Goal: Transaction & Acquisition: Download file/media

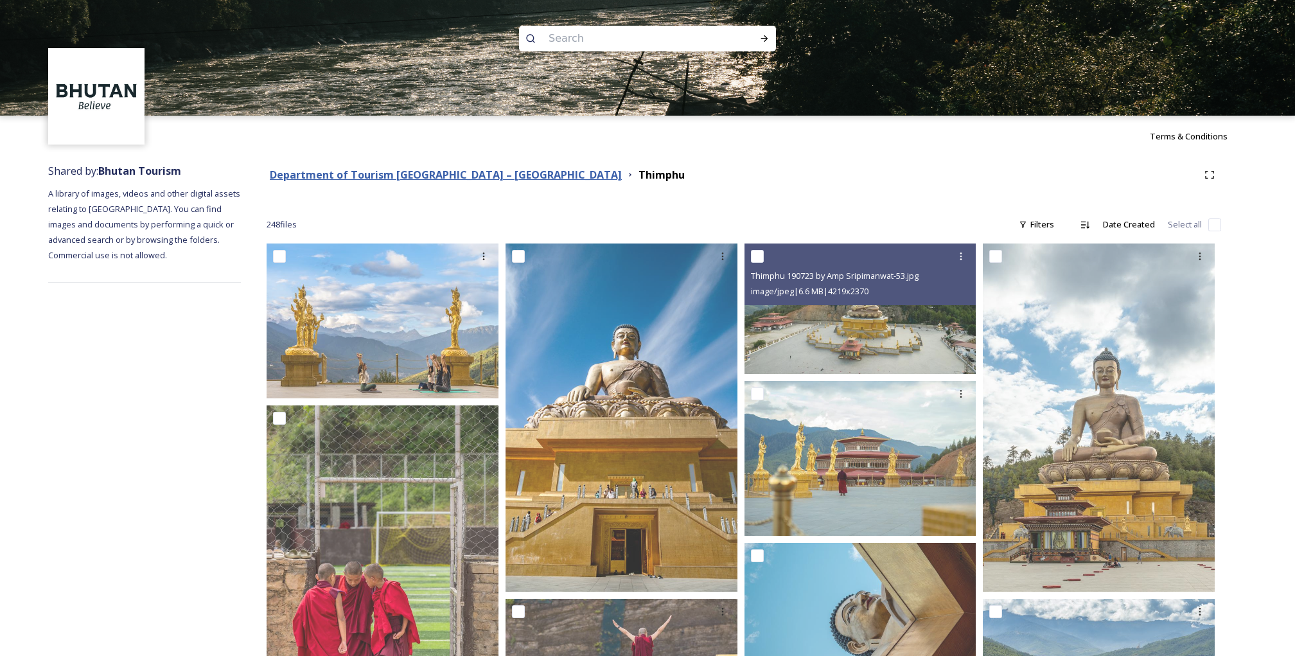
click at [468, 173] on strong "Department of Tourism [GEOGRAPHIC_DATA] – [GEOGRAPHIC_DATA]" at bounding box center [446, 175] width 352 height 14
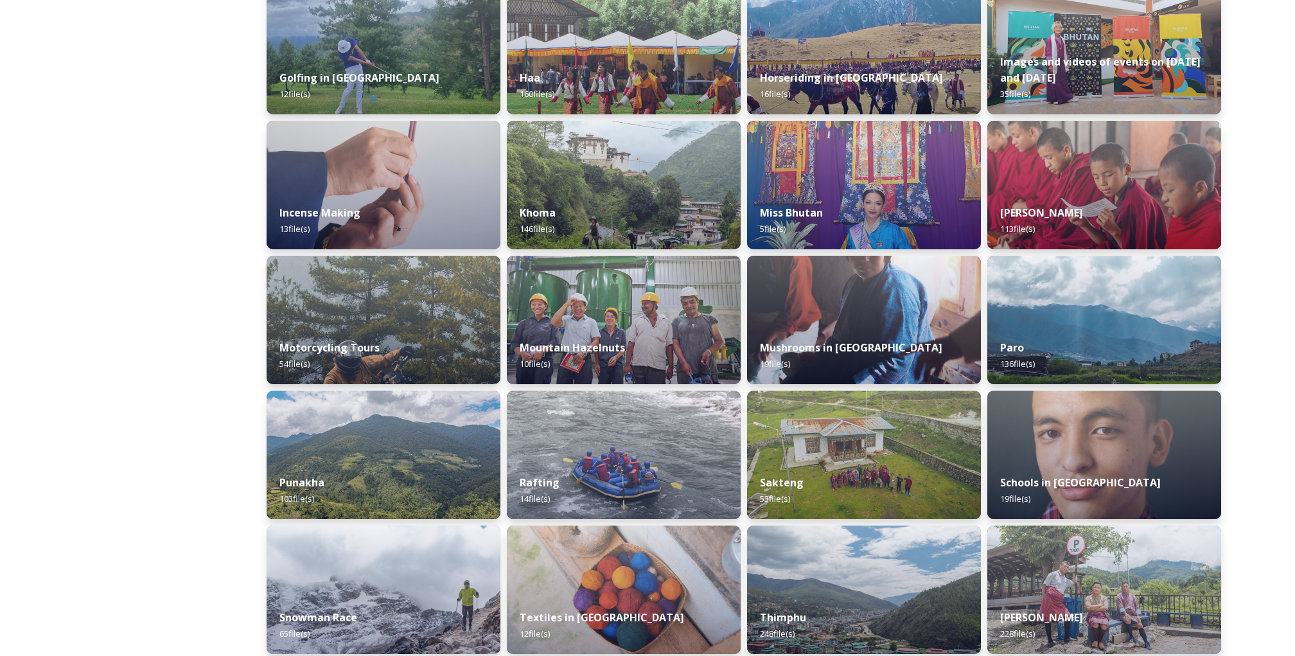
scroll to position [637, 0]
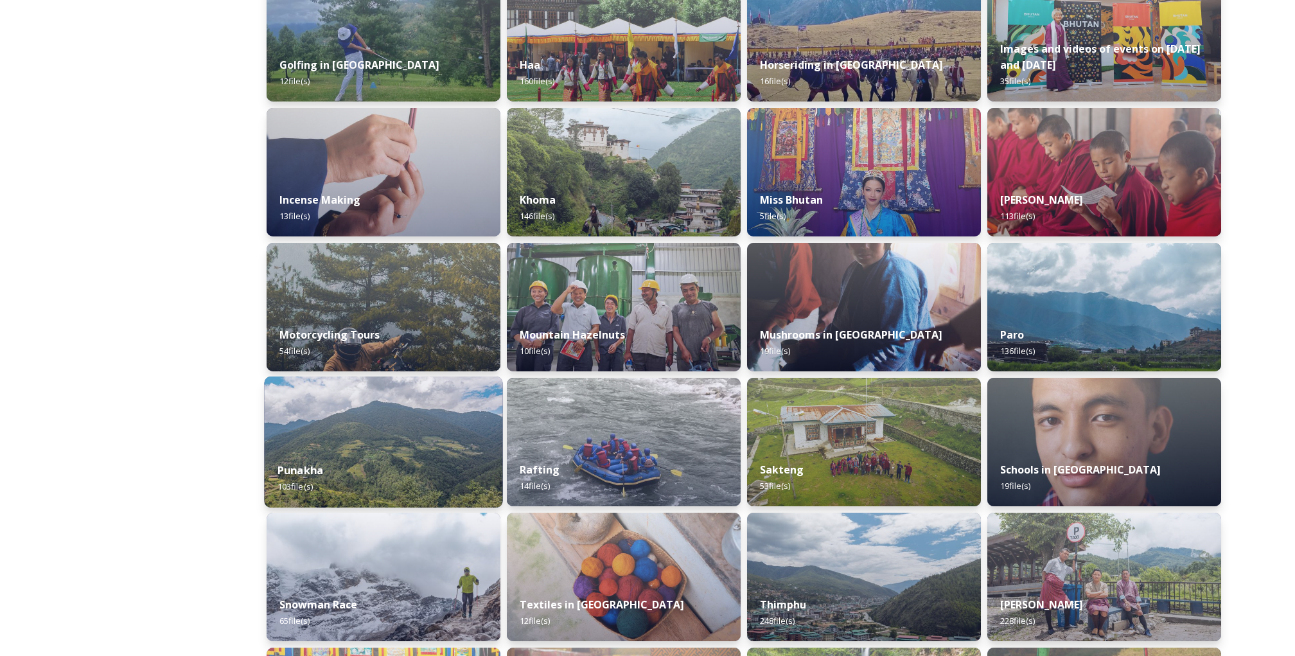
click at [430, 441] on img at bounding box center [383, 442] width 238 height 131
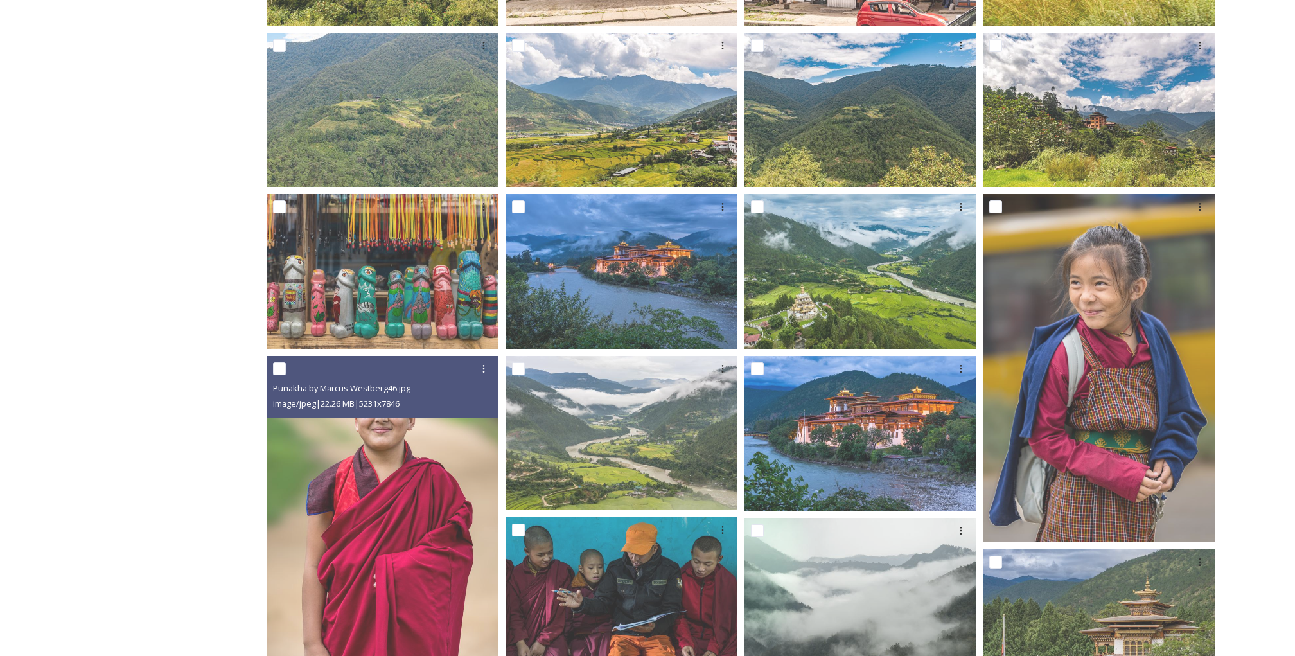
scroll to position [536, 0]
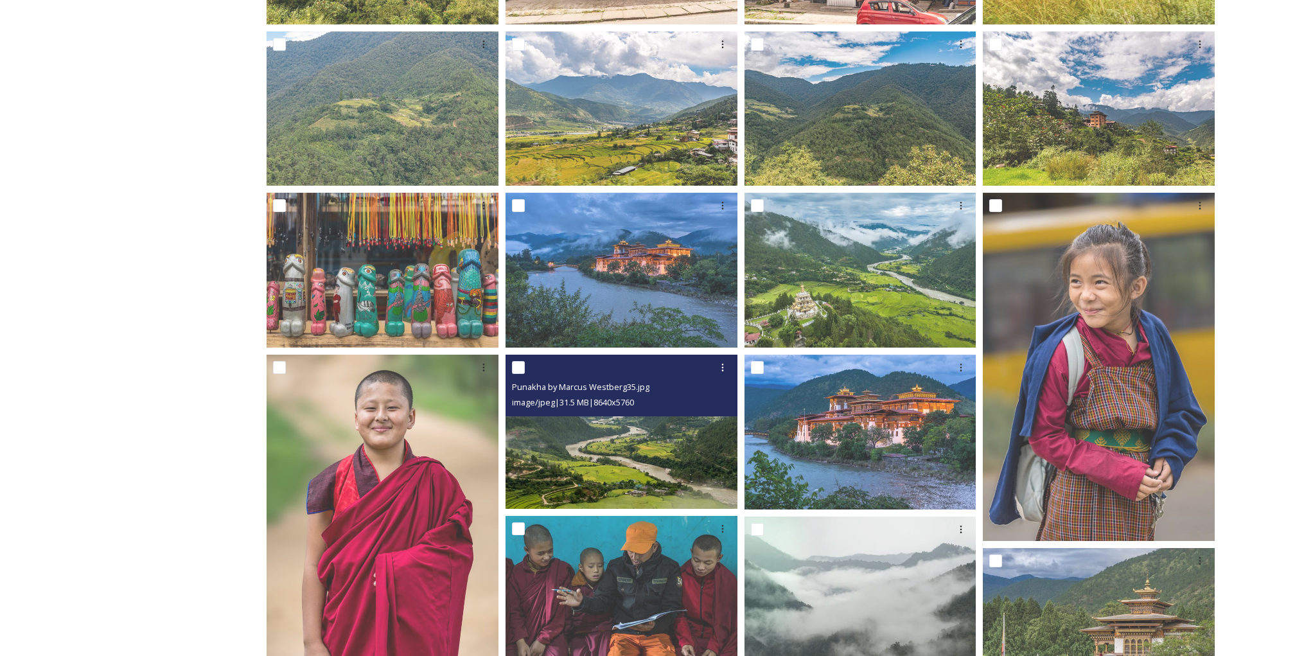
click at [576, 470] on img at bounding box center [622, 432] width 232 height 155
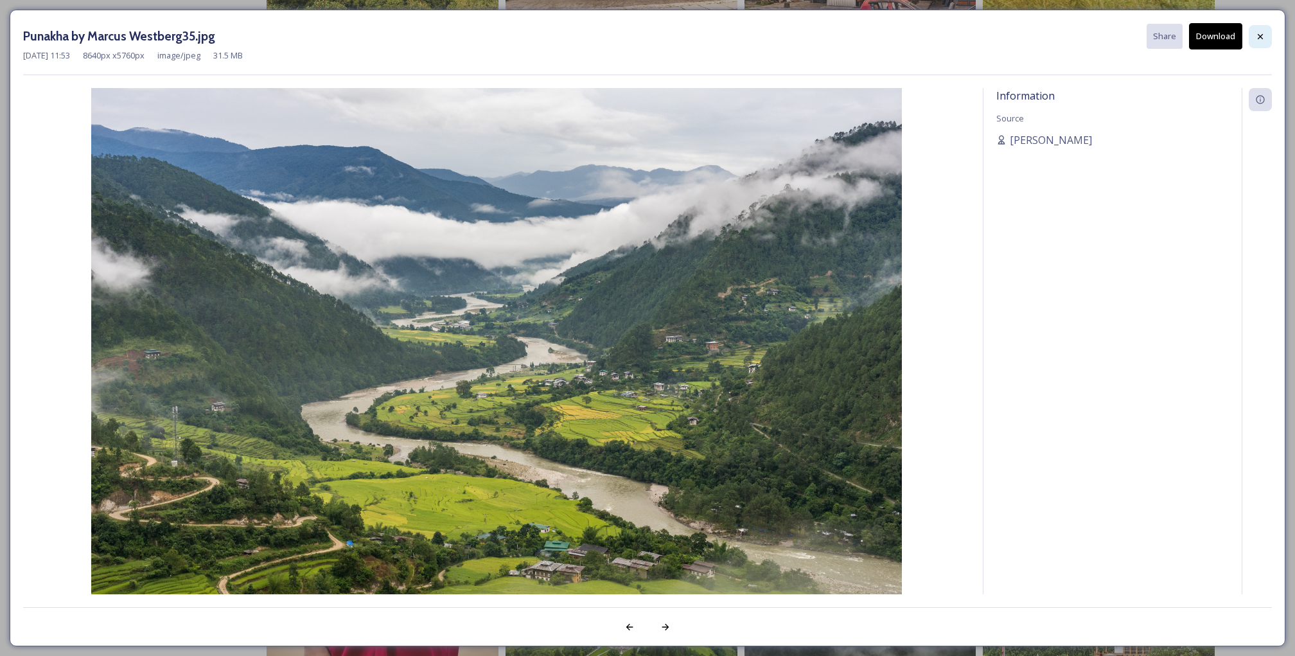
click at [1260, 37] on icon at bounding box center [1260, 35] width 5 height 5
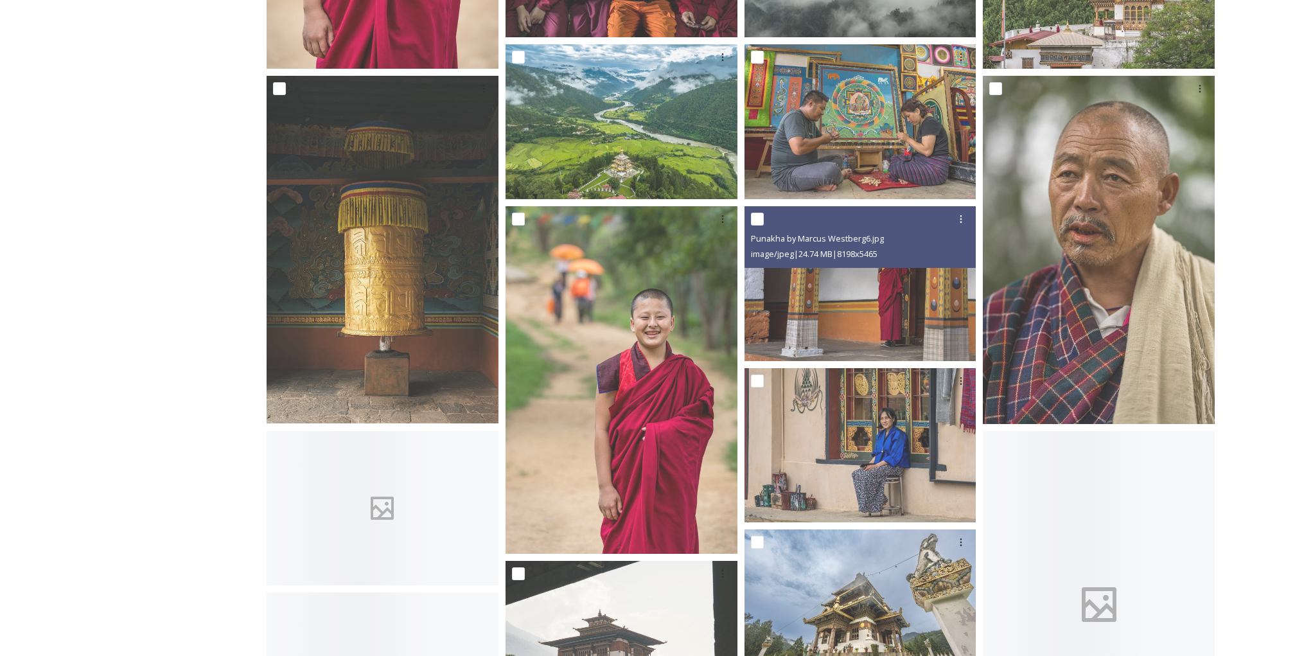
scroll to position [1178, 0]
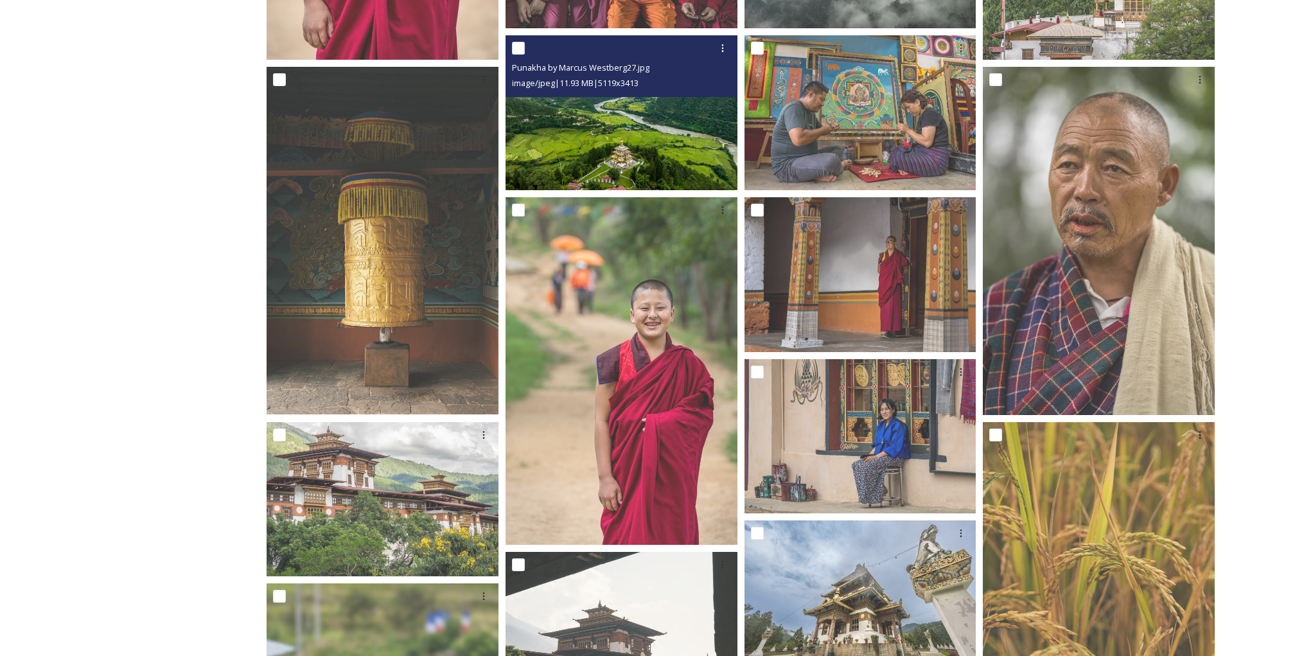
click at [644, 128] on img at bounding box center [622, 112] width 232 height 155
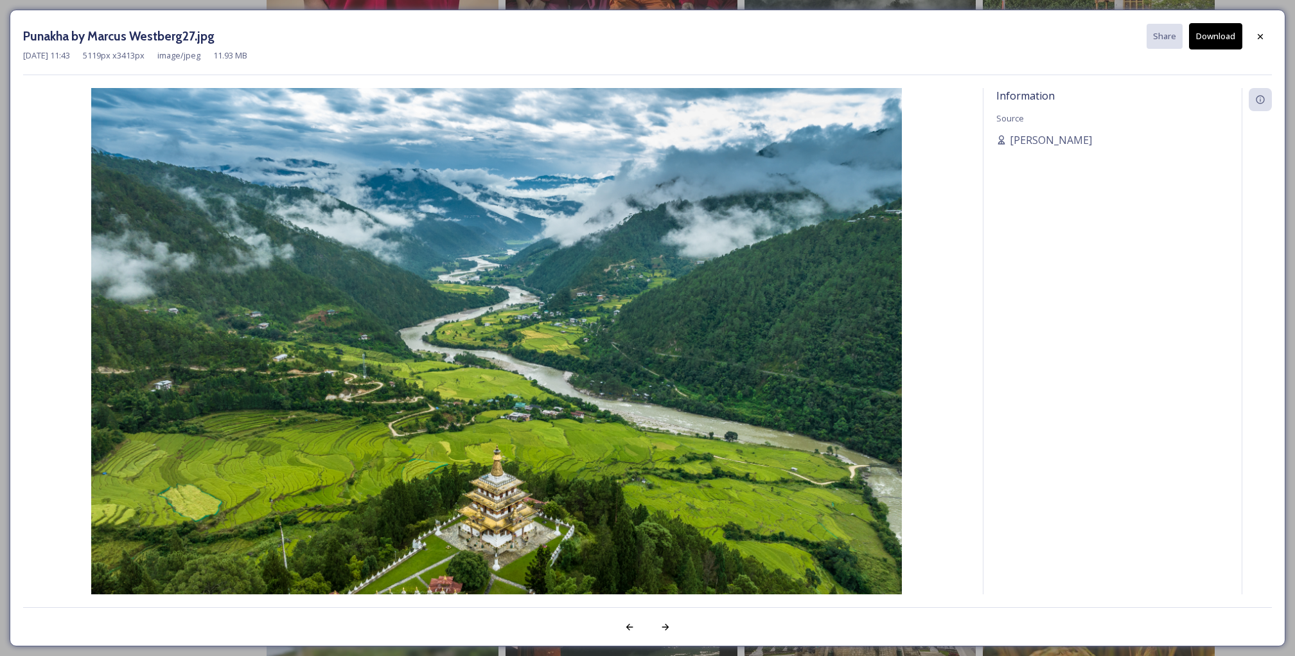
click at [1217, 39] on button "Download" at bounding box center [1215, 36] width 53 height 26
click at [1261, 37] on icon at bounding box center [1261, 36] width 10 height 10
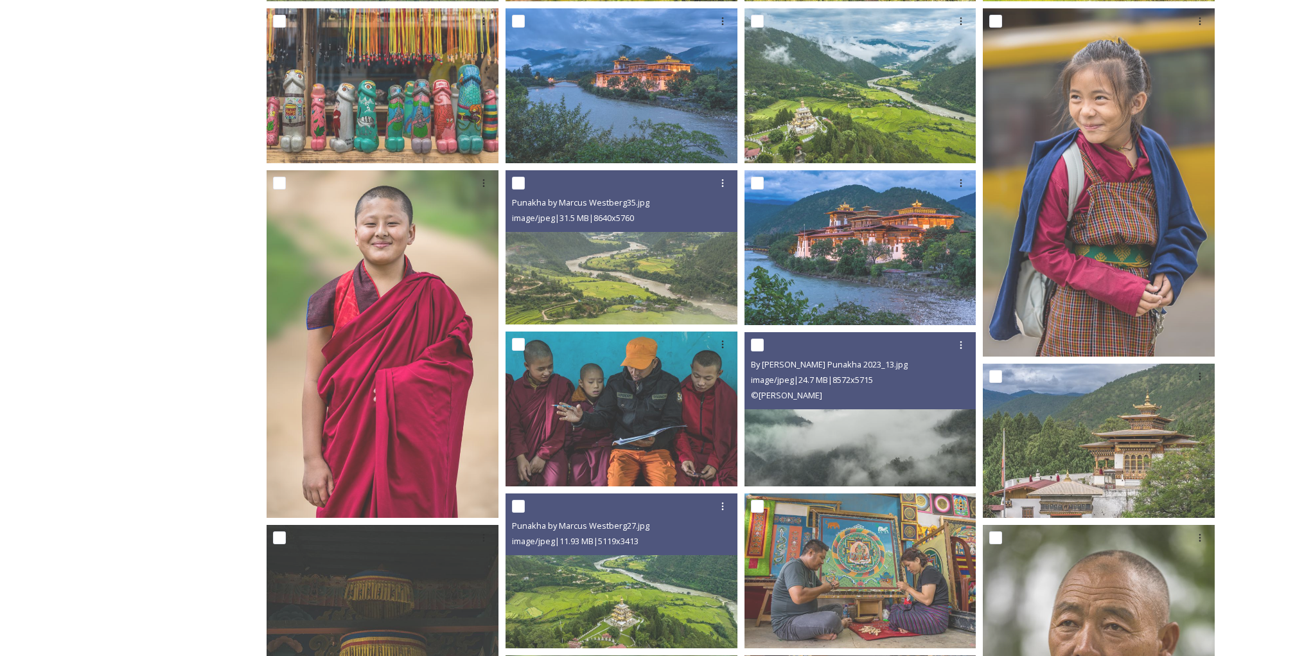
scroll to position [718, 0]
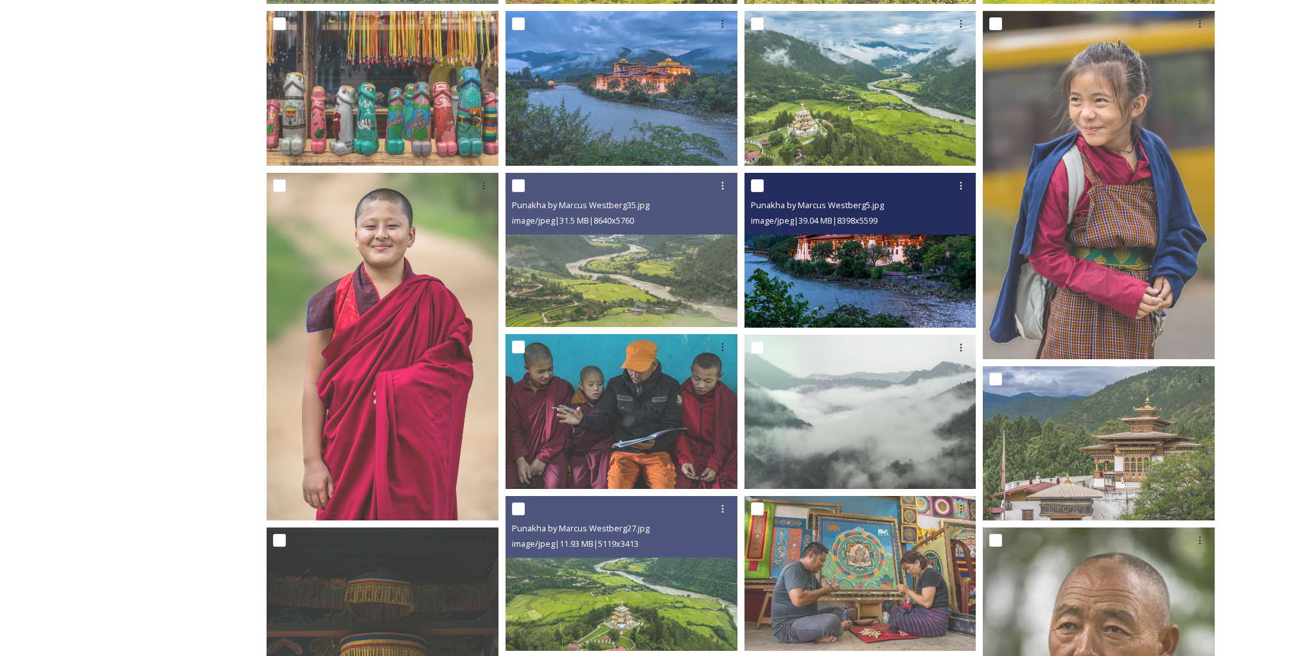
click at [862, 272] on img at bounding box center [861, 250] width 232 height 155
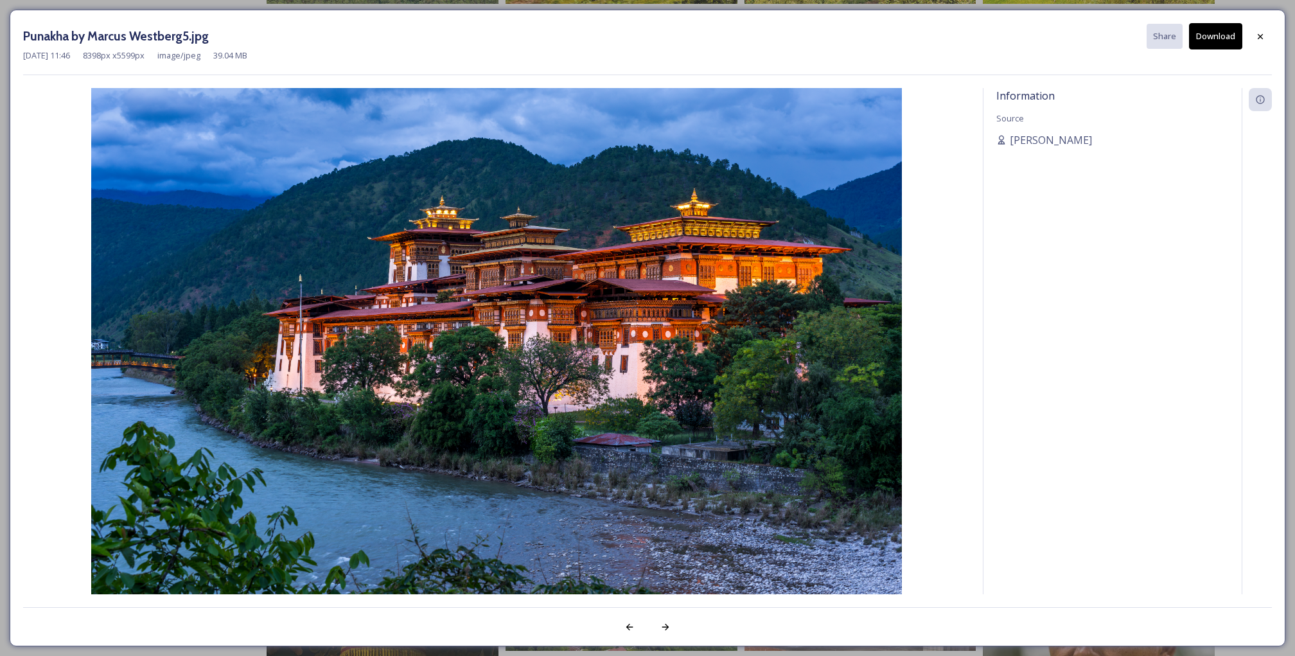
click at [1214, 41] on button "Download" at bounding box center [1215, 36] width 53 height 26
click at [1255, 39] on div at bounding box center [1260, 36] width 23 height 23
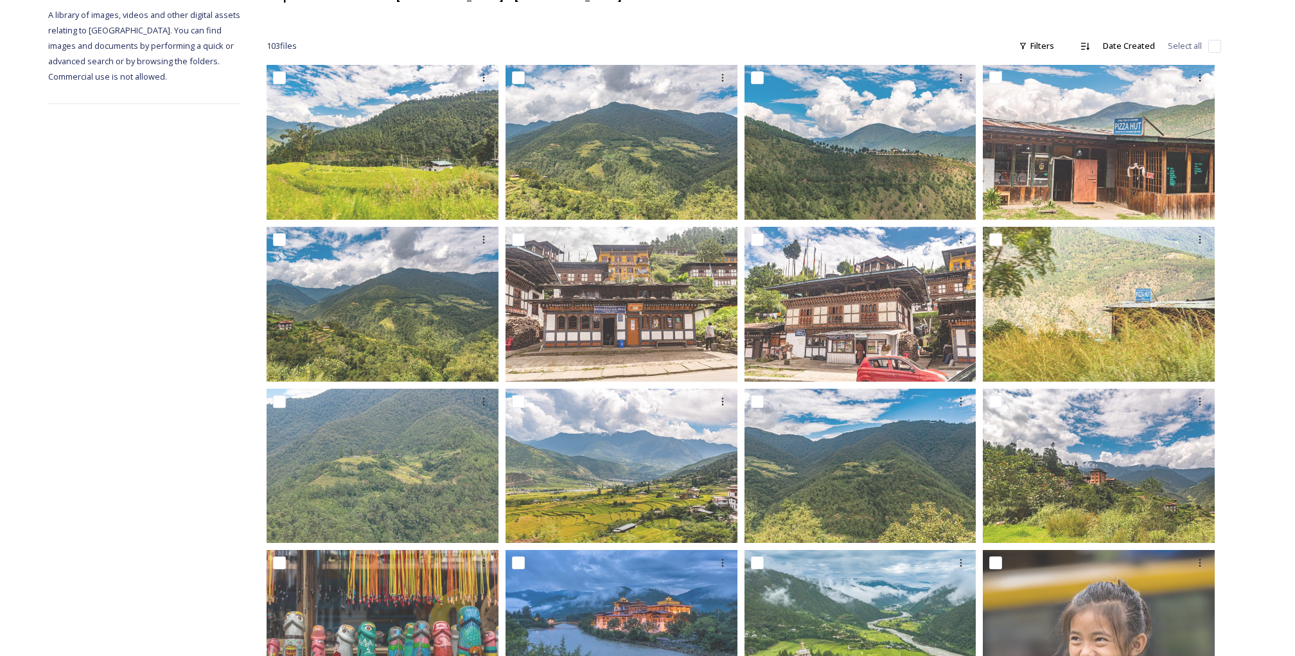
scroll to position [0, 0]
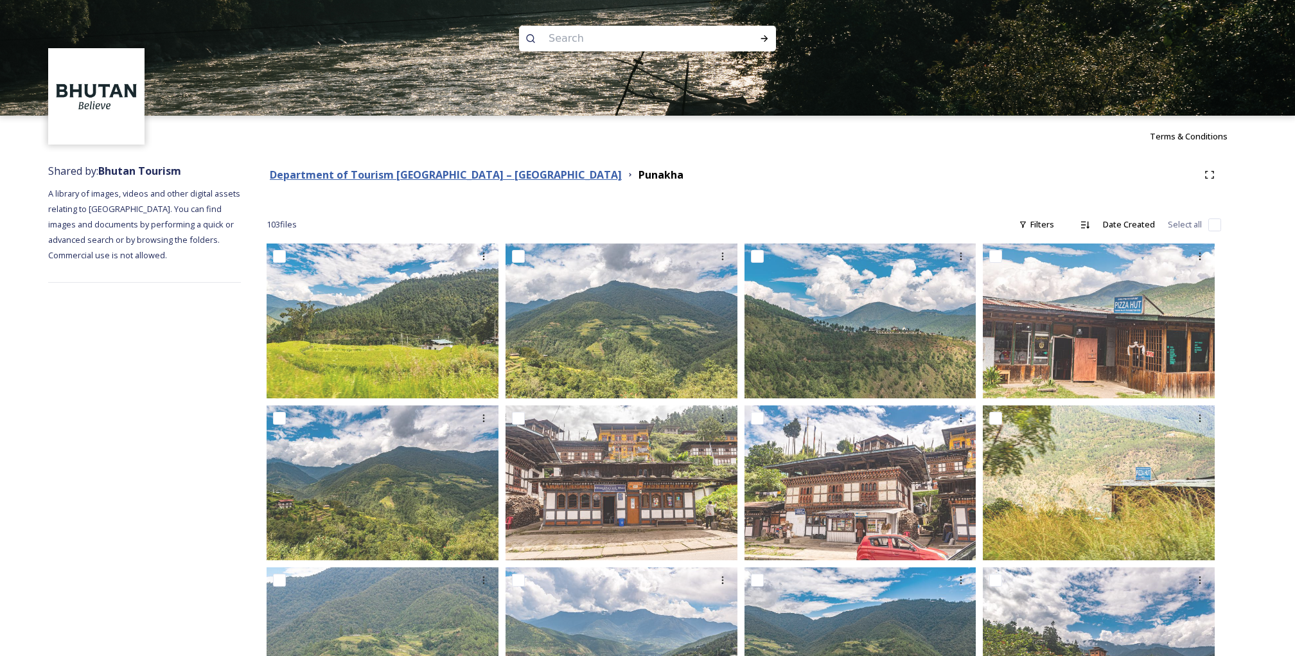
click at [430, 175] on strong "Department of Tourism [GEOGRAPHIC_DATA] – [GEOGRAPHIC_DATA]" at bounding box center [446, 175] width 352 height 14
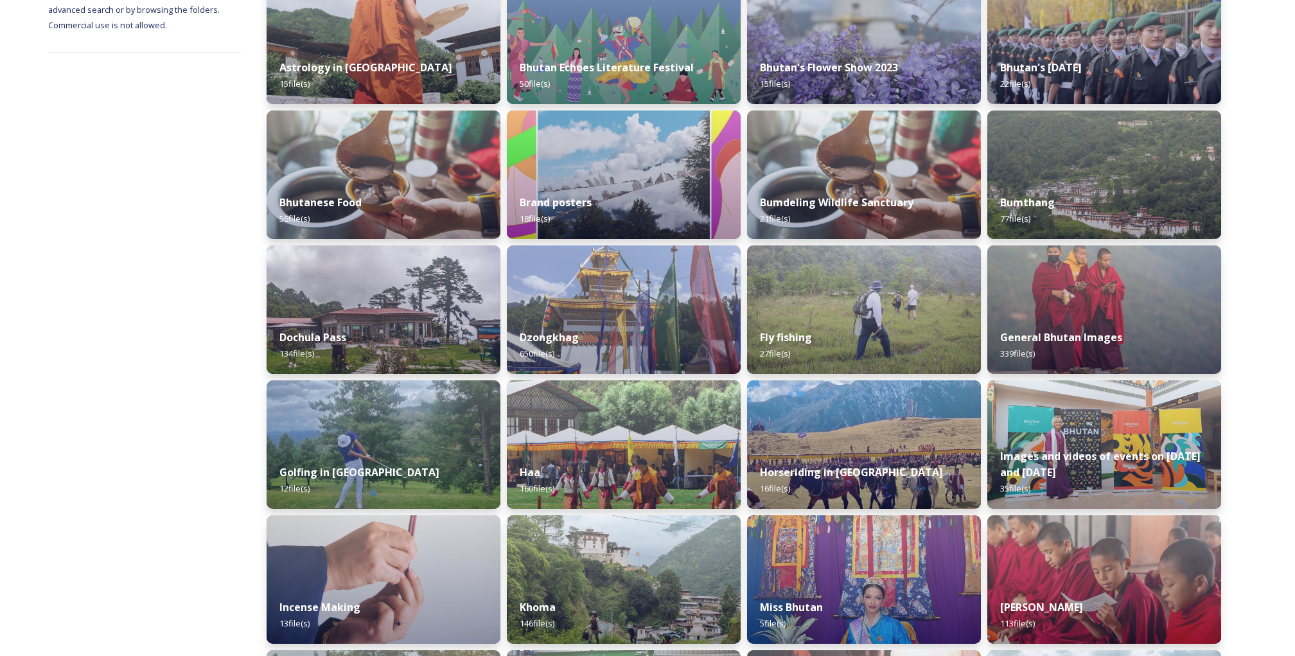
scroll to position [232, 0]
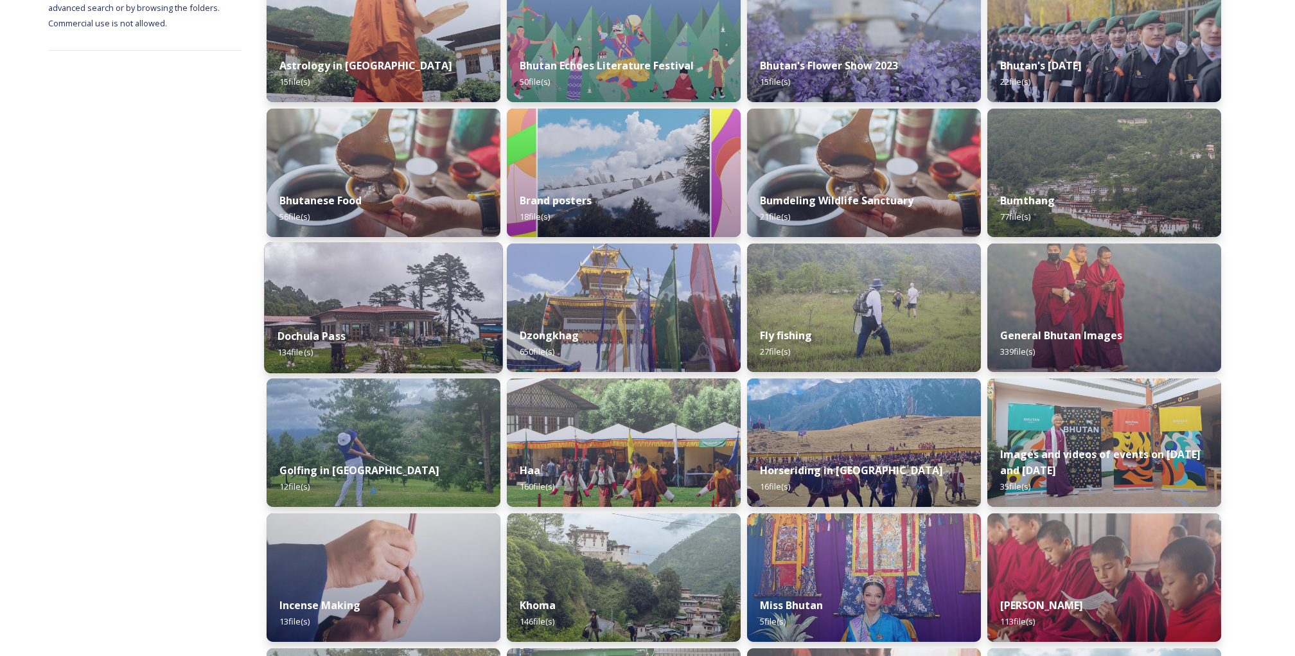
click at [396, 317] on div "Dochula Pass 134 file(s)" at bounding box center [383, 344] width 238 height 58
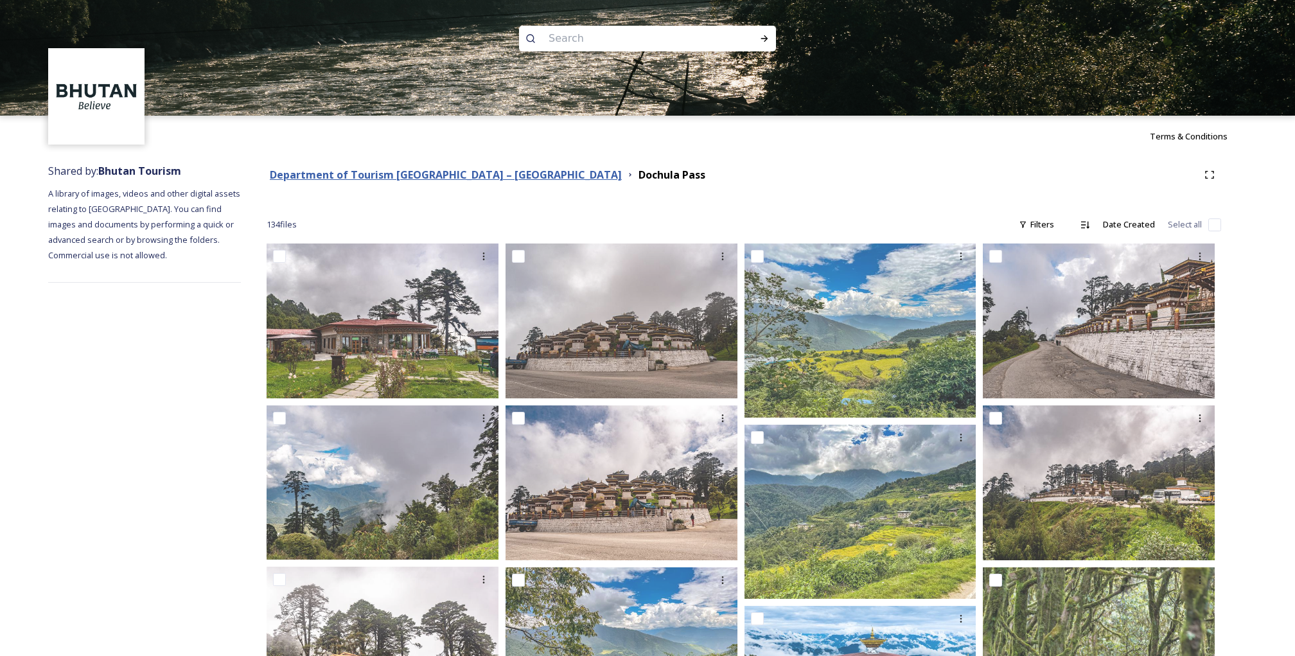
click at [395, 171] on strong "Department of Tourism [GEOGRAPHIC_DATA] – [GEOGRAPHIC_DATA]" at bounding box center [446, 175] width 352 height 14
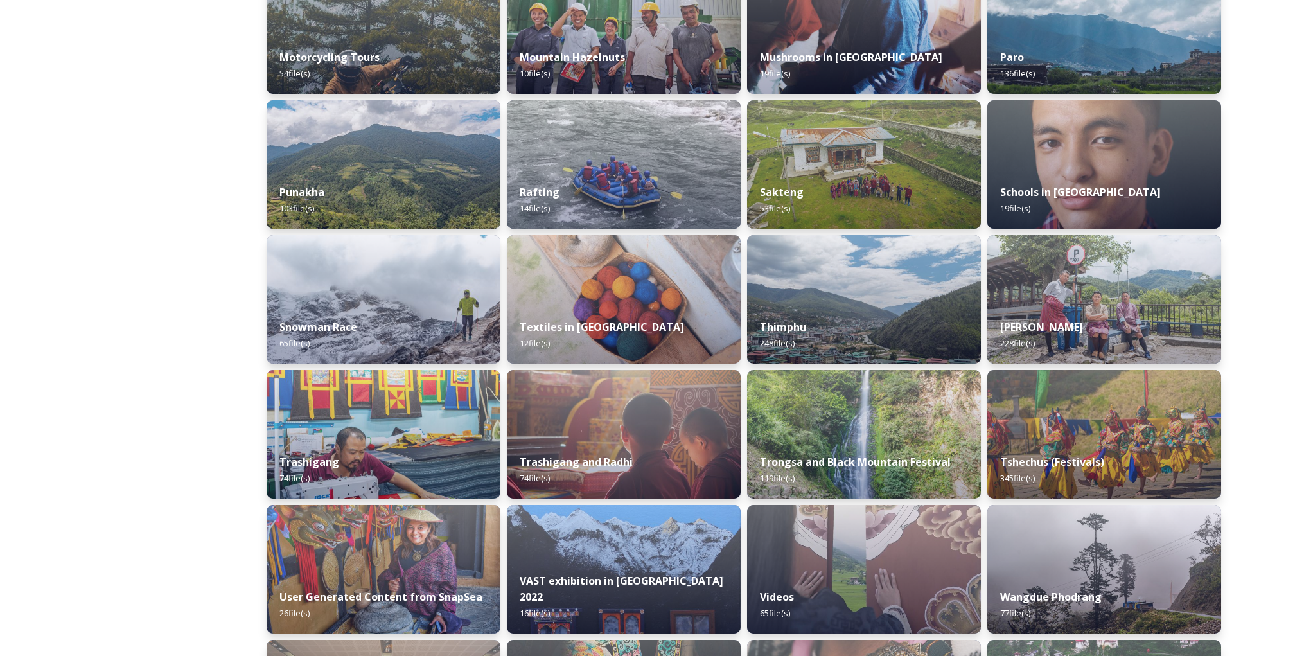
scroll to position [916, 0]
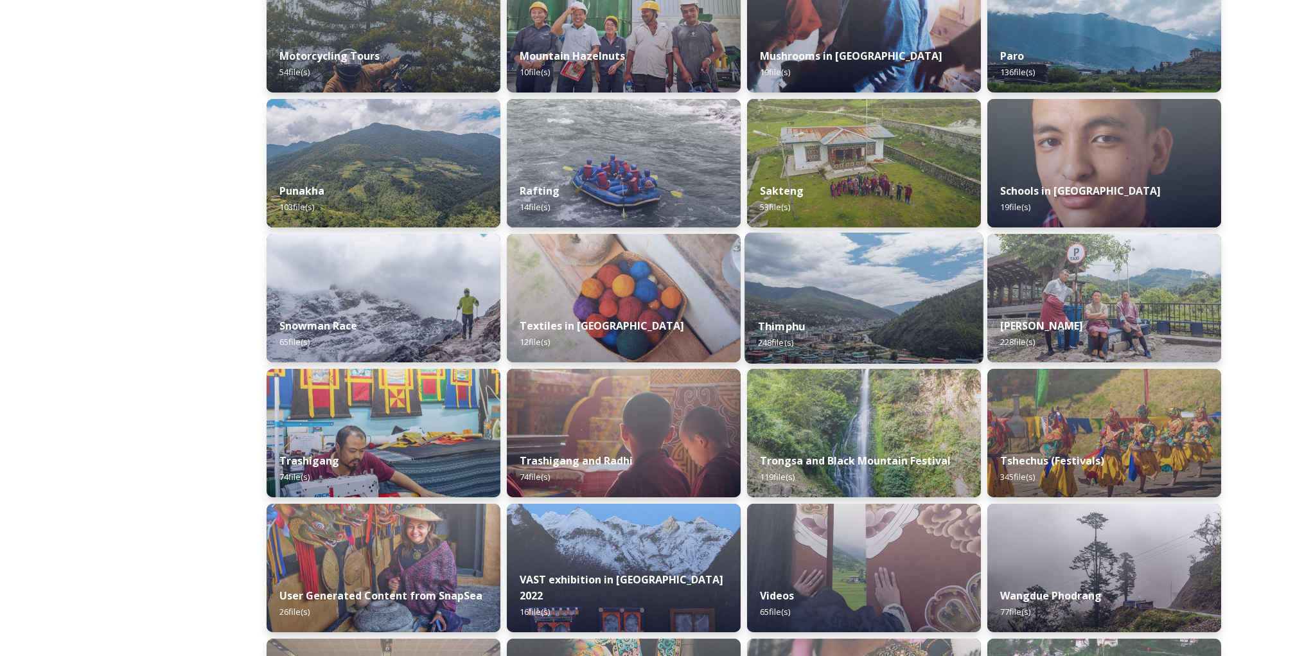
click at [802, 329] on strong "Thimphu" at bounding box center [781, 326] width 47 height 14
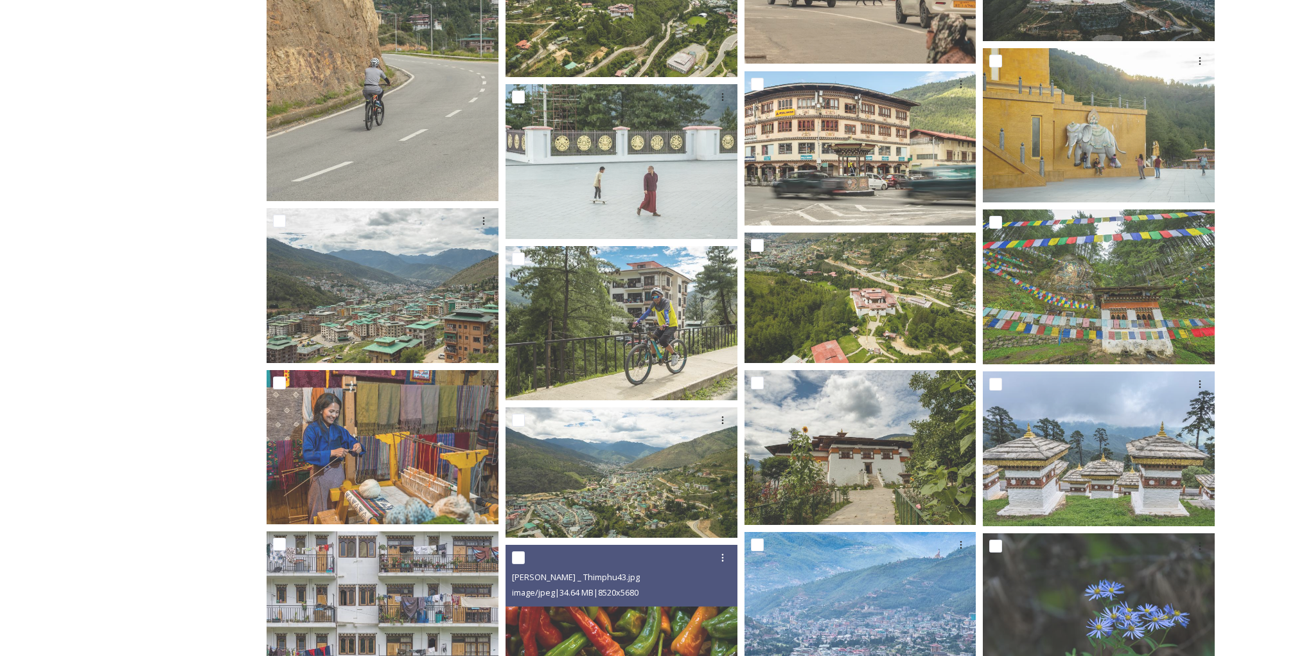
scroll to position [6029, 0]
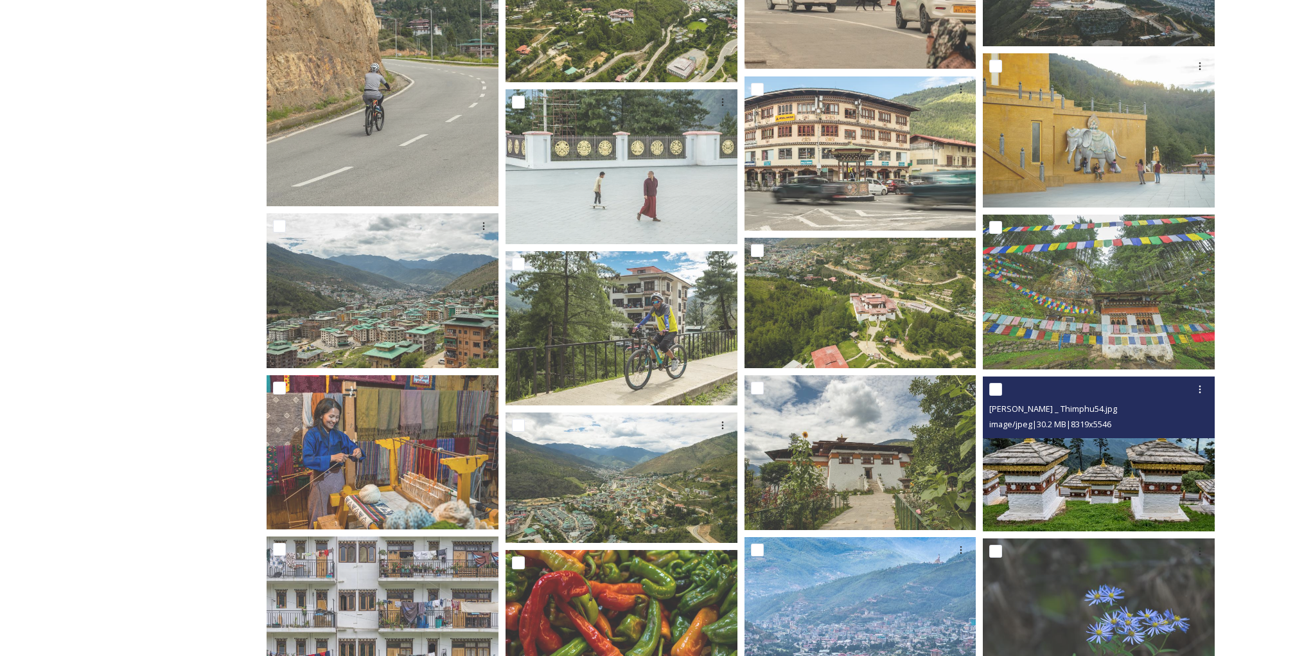
click at [1091, 475] on img at bounding box center [1099, 454] width 232 height 155
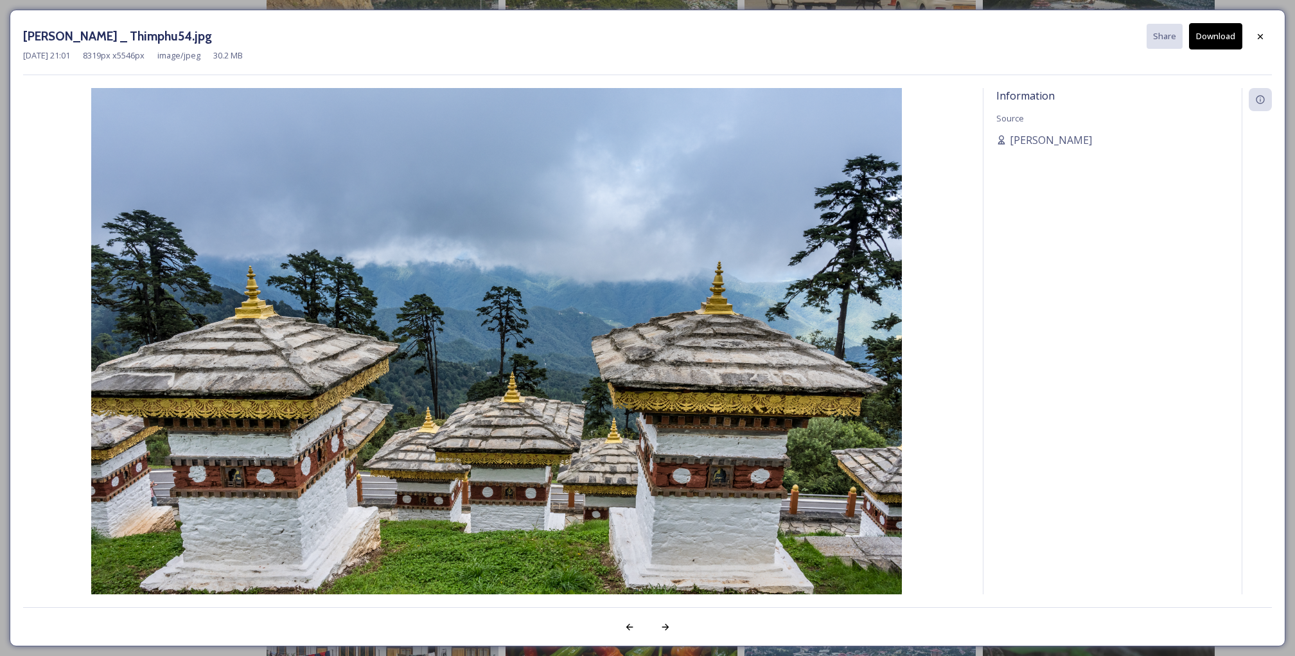
click at [1214, 34] on button "Download" at bounding box center [1215, 36] width 53 height 26
click at [635, 9] on div "[PERSON_NAME] _ Thimphu54.jpg Share Download [DATE] 21:01 8319 px x 5546 px ima…" at bounding box center [647, 328] width 1295 height 656
click at [1252, 37] on div at bounding box center [1260, 36] width 23 height 23
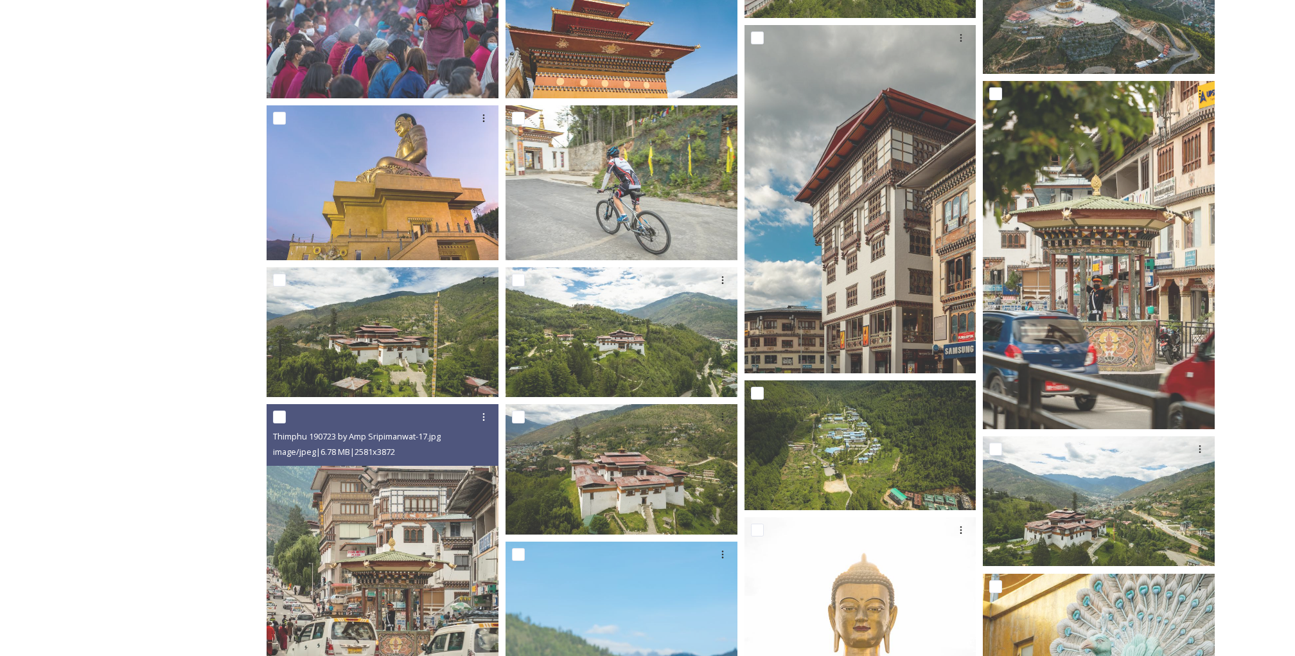
scroll to position [0, 0]
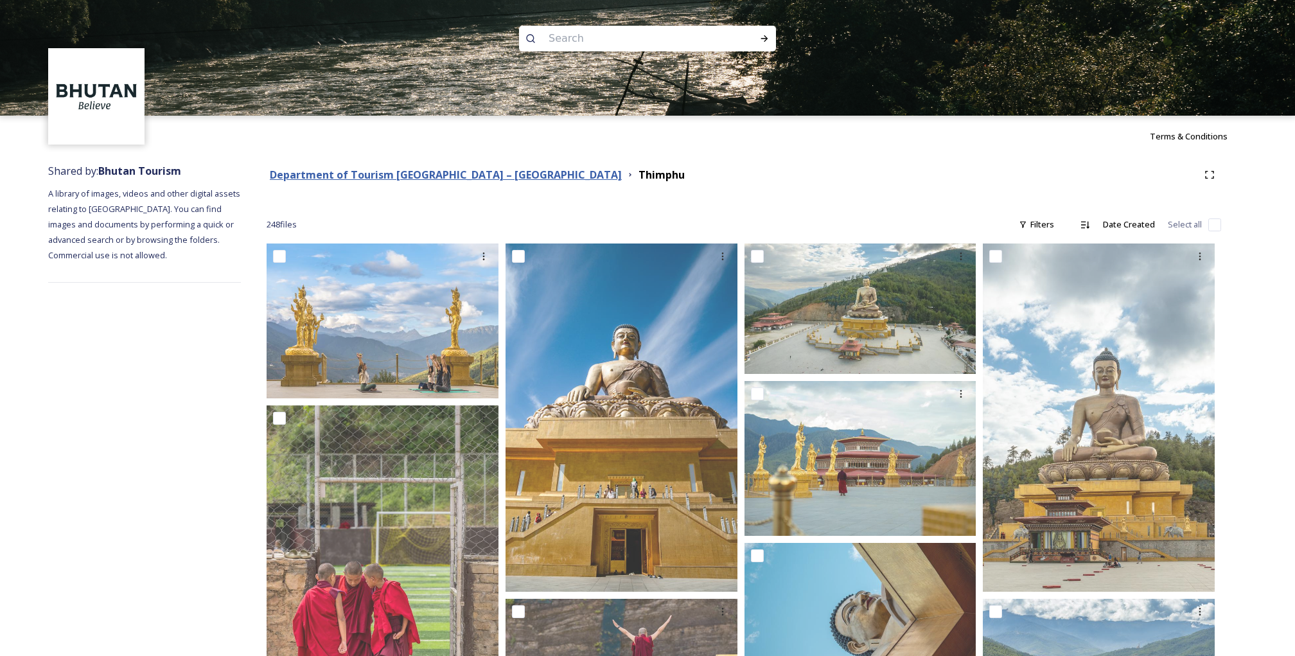
click at [395, 173] on strong "Department of Tourism [GEOGRAPHIC_DATA] – [GEOGRAPHIC_DATA]" at bounding box center [446, 175] width 352 height 14
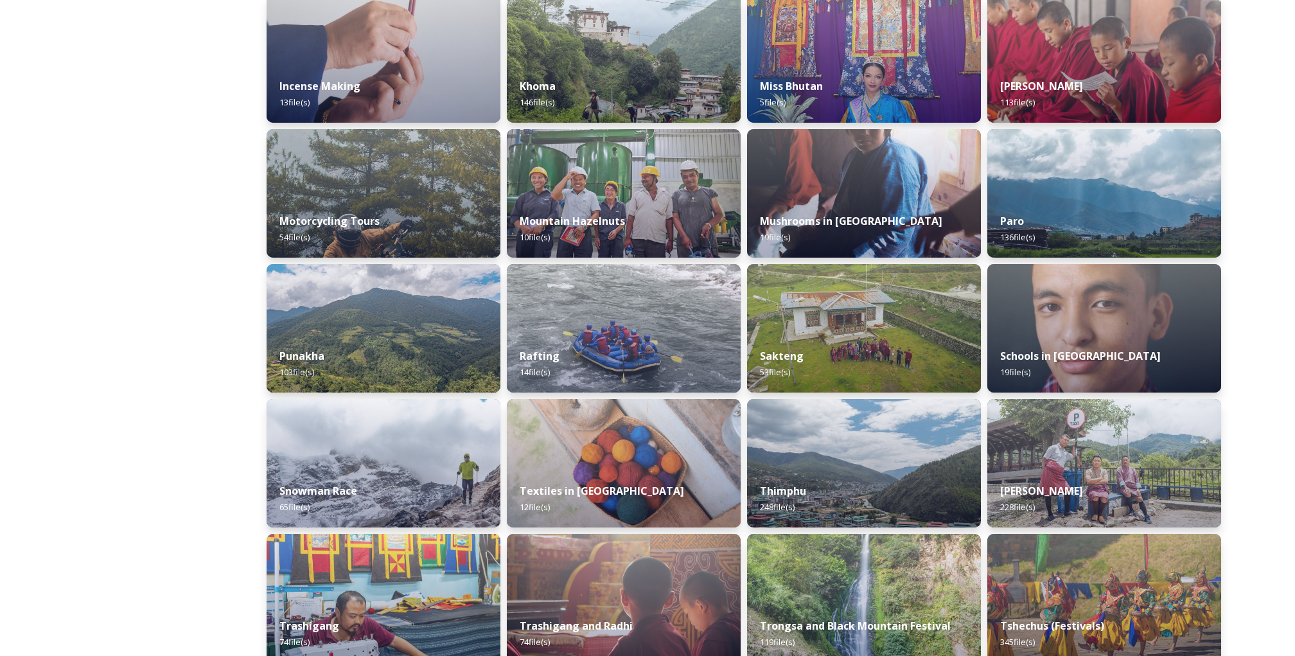
scroll to position [754, 0]
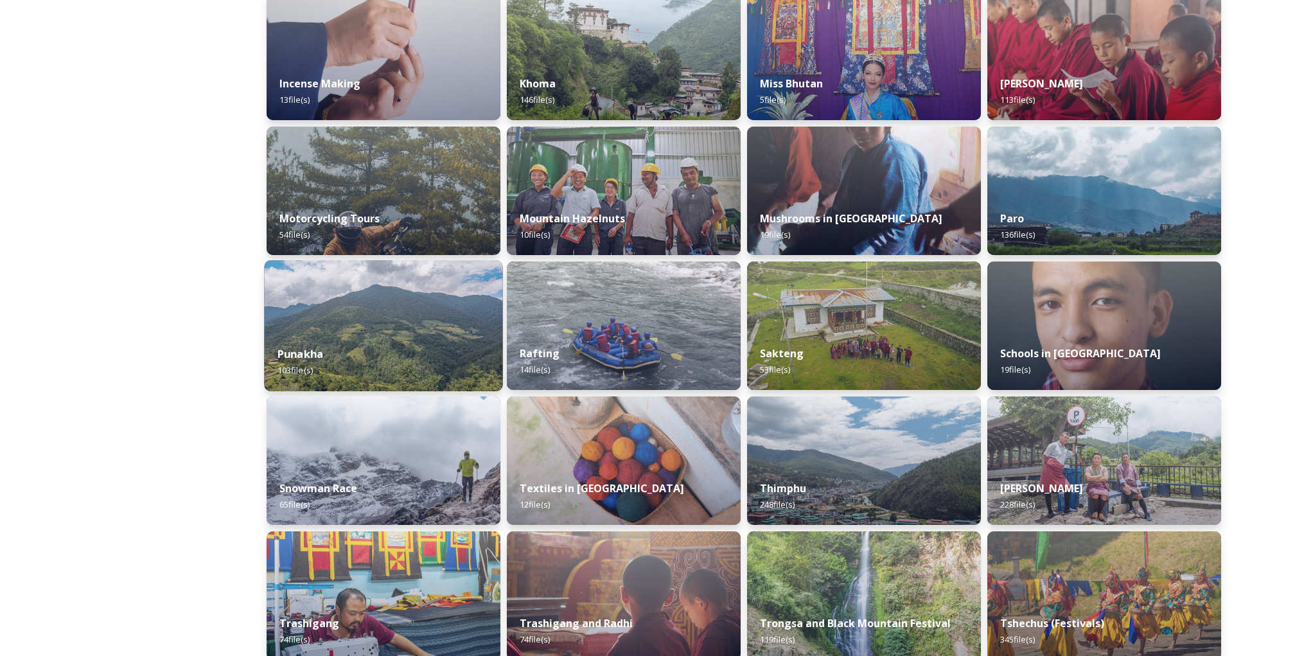
click at [293, 355] on strong "Punakha" at bounding box center [301, 354] width 46 height 14
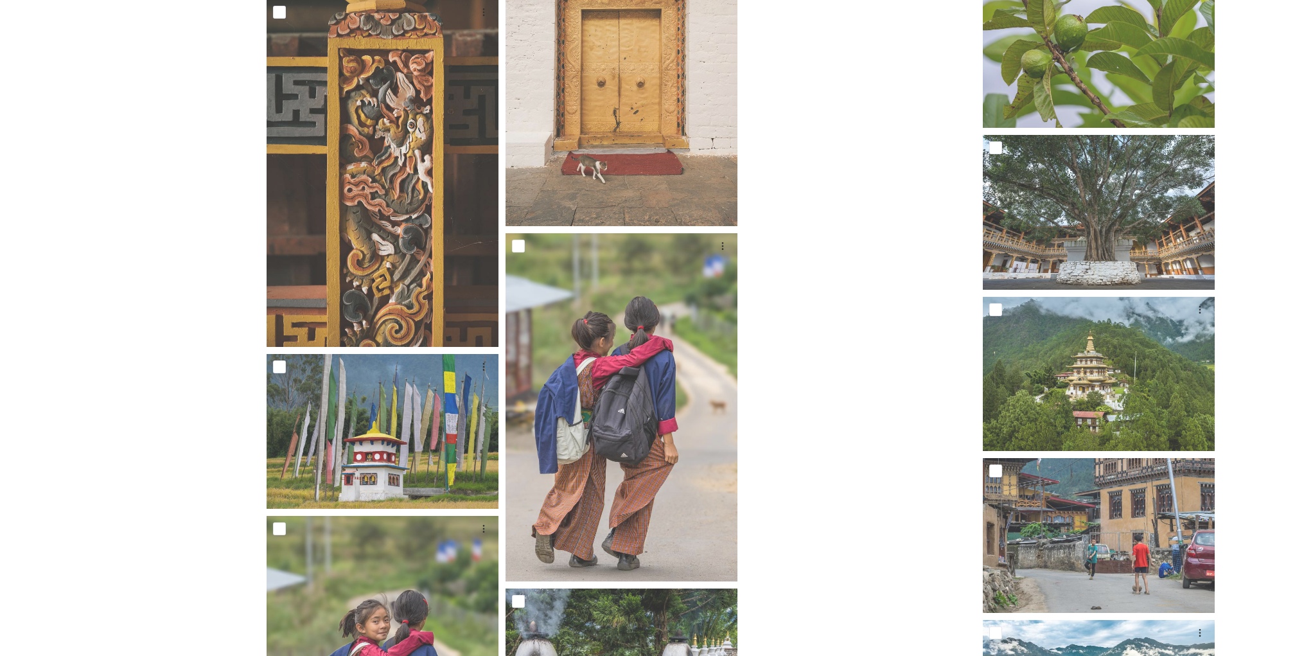
scroll to position [4472, 0]
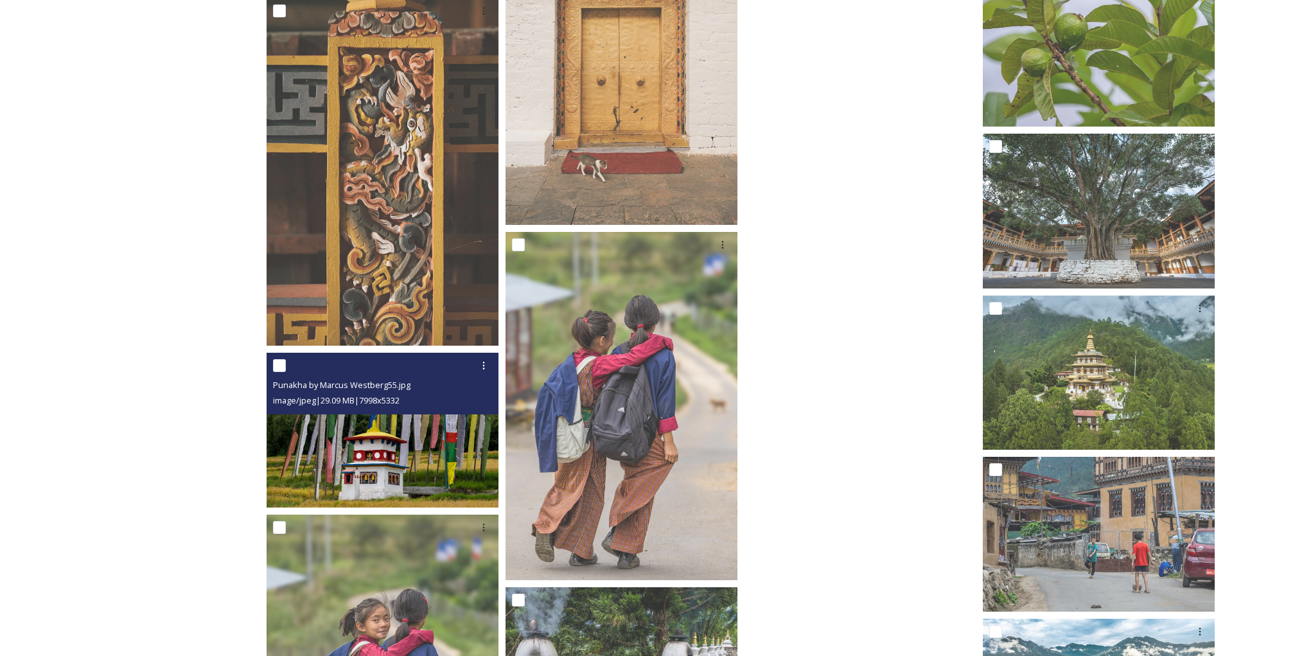
click at [347, 407] on div "image/jpeg | 29.09 MB | 7998 x 5332" at bounding box center [384, 400] width 222 height 15
click at [368, 446] on img at bounding box center [383, 430] width 232 height 155
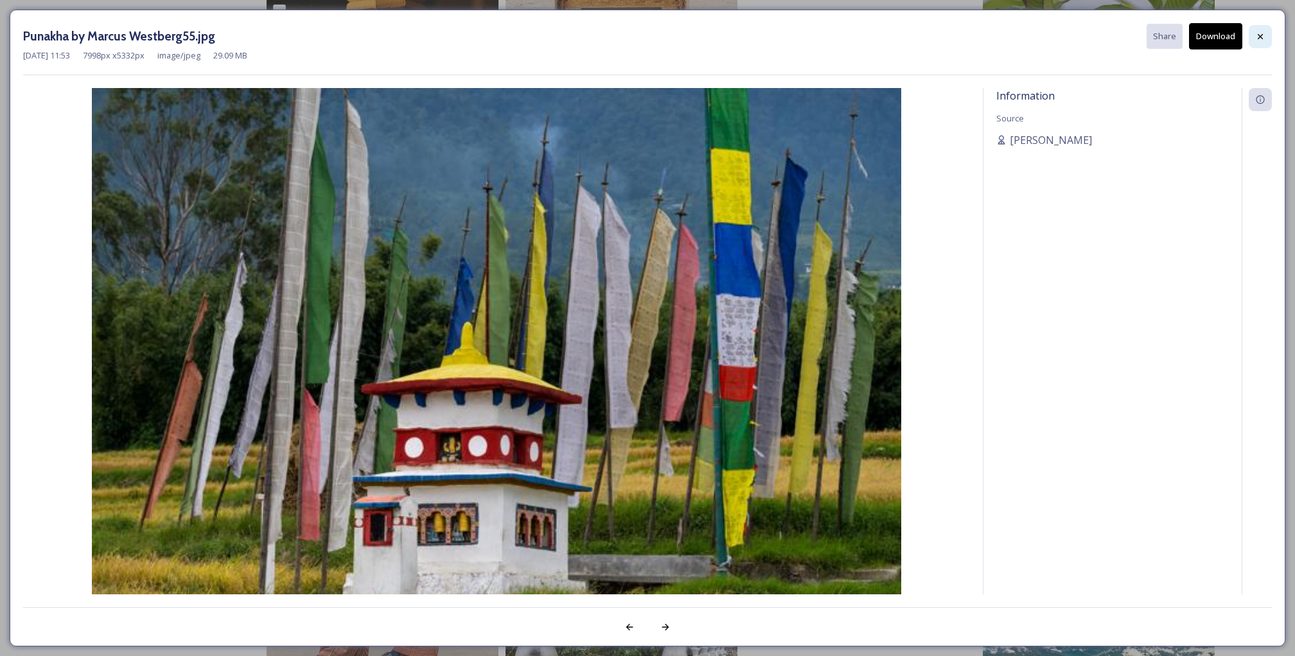
click at [1265, 36] on icon at bounding box center [1261, 36] width 10 height 10
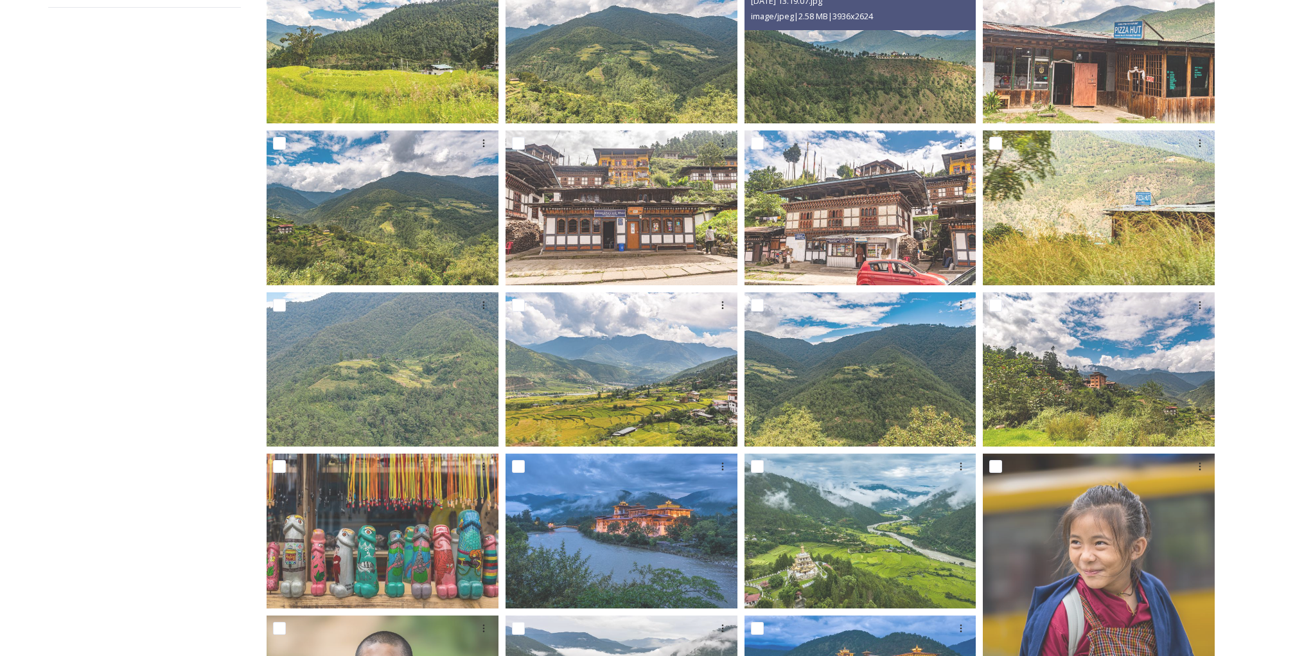
scroll to position [0, 0]
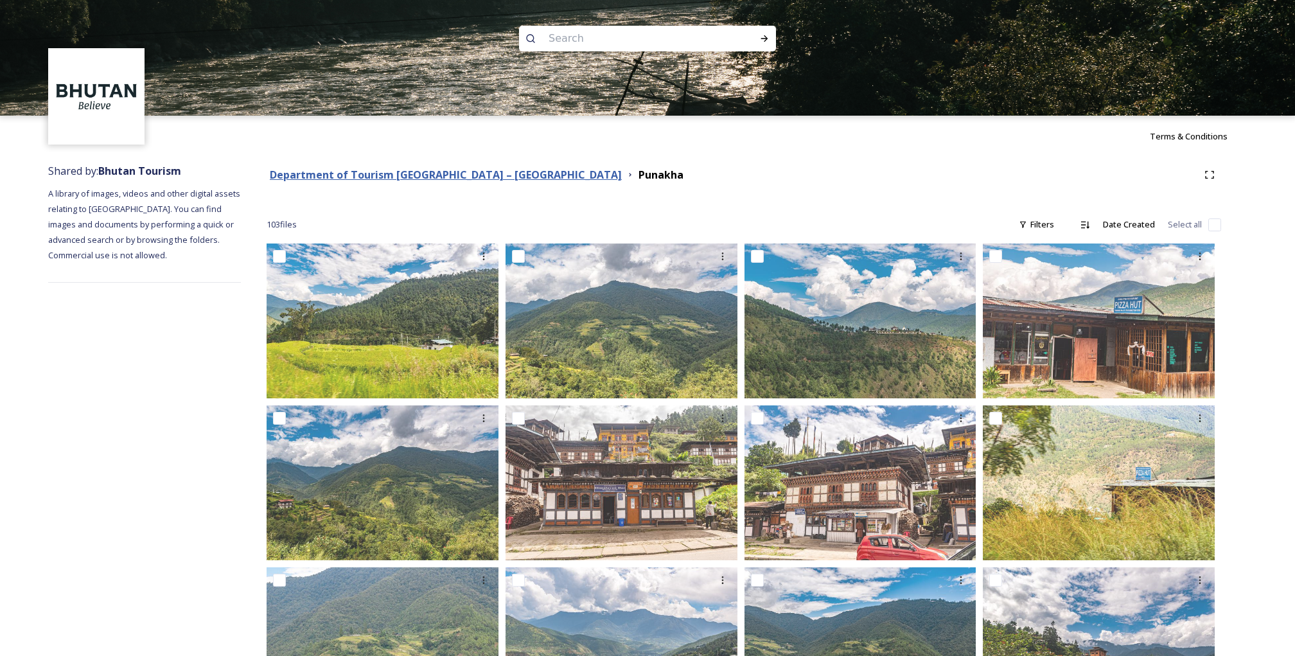
click at [411, 171] on strong "Department of Tourism [GEOGRAPHIC_DATA] – [GEOGRAPHIC_DATA]" at bounding box center [446, 175] width 352 height 14
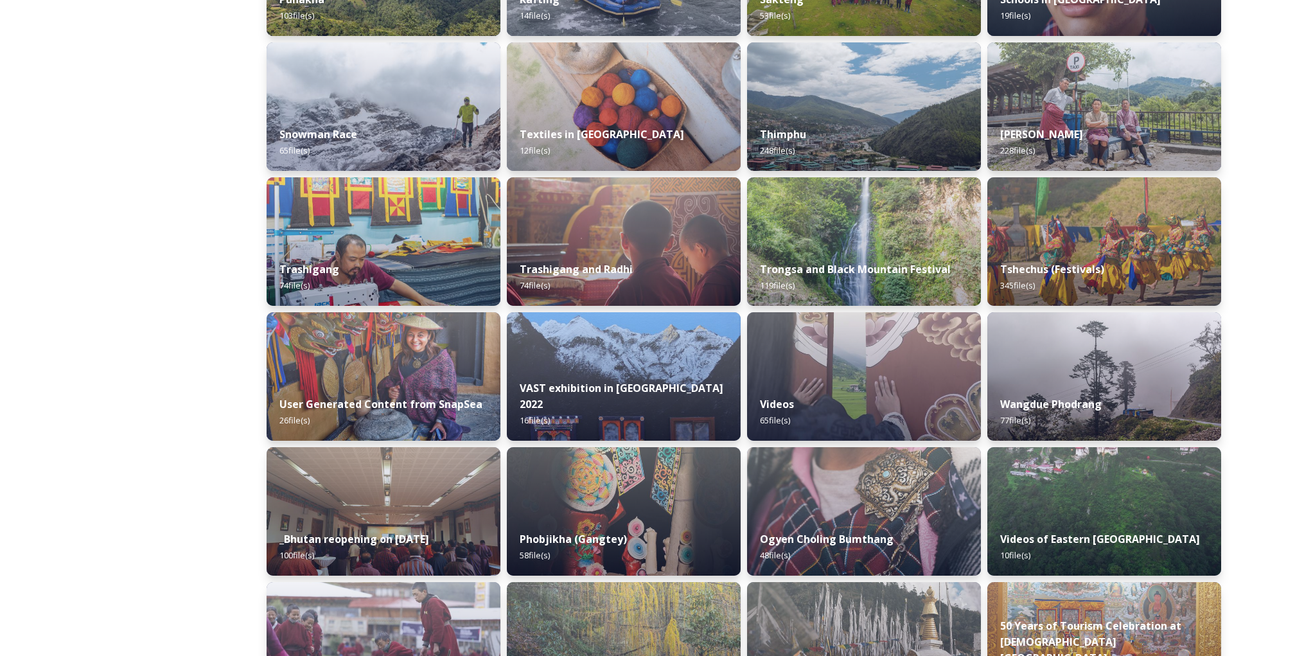
scroll to position [1108, 0]
click at [1071, 403] on strong "Wangdue Phodrang" at bounding box center [1050, 404] width 103 height 14
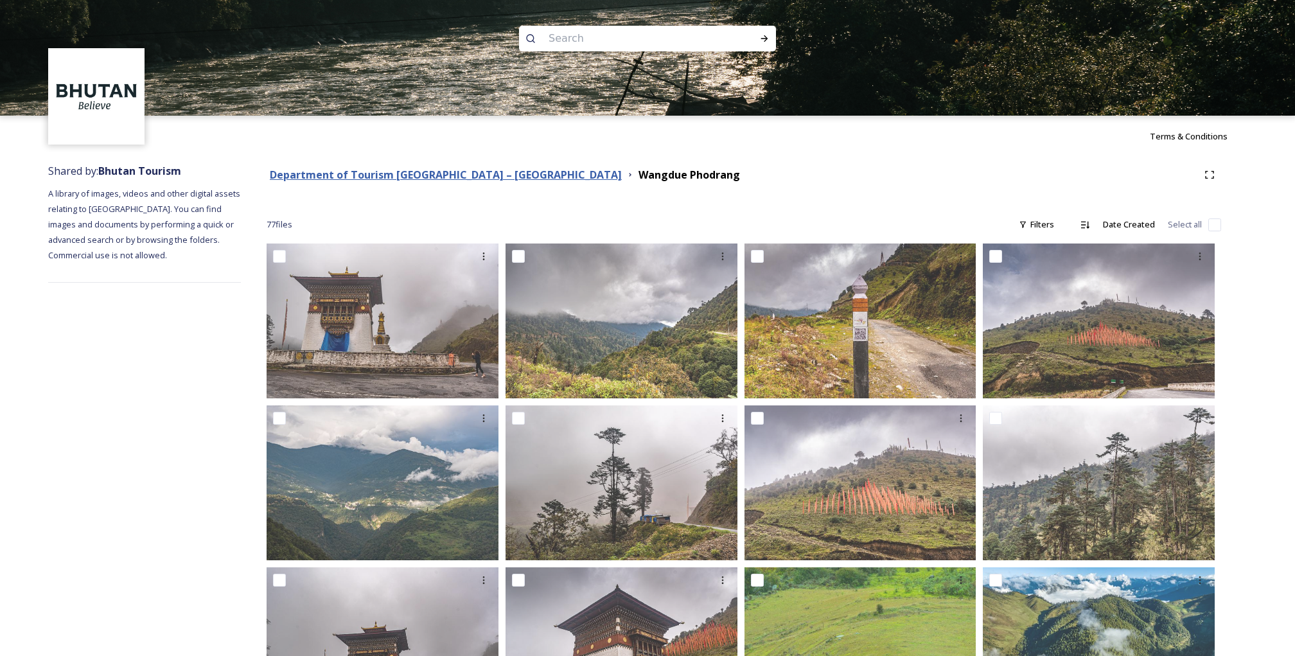
click at [452, 177] on strong "Department of Tourism [GEOGRAPHIC_DATA] – [GEOGRAPHIC_DATA]" at bounding box center [446, 175] width 352 height 14
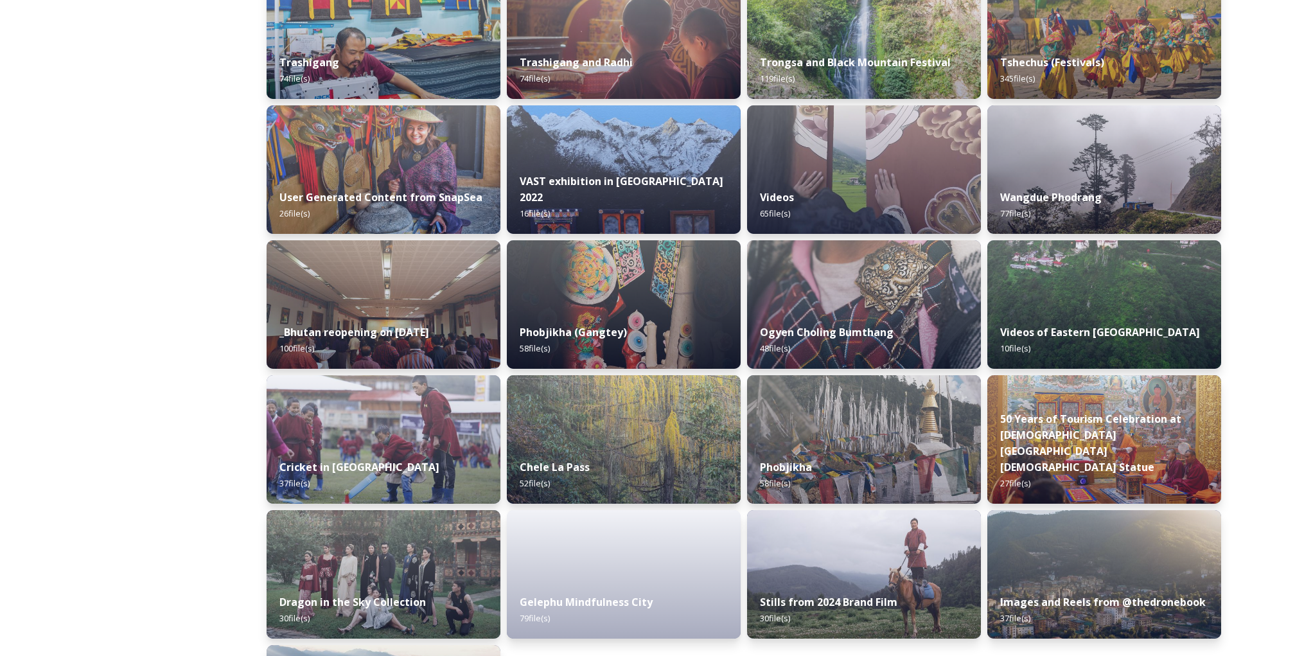
scroll to position [1343, 0]
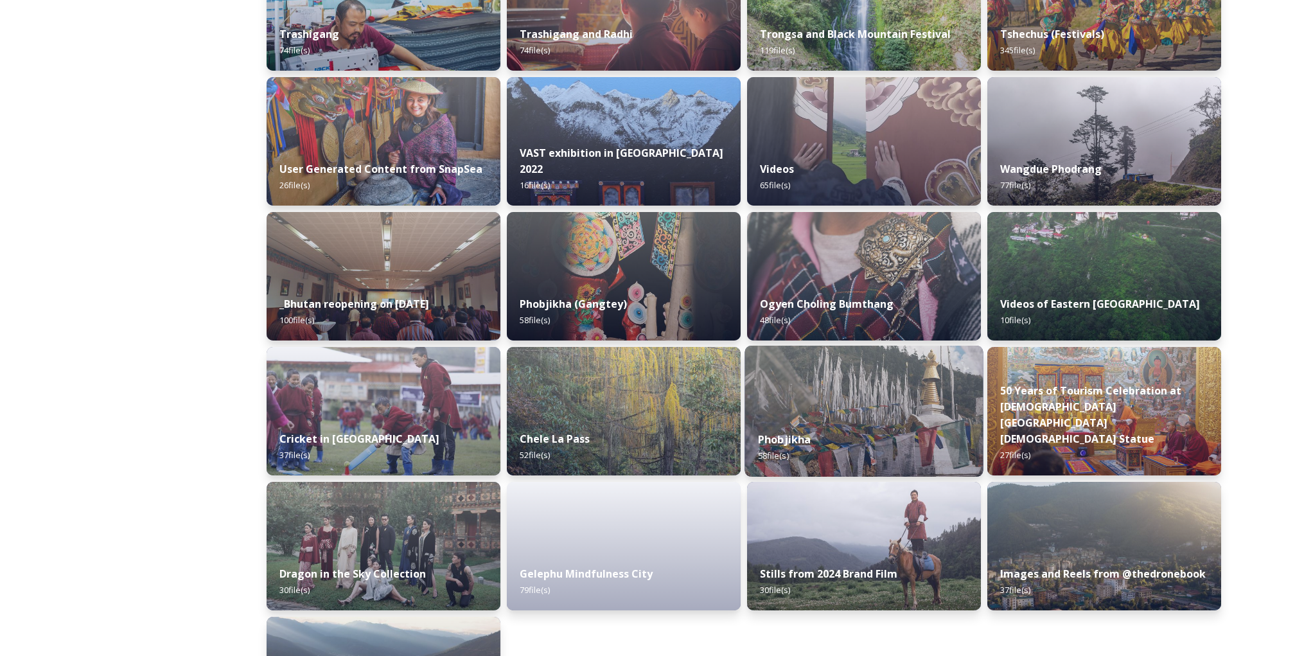
click at [774, 438] on strong "Phobjikha" at bounding box center [784, 439] width 53 height 14
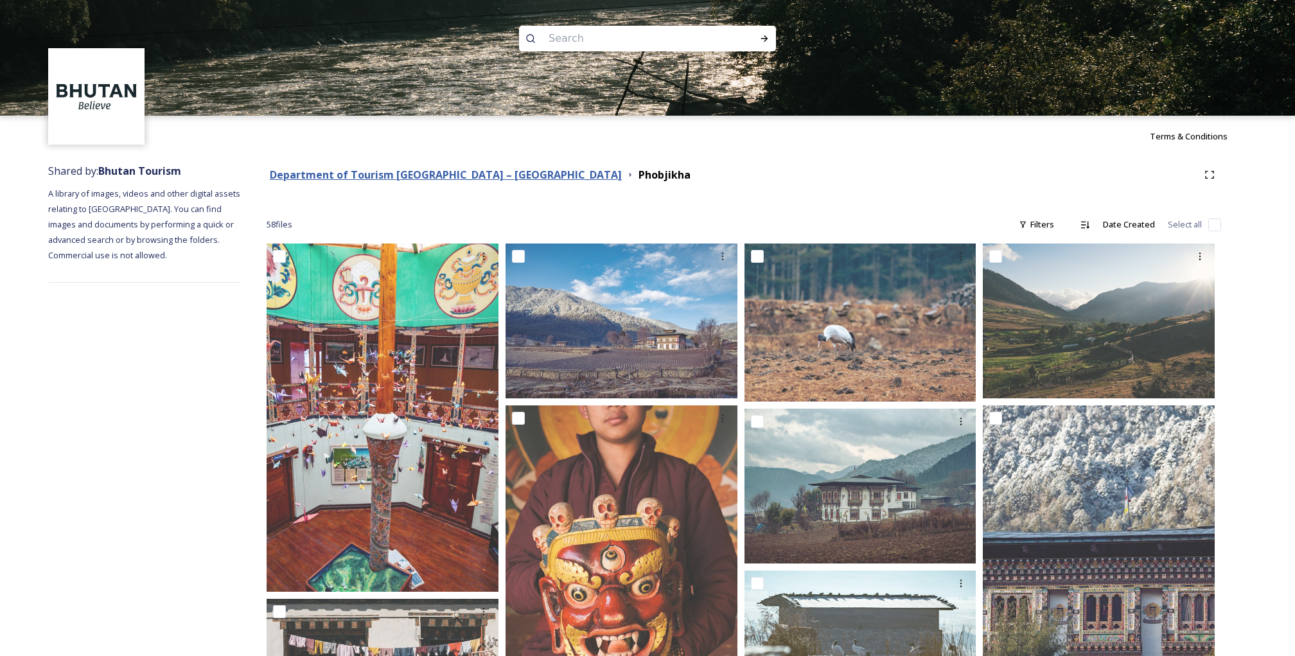
click at [353, 170] on strong "Department of Tourism [GEOGRAPHIC_DATA] – [GEOGRAPHIC_DATA]" at bounding box center [446, 175] width 352 height 14
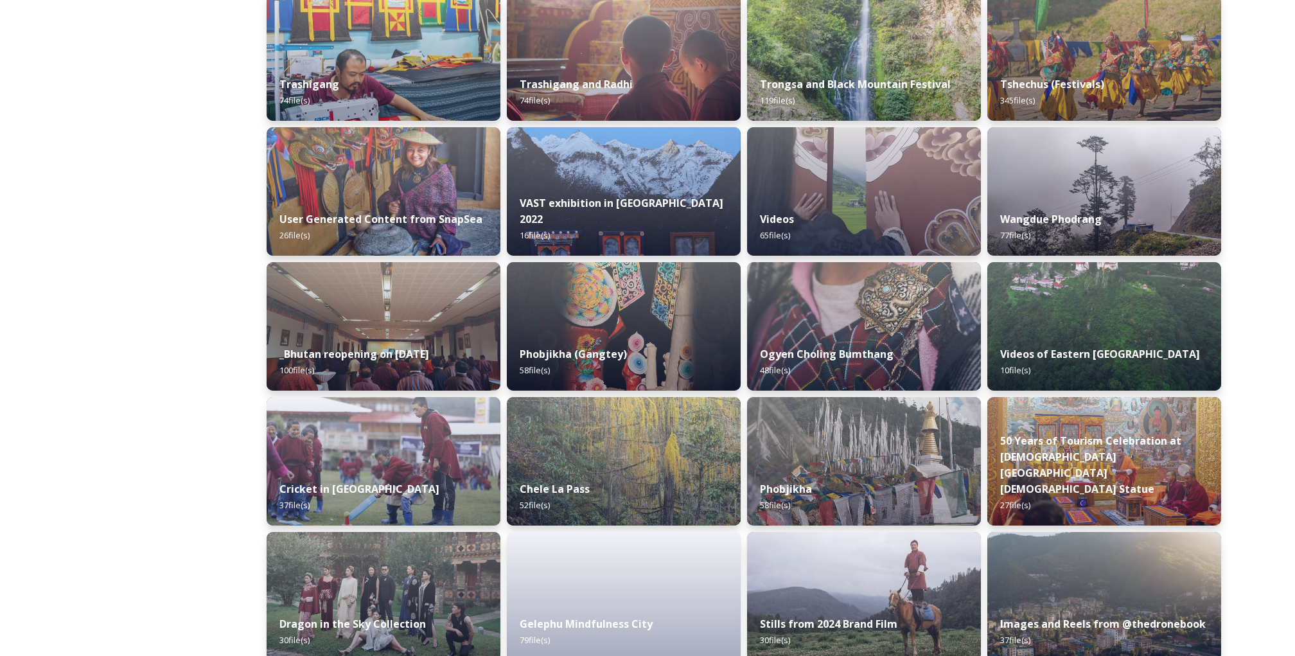
scroll to position [1293, 0]
click at [1047, 222] on strong "Wangdue Phodrang" at bounding box center [1050, 219] width 103 height 14
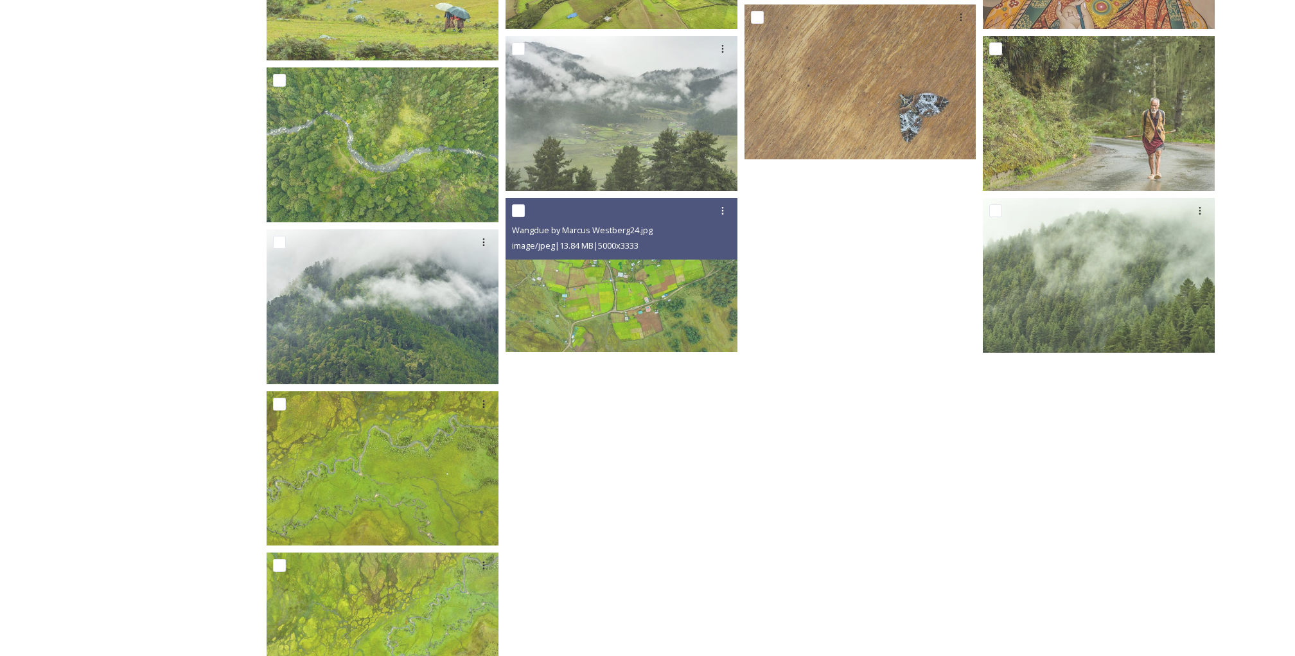
scroll to position [3152, 0]
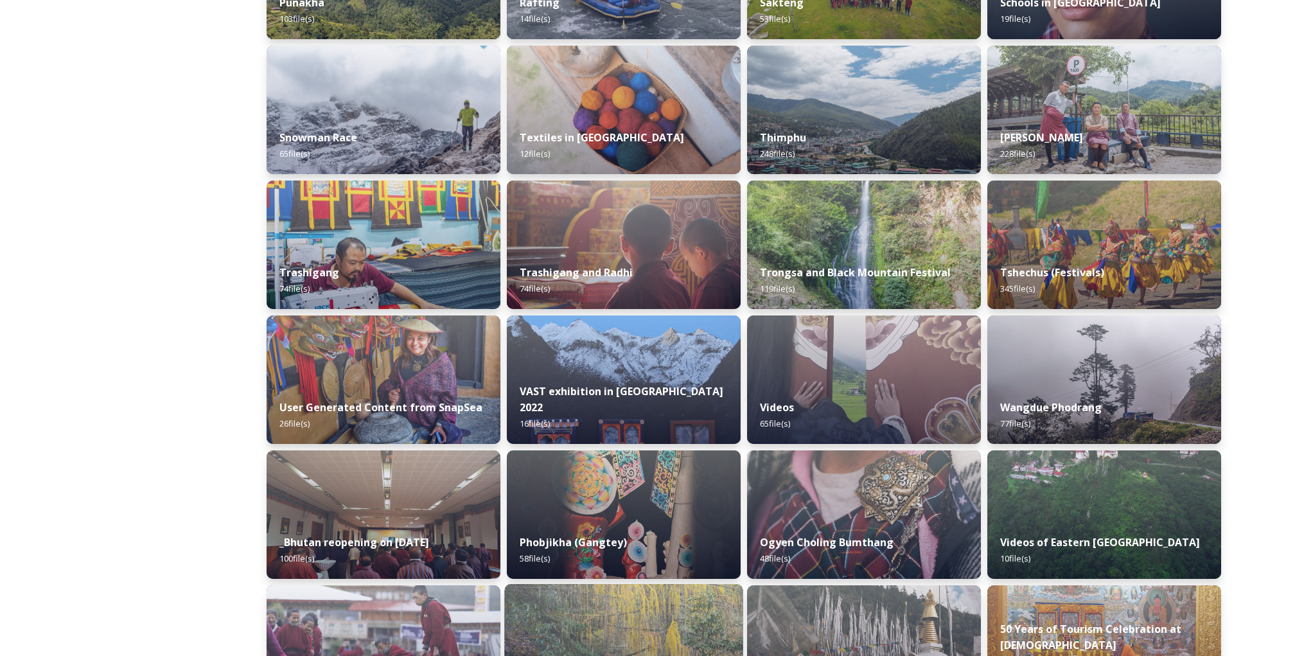
scroll to position [1102, 0]
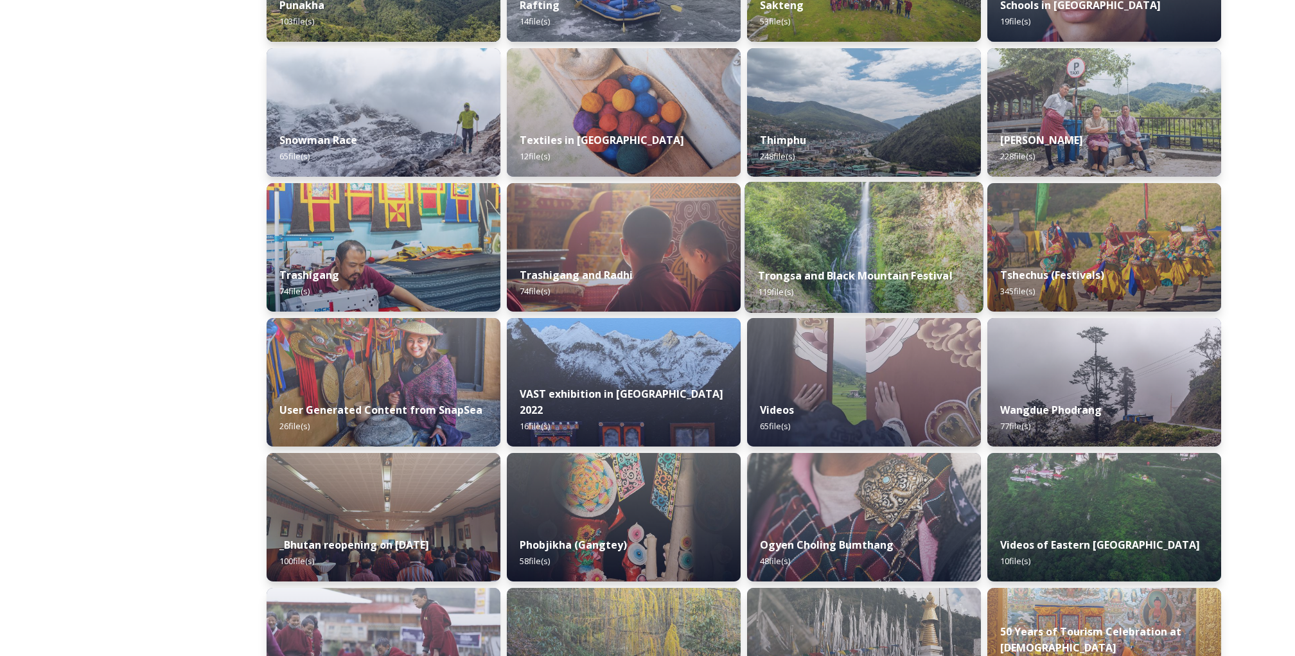
click at [811, 275] on strong "Trongsa and Black Mountain Festival" at bounding box center [855, 276] width 195 height 14
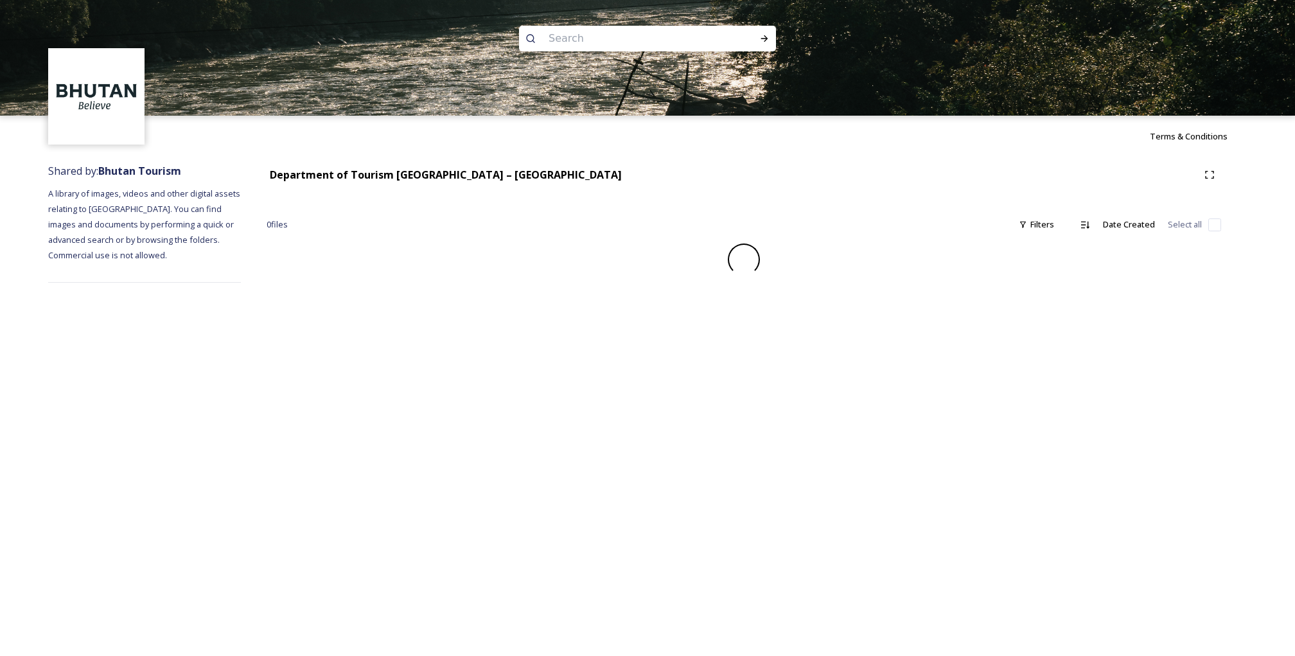
click at [811, 275] on div at bounding box center [744, 260] width 955 height 32
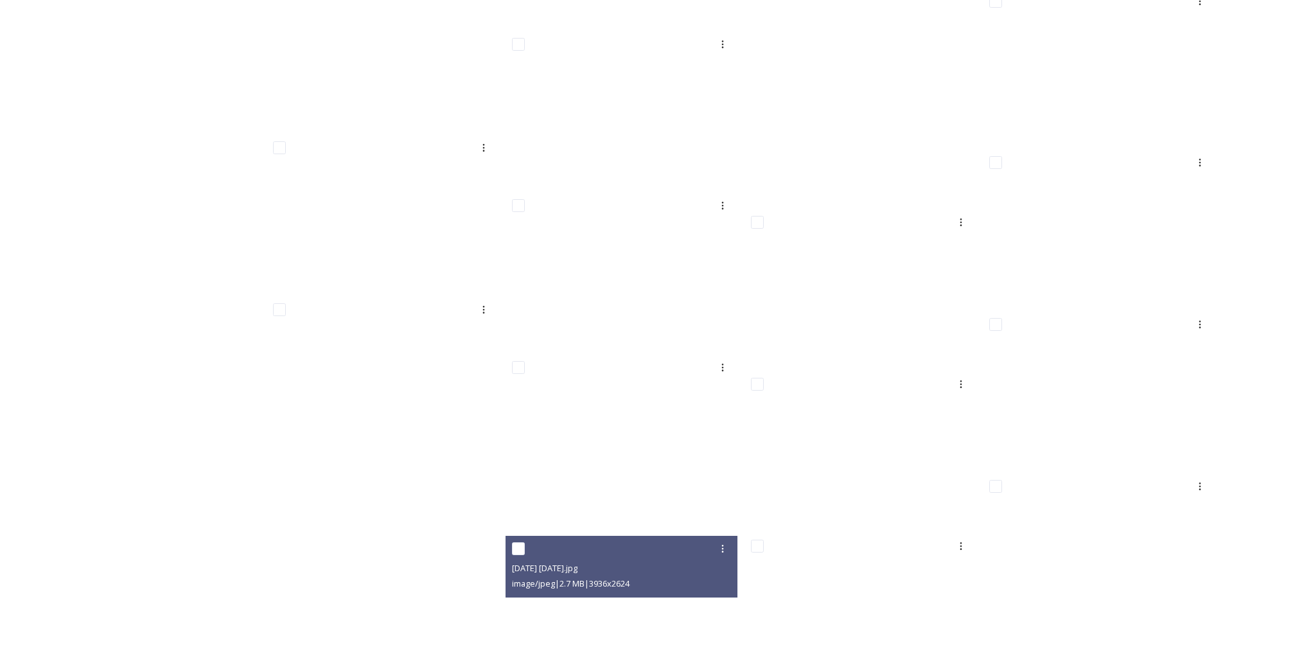
scroll to position [4712, 0]
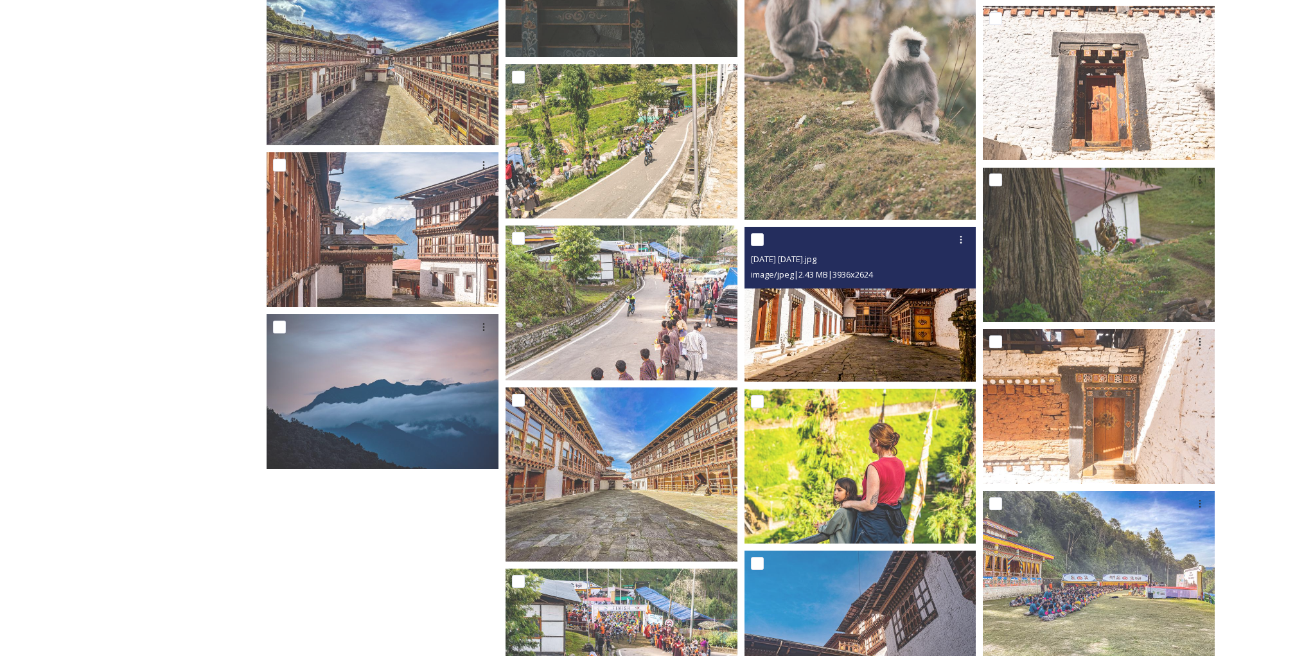
click at [914, 301] on img at bounding box center [861, 304] width 232 height 155
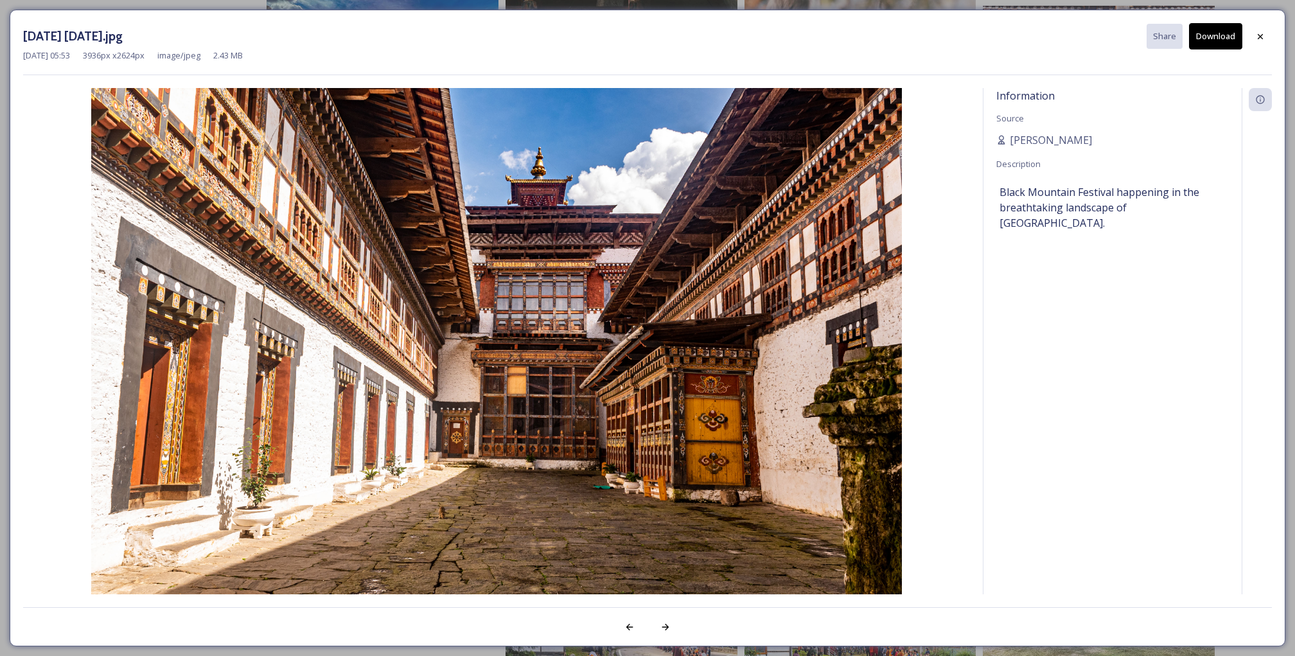
click at [760, 3] on div "[DATE] [DATE].jpg Share Download [DATE] 05:53 3936 px x 2624 px image/jpeg 2.43…" at bounding box center [647, 328] width 1295 height 656
click at [1259, 39] on icon at bounding box center [1261, 36] width 10 height 10
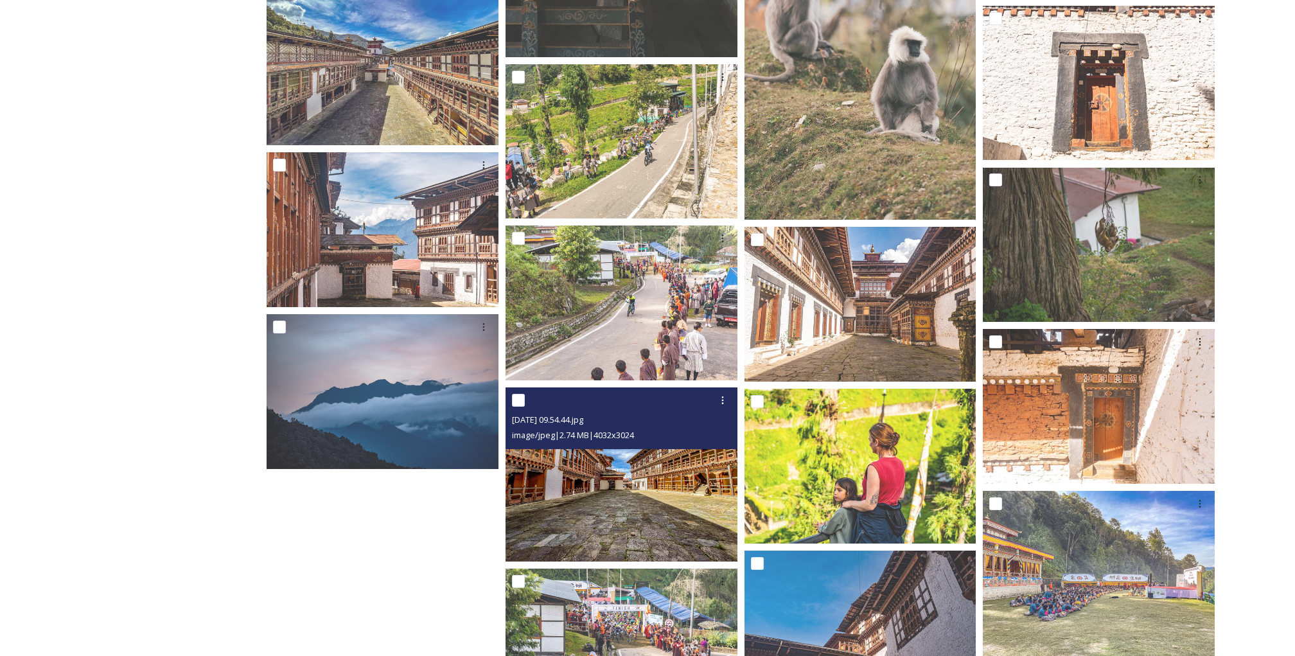
click at [623, 495] on img at bounding box center [622, 474] width 232 height 174
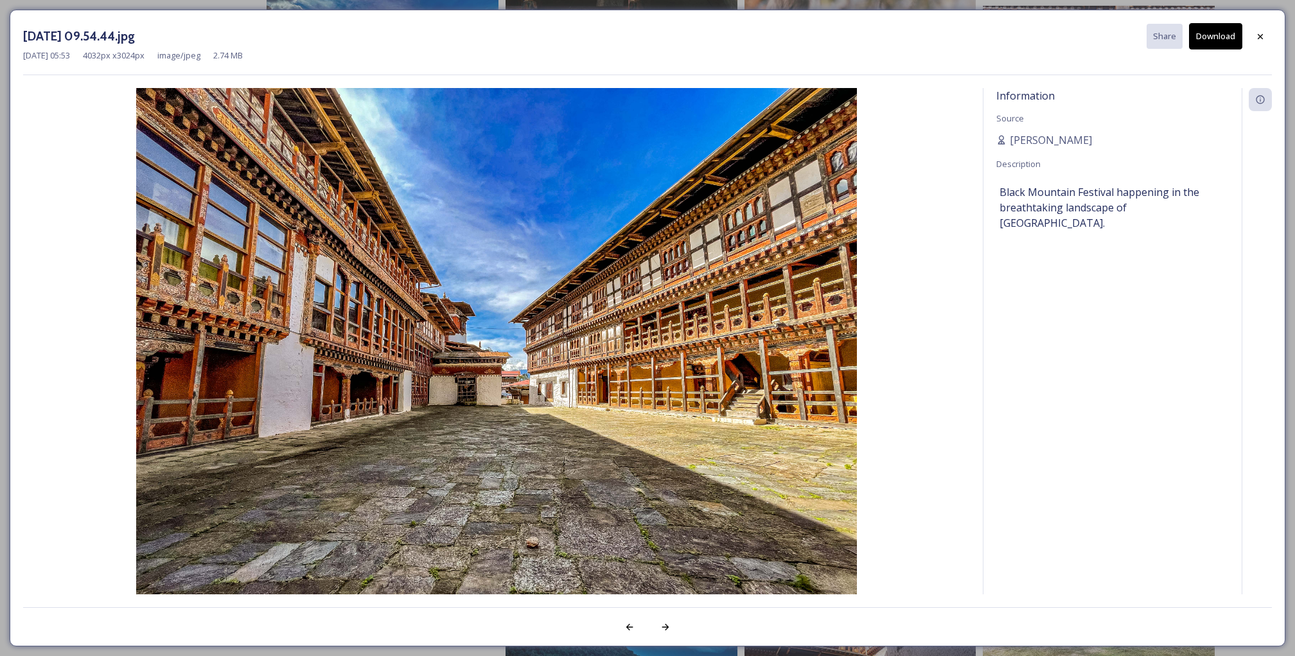
click at [1223, 33] on button "Download" at bounding box center [1215, 36] width 53 height 26
click at [1262, 32] on icon at bounding box center [1261, 36] width 10 height 10
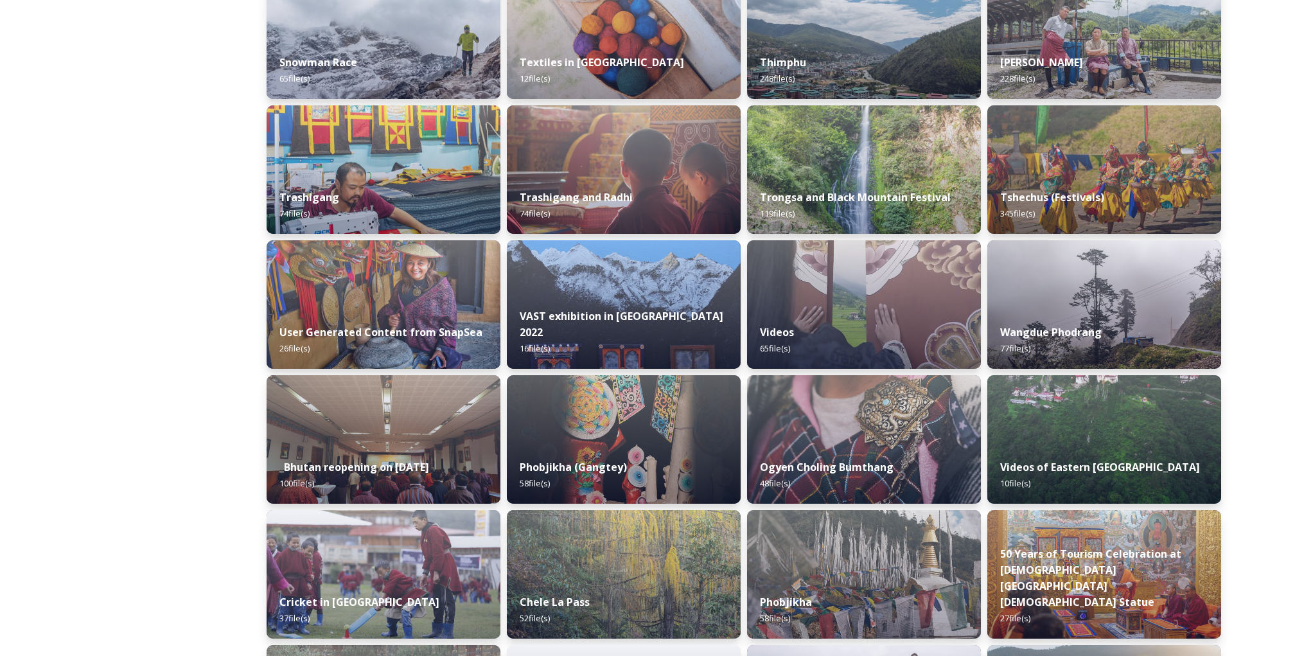
scroll to position [1187, 0]
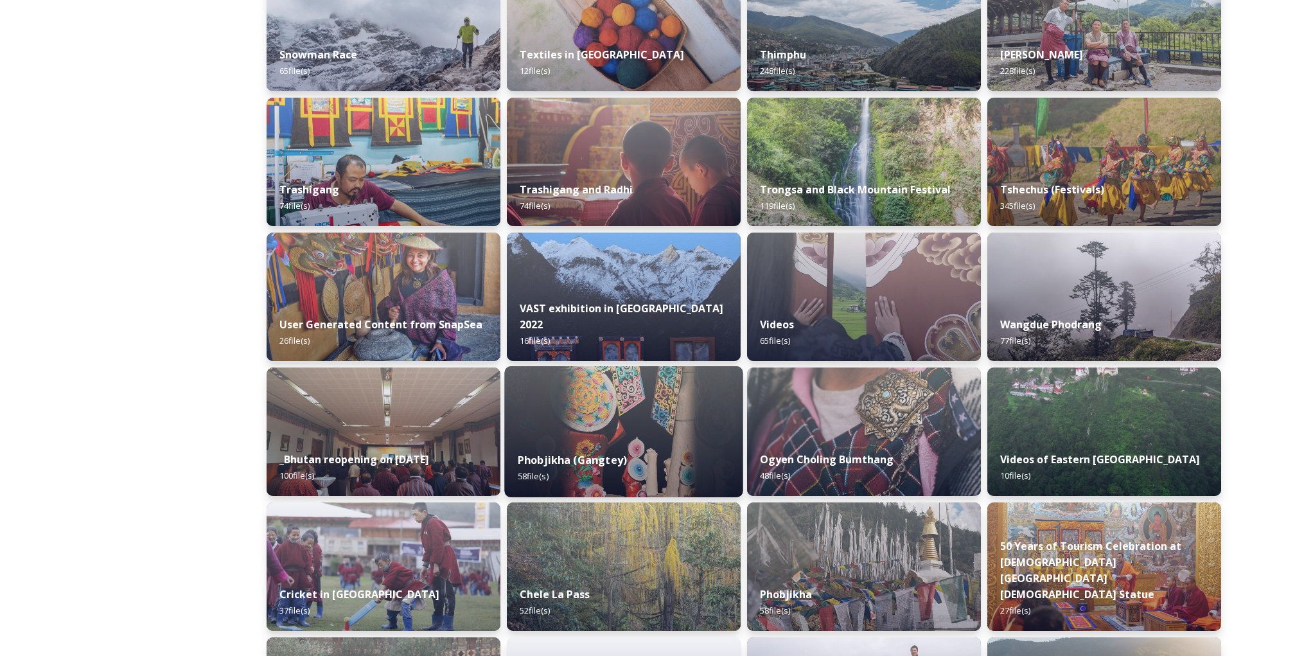
click at [616, 463] on strong "Phobjikha (Gangtey)" at bounding box center [572, 460] width 109 height 14
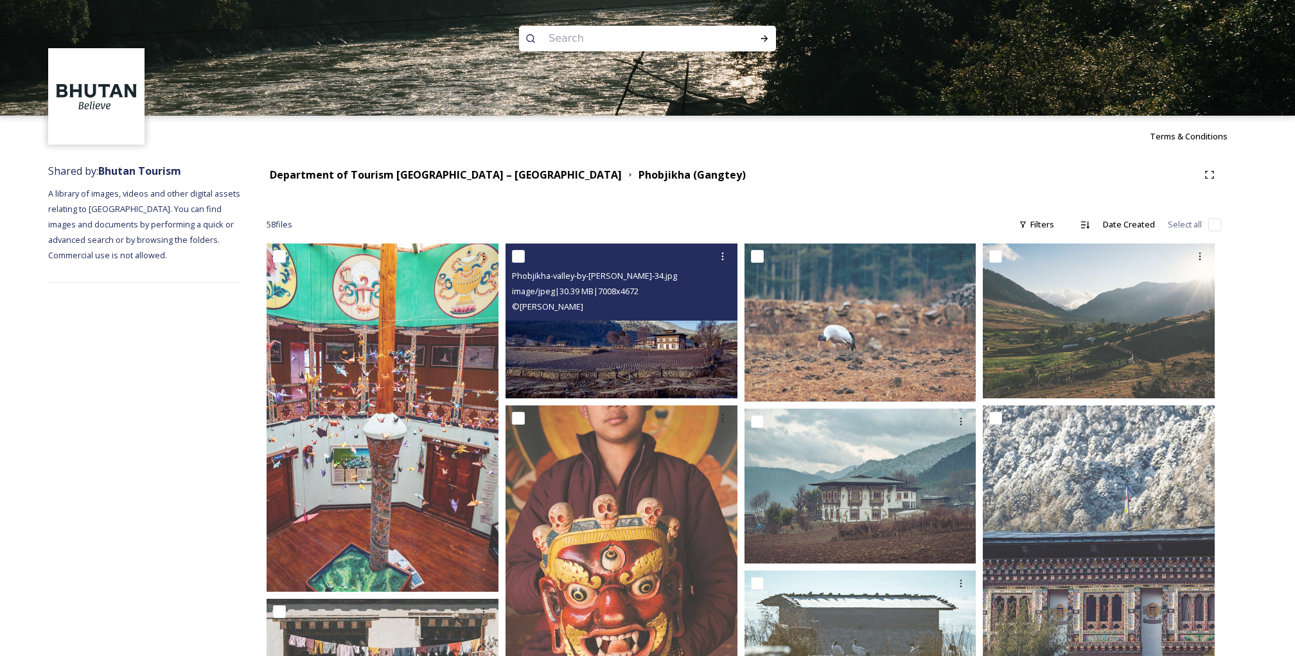
click at [633, 352] on img at bounding box center [622, 321] width 232 height 155
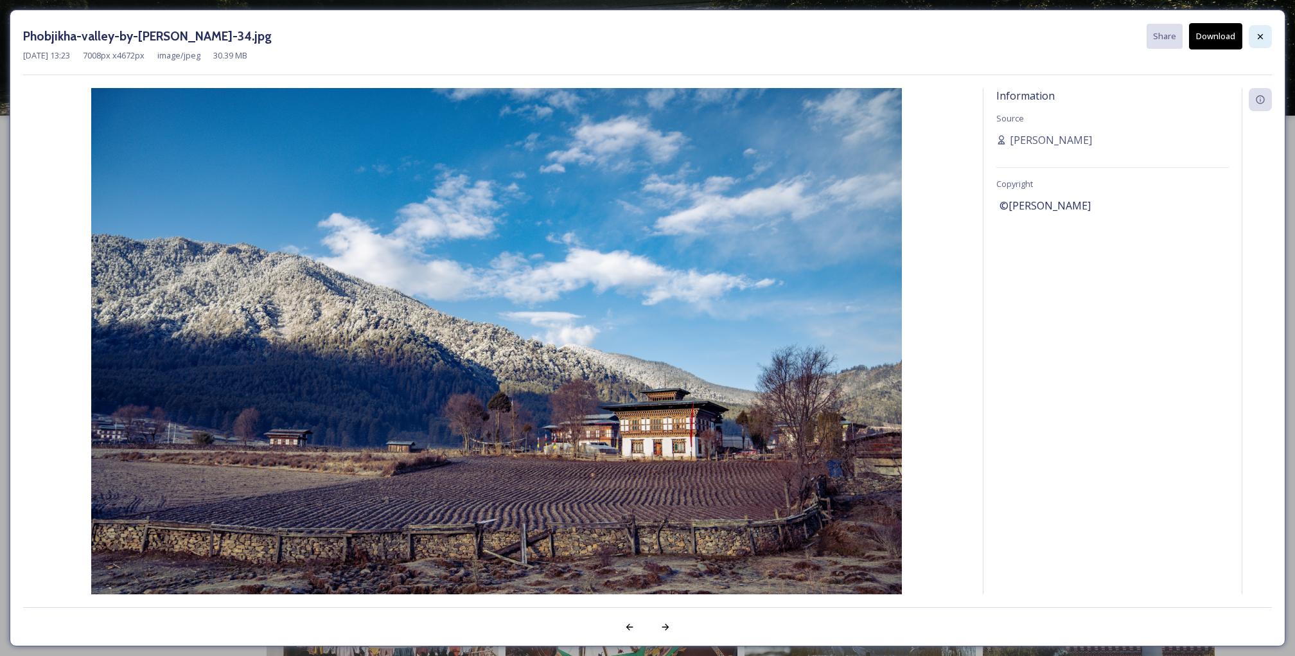
click at [1259, 33] on icon at bounding box center [1261, 36] width 10 height 10
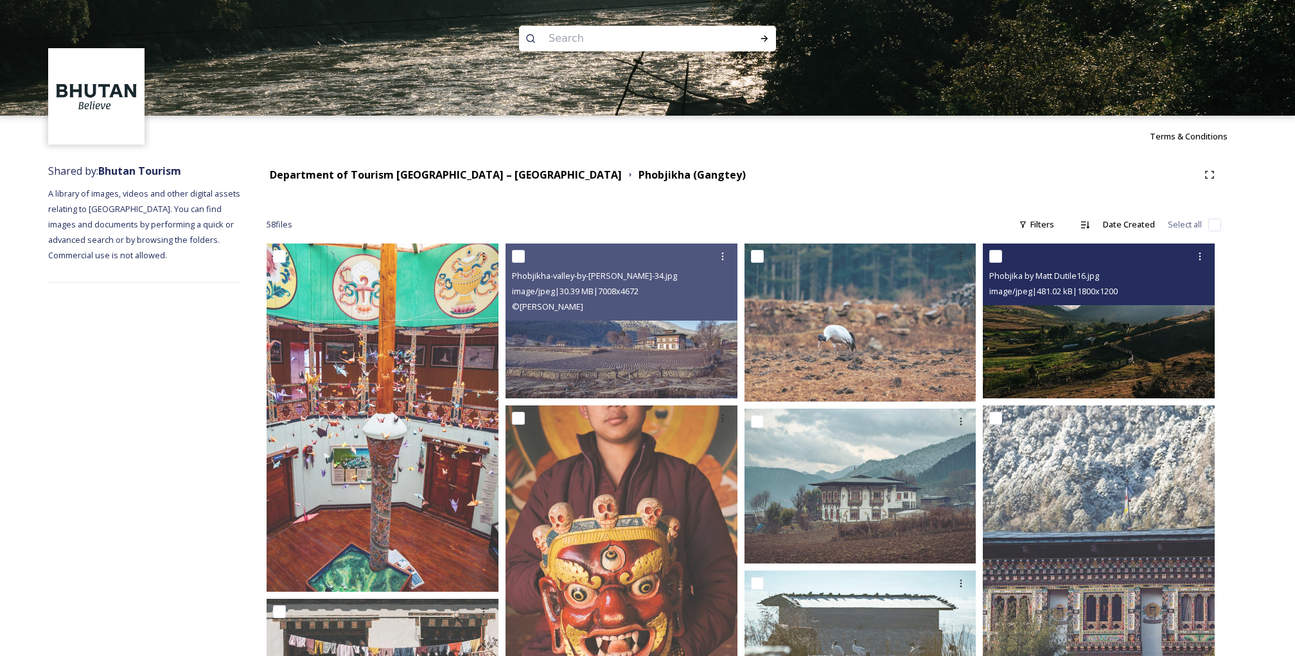
click at [1105, 342] on img at bounding box center [1099, 321] width 232 height 155
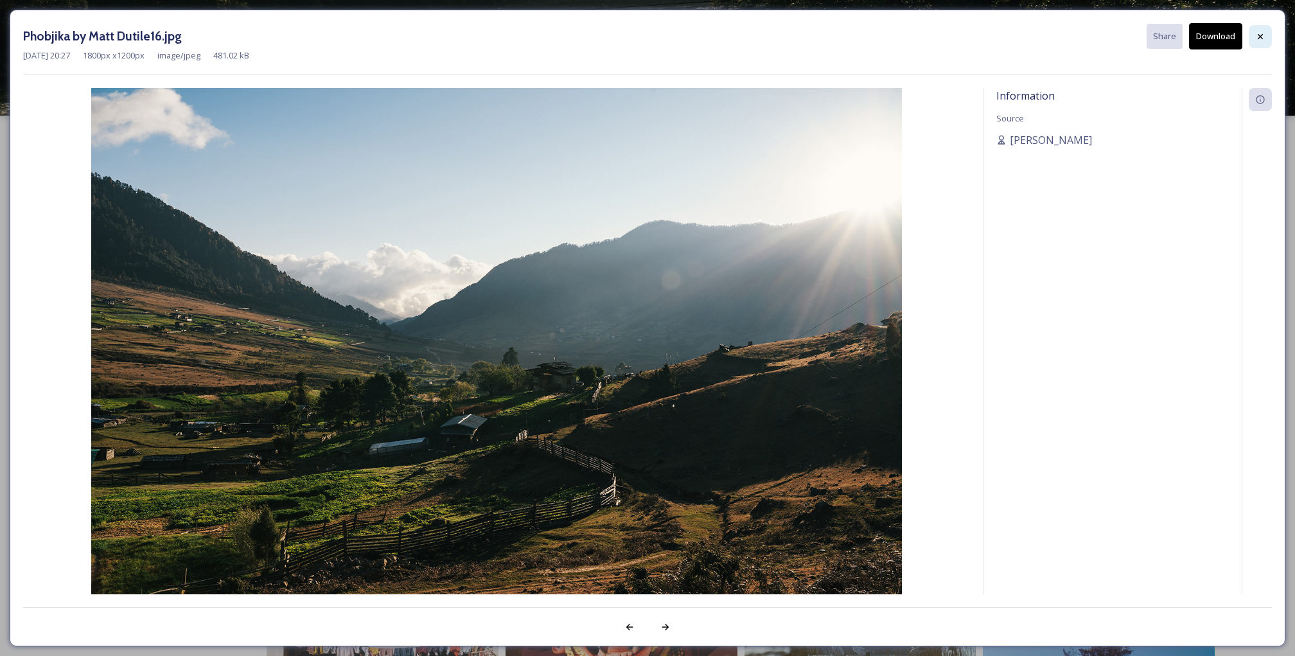
click at [1256, 37] on icon at bounding box center [1261, 36] width 10 height 10
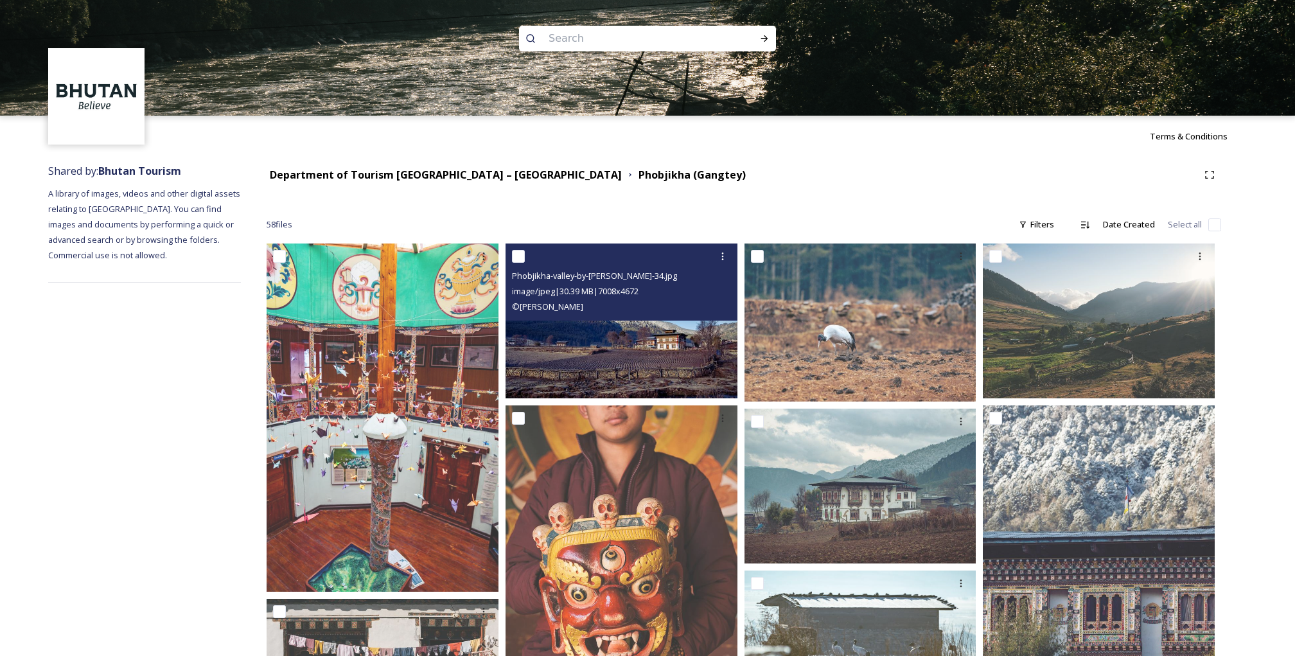
click at [655, 331] on img at bounding box center [622, 321] width 232 height 155
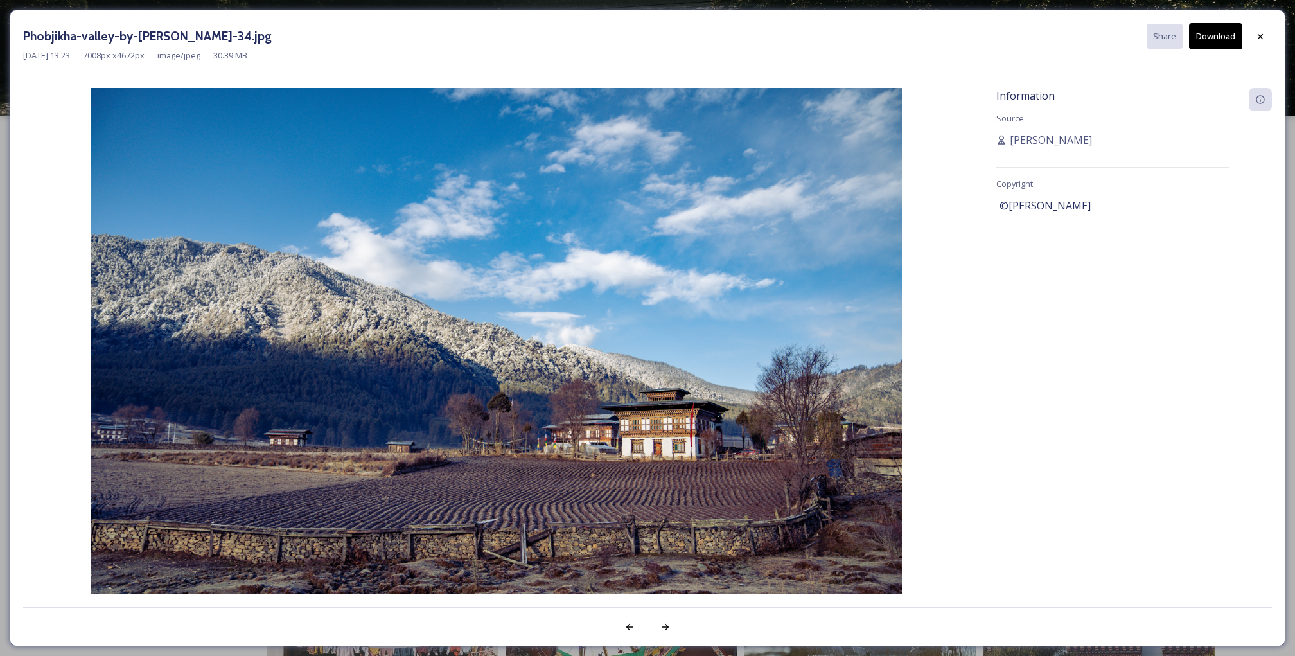
click at [1220, 44] on button "Download" at bounding box center [1215, 36] width 53 height 26
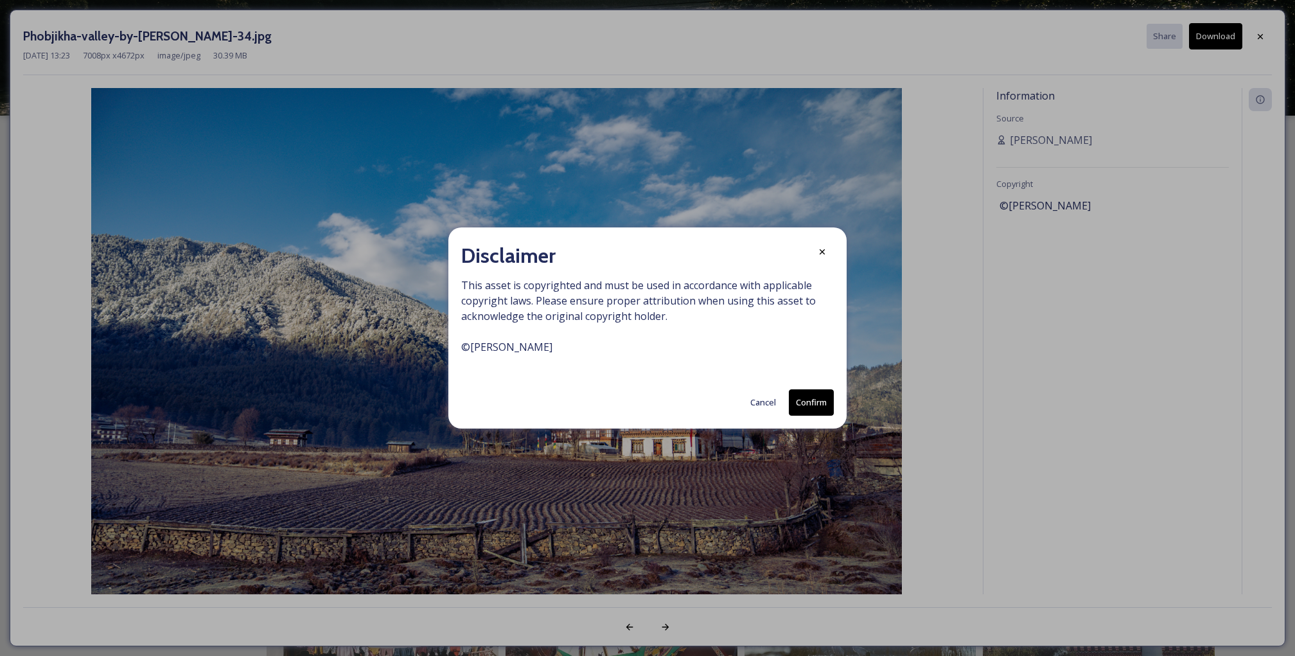
click at [770, 398] on button "Cancel" at bounding box center [763, 402] width 39 height 25
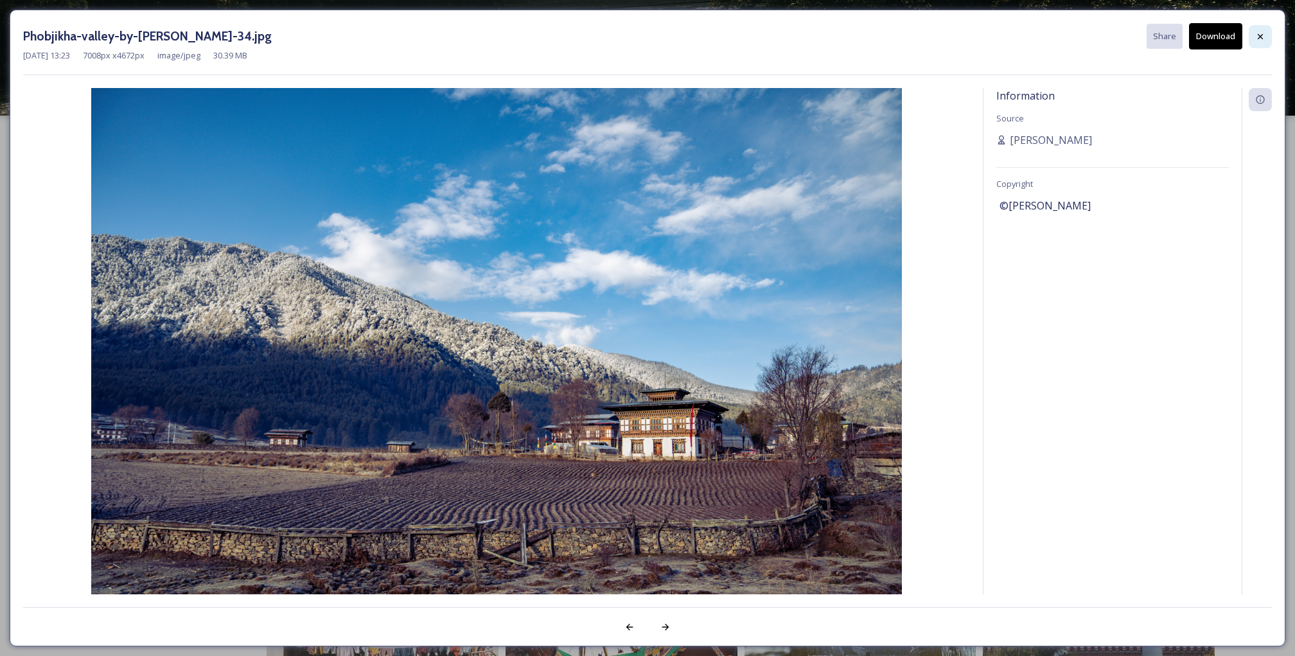
click at [1262, 33] on icon at bounding box center [1261, 36] width 10 height 10
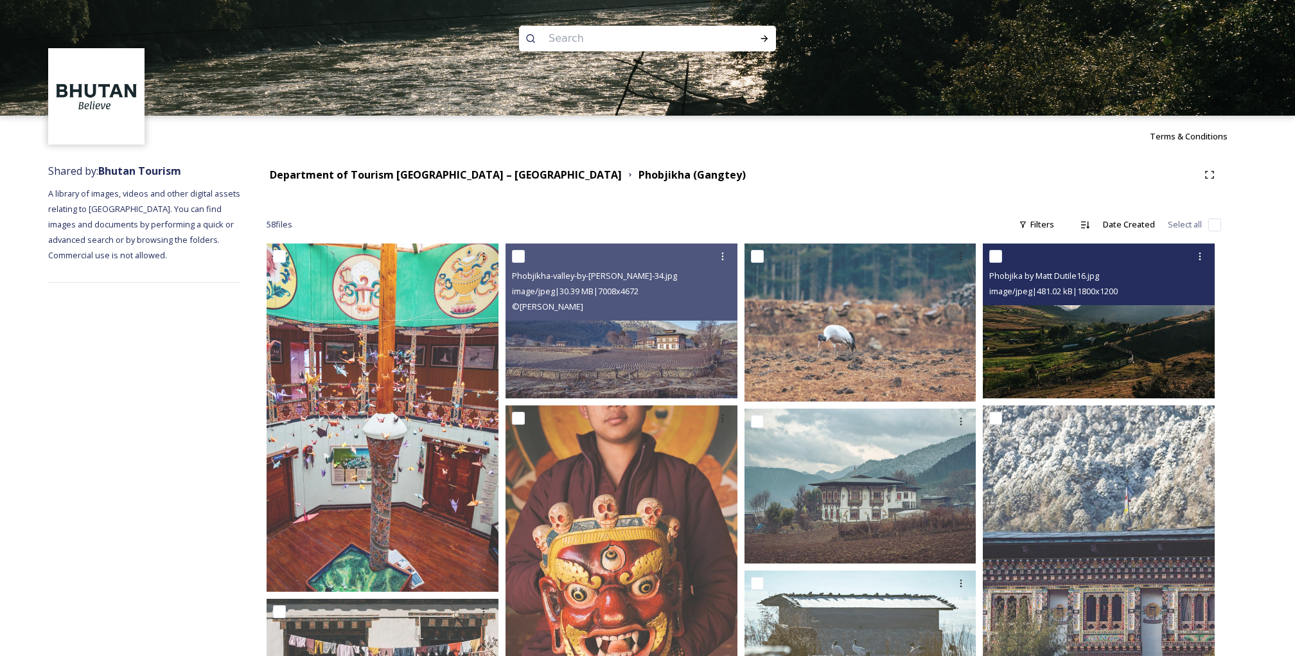
click at [1071, 346] on img at bounding box center [1099, 321] width 232 height 155
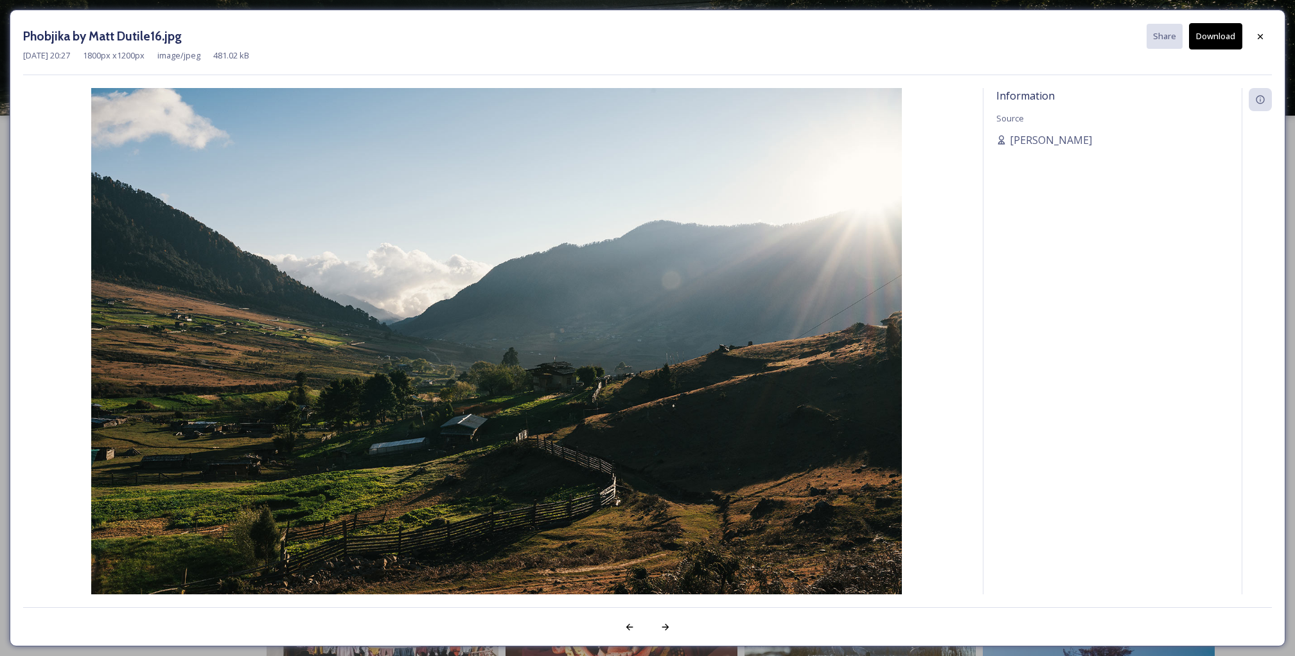
click at [1213, 30] on button "Download" at bounding box center [1215, 36] width 53 height 26
click at [1263, 43] on div at bounding box center [1260, 36] width 23 height 23
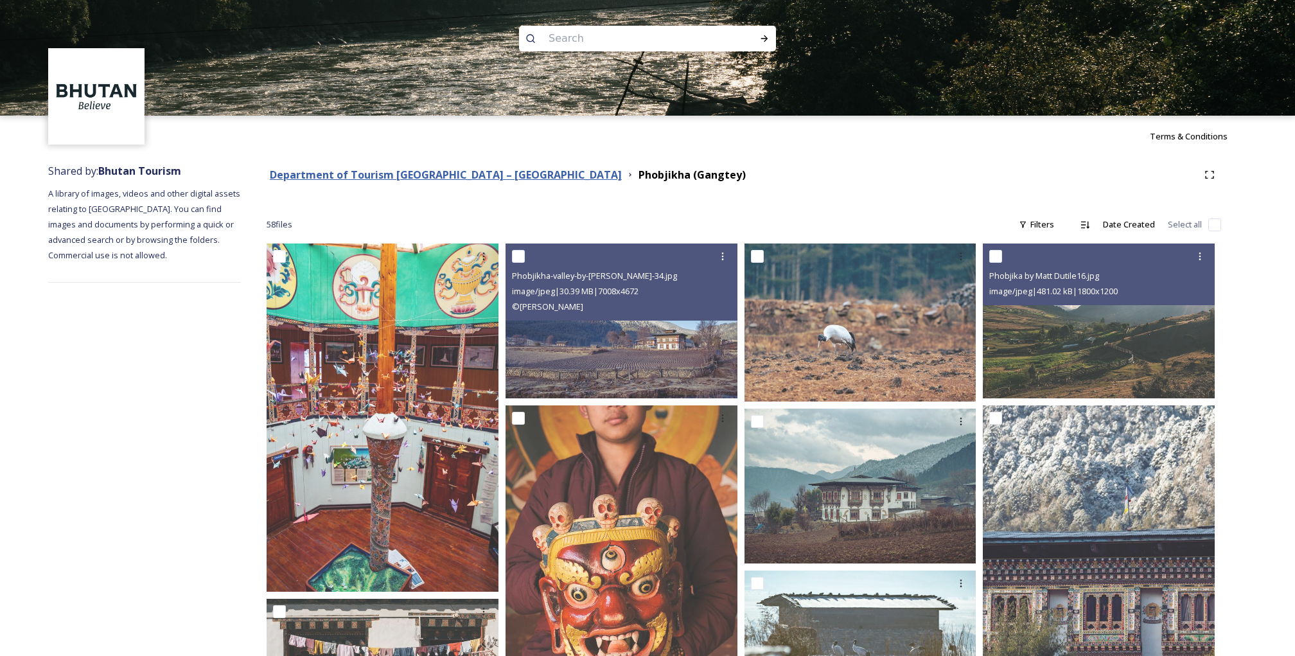
click at [373, 178] on strong "Department of Tourism [GEOGRAPHIC_DATA] – [GEOGRAPHIC_DATA]" at bounding box center [446, 175] width 352 height 14
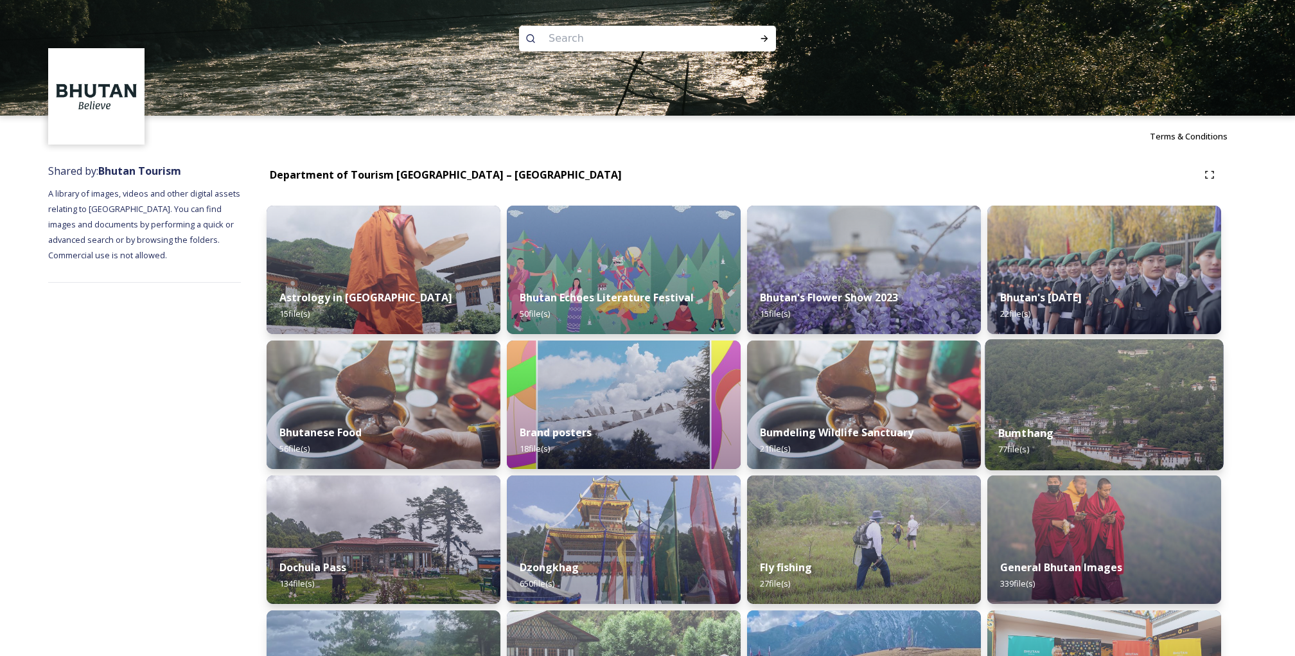
click at [1044, 437] on strong "Bumthang" at bounding box center [1027, 433] width 56 height 14
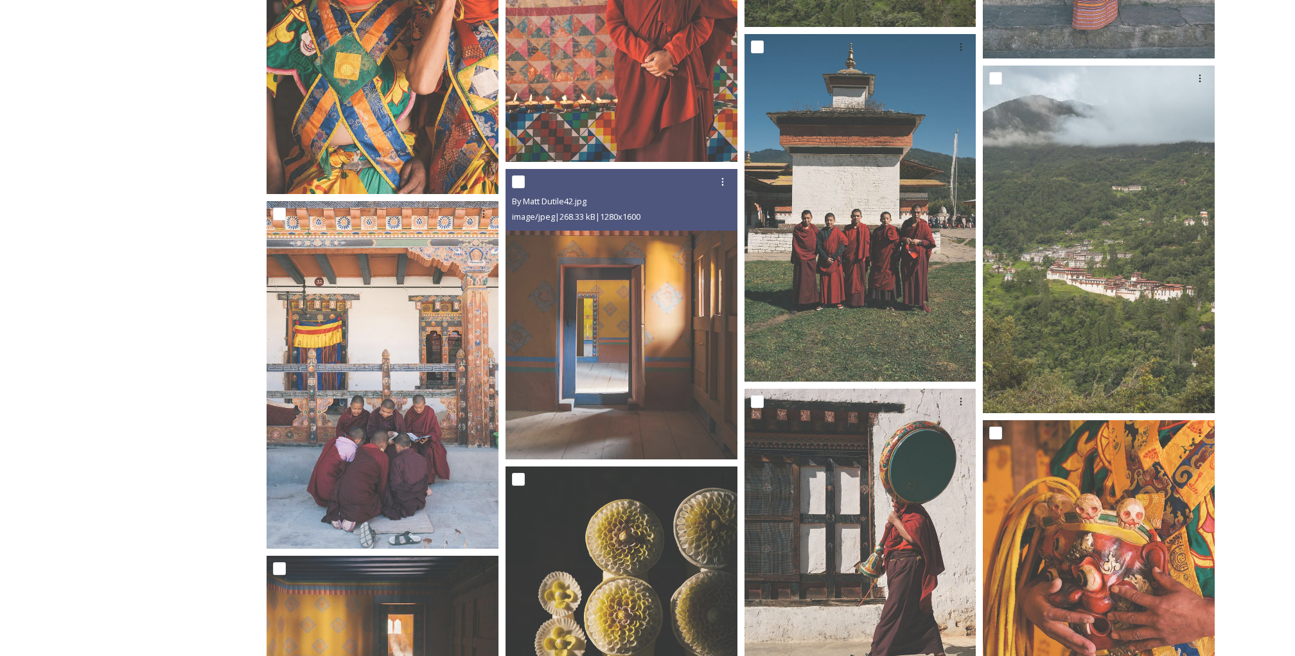
scroll to position [4423, 0]
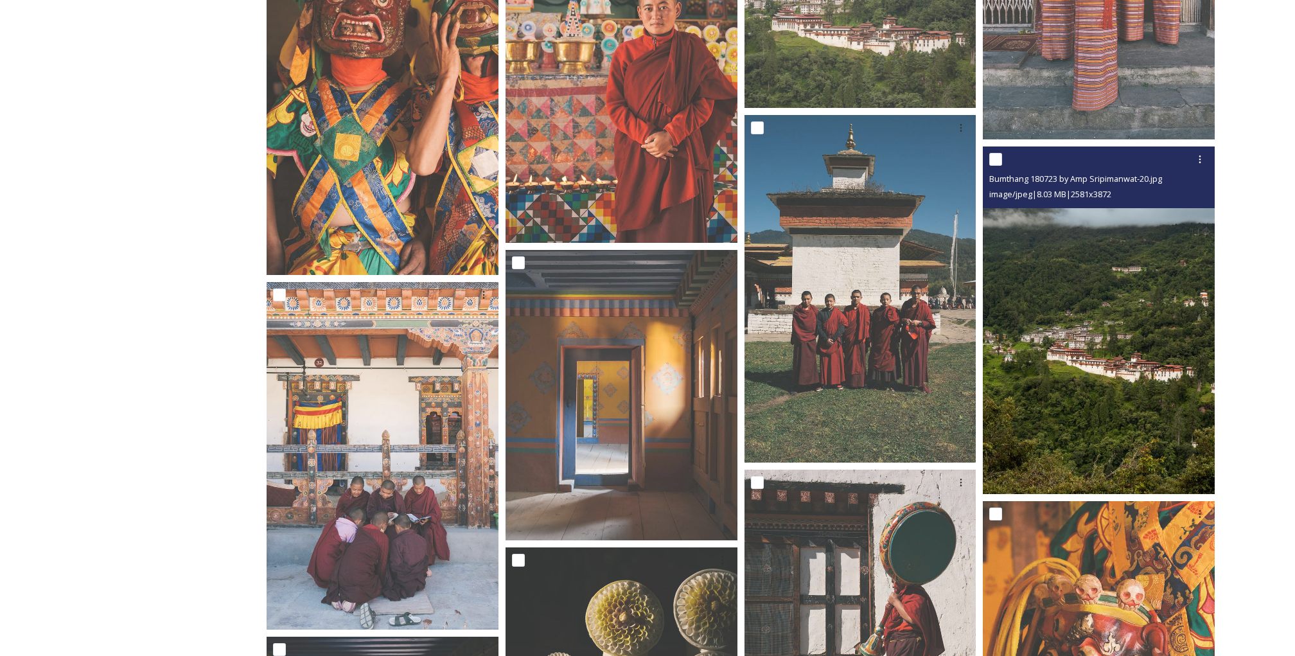
click at [1160, 385] on img at bounding box center [1099, 320] width 232 height 348
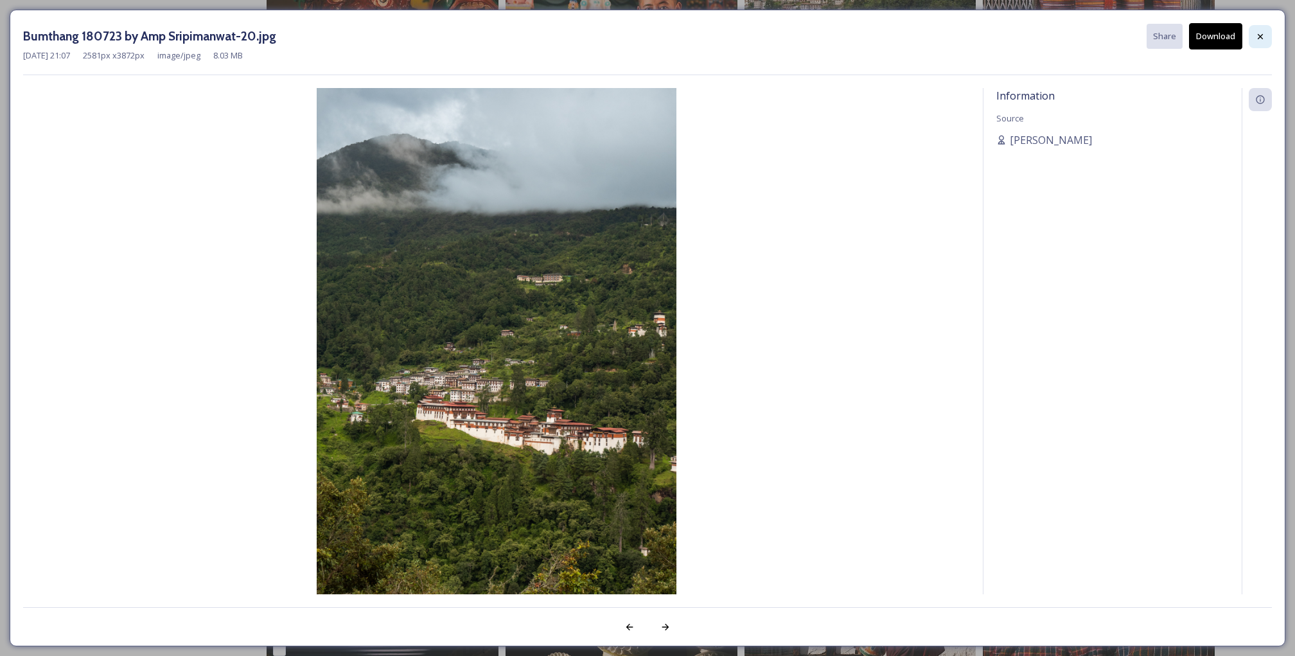
click at [1261, 35] on icon at bounding box center [1260, 35] width 5 height 5
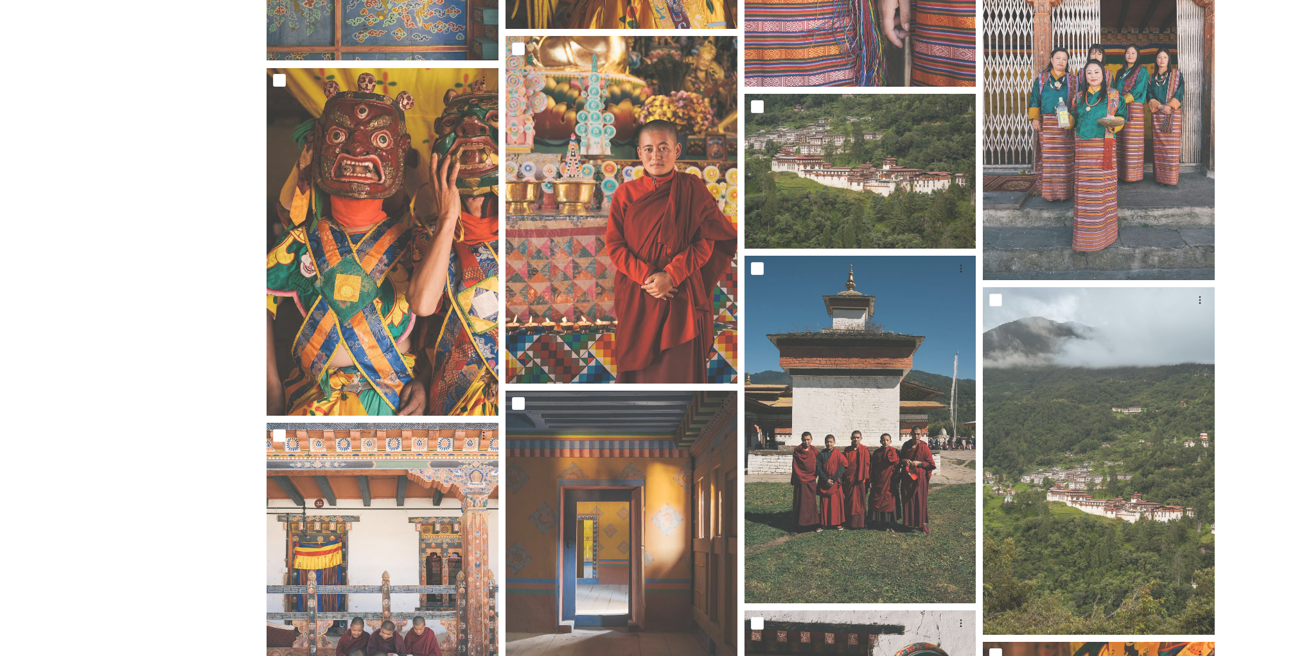
scroll to position [4247, 0]
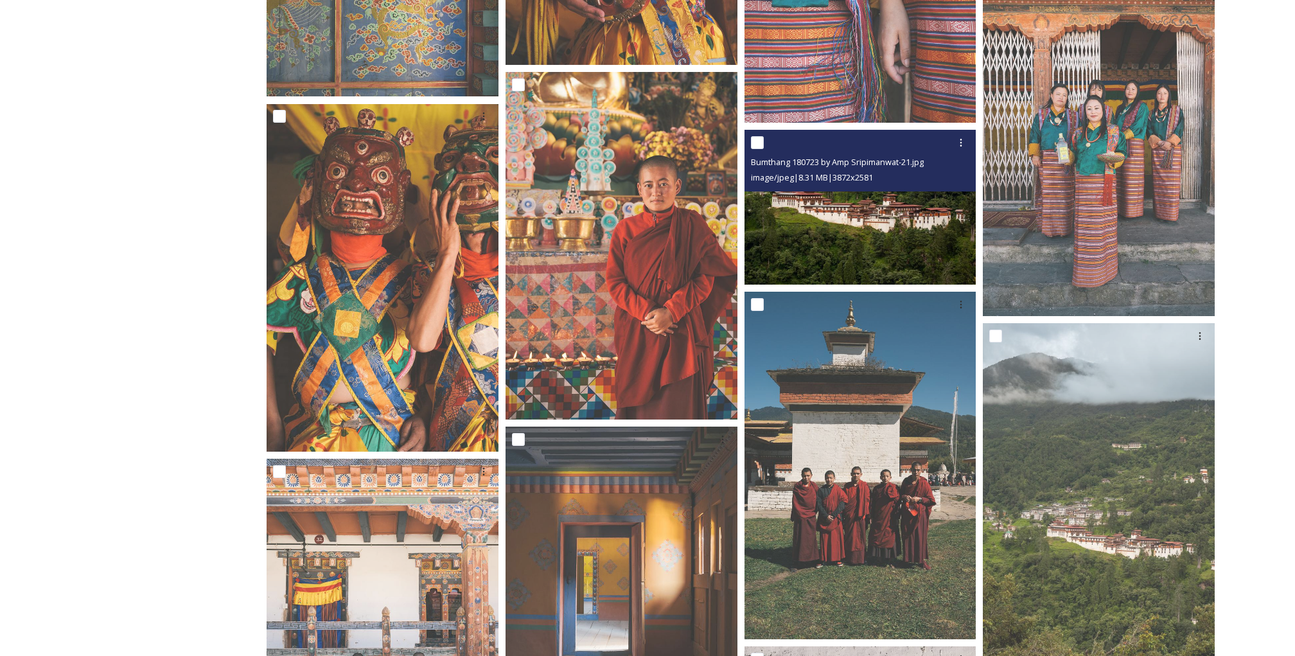
click at [857, 230] on img at bounding box center [861, 207] width 232 height 155
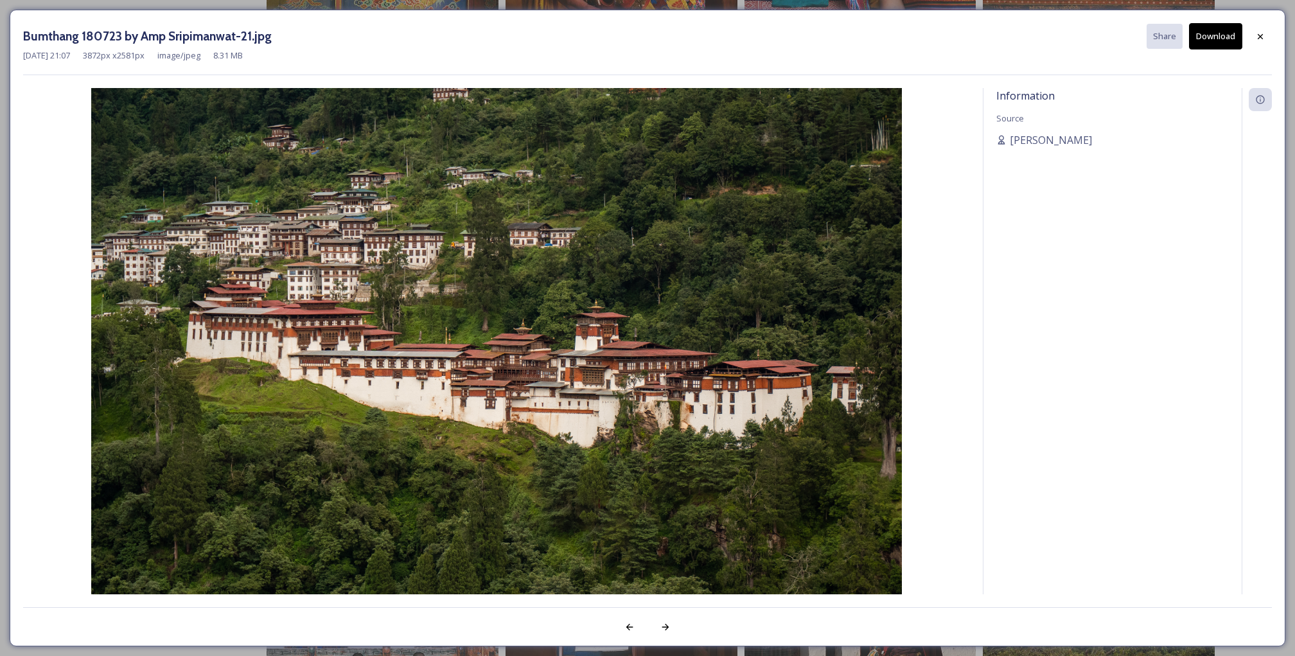
click at [1216, 39] on button "Download" at bounding box center [1215, 36] width 53 height 26
click at [1260, 35] on icon at bounding box center [1260, 35] width 5 height 5
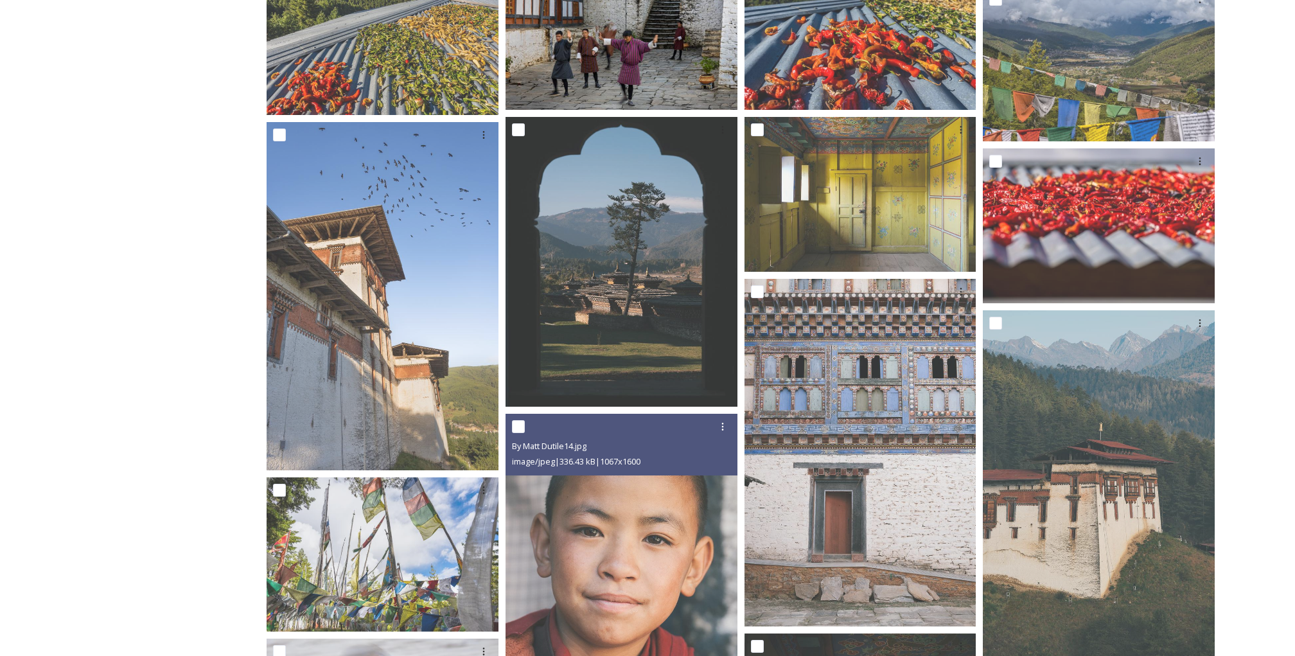
scroll to position [2692, 0]
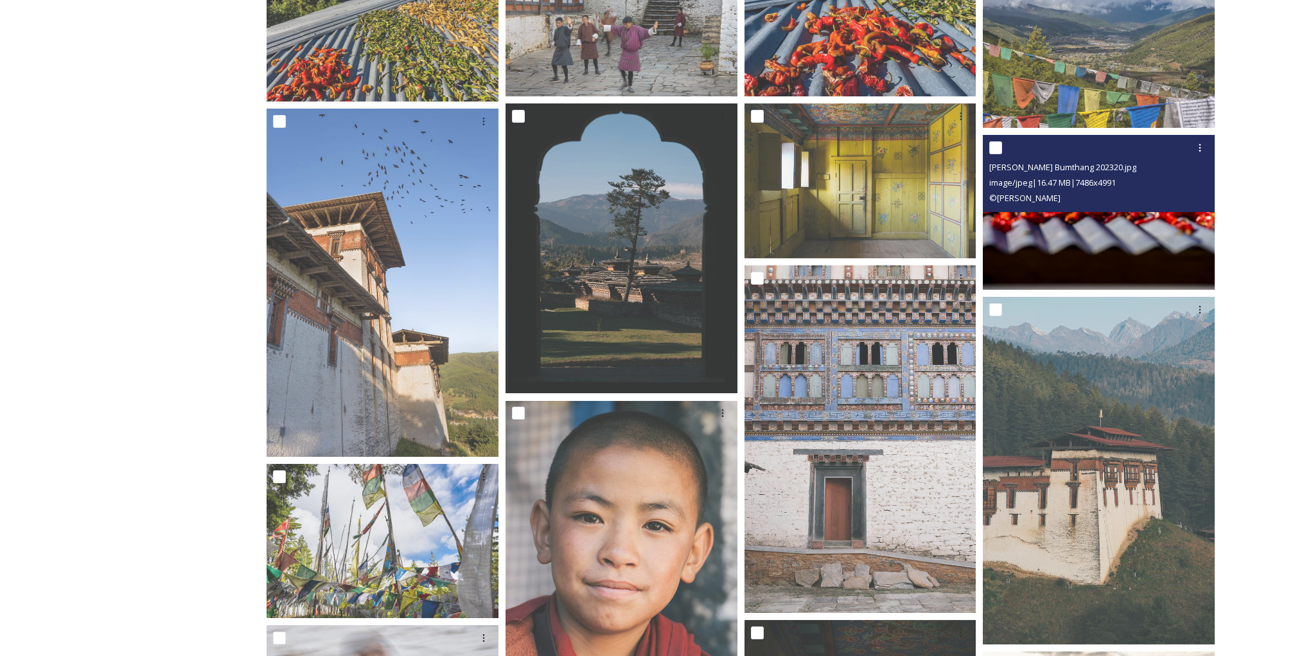
click at [1158, 215] on img at bounding box center [1099, 212] width 232 height 155
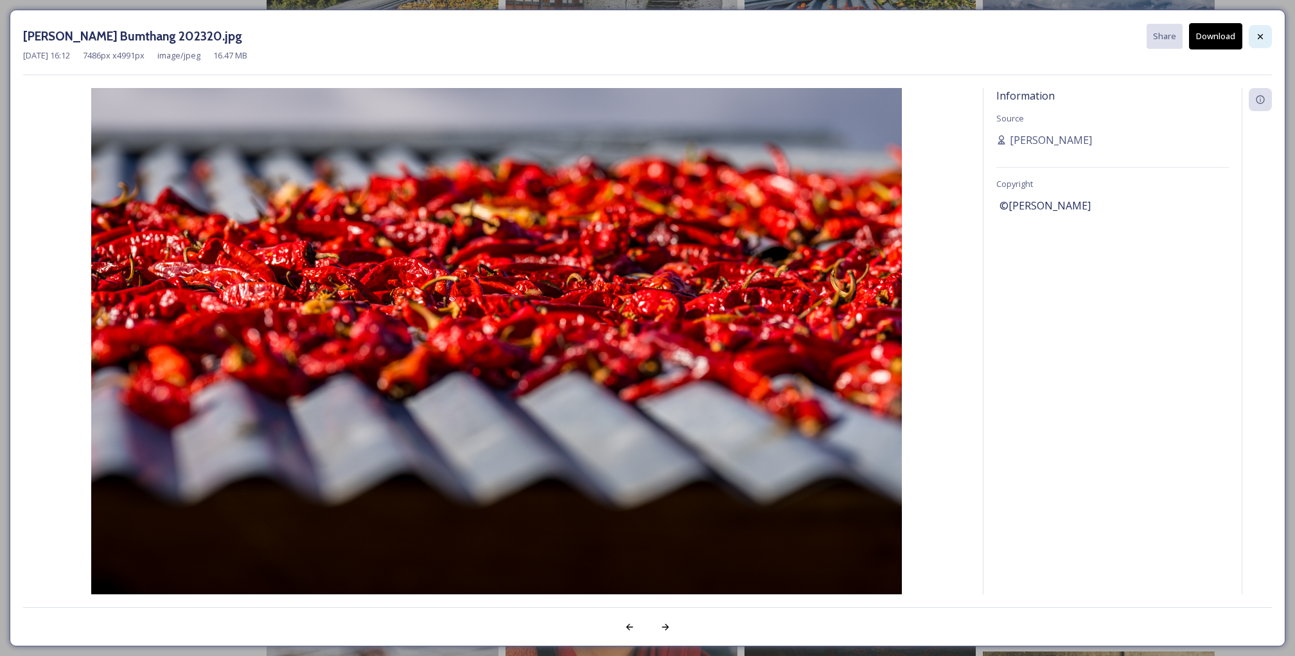
click at [1265, 40] on icon at bounding box center [1261, 36] width 10 height 10
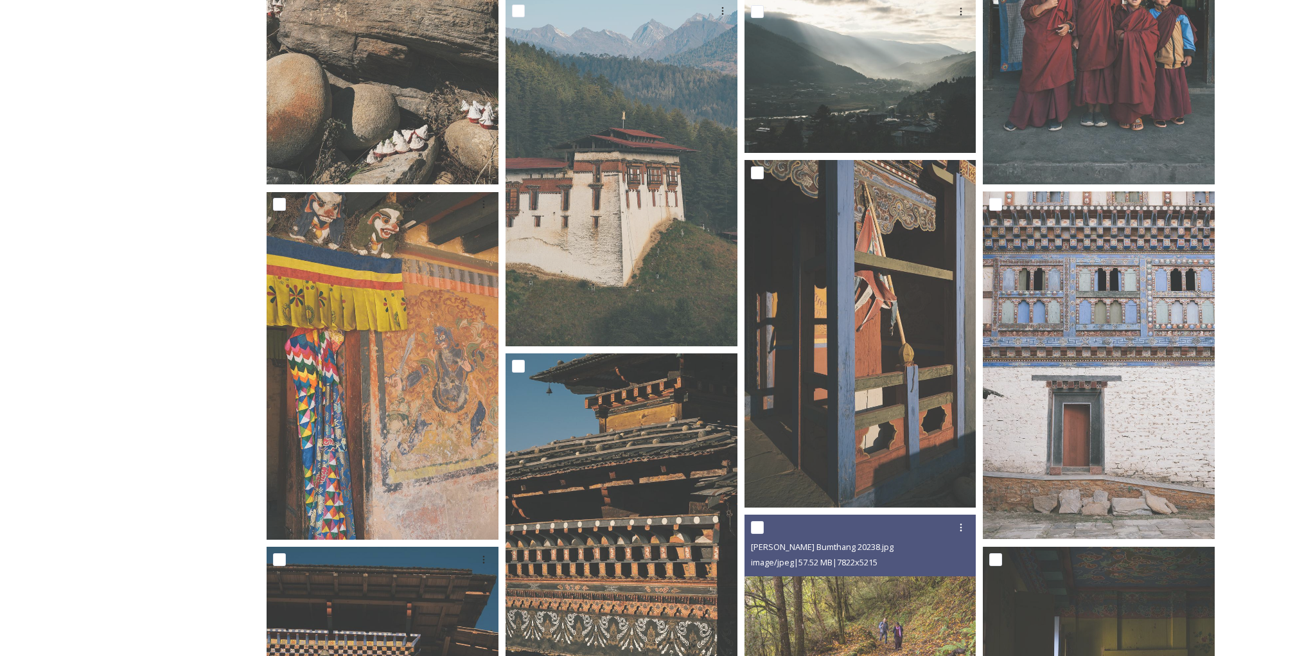
scroll to position [1093, 0]
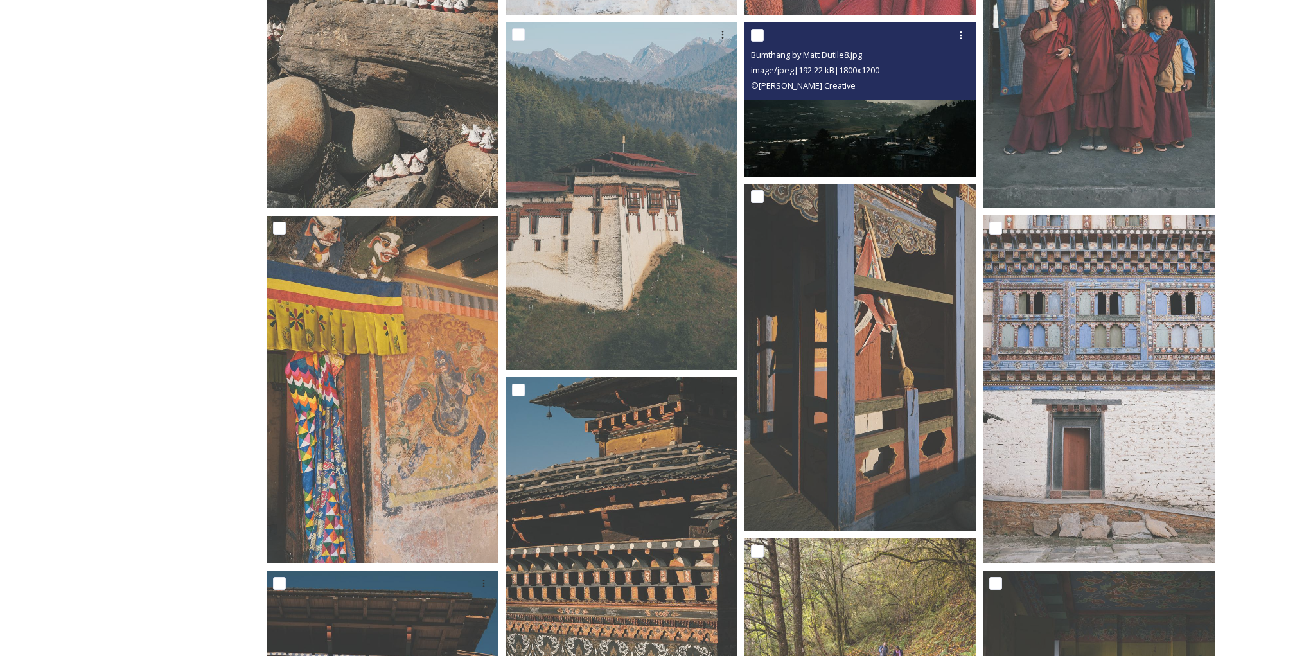
click at [915, 126] on img at bounding box center [861, 99] width 232 height 155
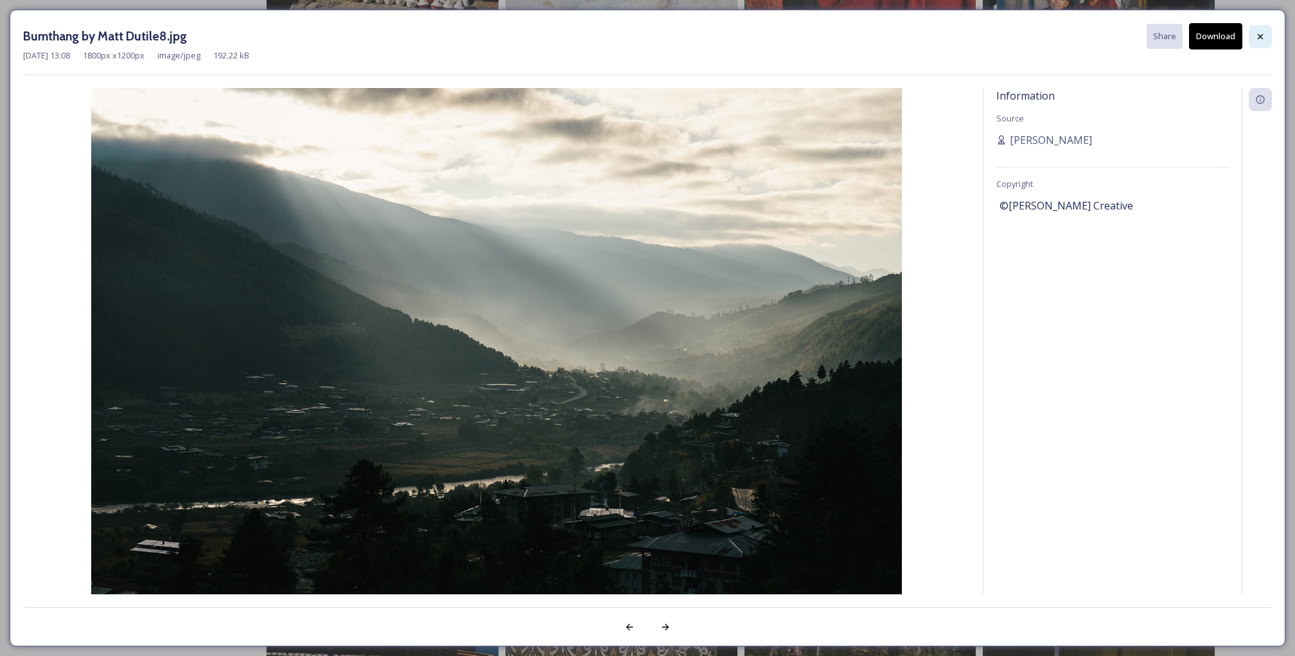
click at [1269, 30] on div at bounding box center [1260, 36] width 23 height 23
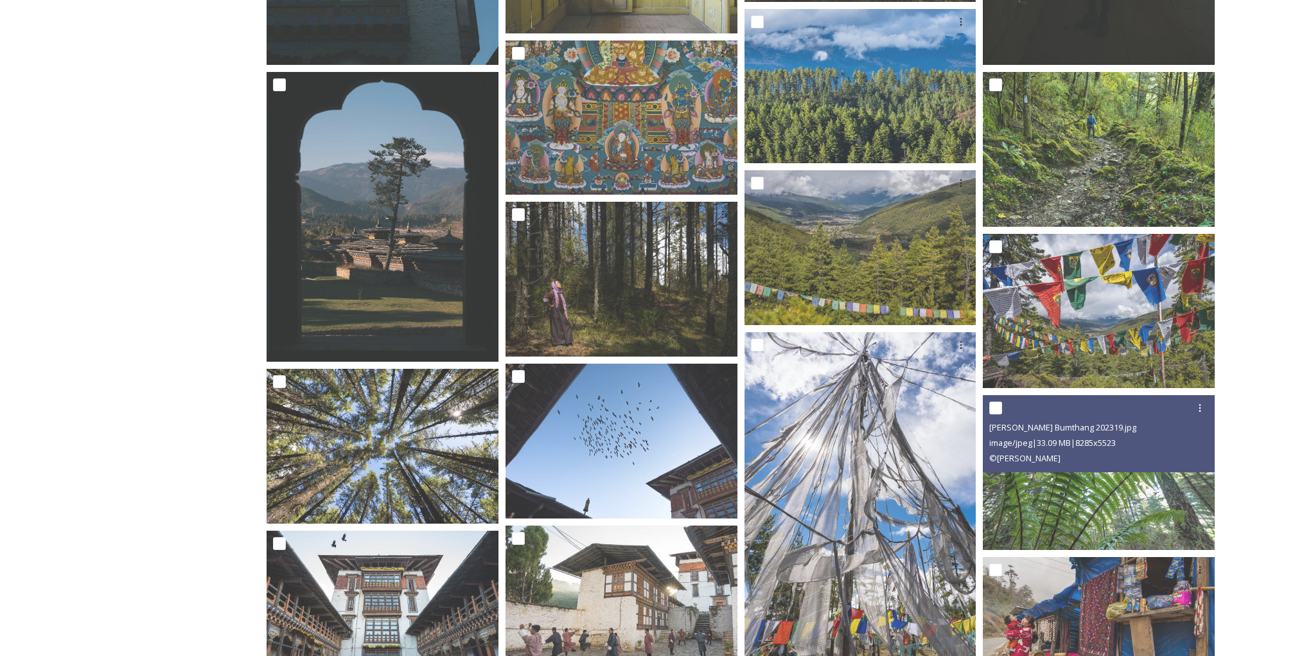
scroll to position [1951, 0]
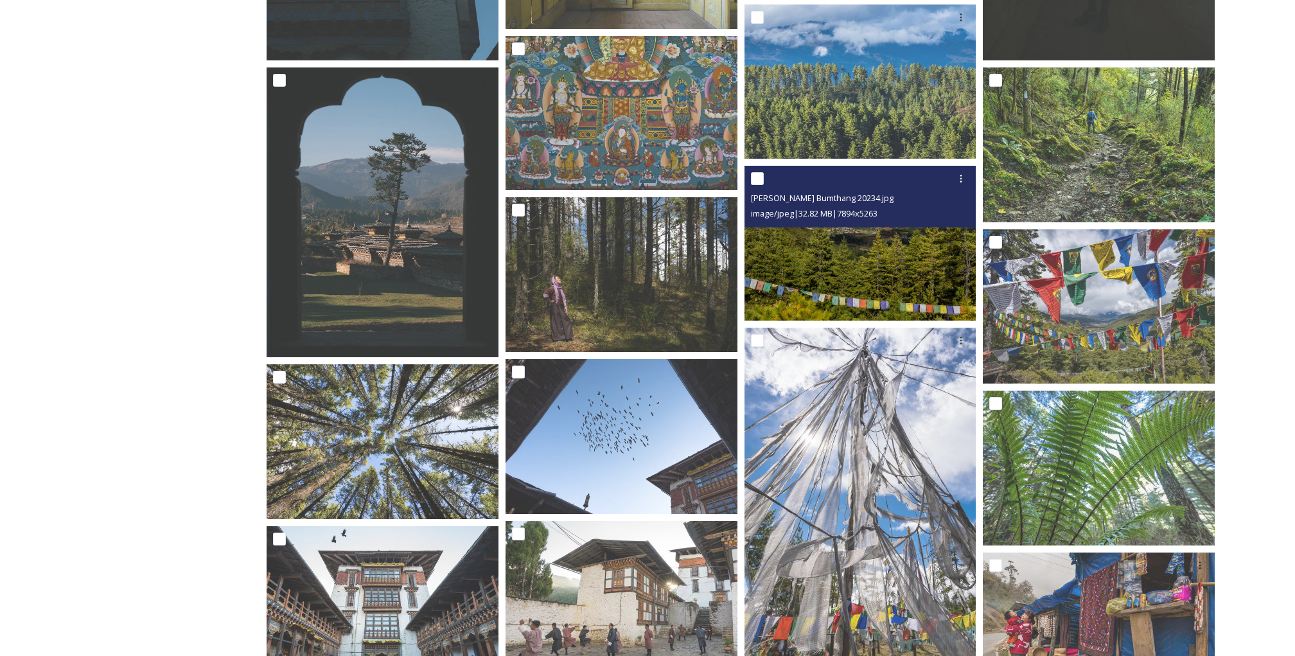
click at [935, 234] on img at bounding box center [861, 243] width 232 height 155
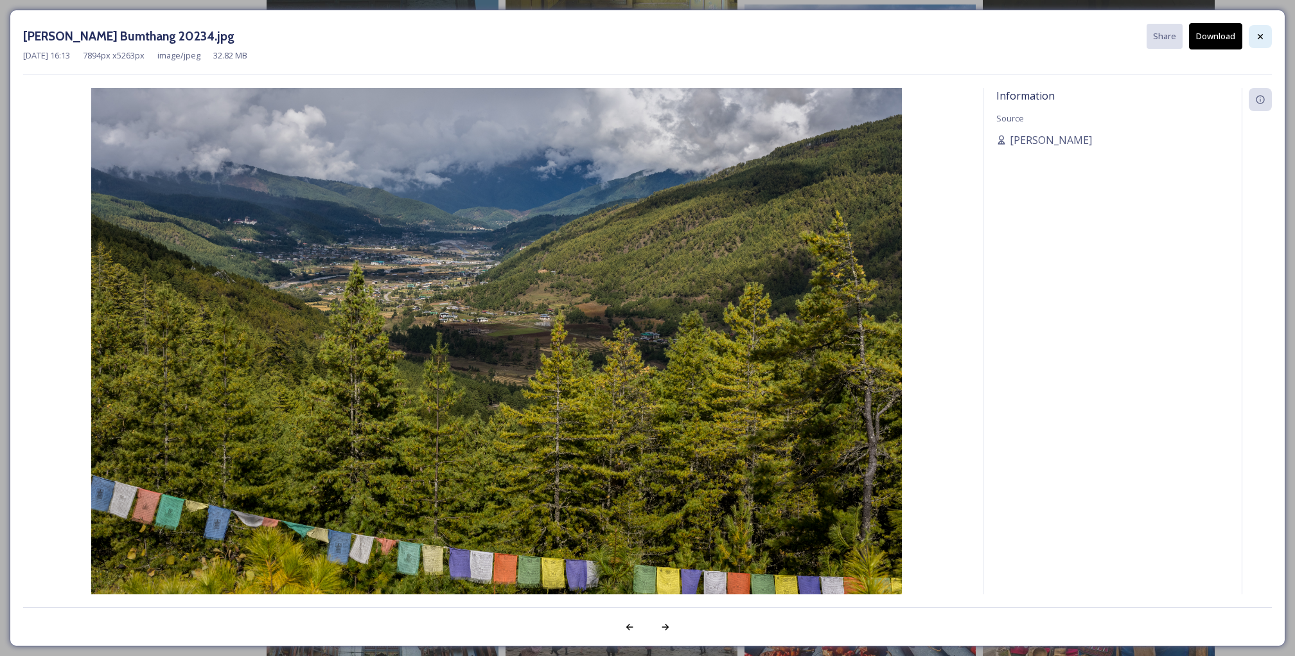
click at [1263, 35] on icon at bounding box center [1261, 36] width 10 height 10
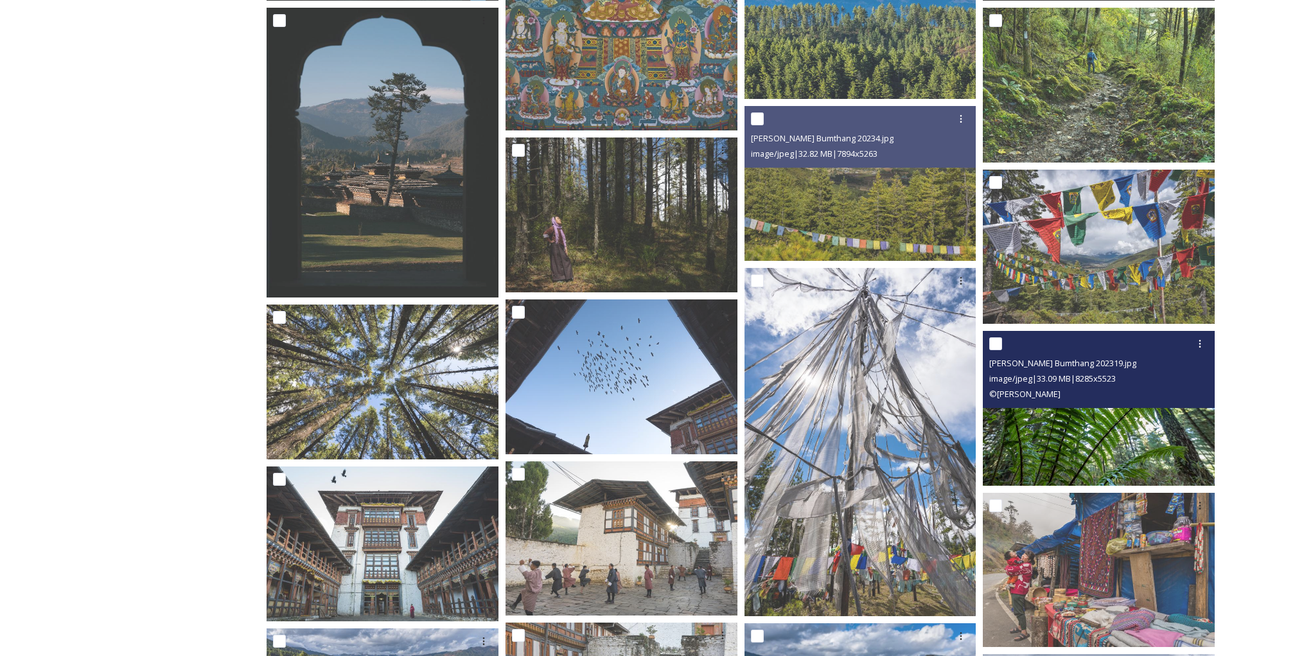
scroll to position [2016, 0]
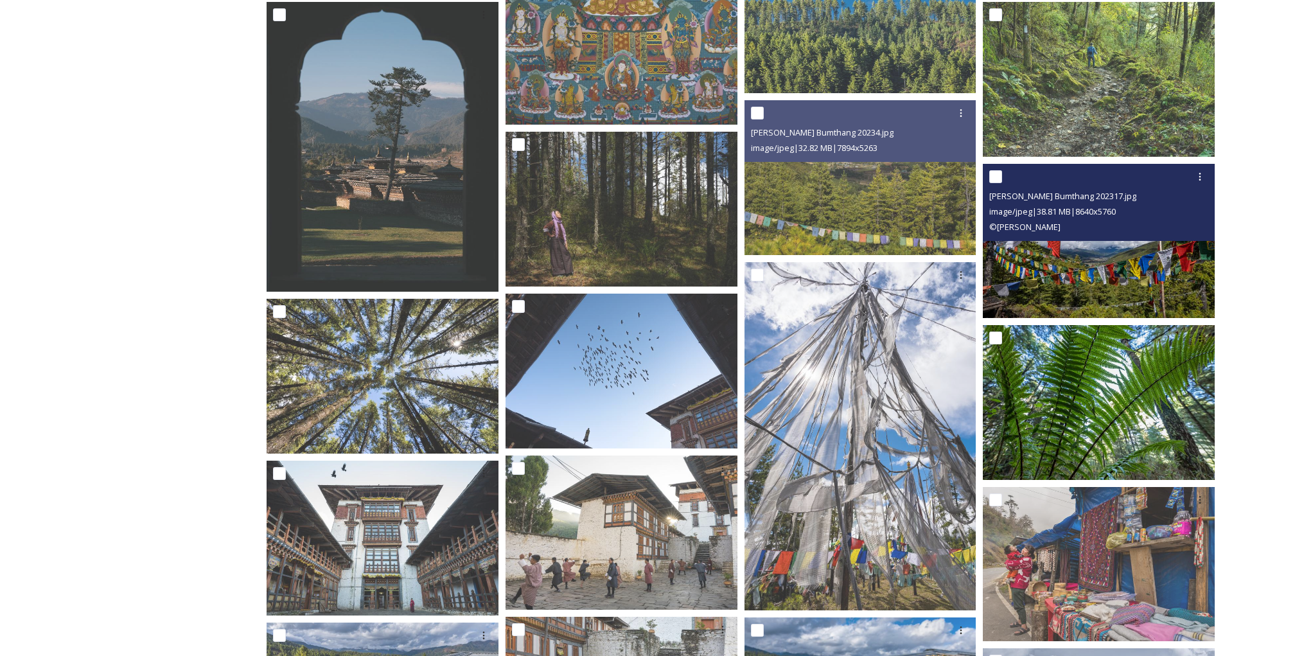
click at [1110, 251] on img at bounding box center [1099, 240] width 232 height 155
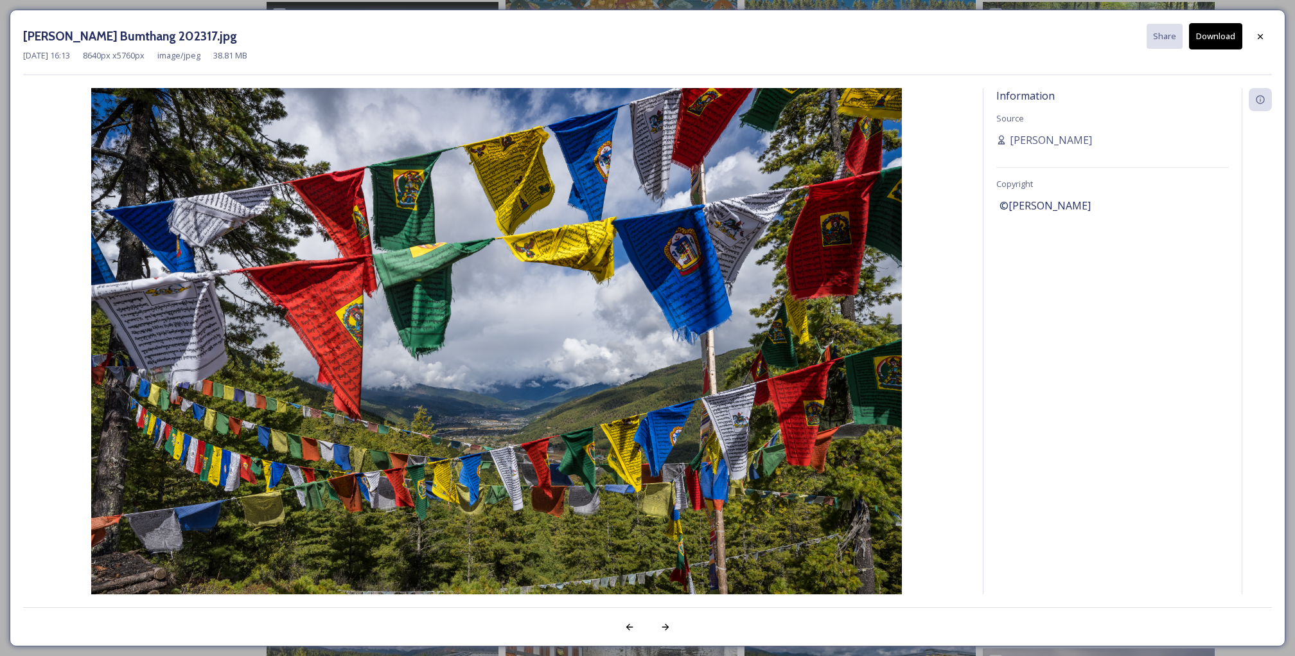
click at [1218, 40] on button "Download" at bounding box center [1215, 36] width 53 height 26
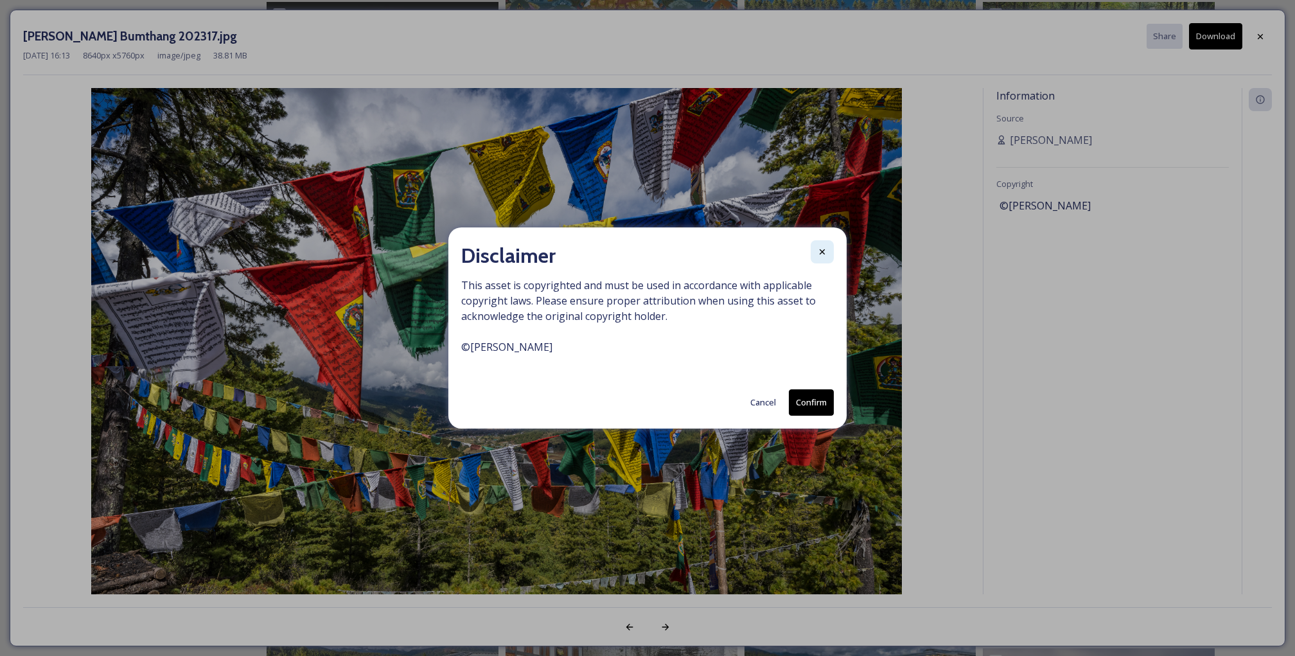
click at [825, 253] on icon at bounding box center [822, 252] width 10 height 10
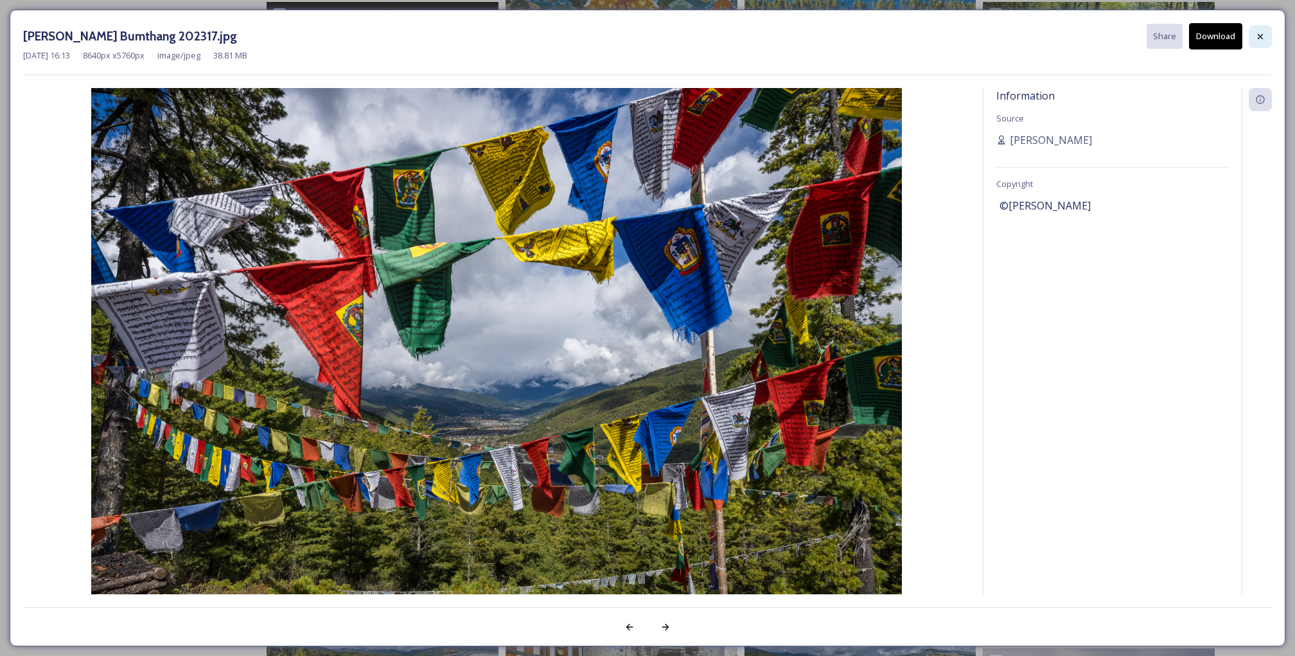
click at [1250, 35] on div at bounding box center [1260, 36] width 23 height 23
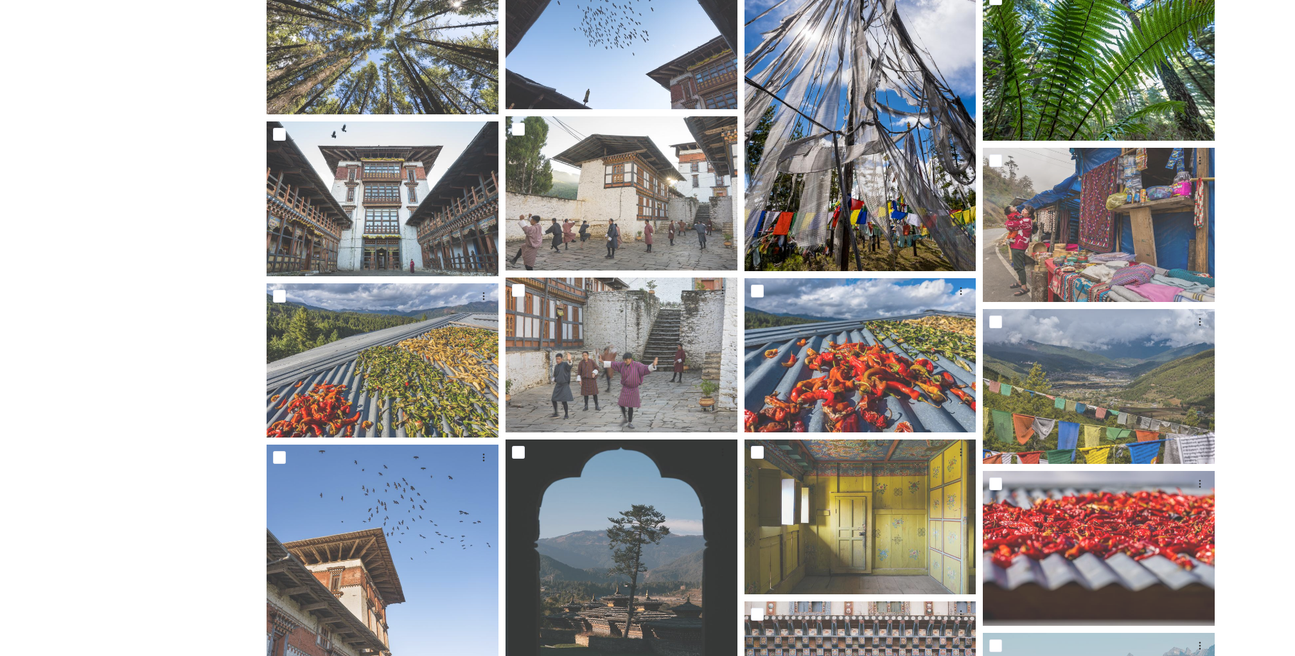
scroll to position [2357, 0]
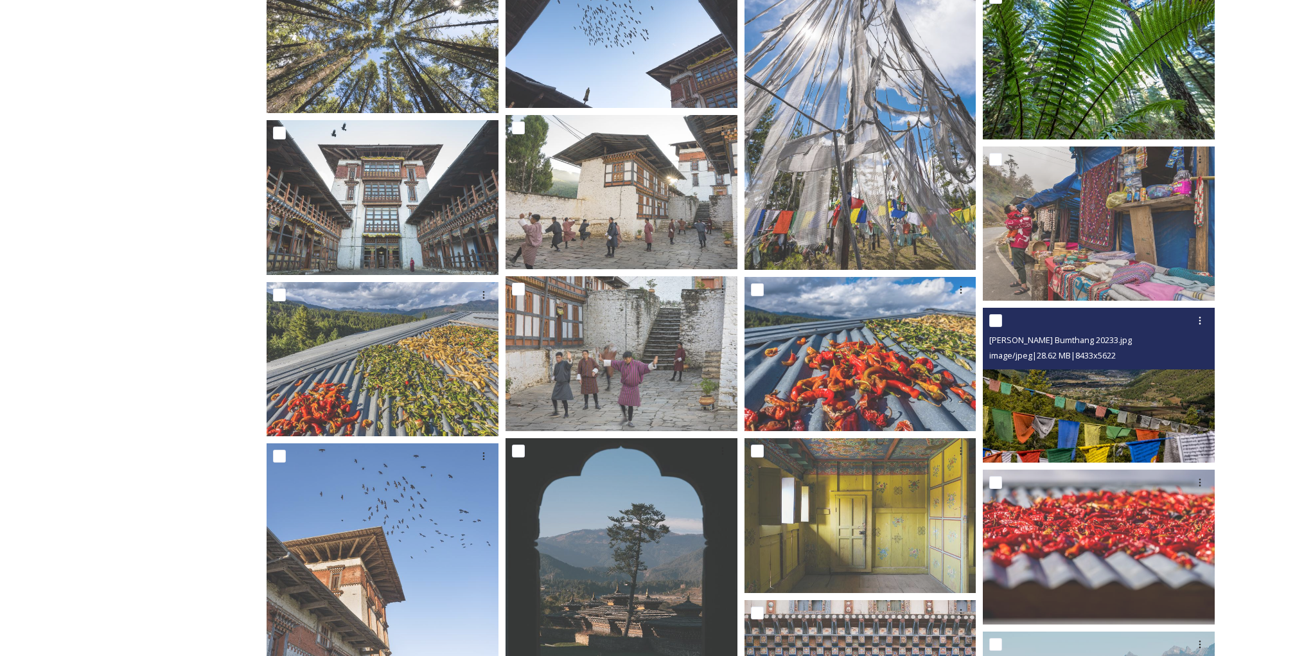
click at [1065, 423] on img at bounding box center [1099, 385] width 232 height 155
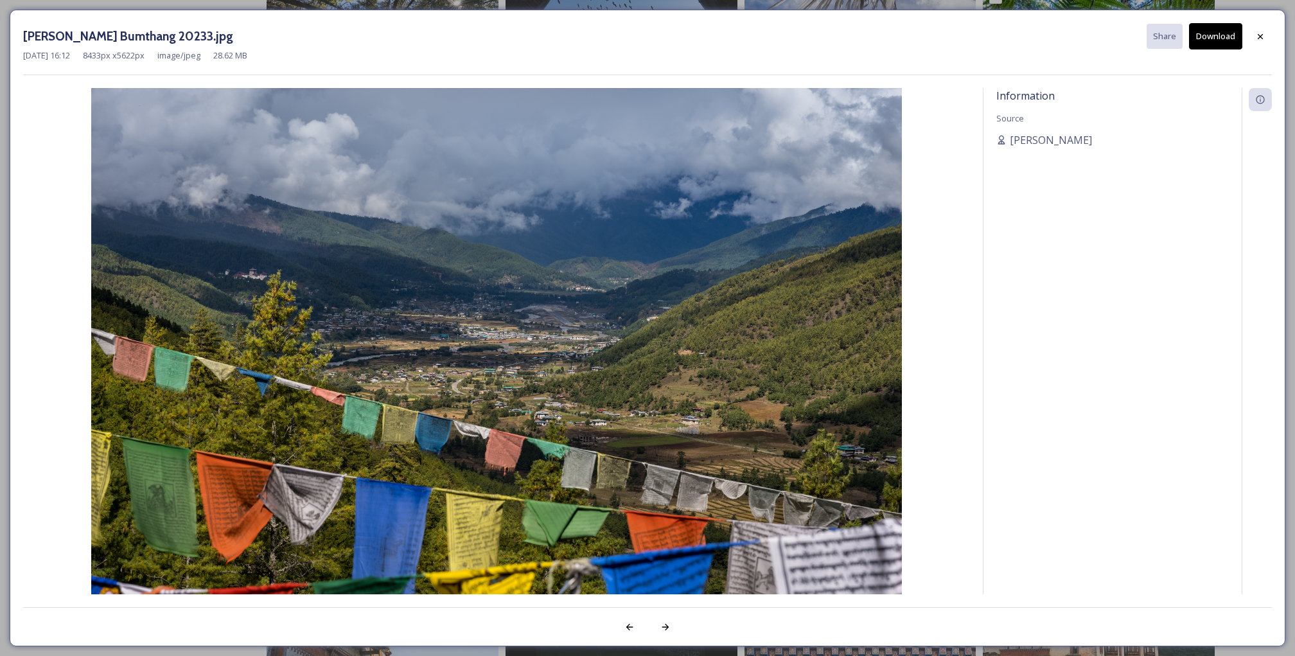
click at [1212, 37] on button "Download" at bounding box center [1215, 36] width 53 height 26
click at [271, 7] on div "[PERSON_NAME] Bumthang 20233.jpg Share Download [DATE] 16:12 8433 px x 5622 px …" at bounding box center [647, 328] width 1295 height 656
click at [1256, 35] on icon at bounding box center [1261, 36] width 10 height 10
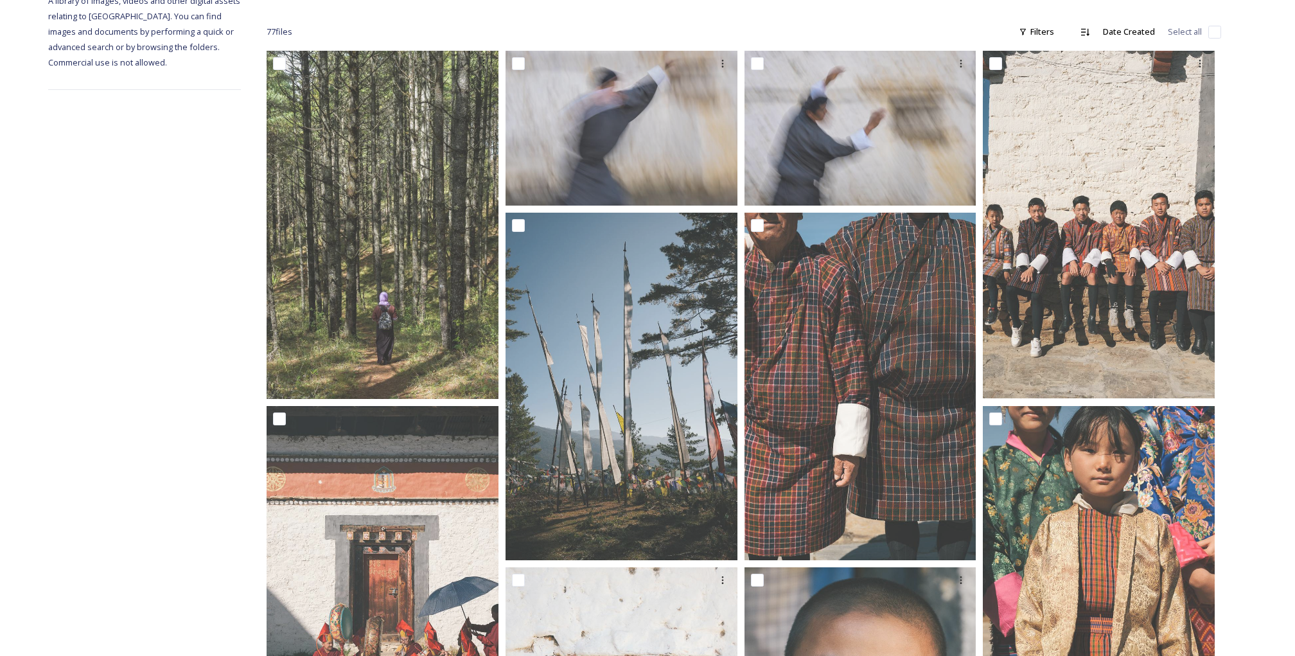
scroll to position [0, 0]
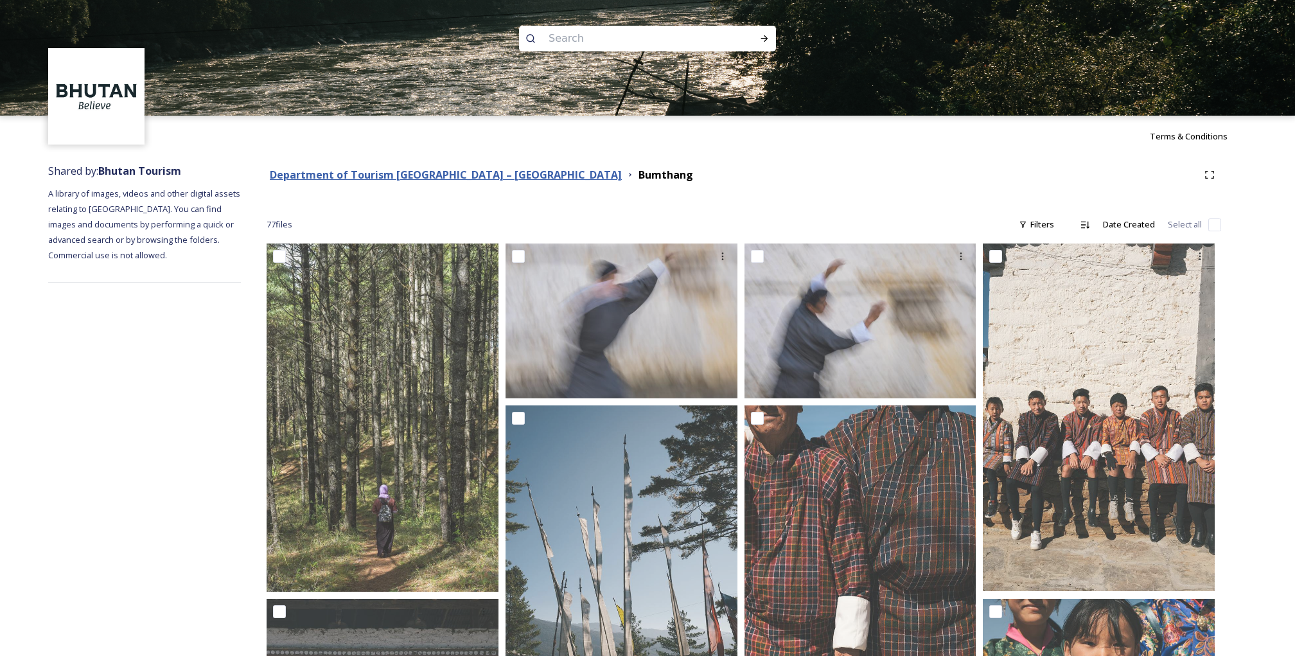
click at [448, 177] on strong "Department of Tourism [GEOGRAPHIC_DATA] – [GEOGRAPHIC_DATA]" at bounding box center [446, 175] width 352 height 14
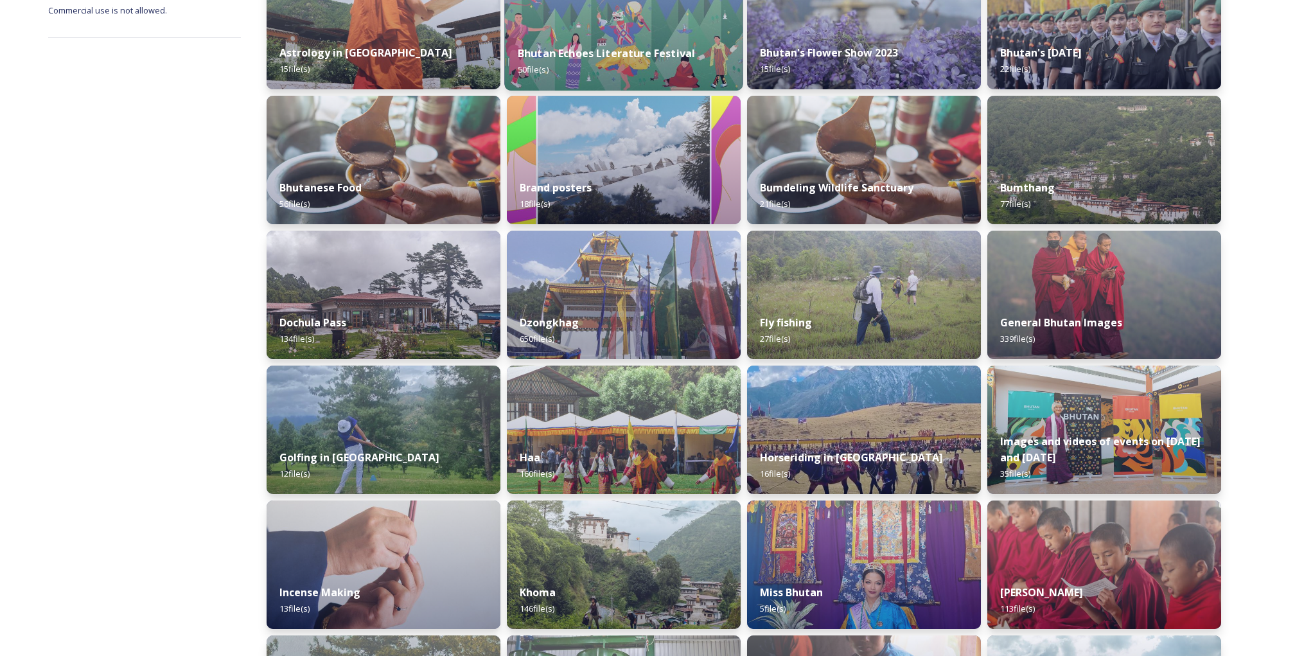
scroll to position [237, 0]
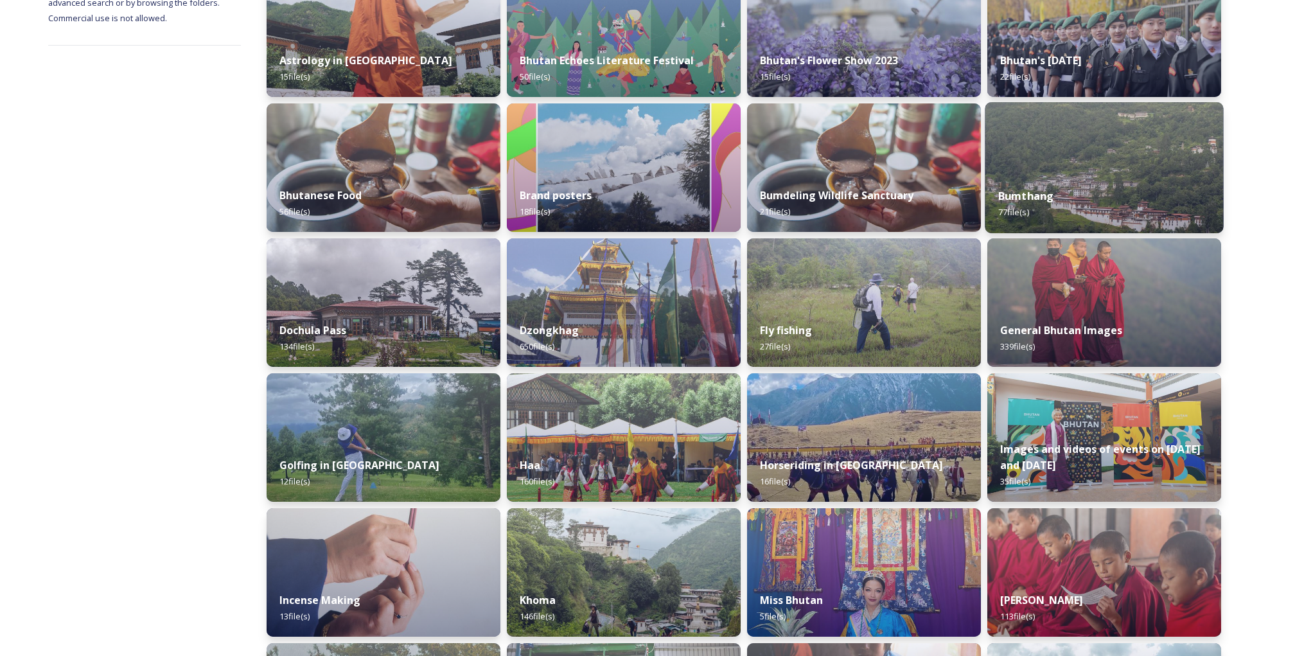
click at [1027, 195] on strong "Bumthang" at bounding box center [1027, 196] width 56 height 14
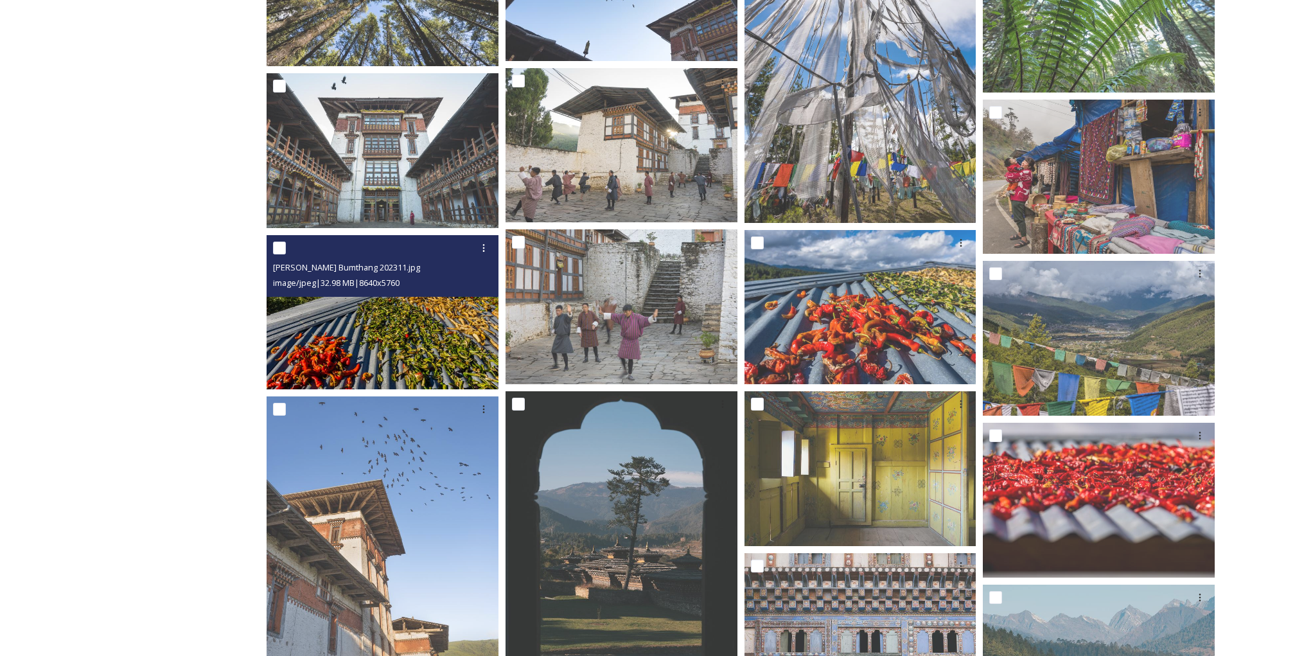
scroll to position [2381, 0]
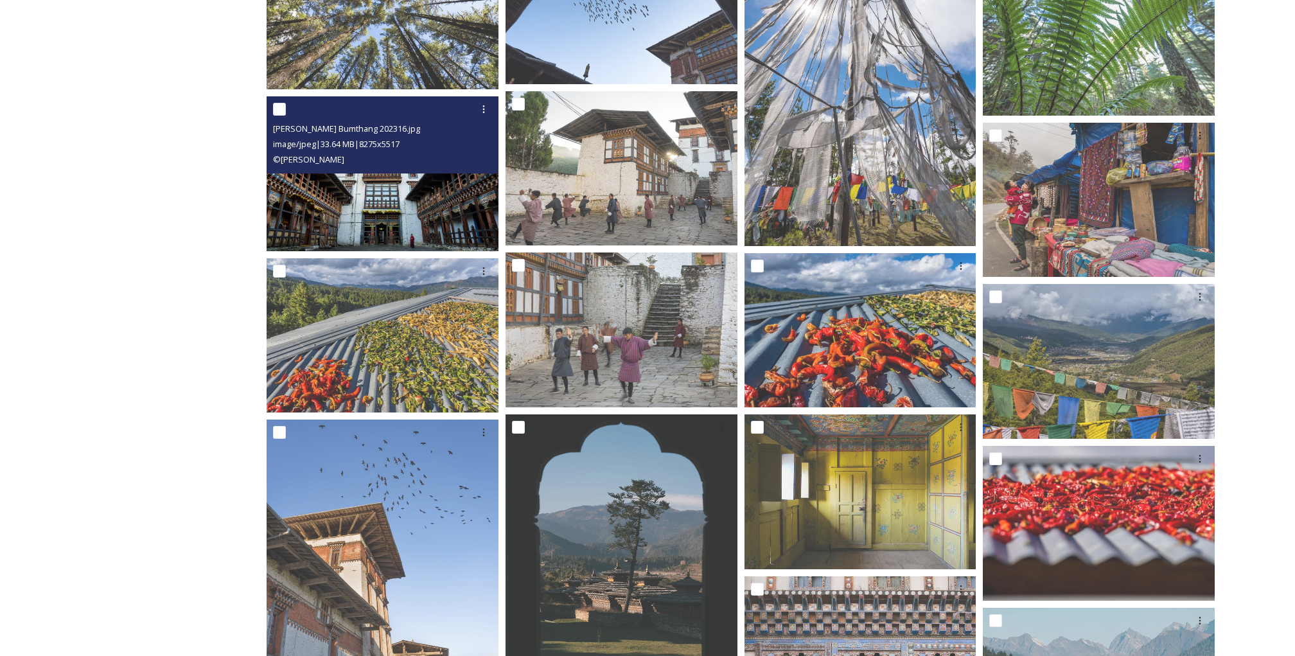
click at [379, 138] on span "image/jpeg | 33.64 MB | 8275 x 5517" at bounding box center [336, 144] width 127 height 12
click at [382, 188] on img at bounding box center [383, 173] width 232 height 155
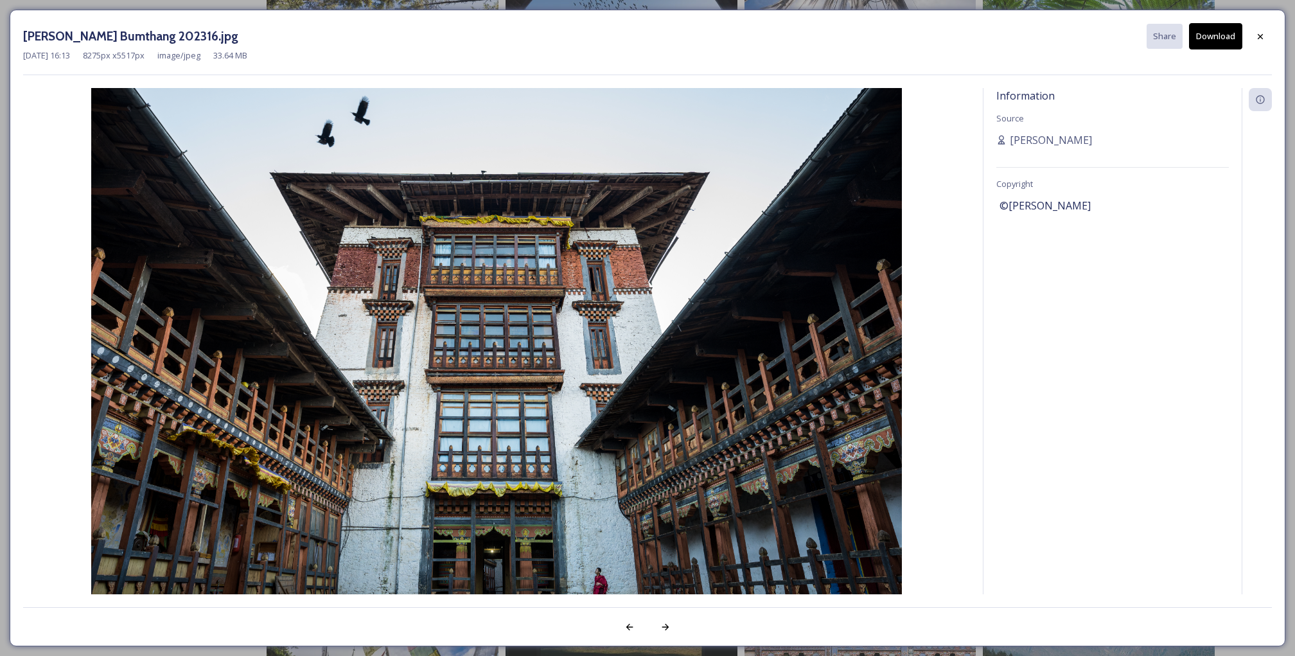
click at [1226, 37] on button "Download" at bounding box center [1215, 36] width 53 height 26
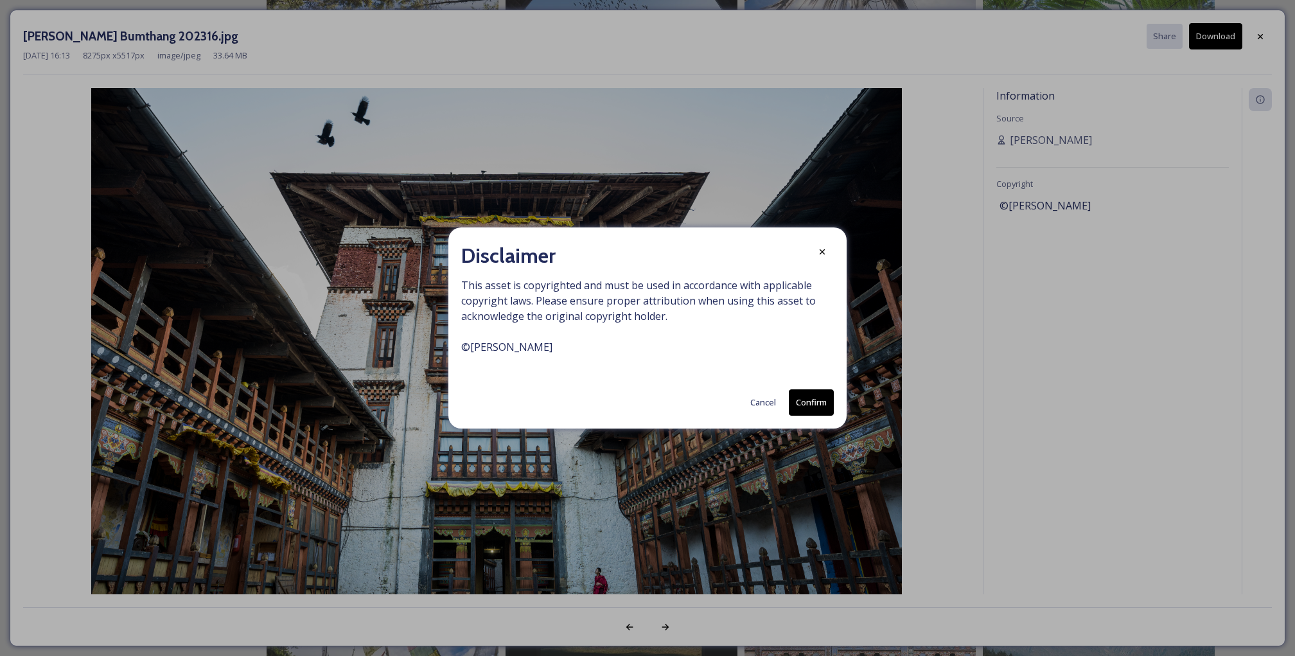
click at [771, 402] on button "Cancel" at bounding box center [763, 402] width 39 height 25
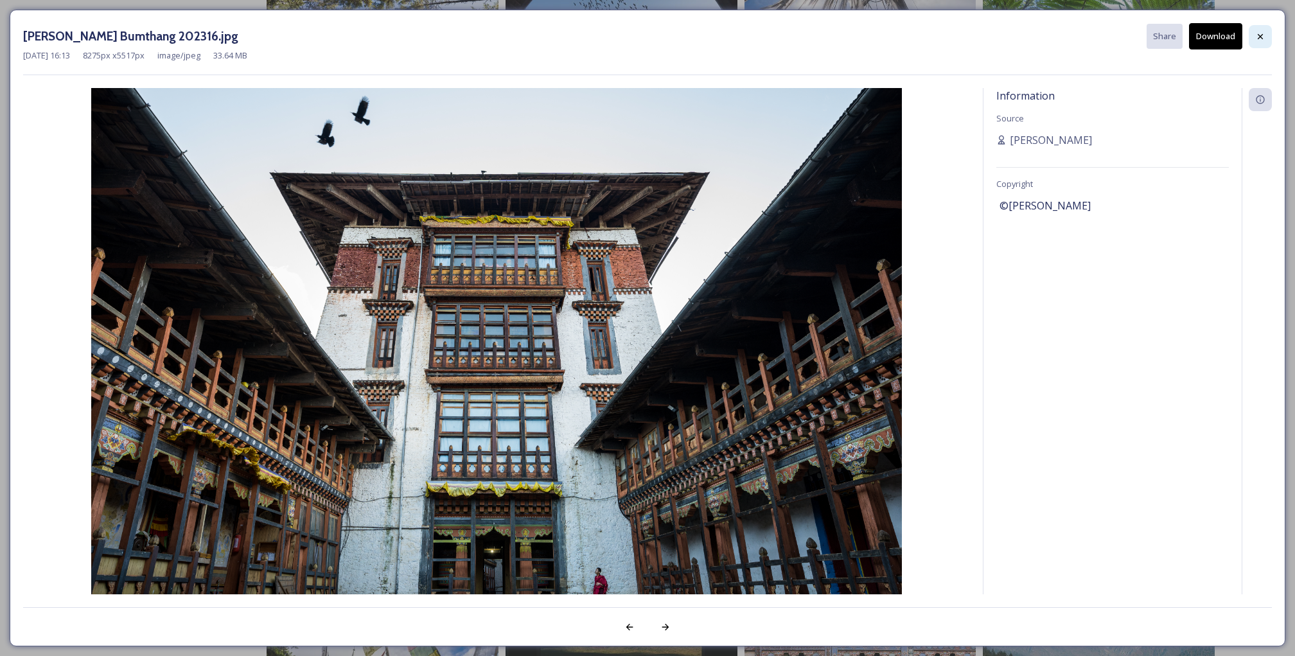
click at [1261, 31] on icon at bounding box center [1261, 36] width 10 height 10
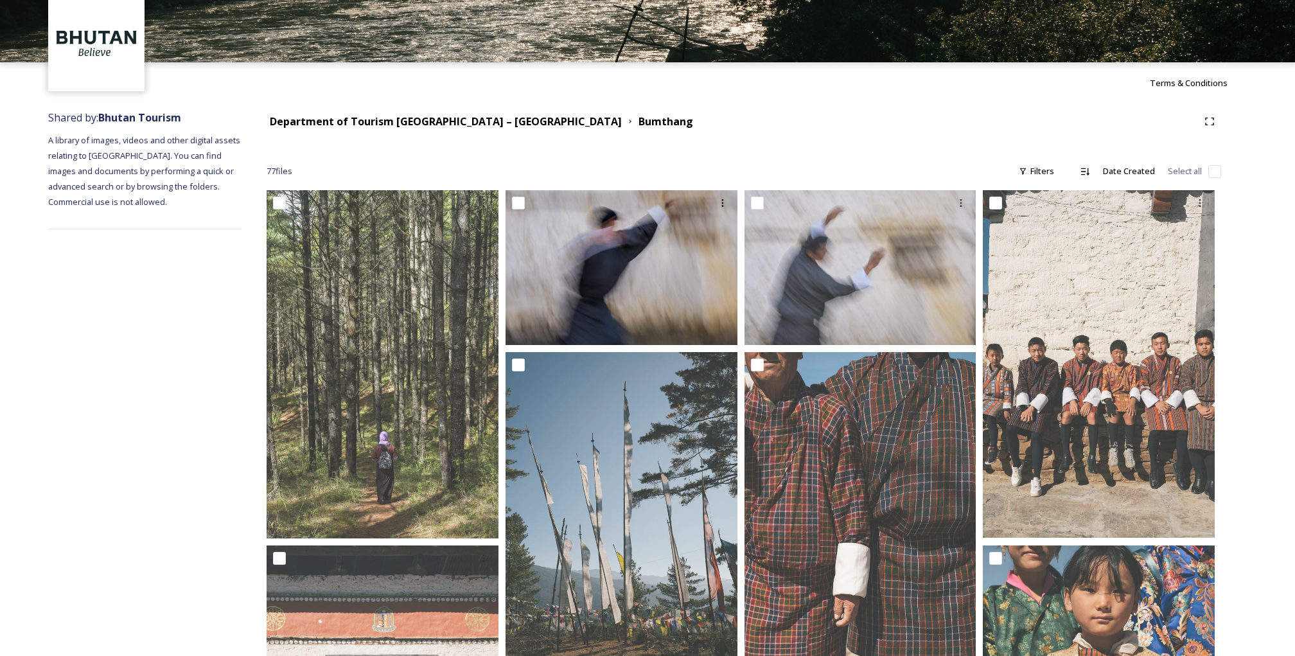
scroll to position [0, 0]
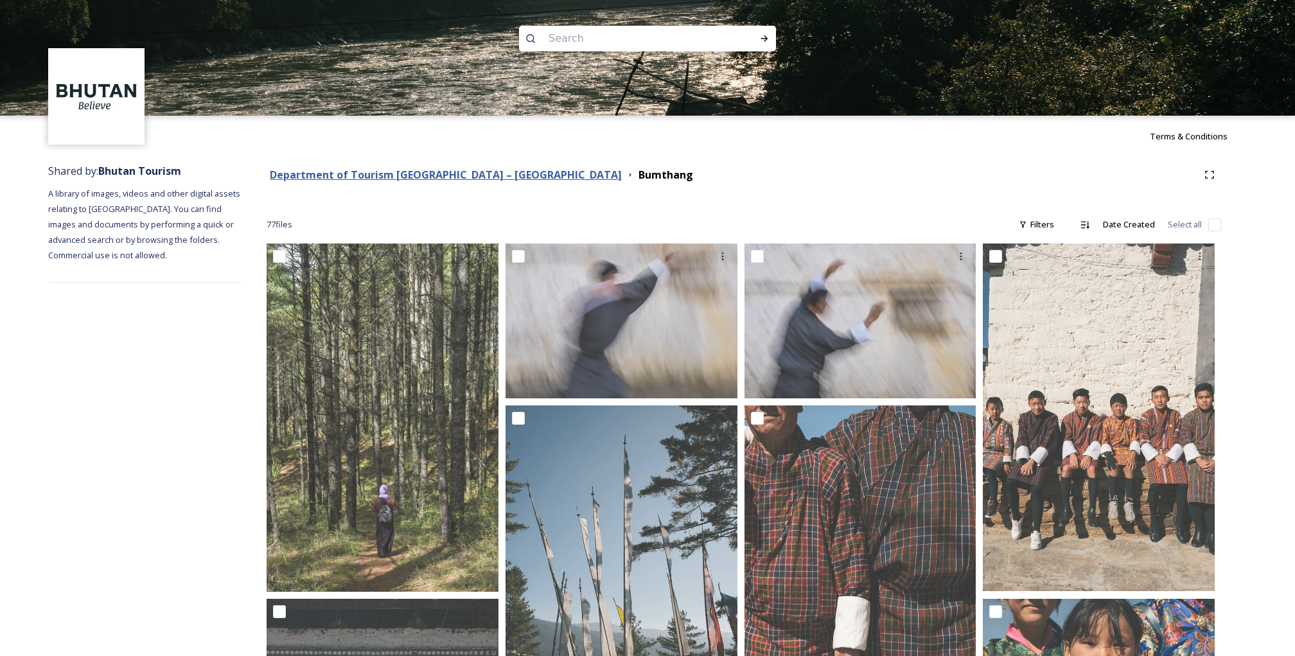
click at [432, 173] on strong "Department of Tourism [GEOGRAPHIC_DATA] – [GEOGRAPHIC_DATA]" at bounding box center [446, 175] width 352 height 14
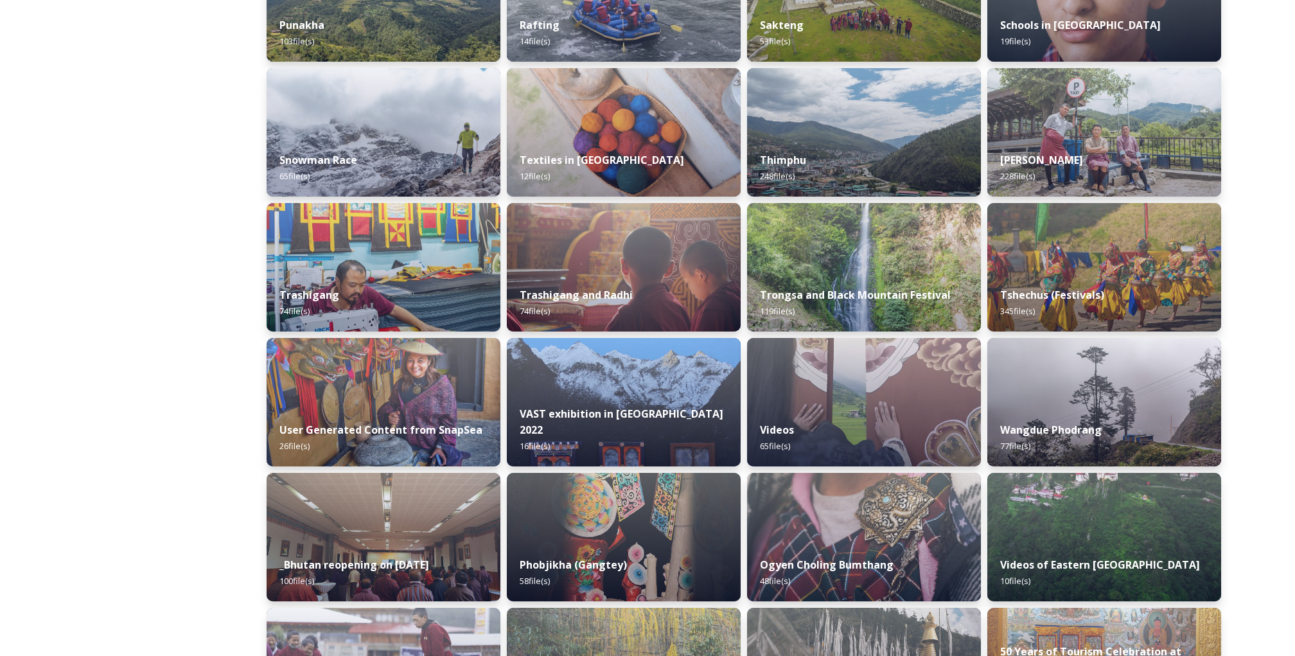
scroll to position [1089, 0]
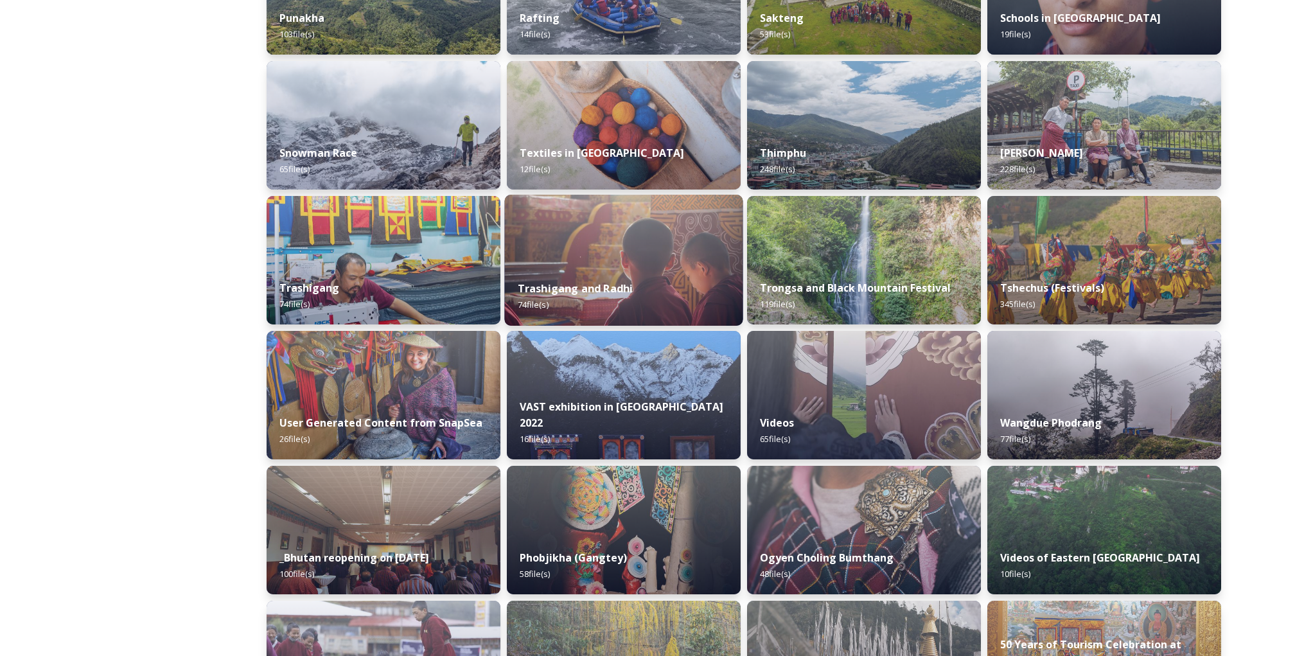
click at [594, 289] on strong "Trashigang and Radhi" at bounding box center [576, 288] width 116 height 14
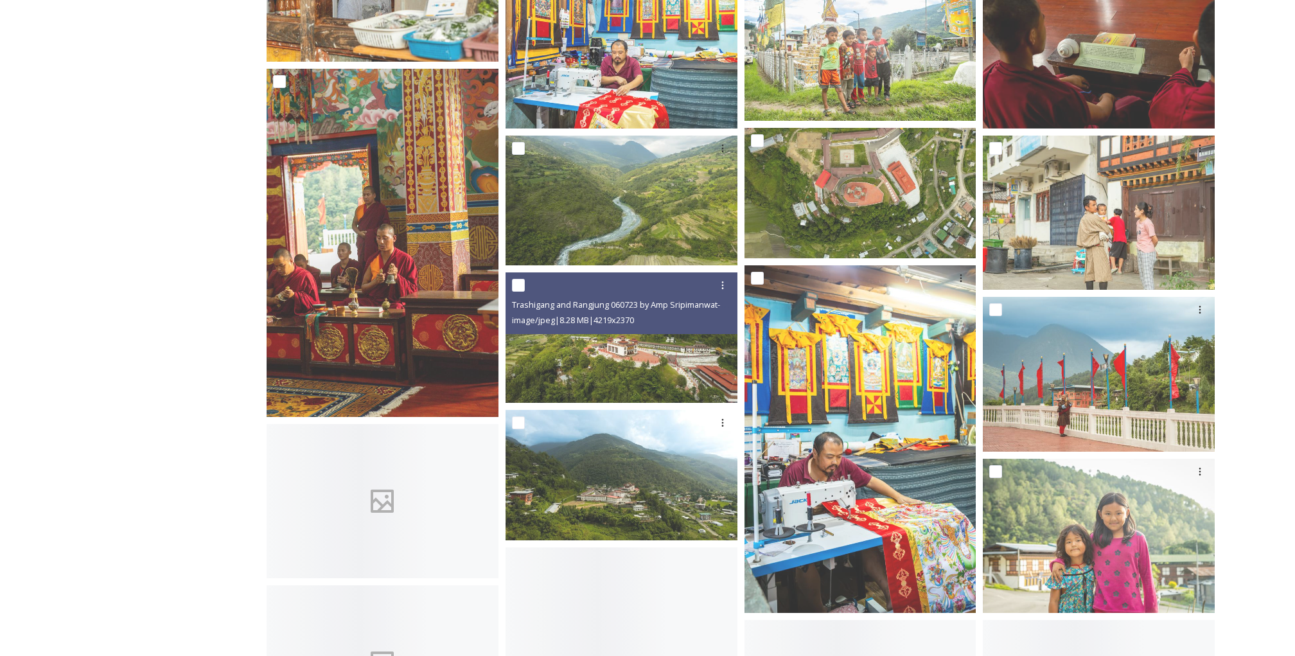
scroll to position [1606, 0]
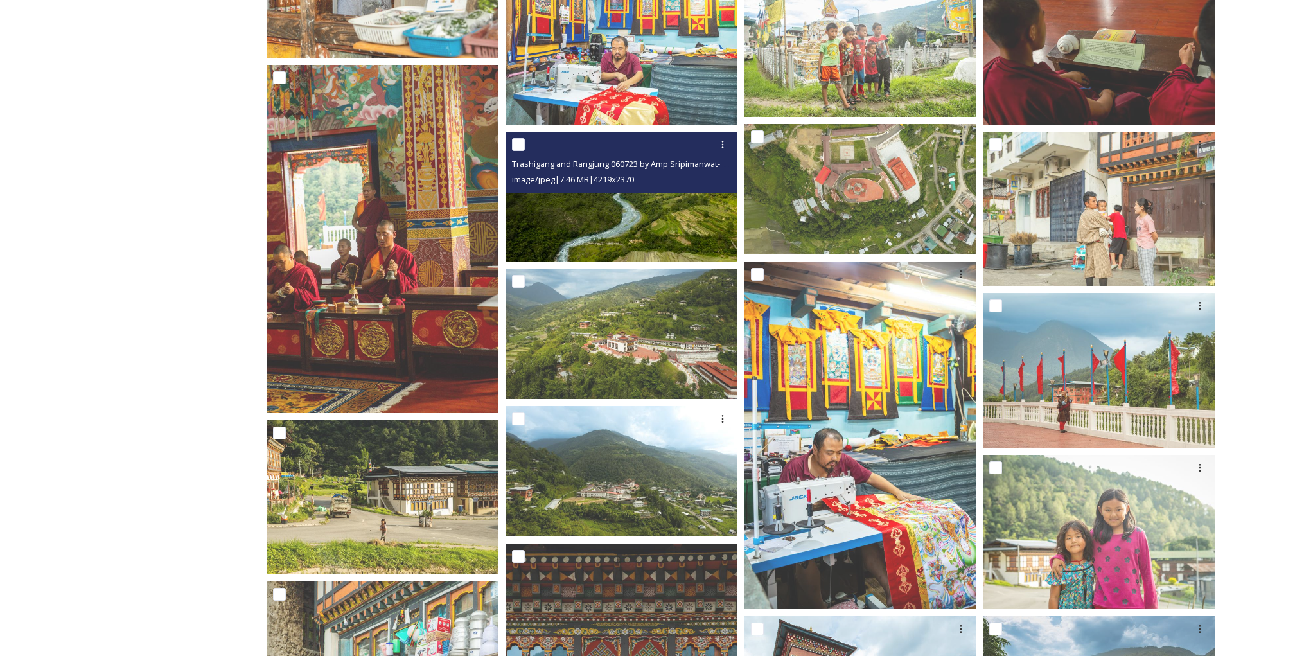
click at [627, 206] on img at bounding box center [622, 197] width 232 height 130
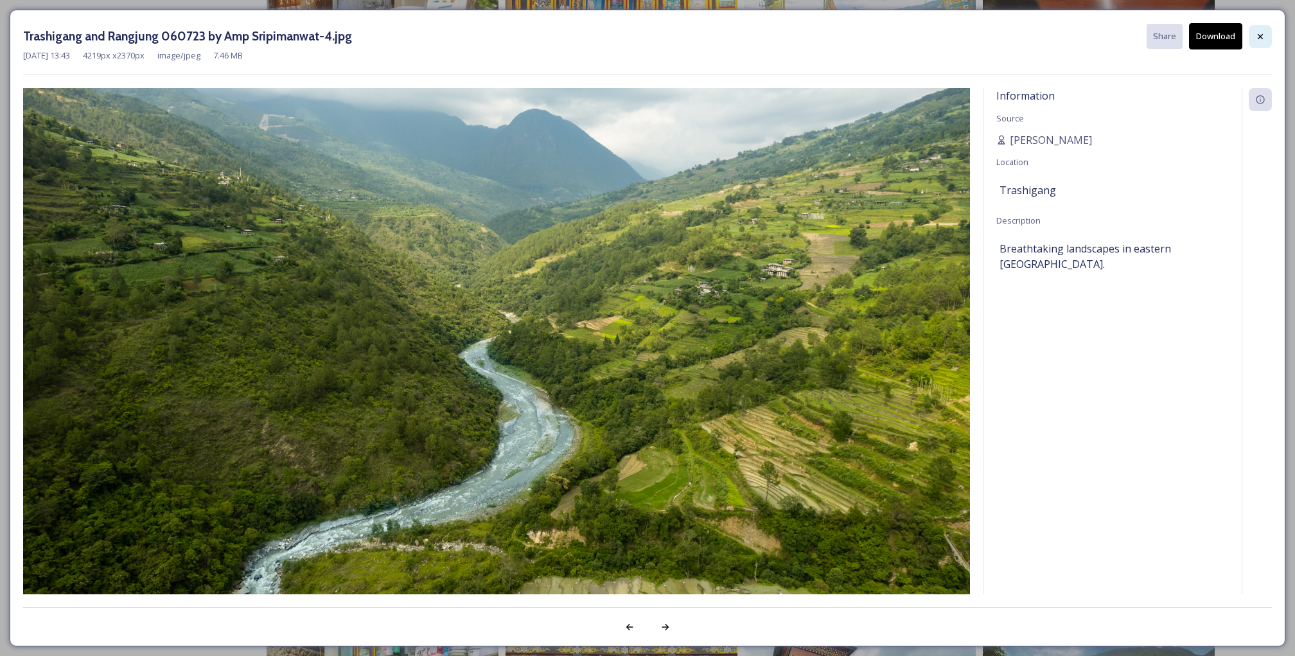
click at [1261, 33] on icon at bounding box center [1261, 36] width 10 height 10
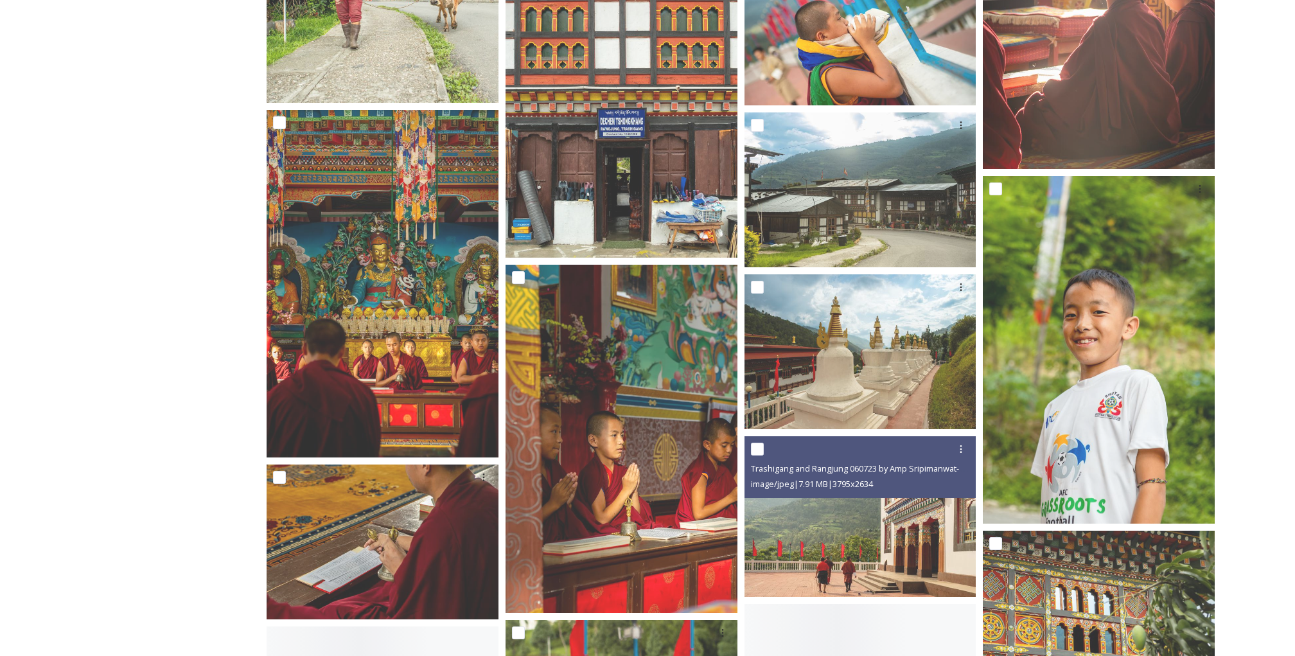
scroll to position [2597, 0]
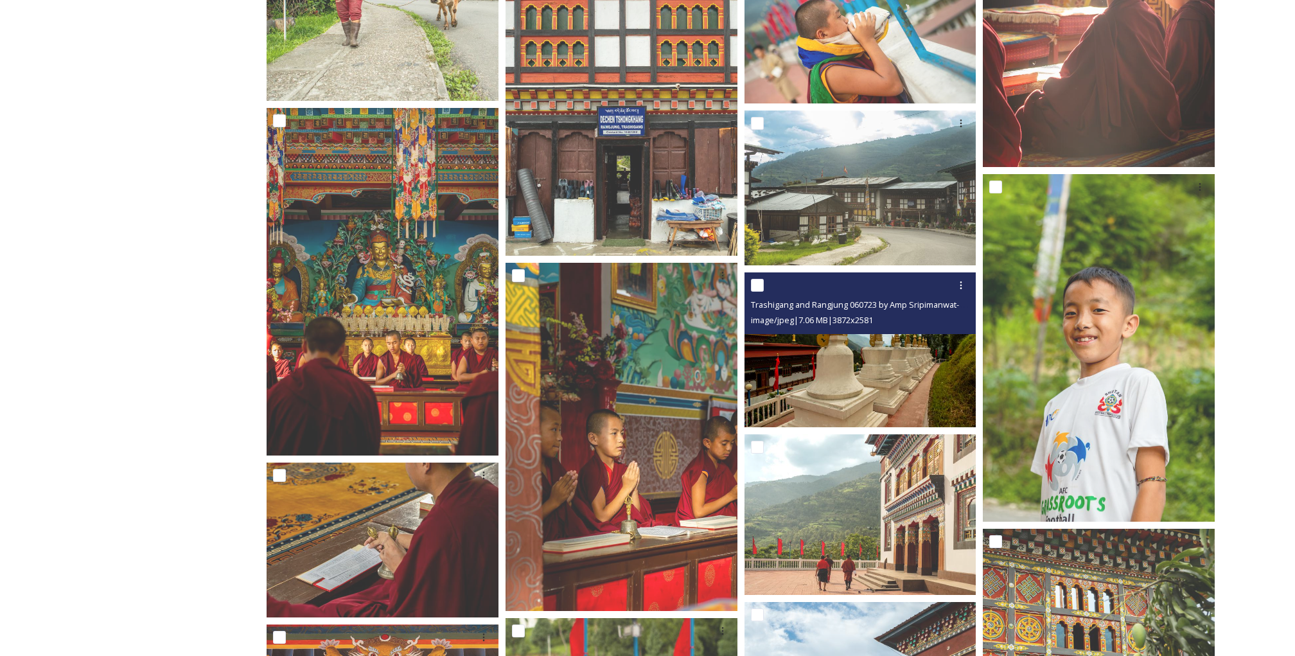
click at [892, 364] on img at bounding box center [861, 349] width 232 height 155
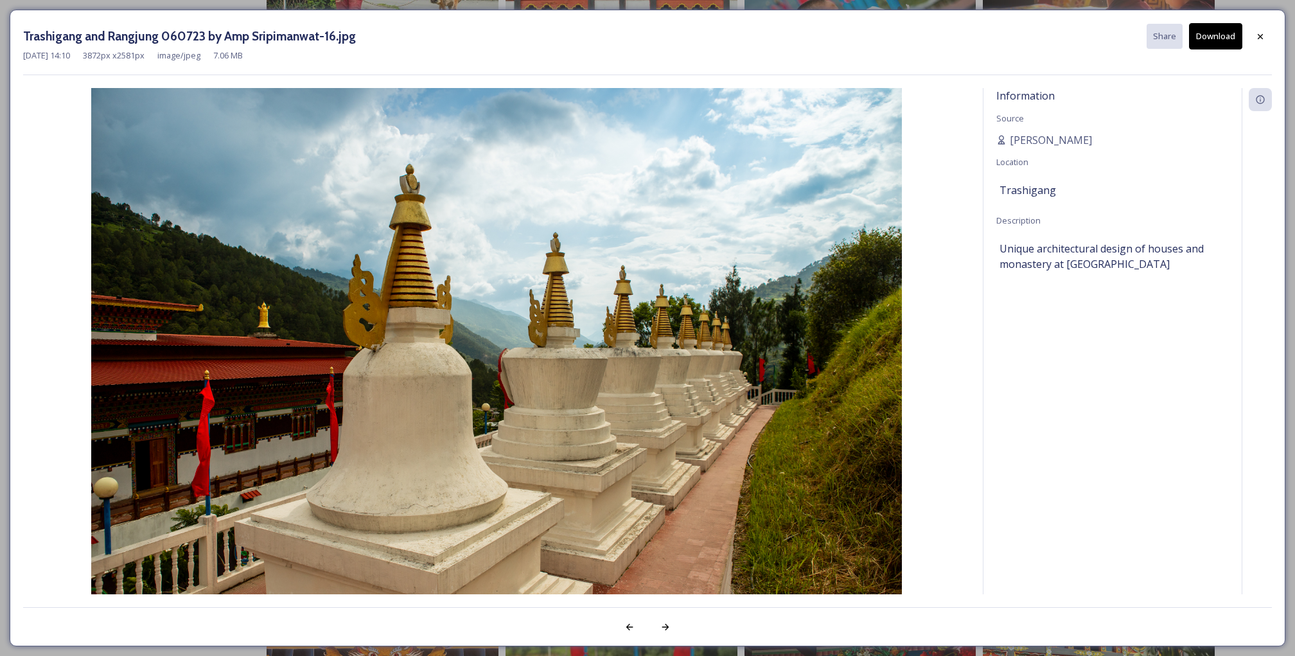
click at [1210, 44] on button "Download" at bounding box center [1215, 36] width 53 height 26
click at [1261, 40] on icon at bounding box center [1261, 36] width 10 height 10
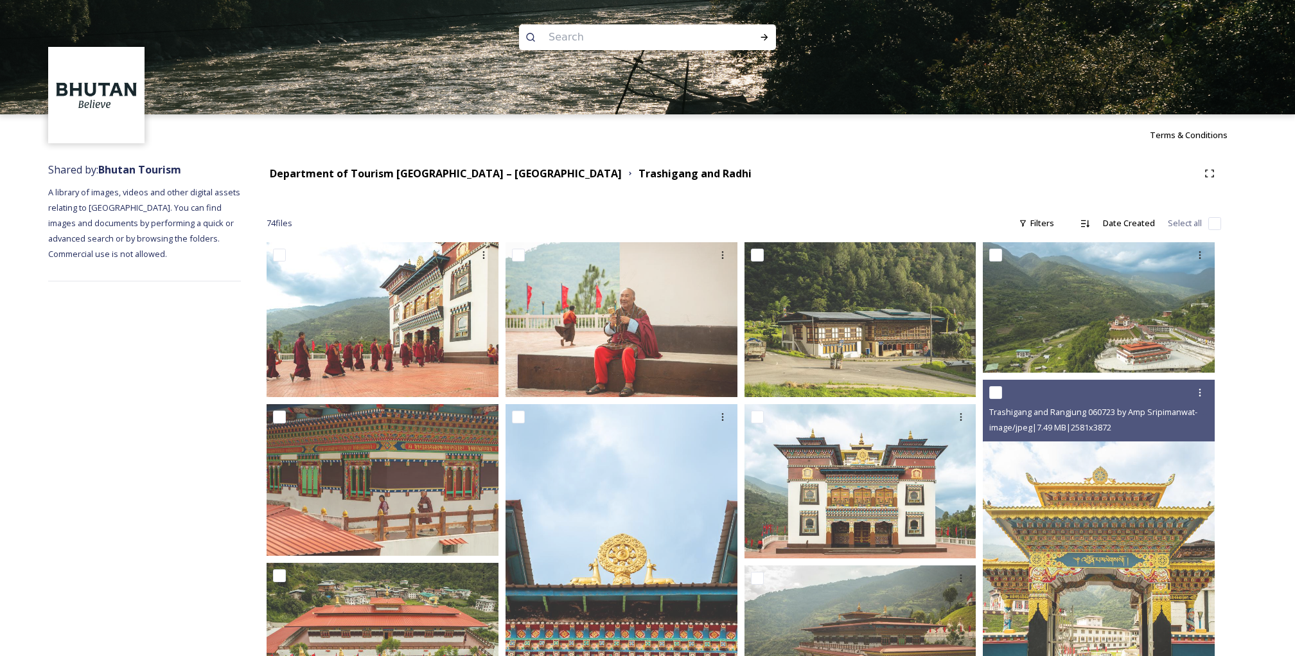
scroll to position [0, 0]
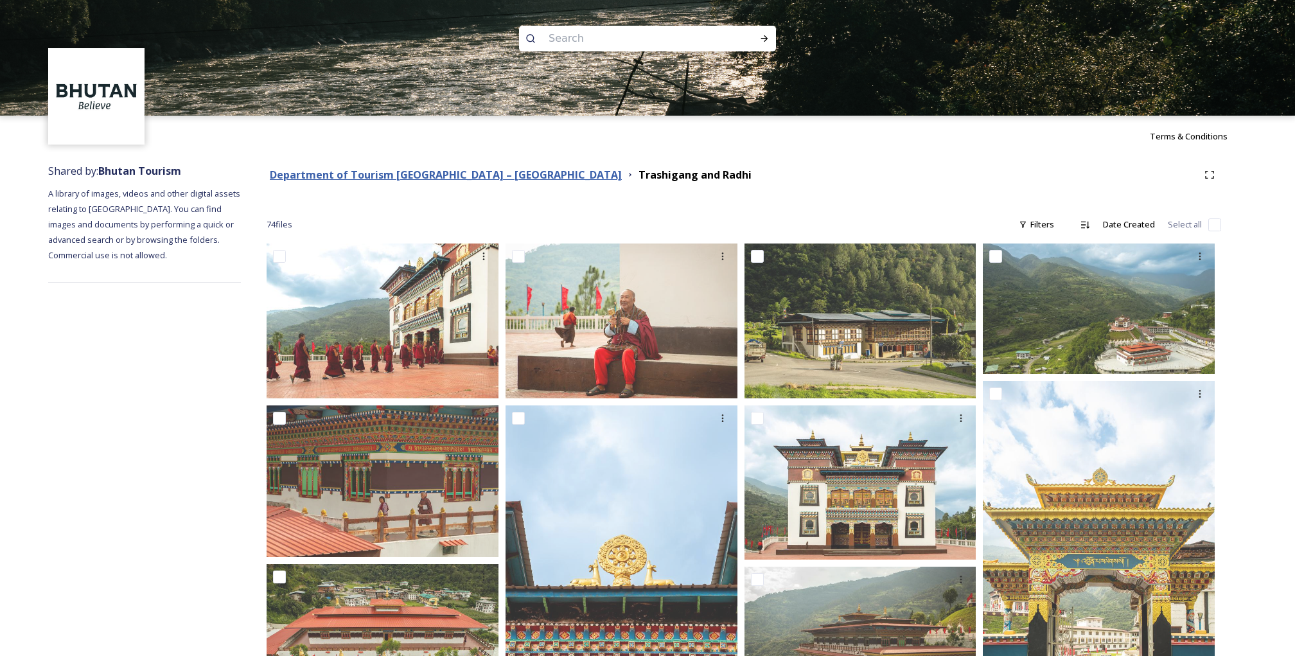
click at [440, 173] on strong "Department of Tourism [GEOGRAPHIC_DATA] – [GEOGRAPHIC_DATA]" at bounding box center [446, 175] width 352 height 14
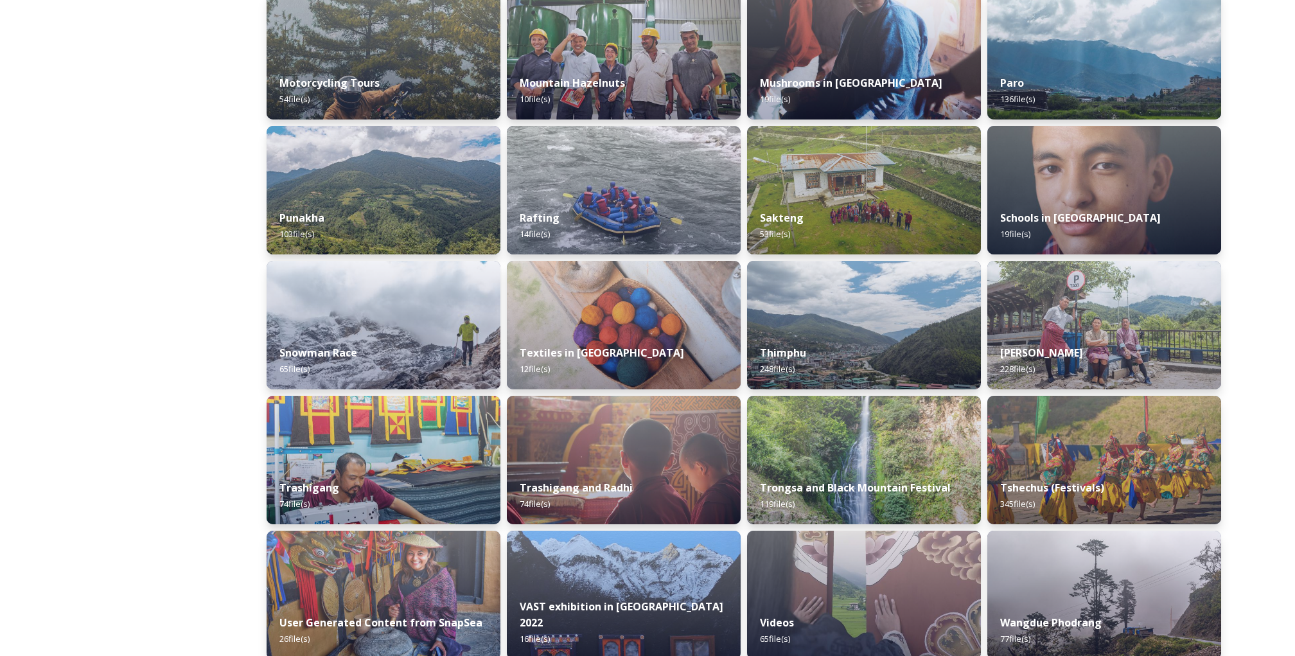
scroll to position [894, 0]
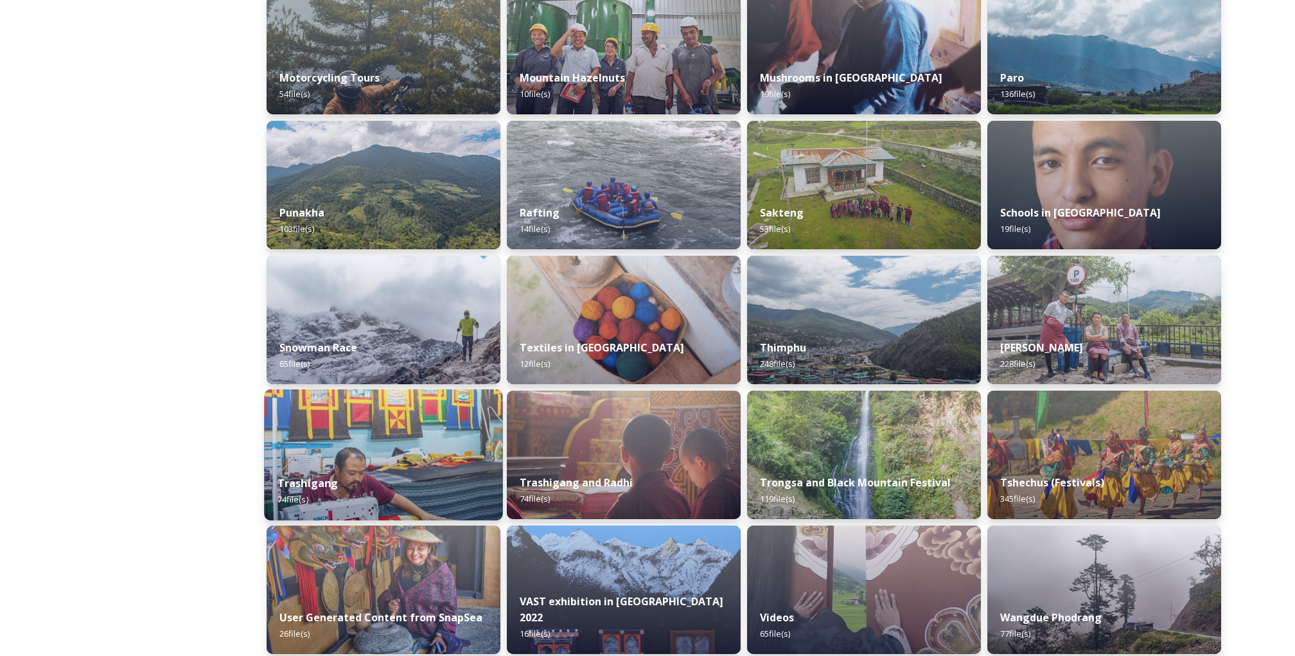
click at [321, 482] on strong "Trashigang" at bounding box center [308, 483] width 61 height 14
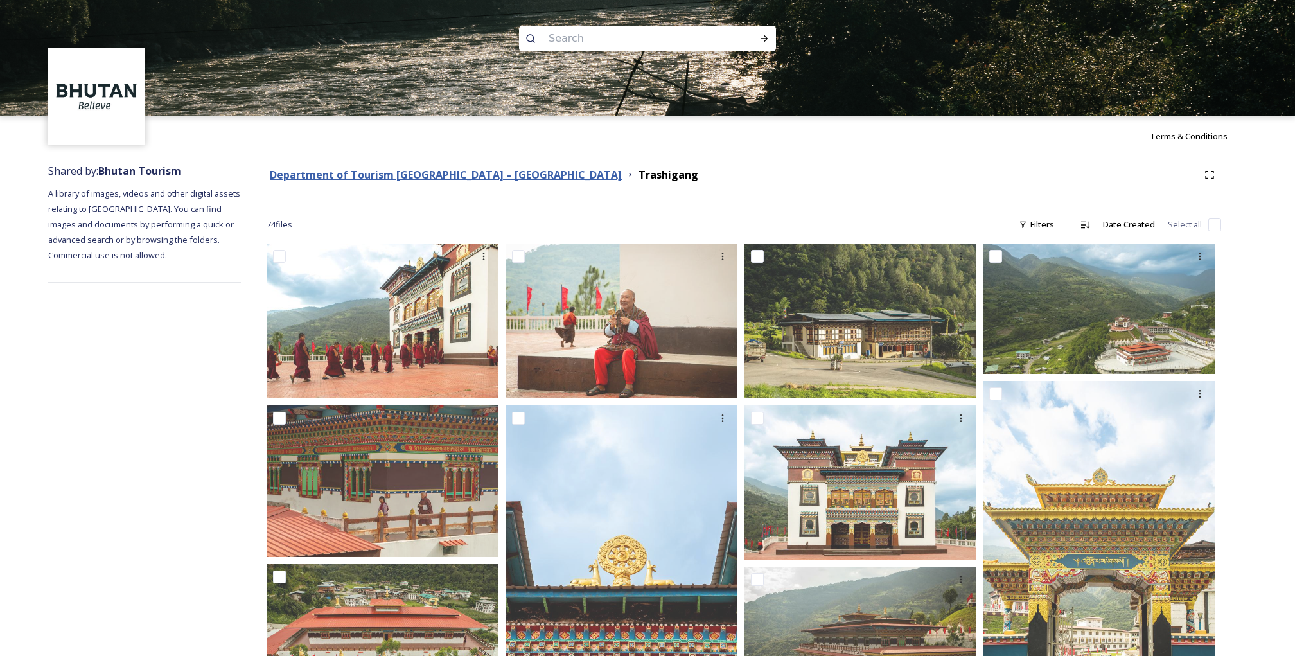
click at [360, 177] on strong "Department of Tourism [GEOGRAPHIC_DATA] – [GEOGRAPHIC_DATA]" at bounding box center [446, 175] width 352 height 14
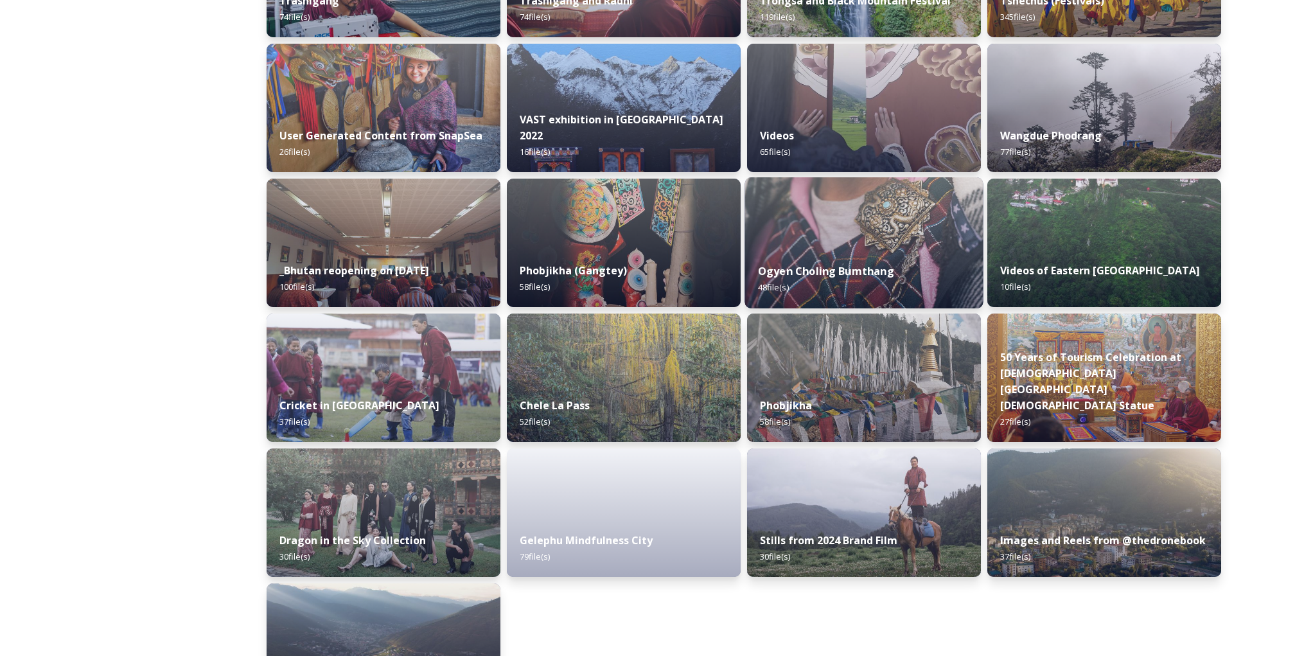
scroll to position [1381, 0]
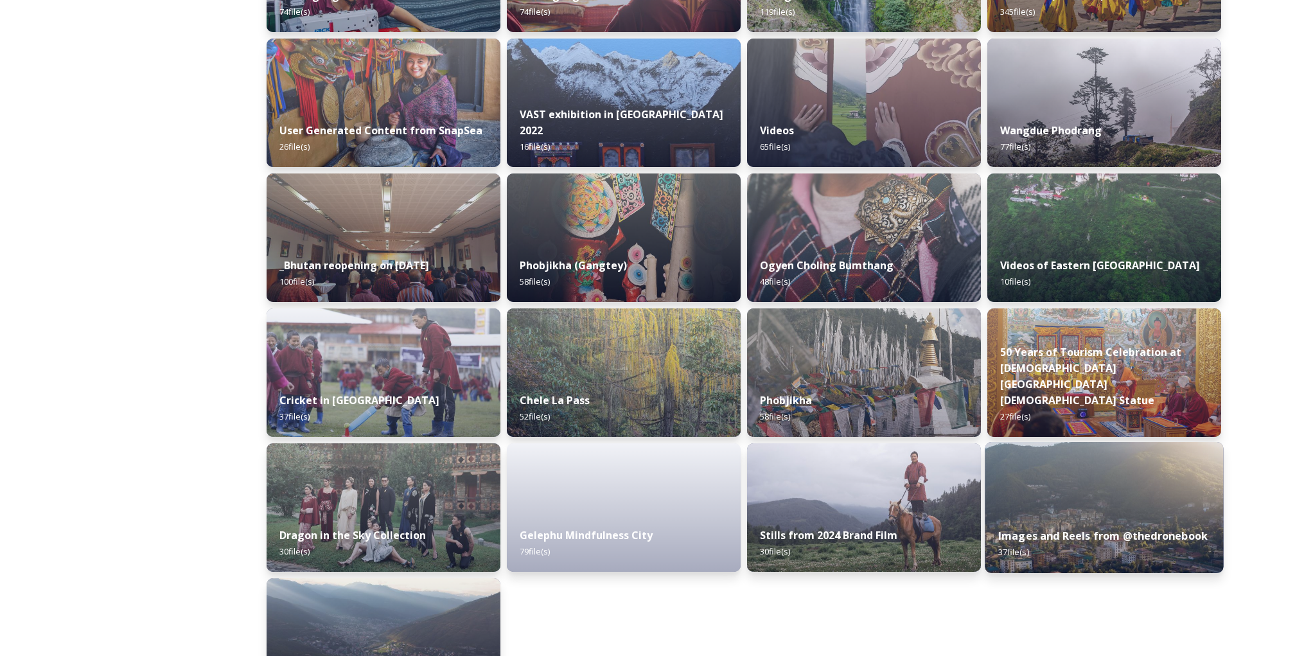
click at [1049, 537] on strong "Images and Reels from @thedronebook" at bounding box center [1103, 536] width 209 height 14
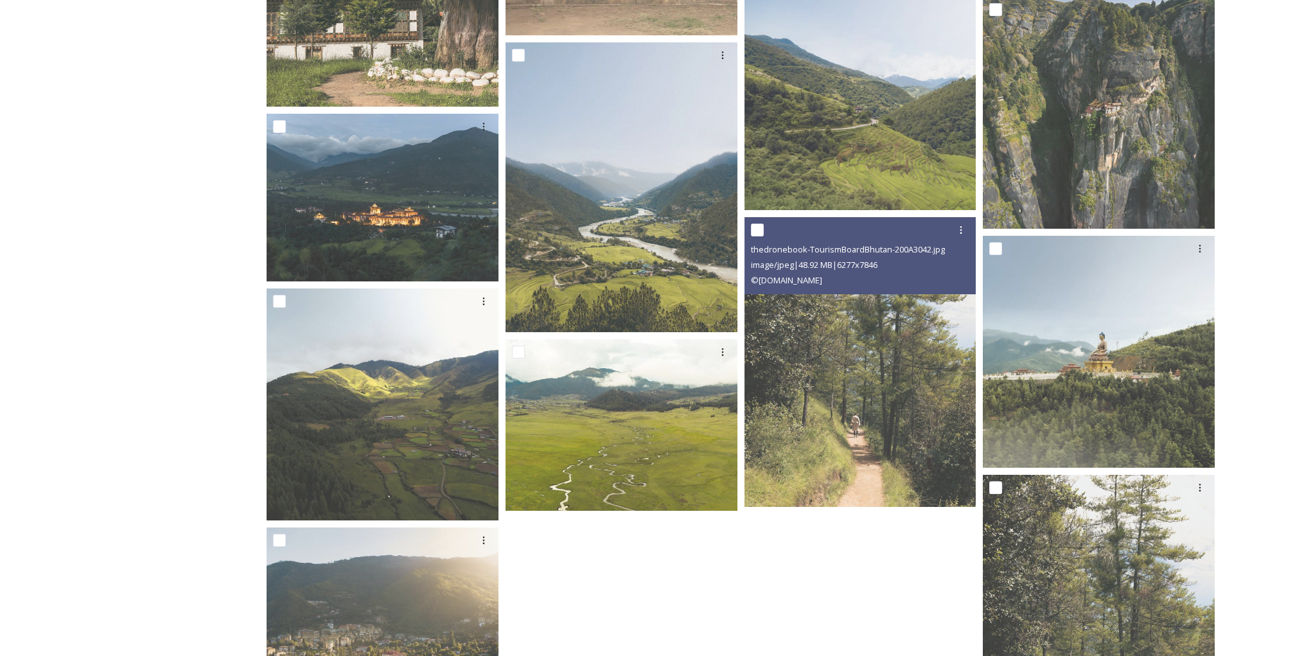
scroll to position [2778, 0]
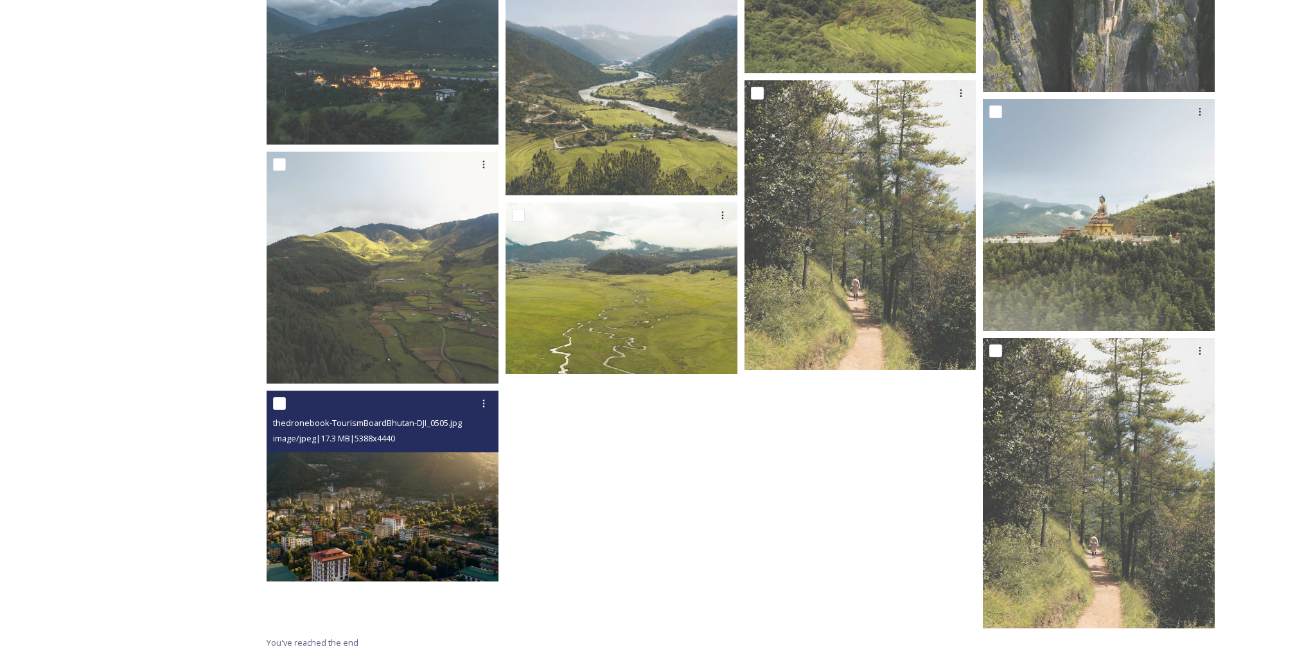
click at [434, 517] on img at bounding box center [383, 486] width 232 height 191
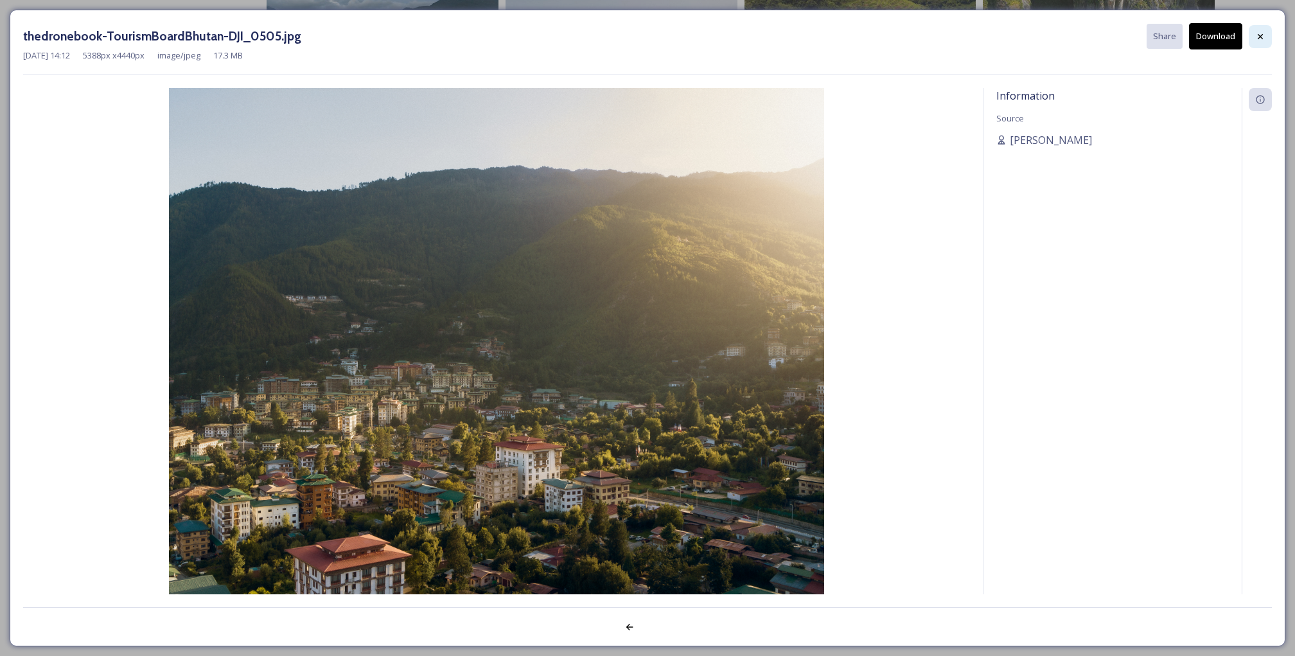
click at [1258, 35] on icon at bounding box center [1261, 36] width 10 height 10
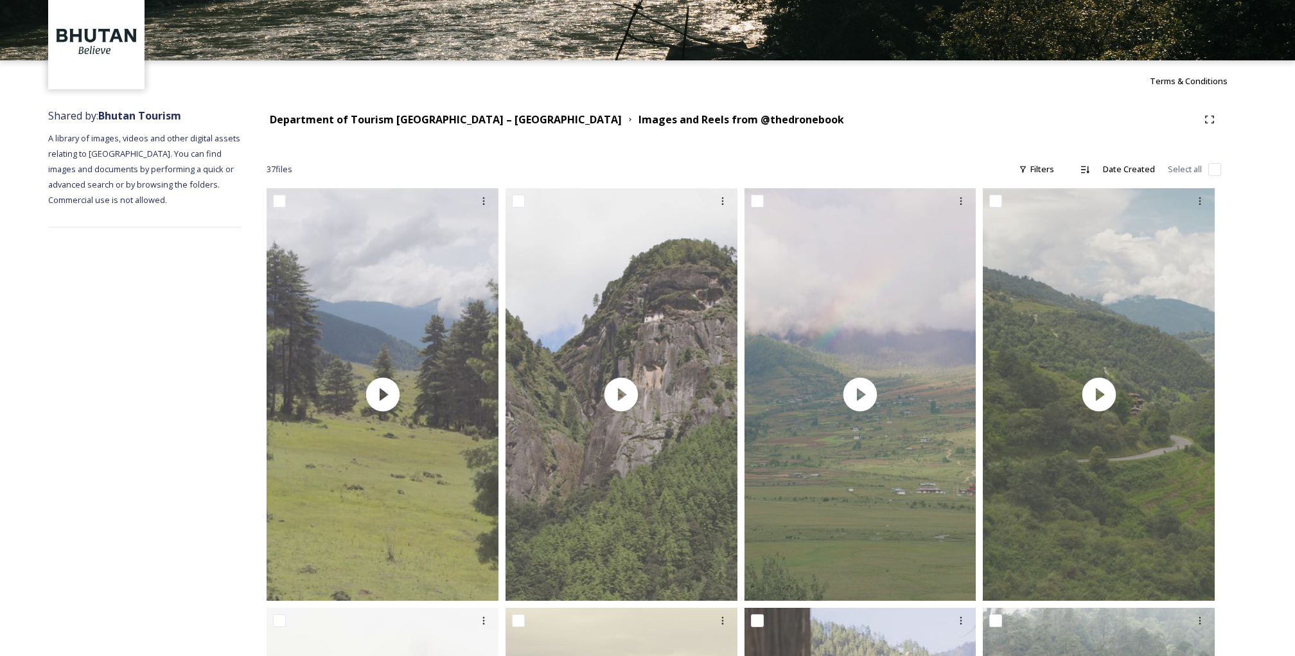
scroll to position [0, 0]
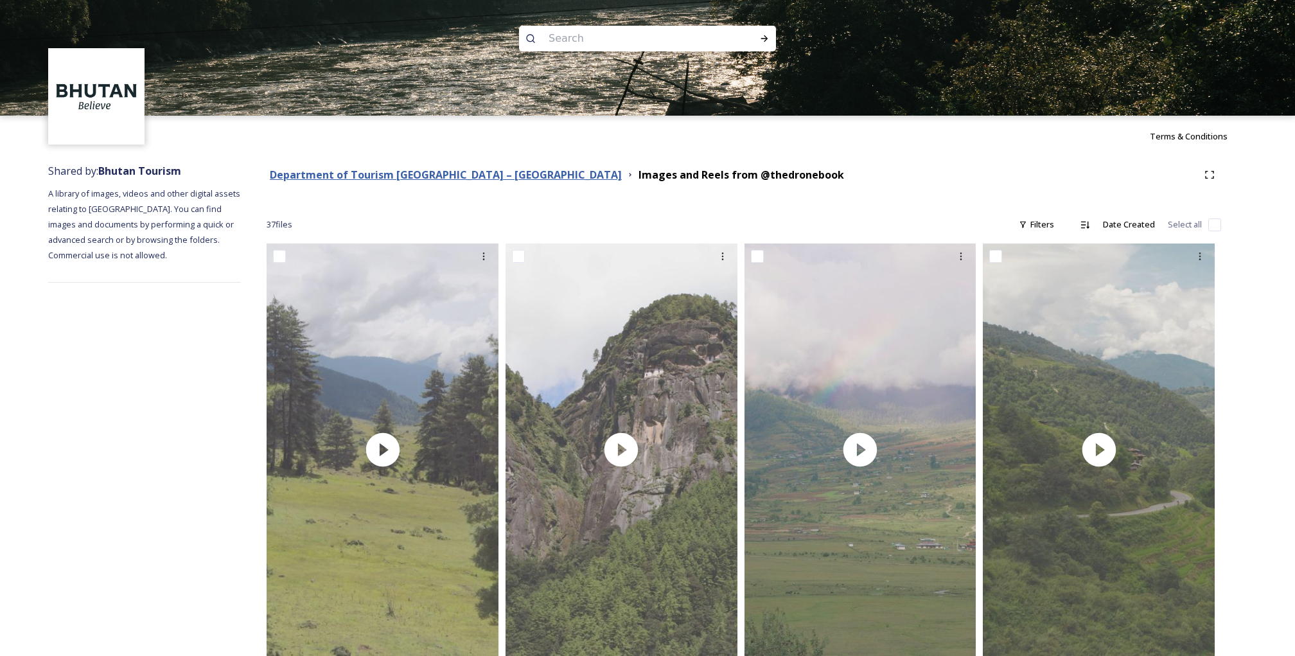
click at [328, 168] on strong "Department of Tourism [GEOGRAPHIC_DATA] – [GEOGRAPHIC_DATA]" at bounding box center [446, 175] width 352 height 14
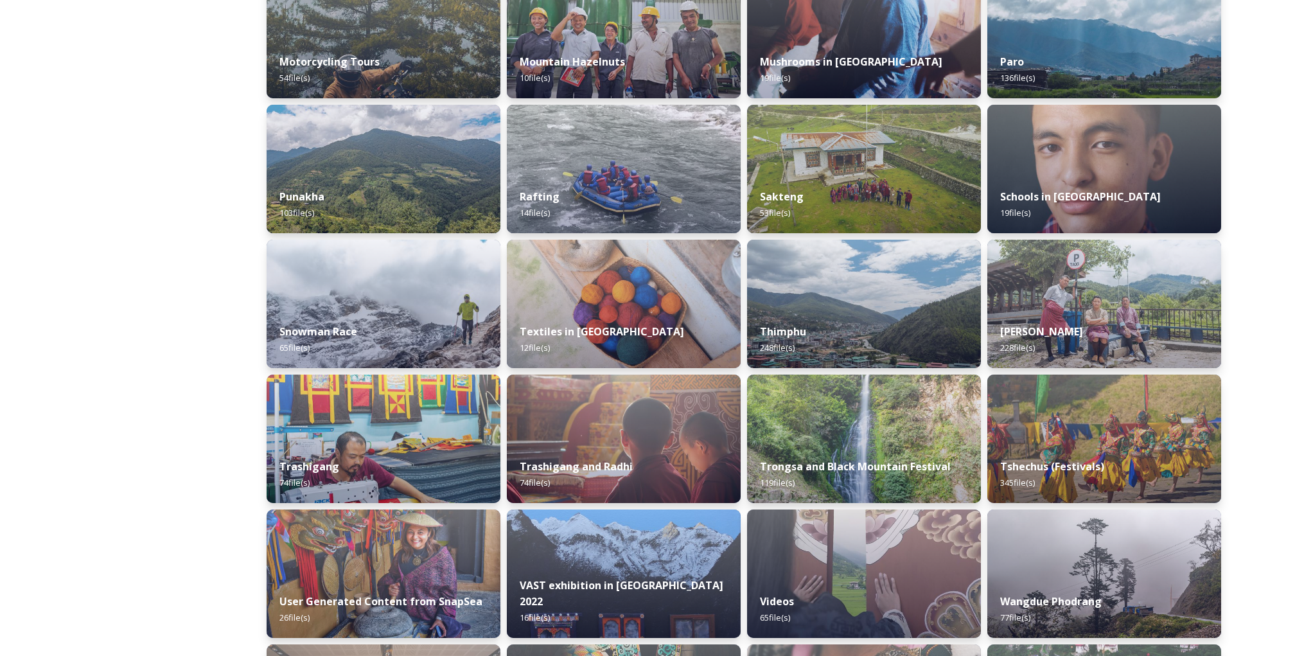
scroll to position [912, 0]
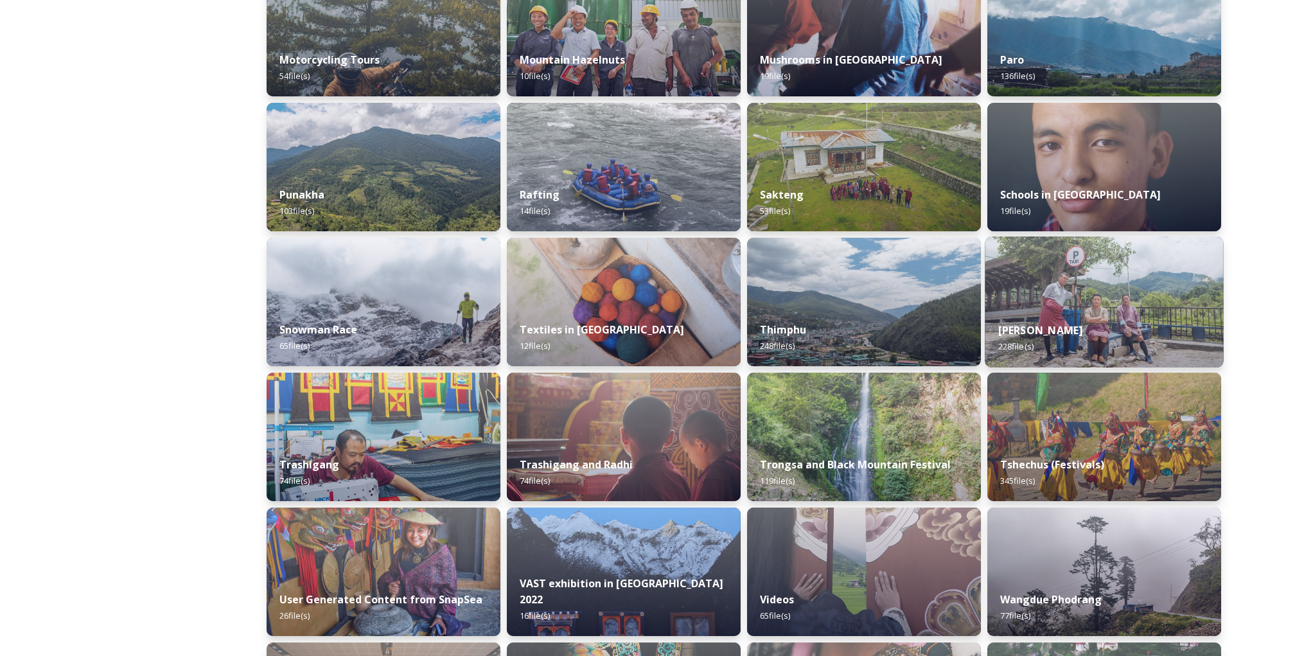
click at [1054, 326] on strong "[PERSON_NAME]" at bounding box center [1041, 330] width 85 height 14
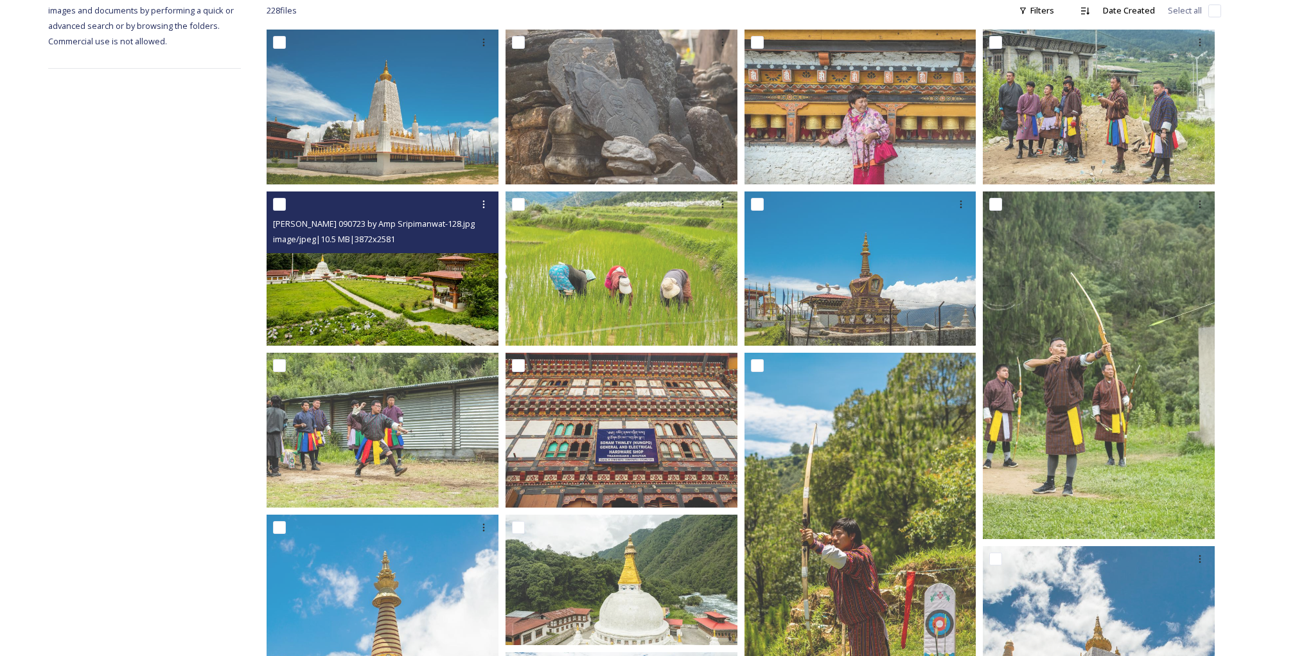
scroll to position [215, 0]
click at [421, 293] on img at bounding box center [383, 268] width 232 height 155
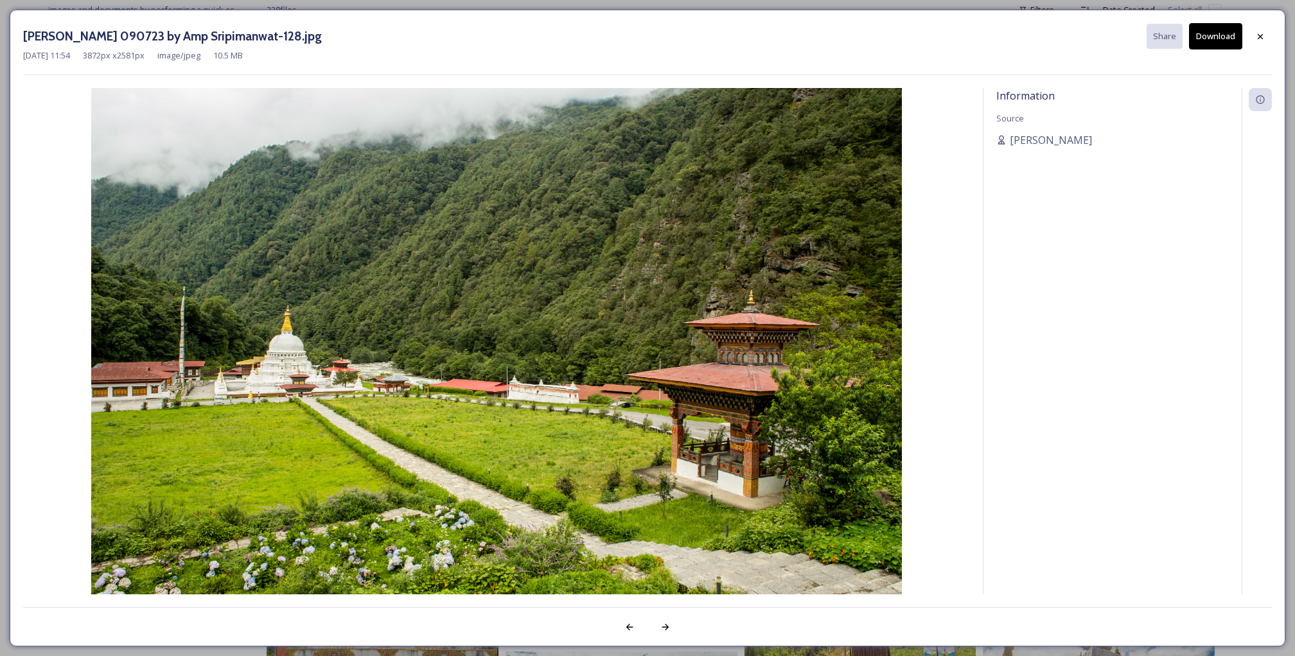
click at [1219, 34] on button "Download" at bounding box center [1215, 36] width 53 height 26
click at [1261, 34] on icon at bounding box center [1260, 35] width 5 height 5
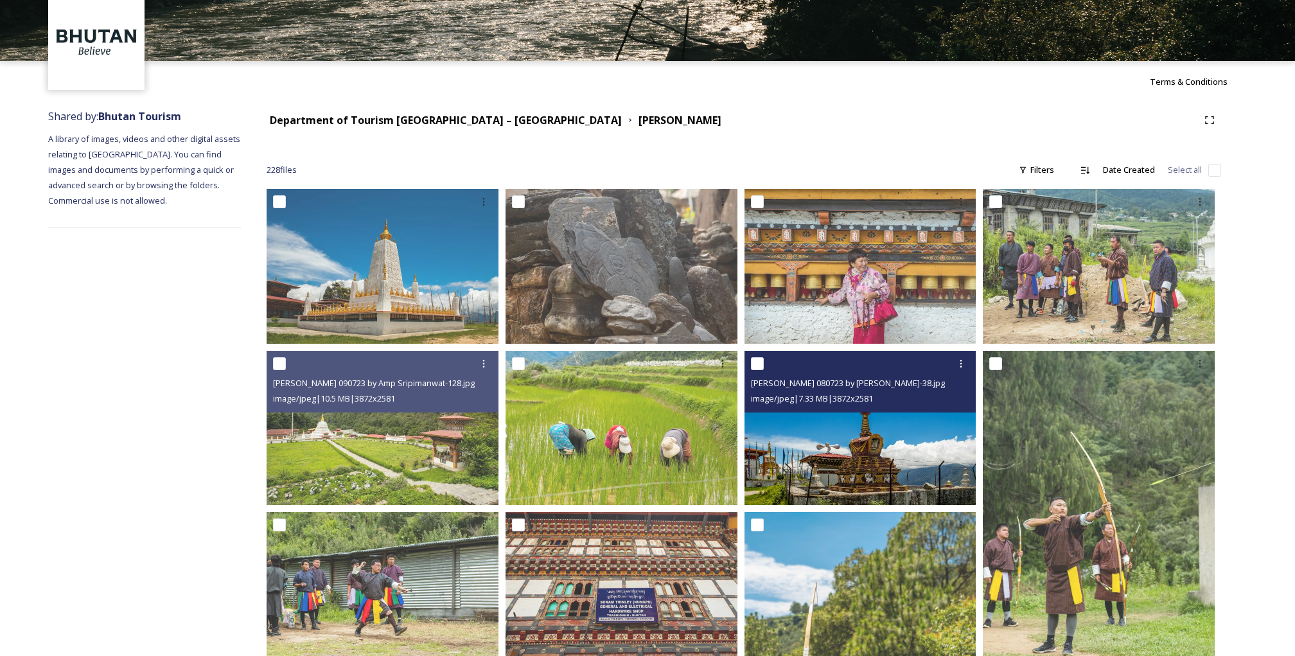
scroll to position [0, 0]
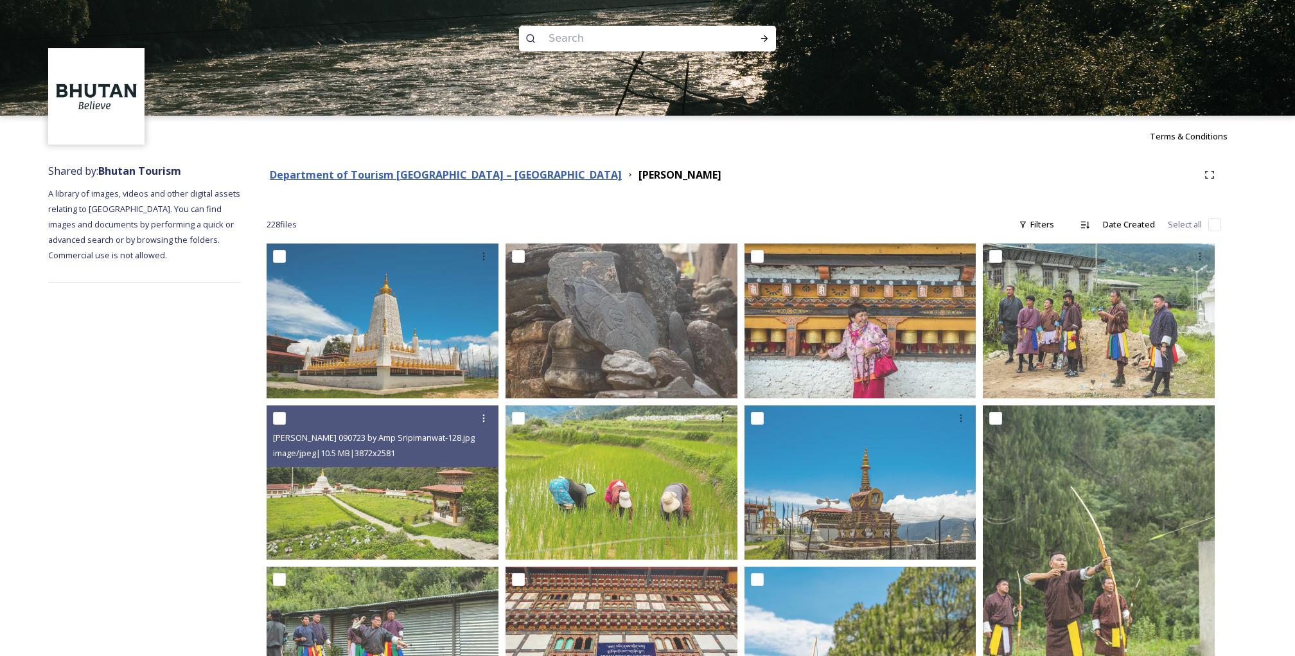
click at [457, 168] on strong "Department of Tourism [GEOGRAPHIC_DATA] – [GEOGRAPHIC_DATA]" at bounding box center [446, 175] width 352 height 14
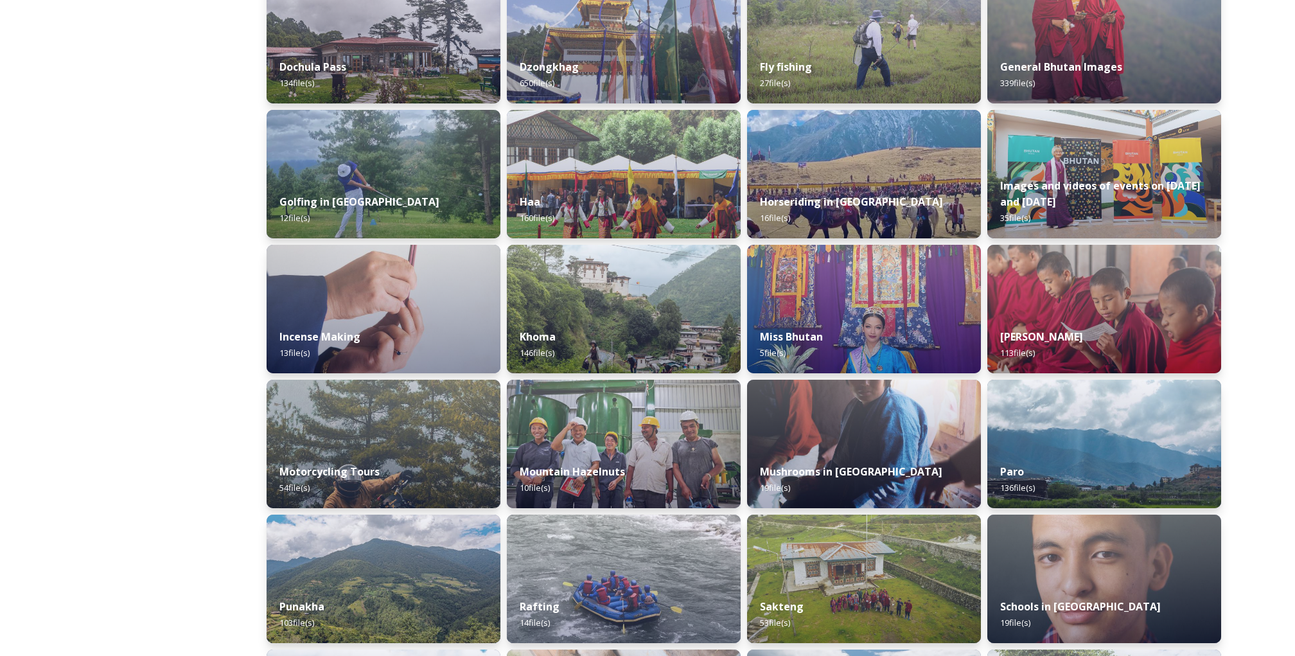
scroll to position [501, 0]
click at [542, 335] on strong "Khoma" at bounding box center [536, 337] width 37 height 14
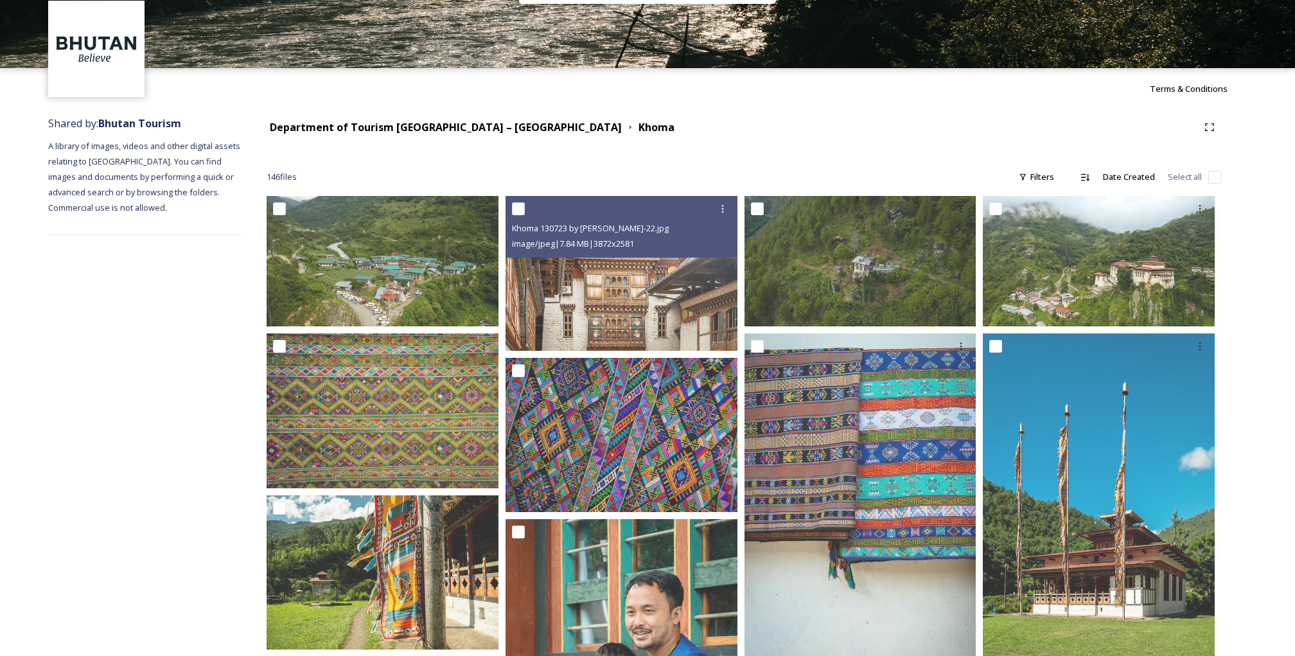
scroll to position [75, 0]
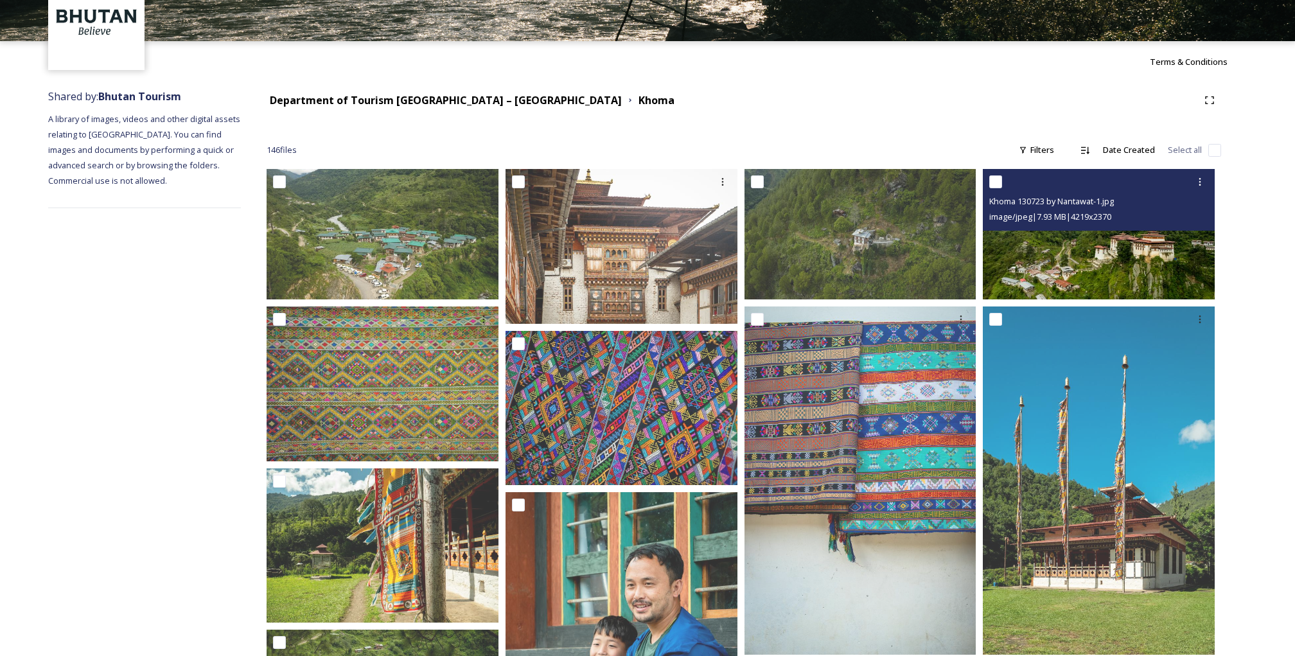
click at [1110, 247] on img at bounding box center [1099, 234] width 232 height 130
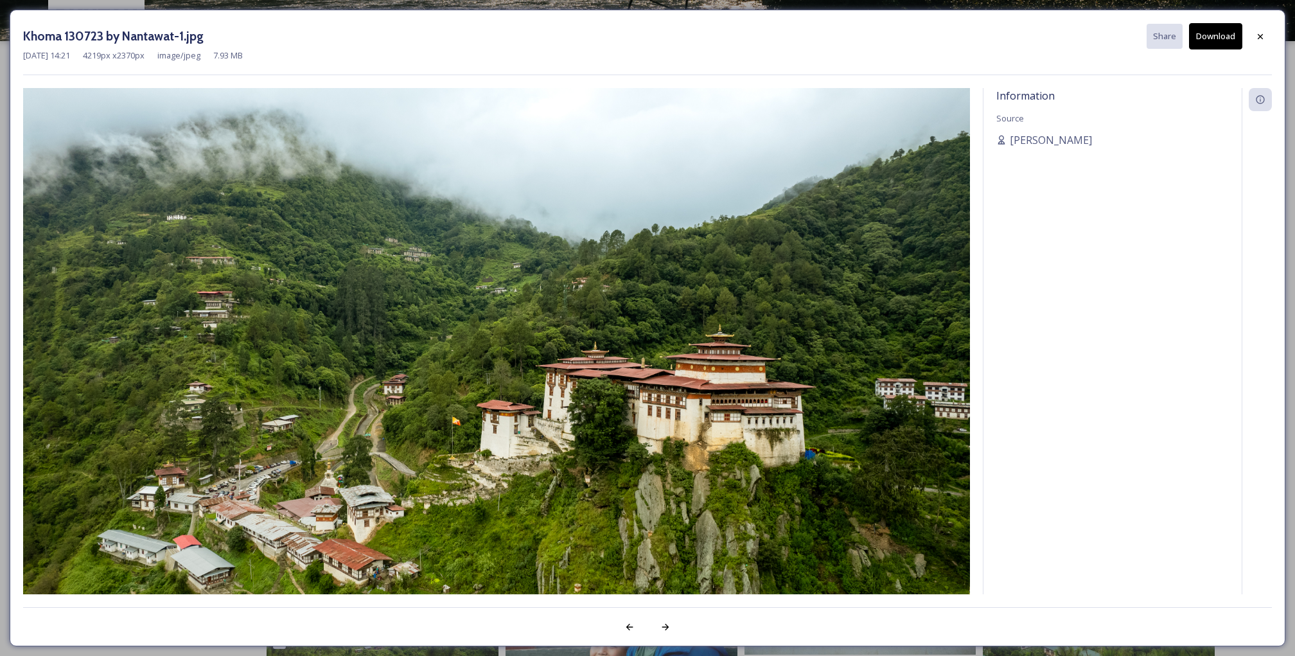
click at [1221, 32] on button "Download" at bounding box center [1215, 36] width 53 height 26
click at [134, 6] on div "Khoma 130723 by Nantawat-1.jpg Share Download [DATE] 14:21 4219 px x 2370 px im…" at bounding box center [647, 328] width 1295 height 656
click at [1263, 34] on icon at bounding box center [1260, 35] width 5 height 5
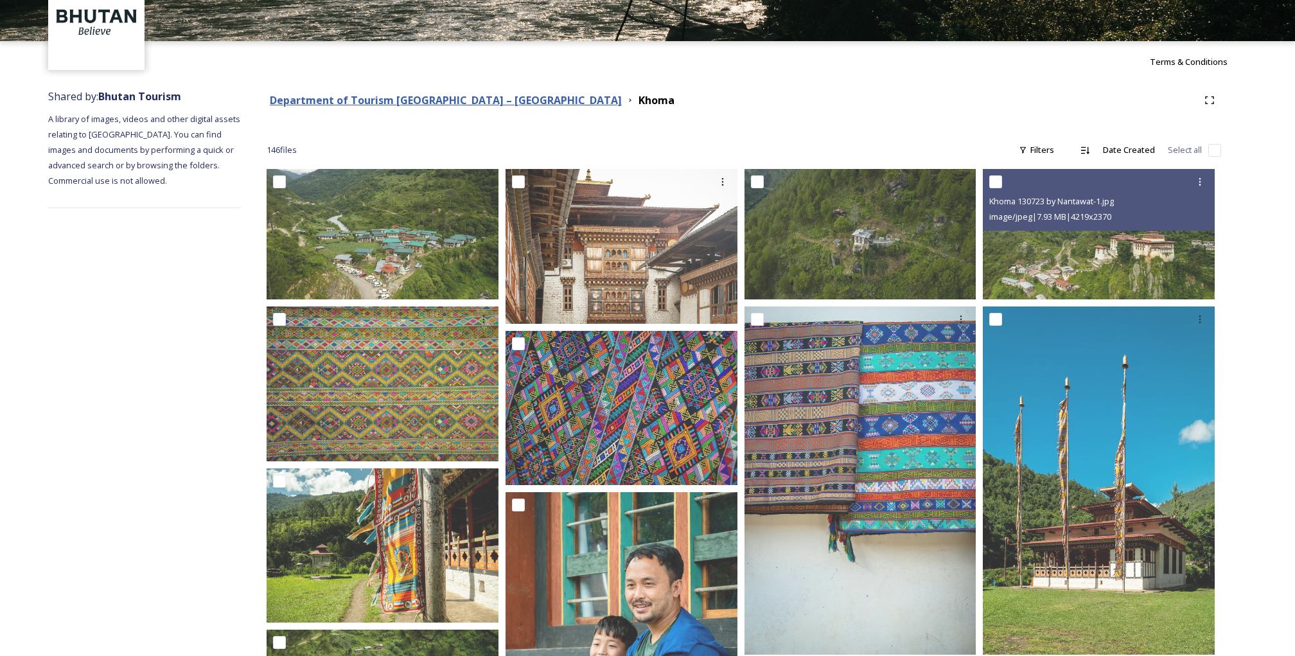
click at [344, 96] on strong "Department of Tourism [GEOGRAPHIC_DATA] – [GEOGRAPHIC_DATA]" at bounding box center [446, 100] width 352 height 14
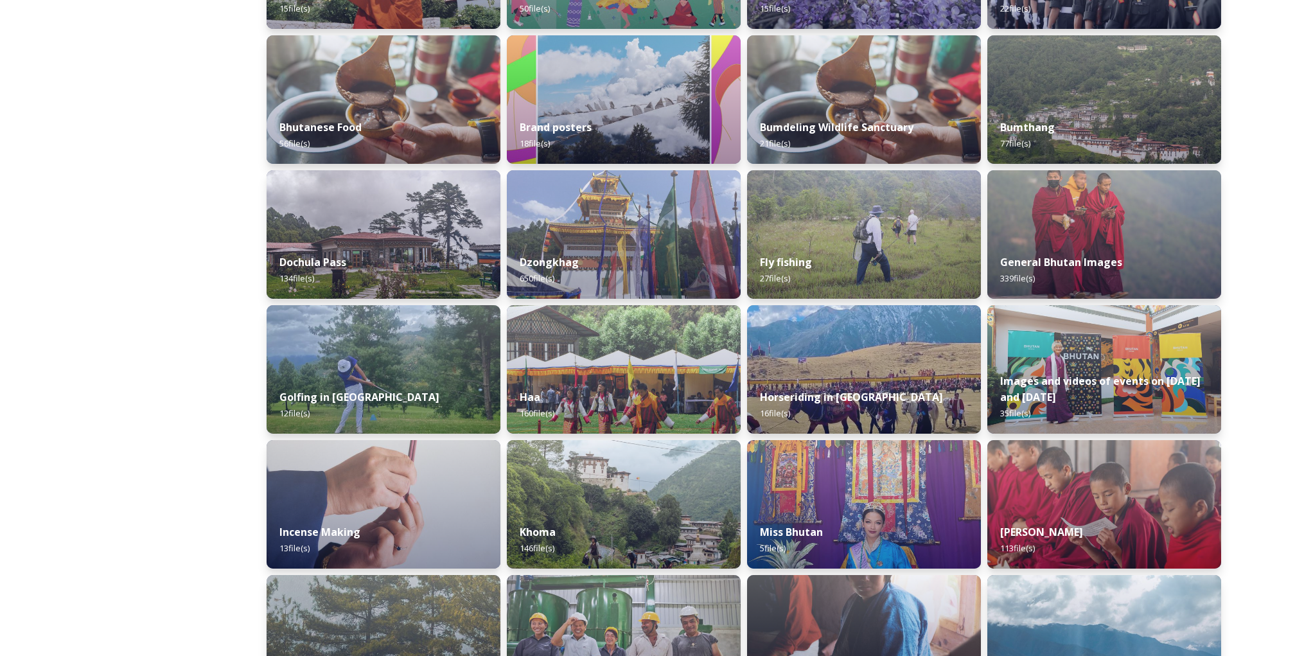
scroll to position [320, 0]
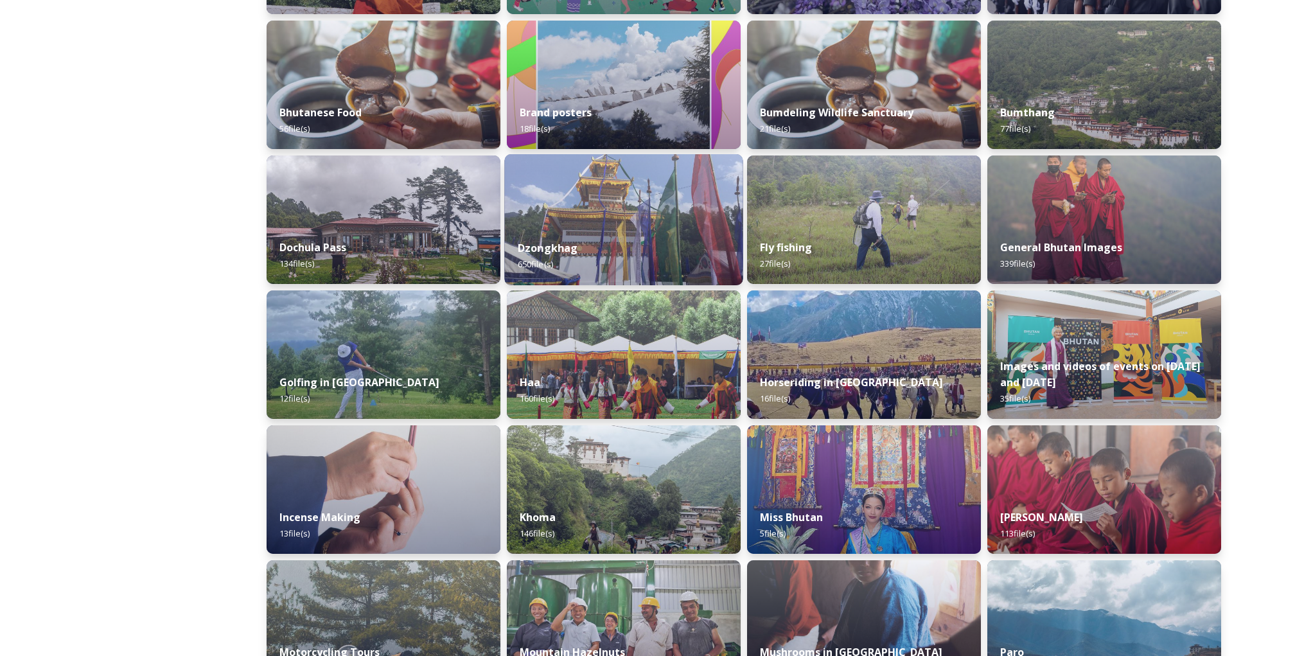
click at [569, 249] on strong "Dzongkhag" at bounding box center [548, 248] width 60 height 14
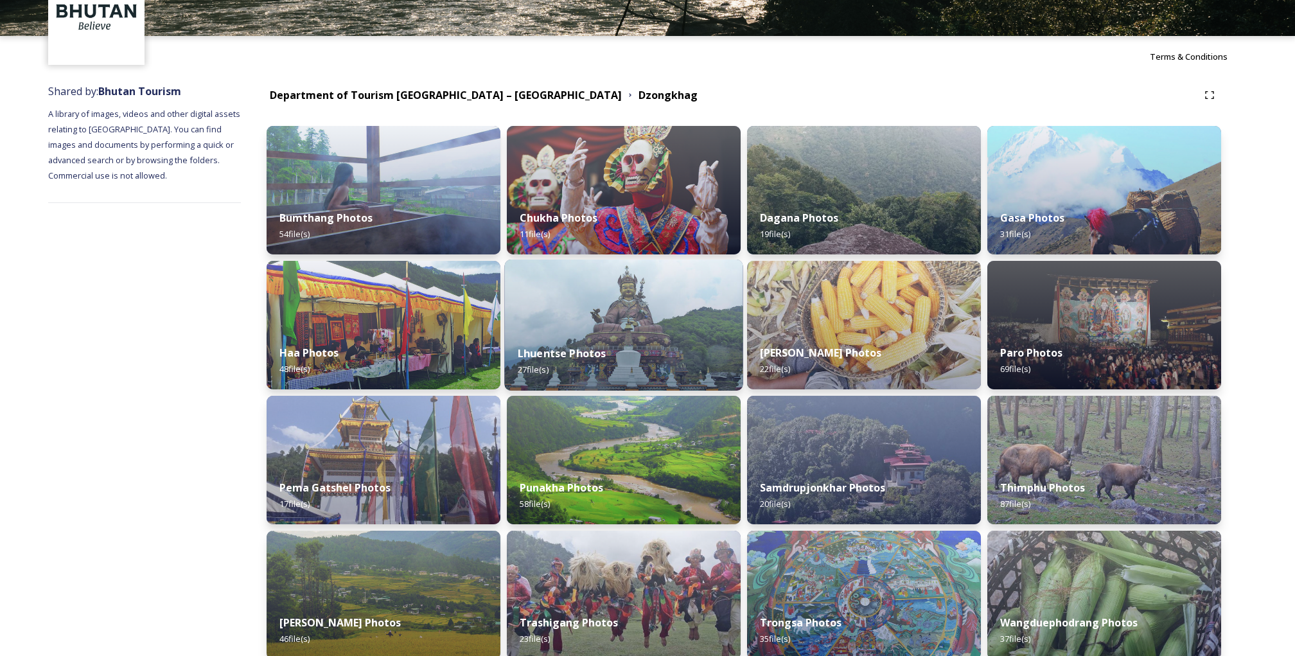
scroll to position [63, 0]
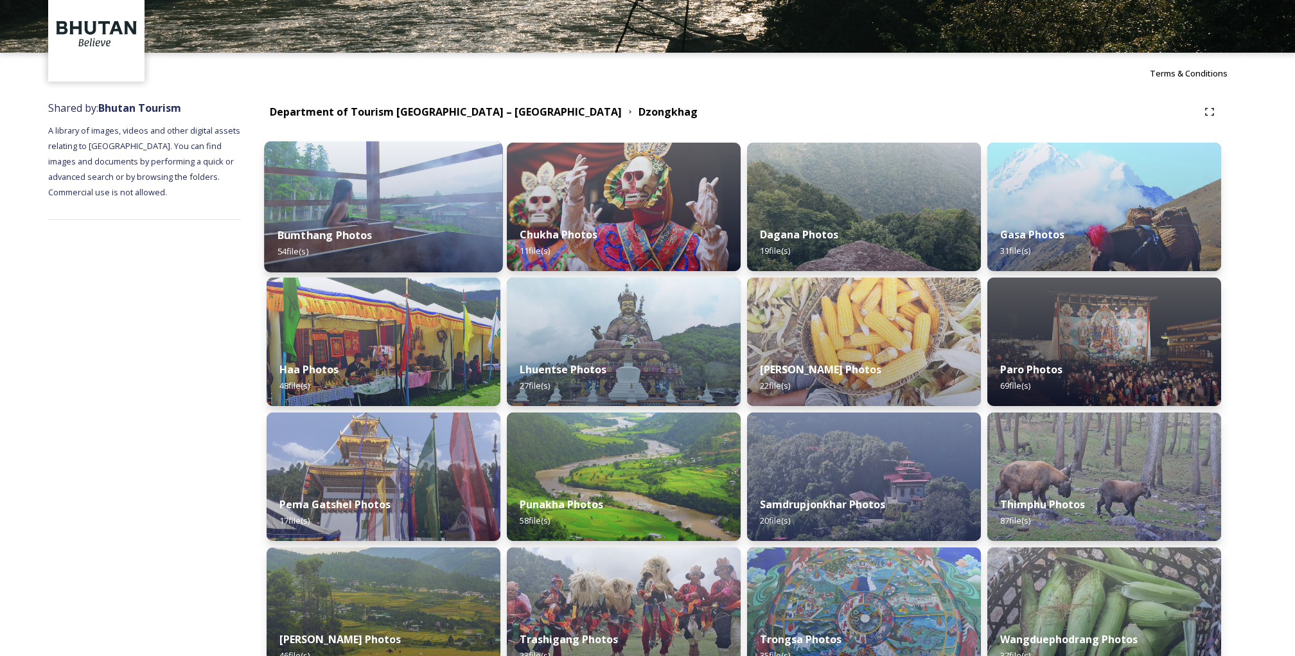
click at [346, 234] on strong "Bumthang Photos" at bounding box center [325, 235] width 95 height 14
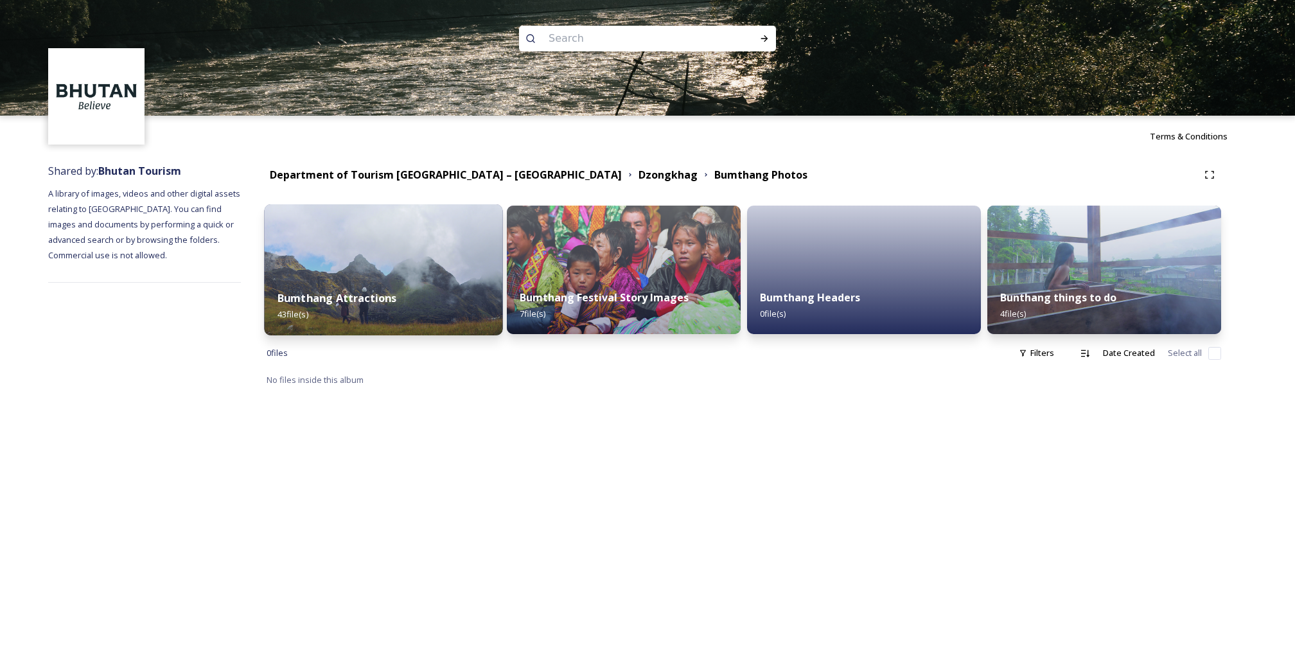
click at [382, 289] on div "Bumthang Attractions 43 file(s)" at bounding box center [383, 306] width 238 height 58
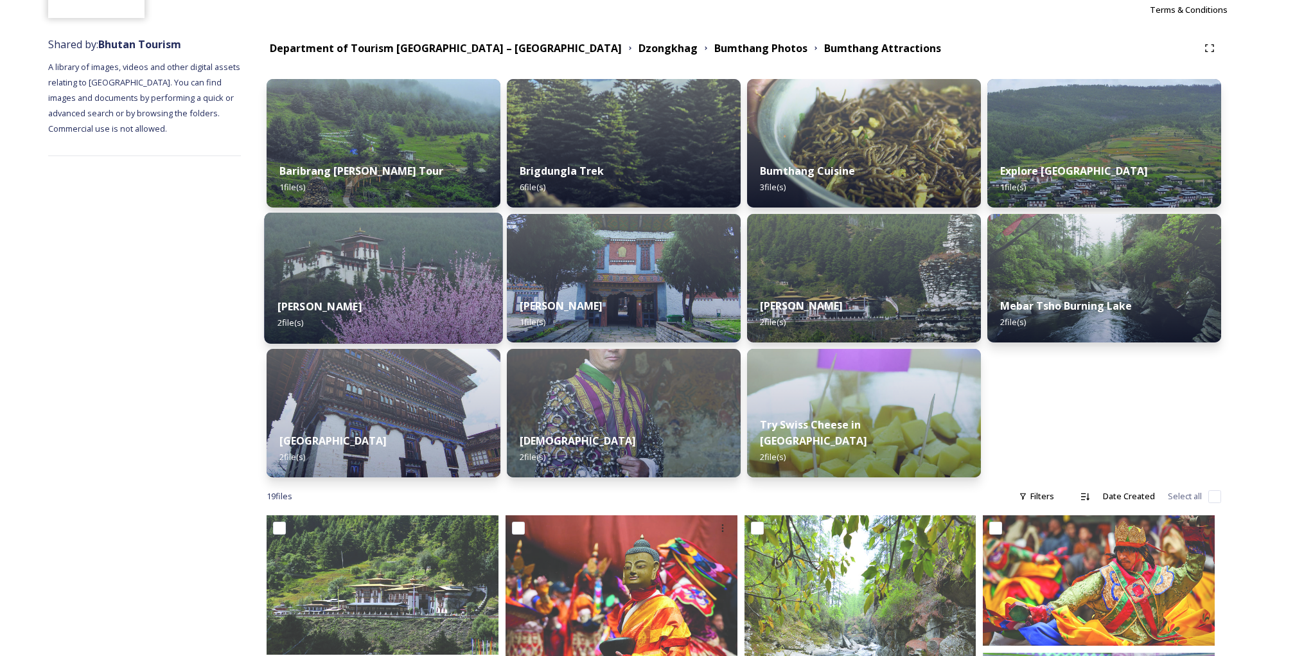
scroll to position [125, 0]
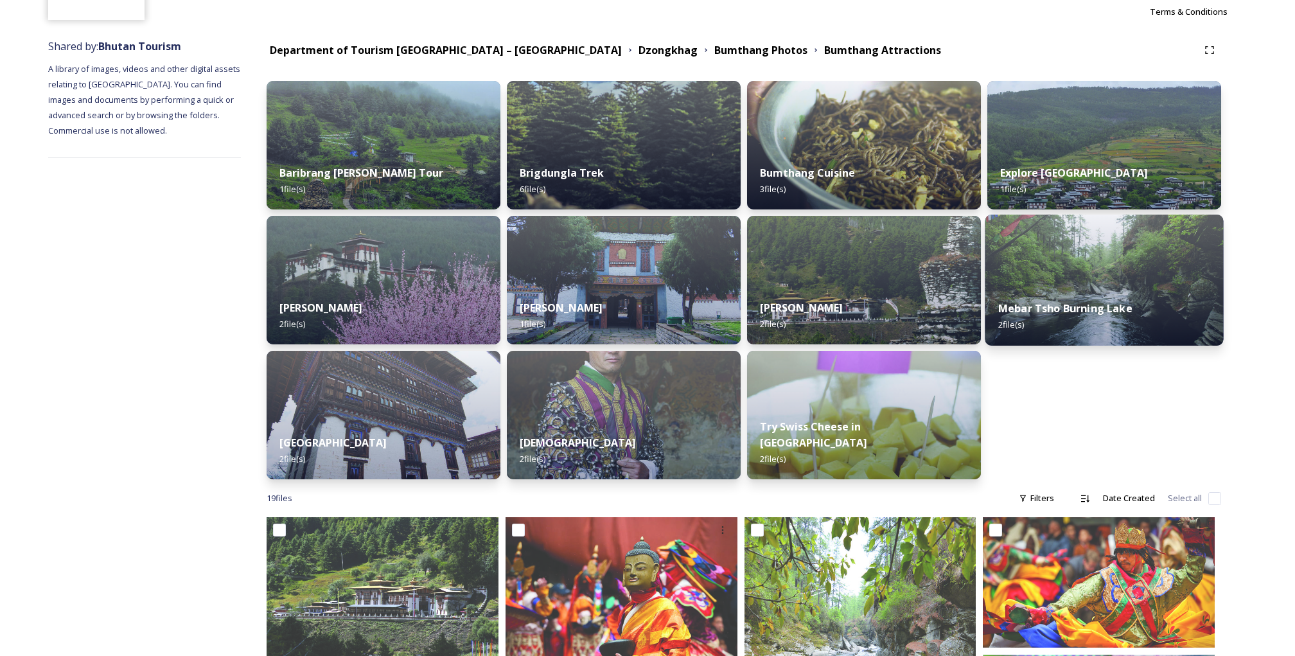
click at [1073, 301] on strong "Mebar Tsho Burning Lake" at bounding box center [1066, 308] width 134 height 14
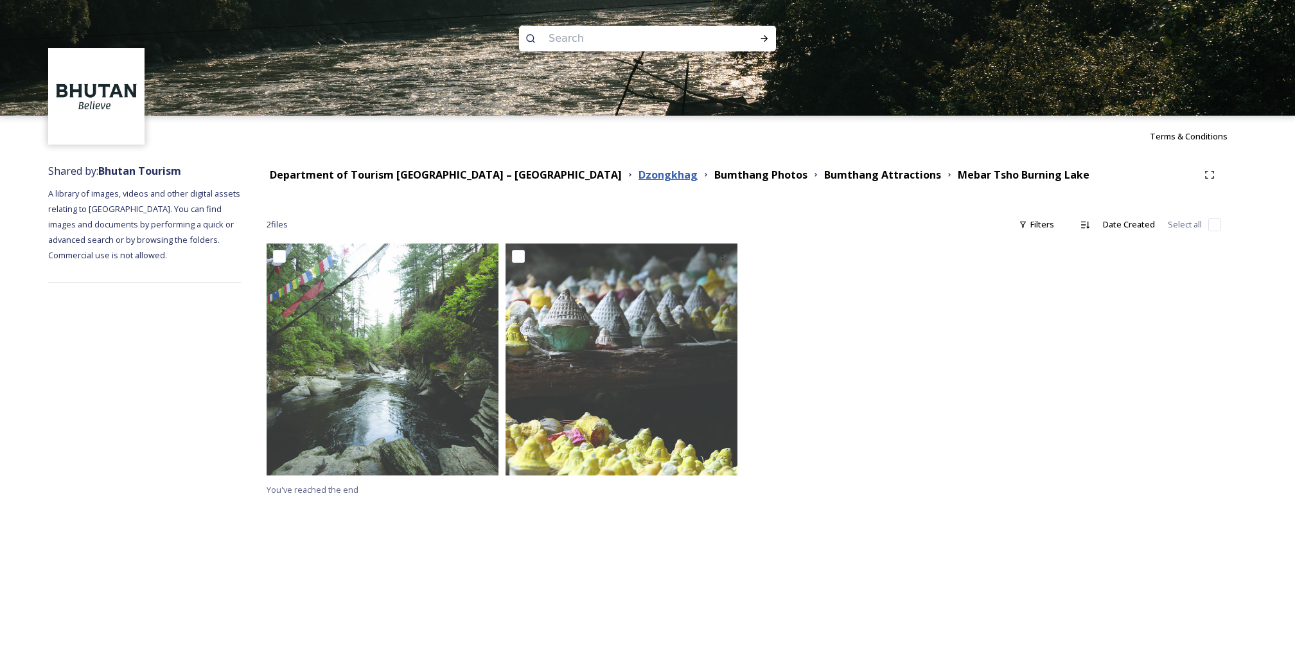
click at [639, 176] on strong "Dzongkhag" at bounding box center [668, 175] width 59 height 14
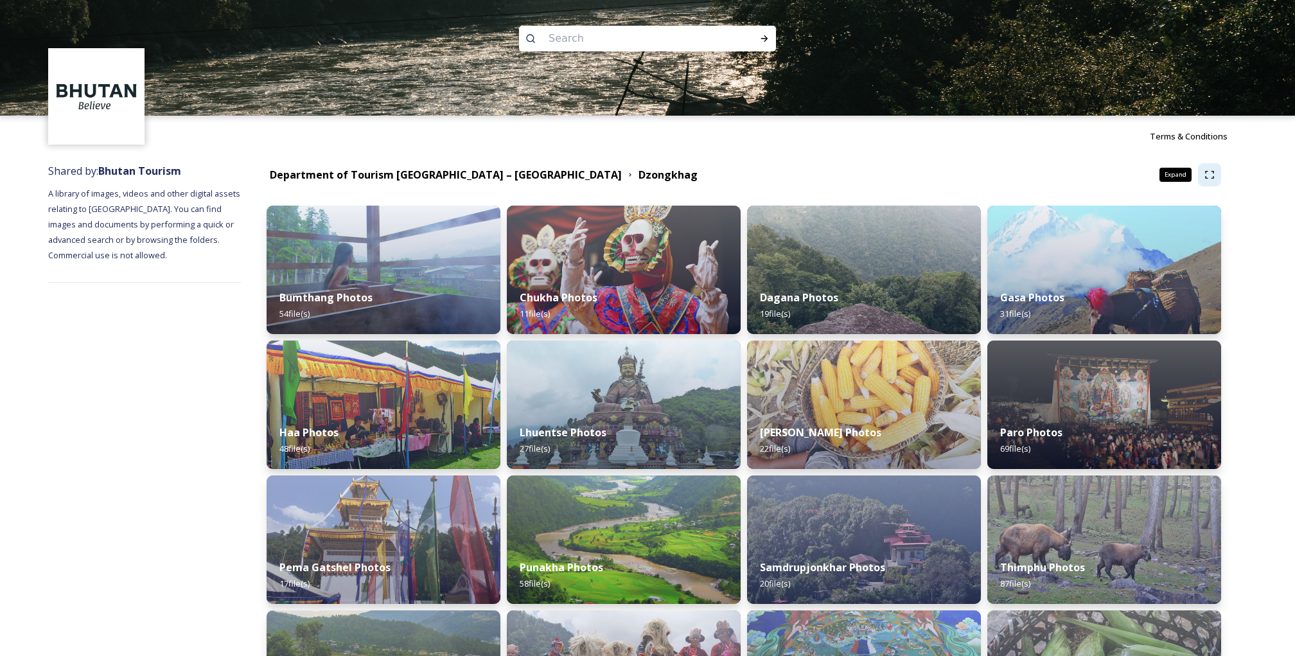
click at [1207, 177] on icon at bounding box center [1210, 175] width 10 height 10
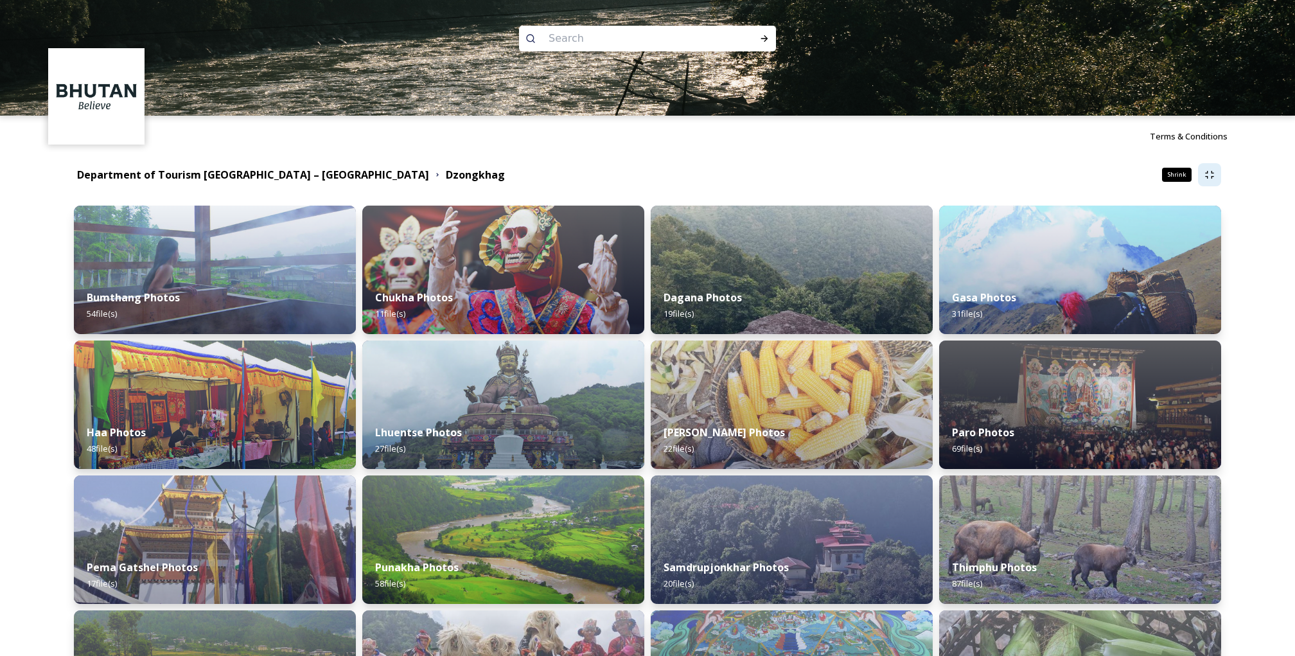
click at [1207, 177] on icon at bounding box center [1209, 175] width 8 height 8
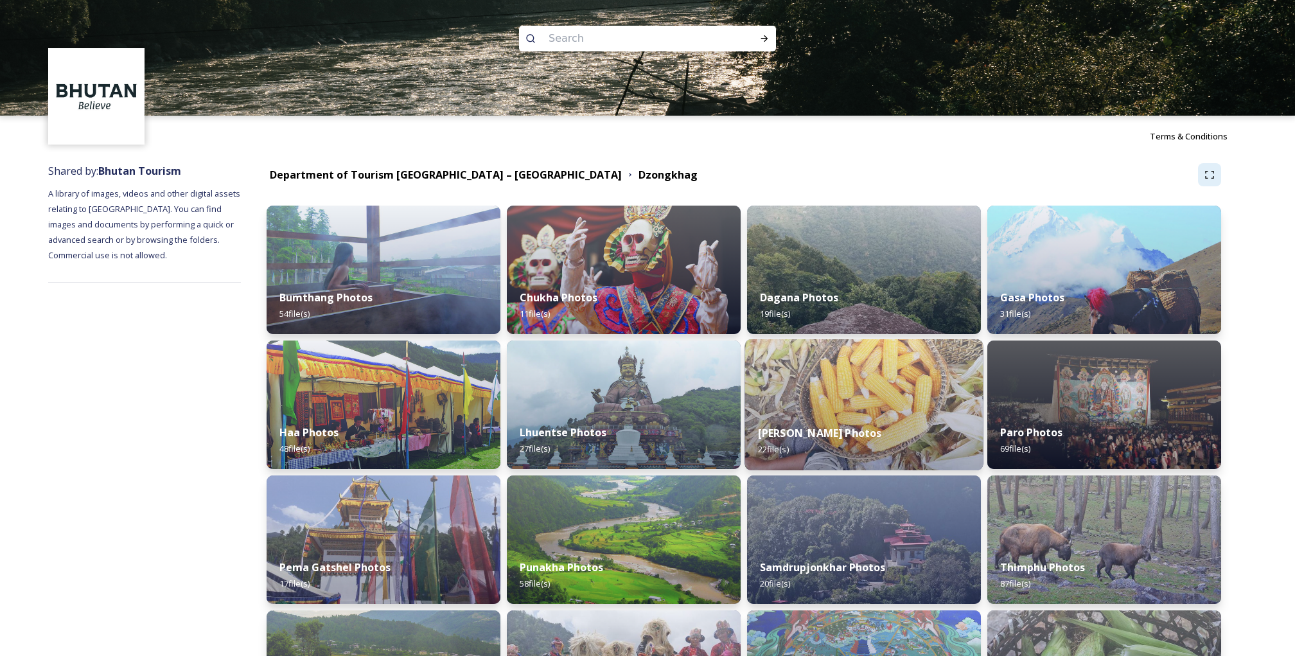
scroll to position [278, 0]
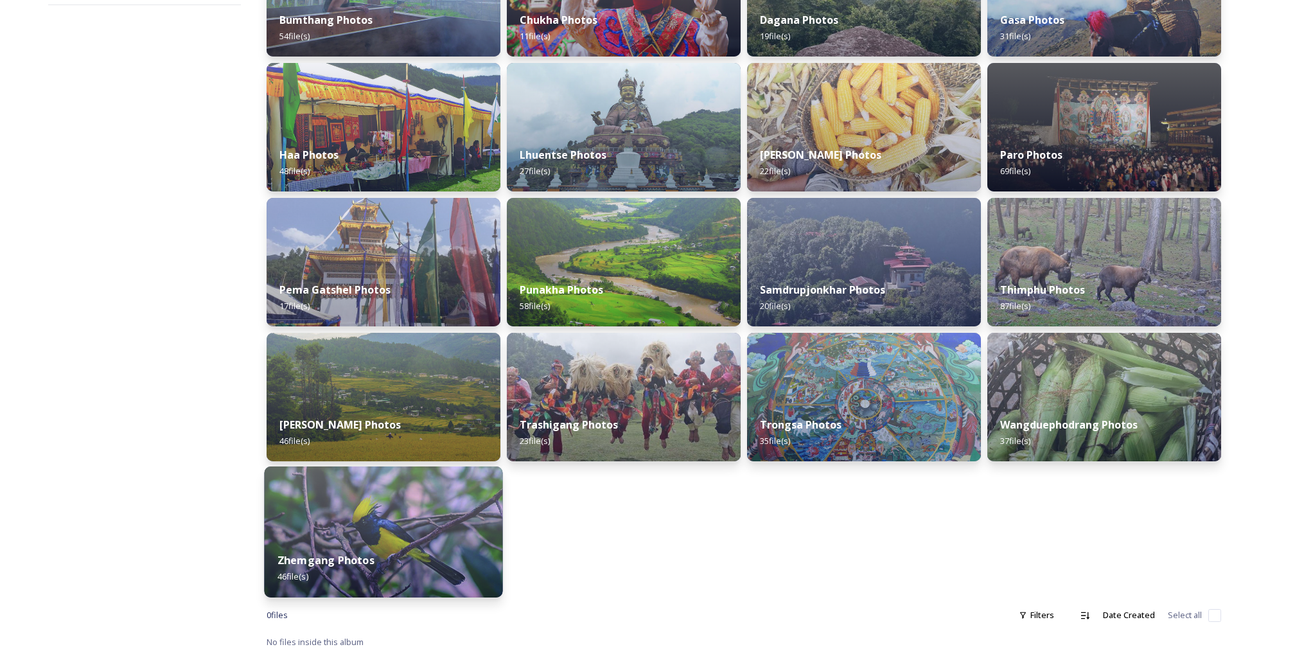
click at [411, 520] on img at bounding box center [383, 531] width 238 height 131
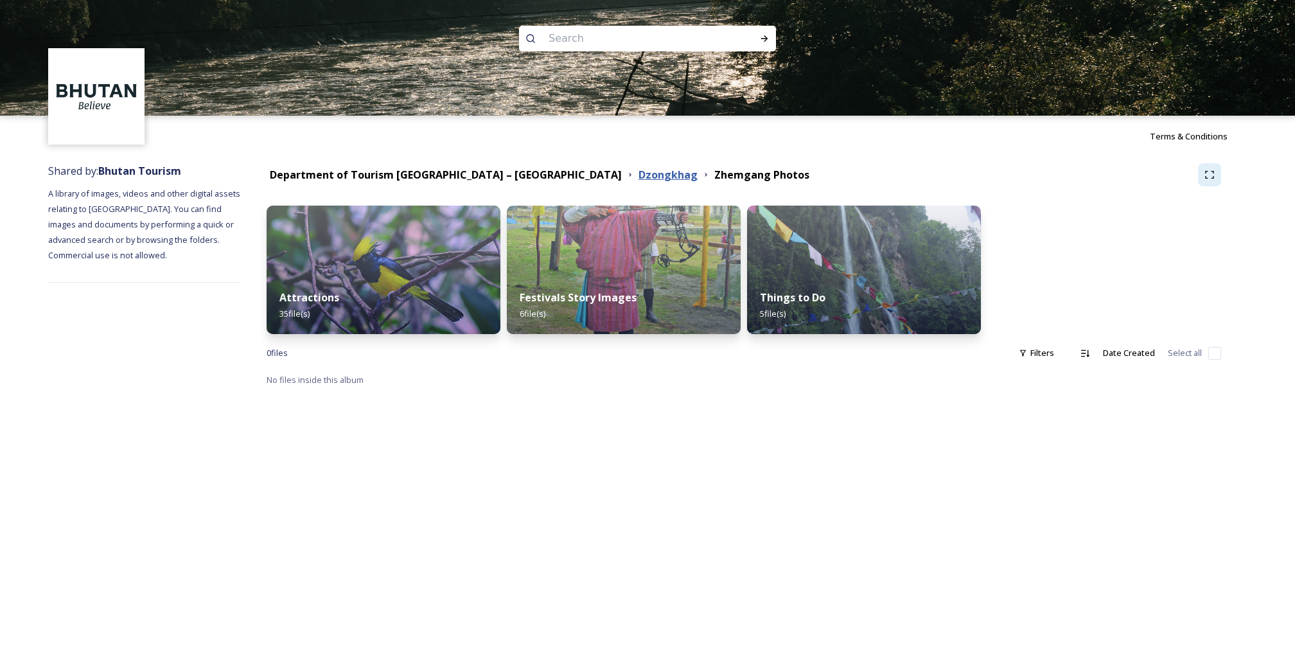
click at [639, 173] on strong "Dzongkhag" at bounding box center [668, 175] width 59 height 14
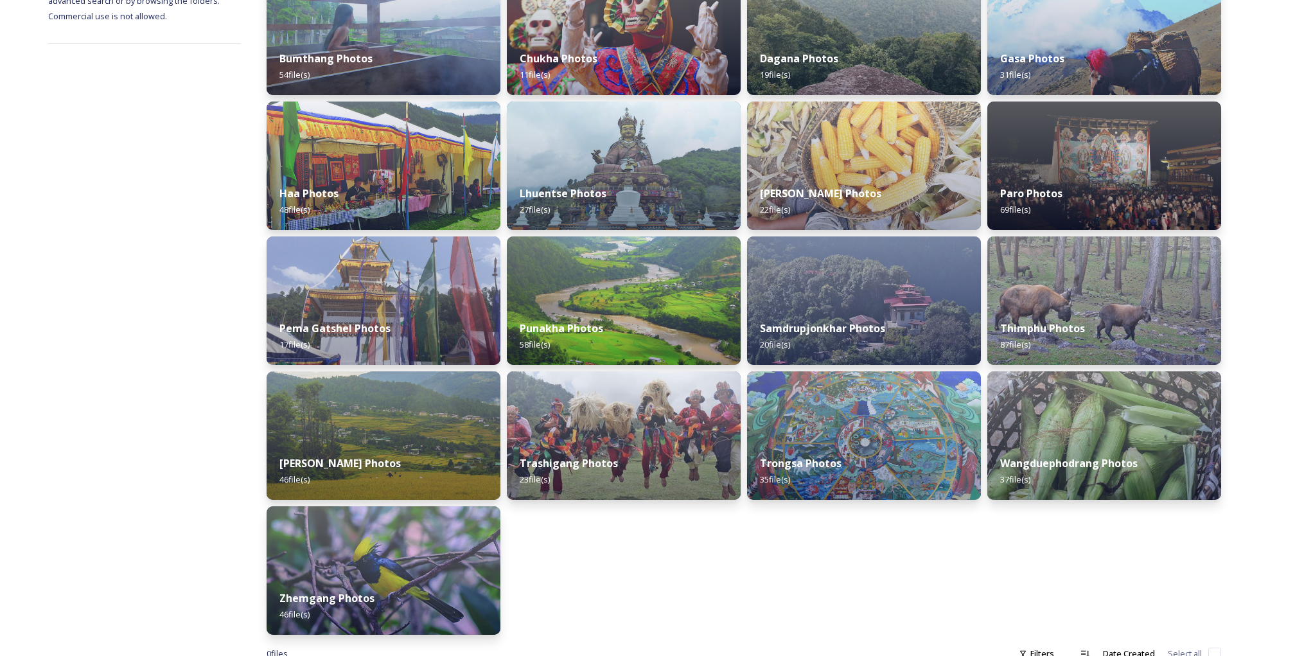
scroll to position [278, 0]
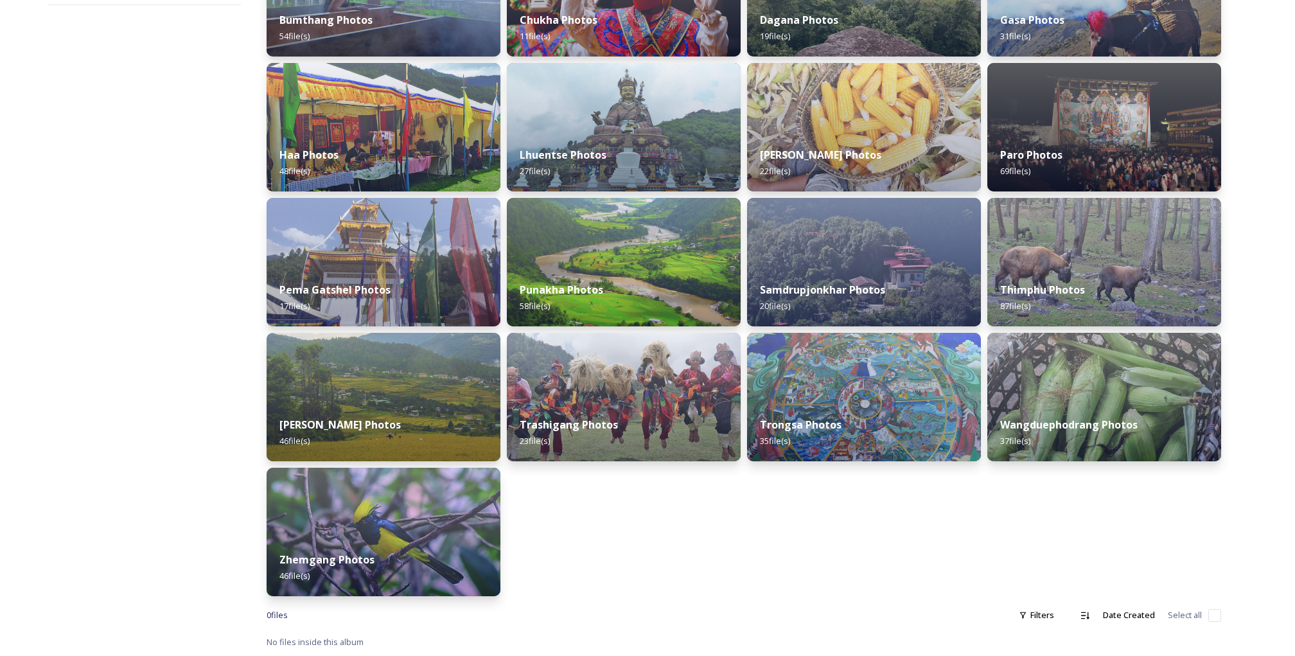
click at [1212, 614] on input "checkbox" at bounding box center [1215, 615] width 13 height 13
checkbox input "false"
click at [1090, 611] on icon at bounding box center [1085, 615] width 10 height 10
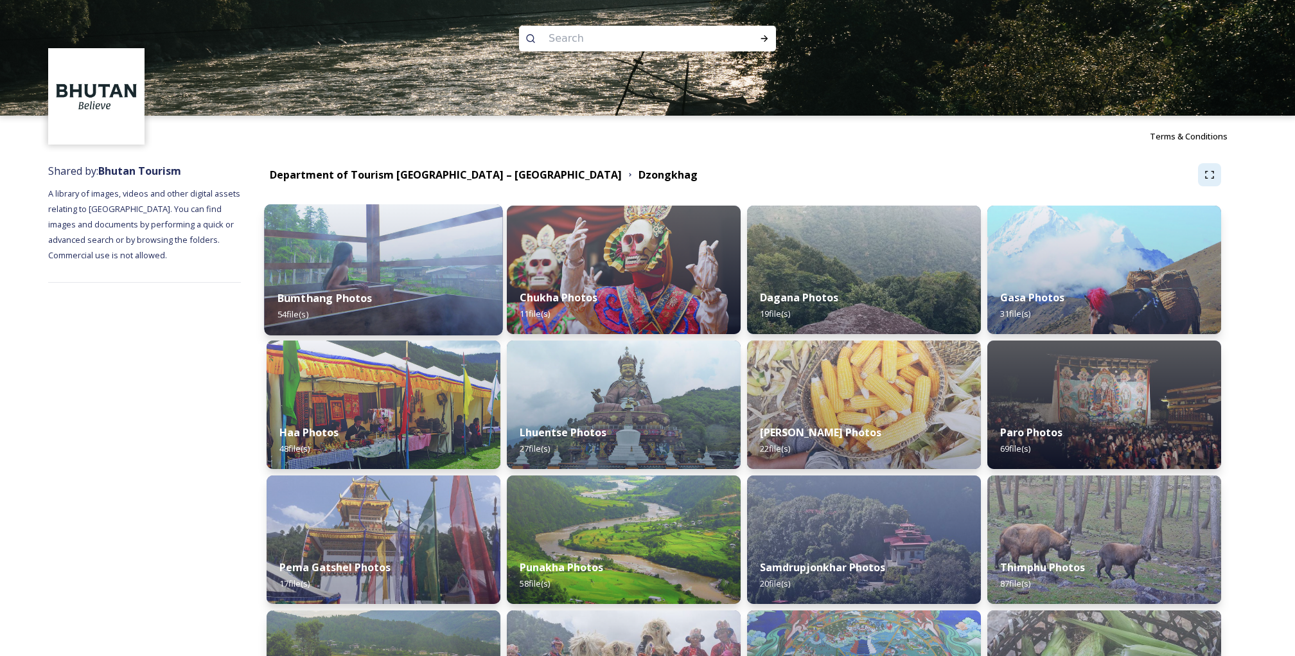
click at [447, 300] on div "Bumthang Photos 54 file(s)" at bounding box center [383, 306] width 238 height 58
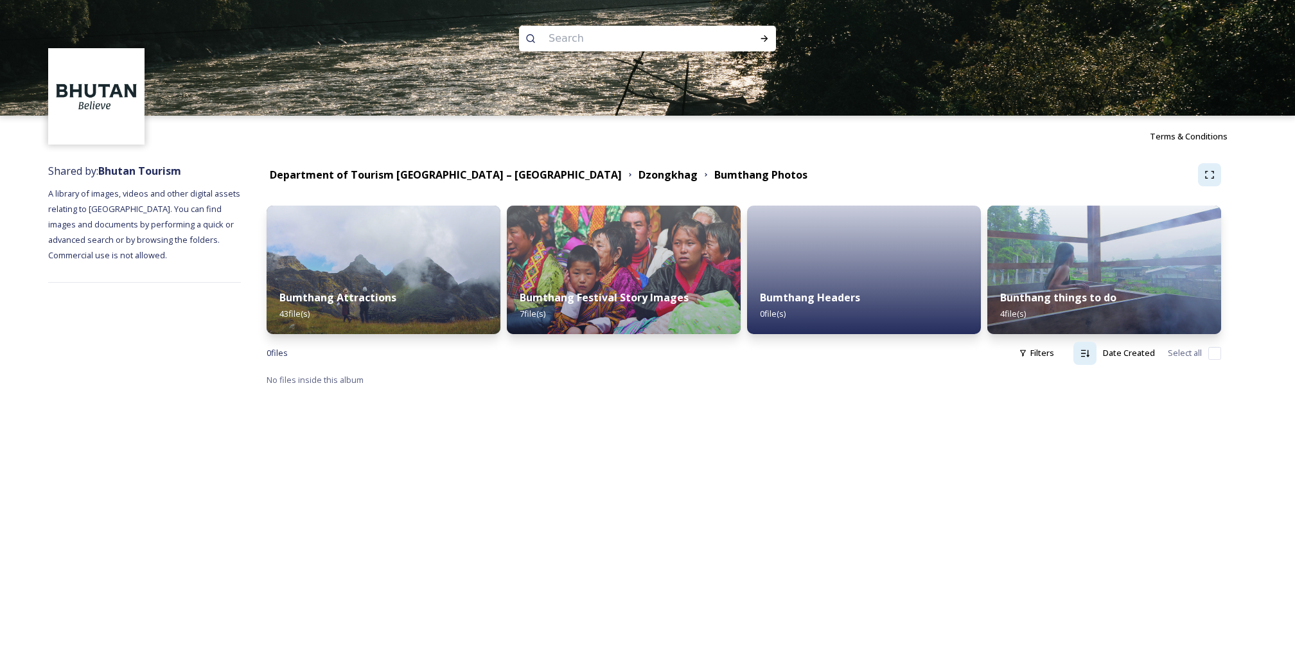
click at [447, 300] on div "Bumthang Attractions 43 file(s)" at bounding box center [384, 305] width 234 height 57
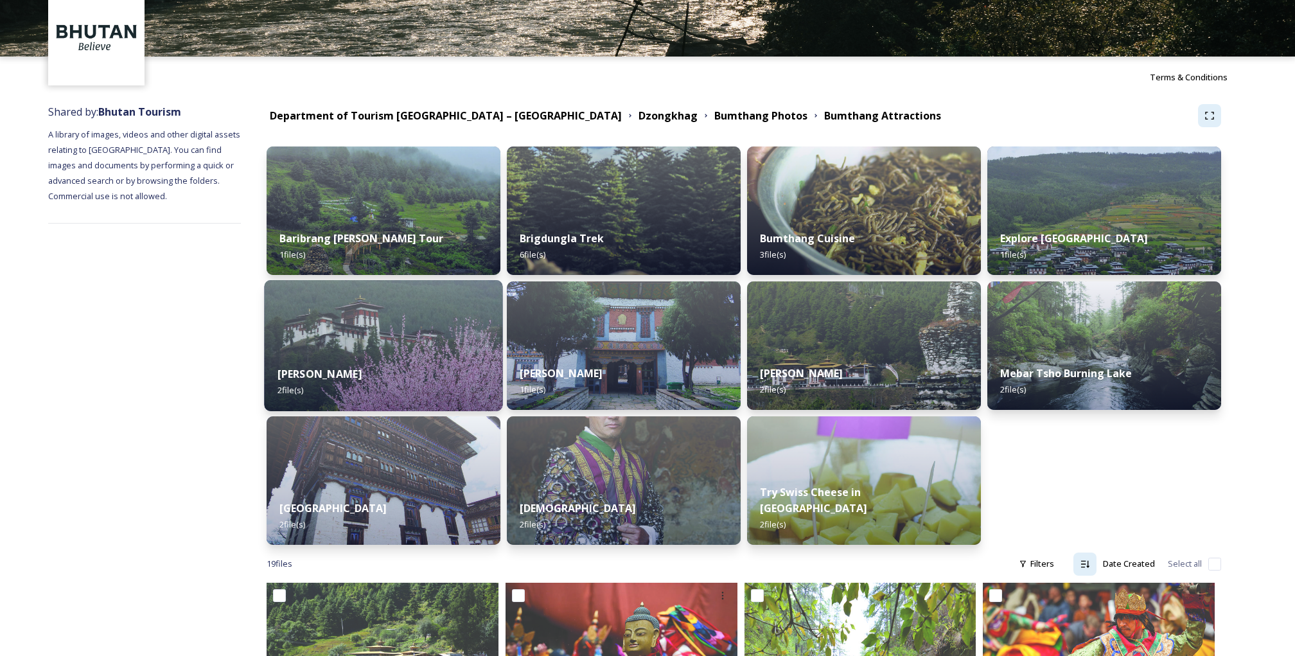
scroll to position [86, 0]
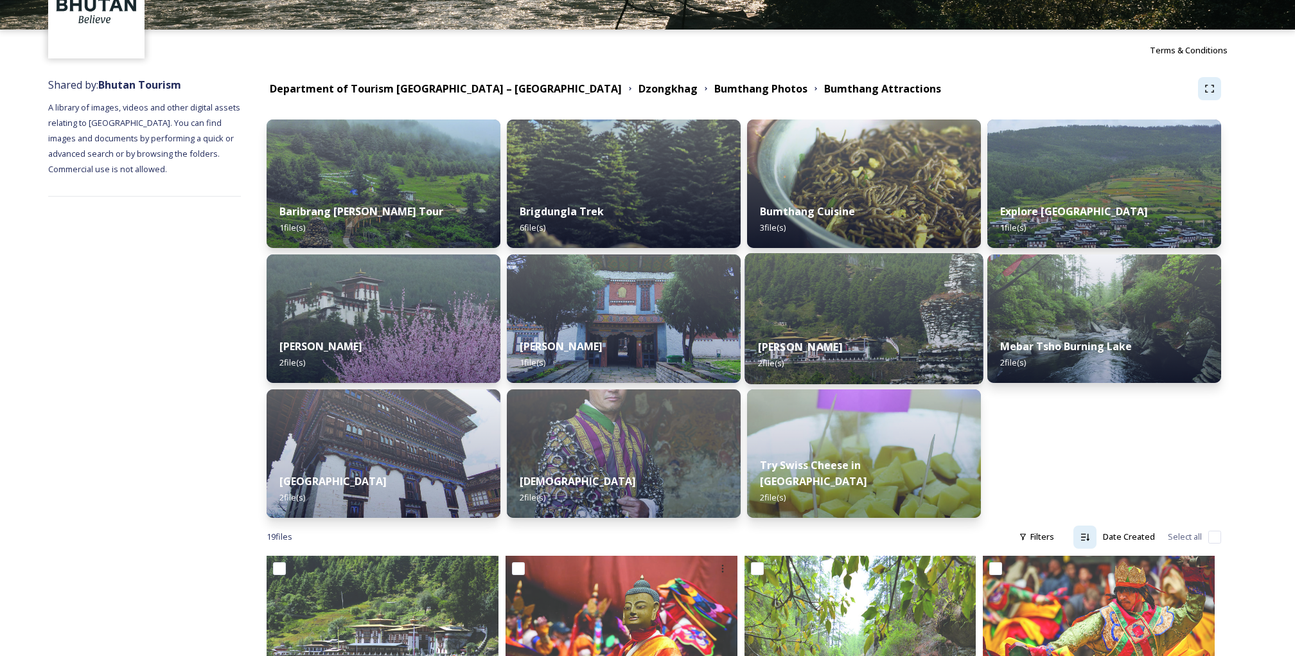
click at [889, 331] on div "[PERSON_NAME] 2 file(s)" at bounding box center [864, 355] width 238 height 58
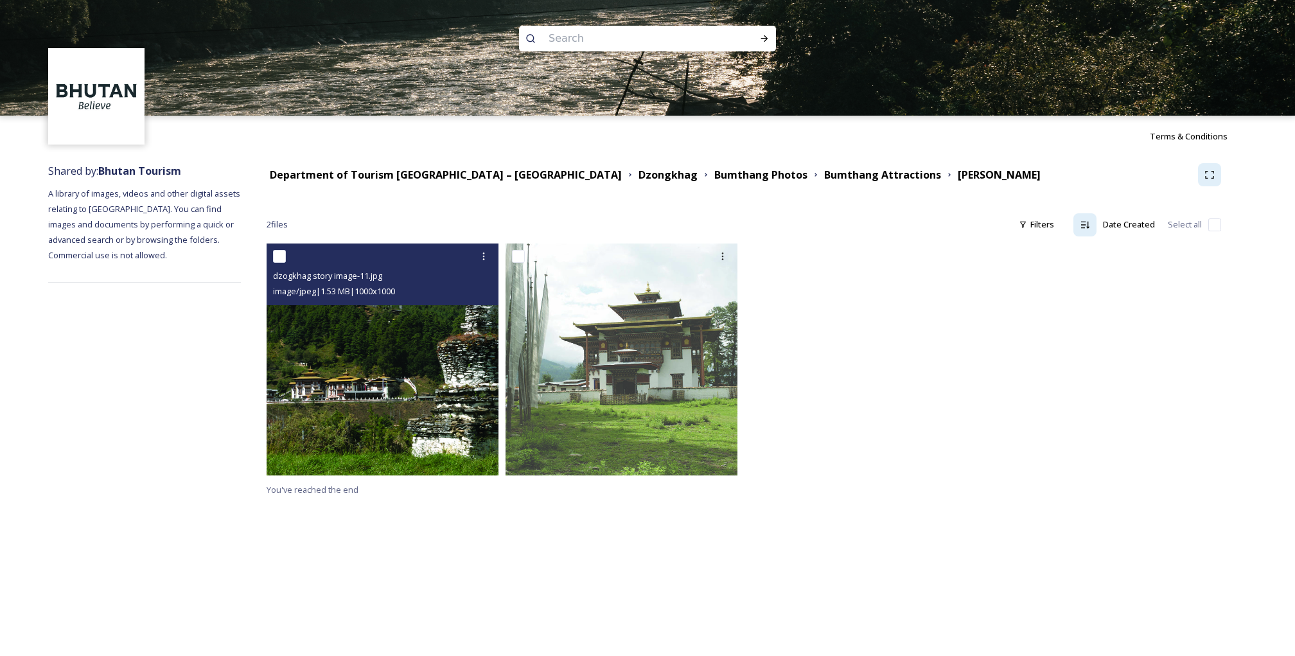
click at [411, 399] on img at bounding box center [383, 360] width 232 height 232
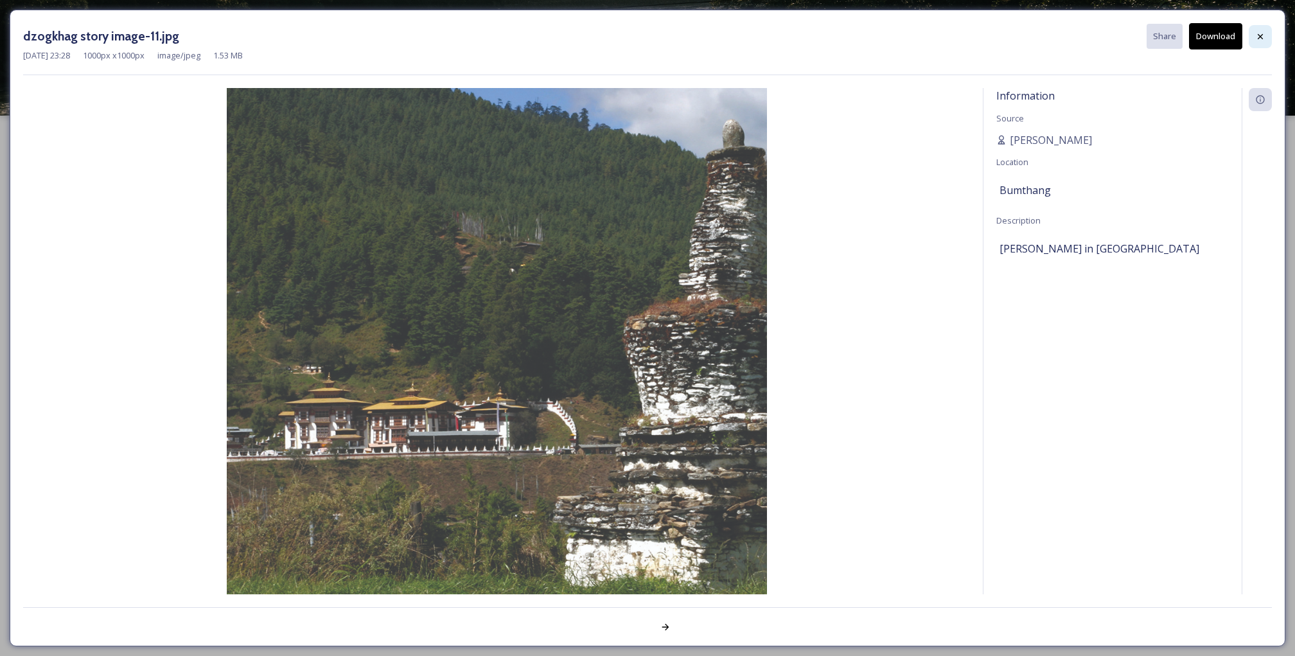
click at [1260, 39] on icon at bounding box center [1261, 36] width 10 height 10
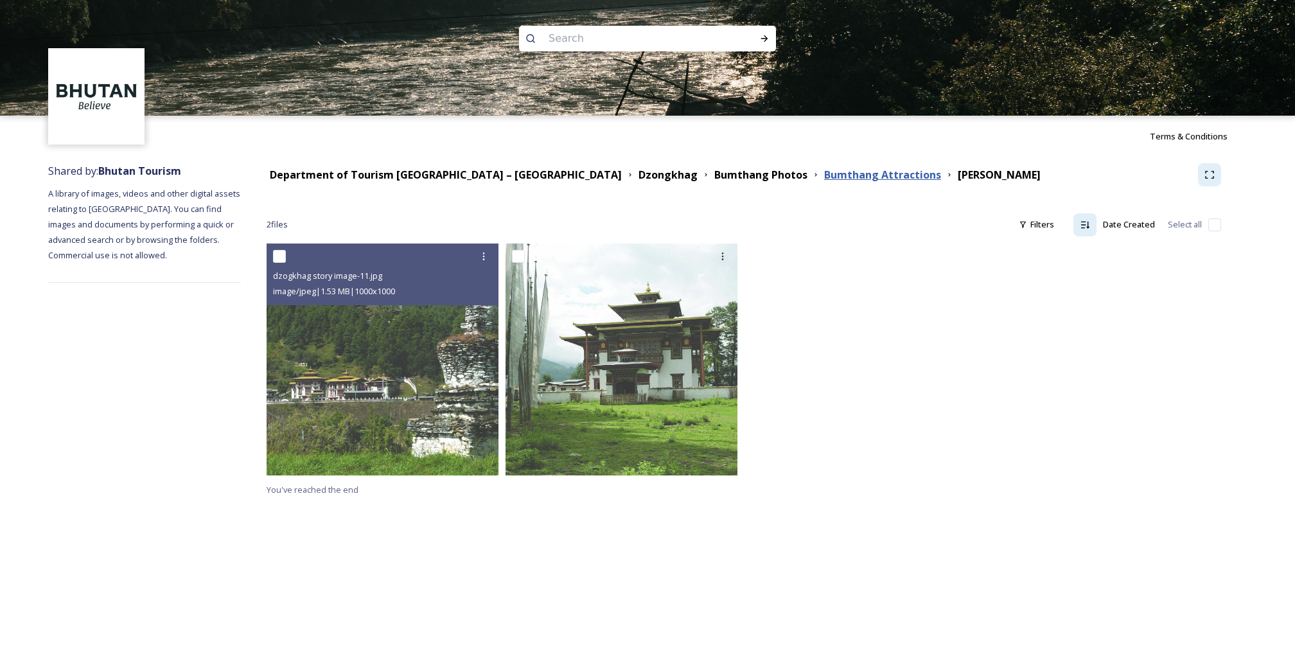
click at [824, 172] on strong "Bumthang Attractions" at bounding box center [882, 175] width 117 height 14
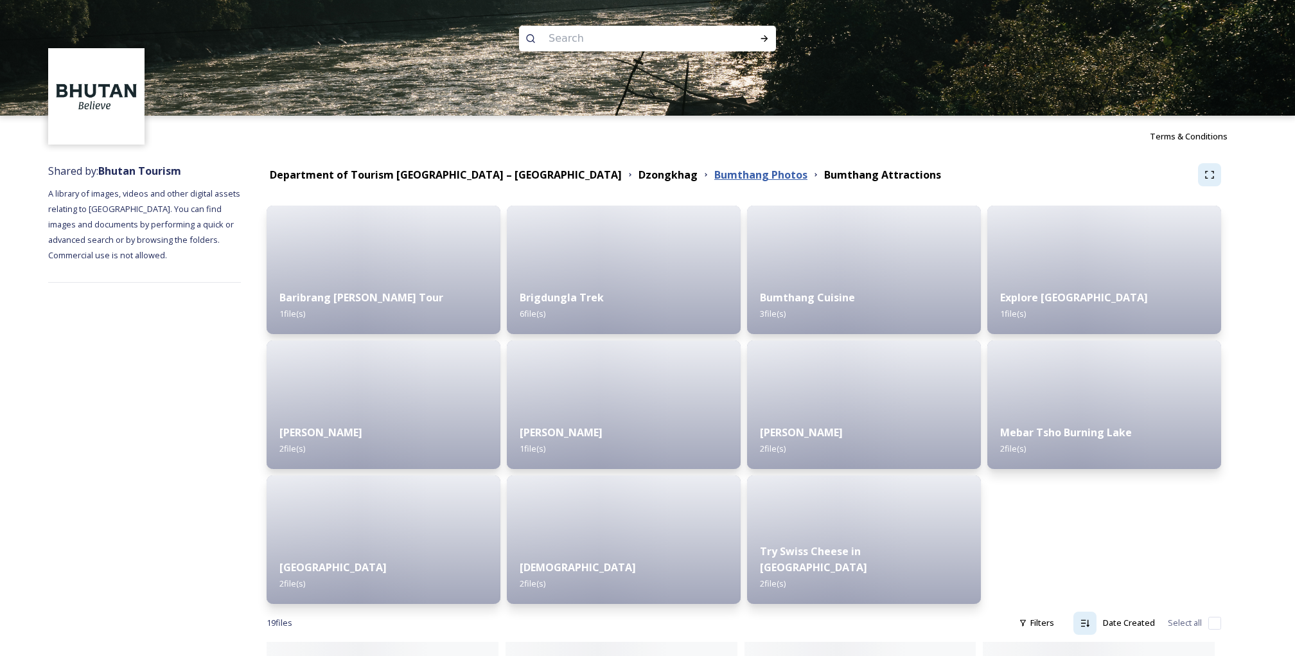
click at [715, 174] on strong "Bumthang Photos" at bounding box center [761, 175] width 93 height 14
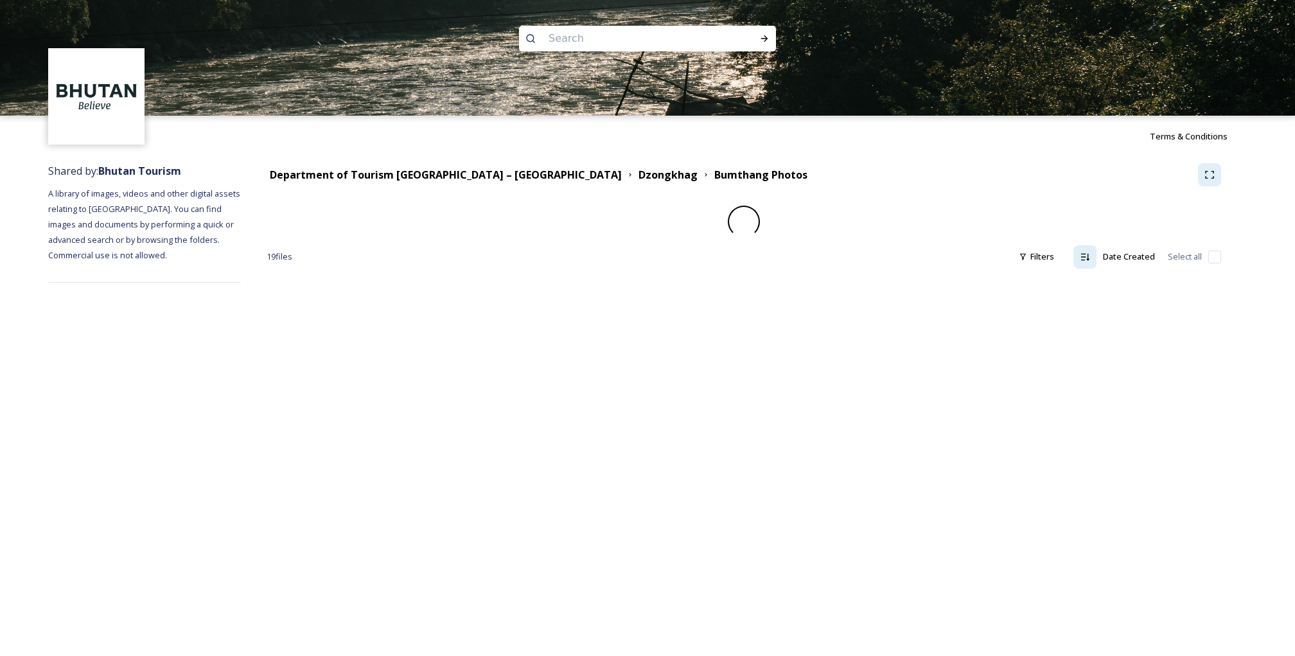
click at [754, 181] on div "Department of Tourism [GEOGRAPHIC_DATA] – [GEOGRAPHIC_DATA] Dzongkhag Bumthang …" at bounding box center [733, 175] width 932 height 16
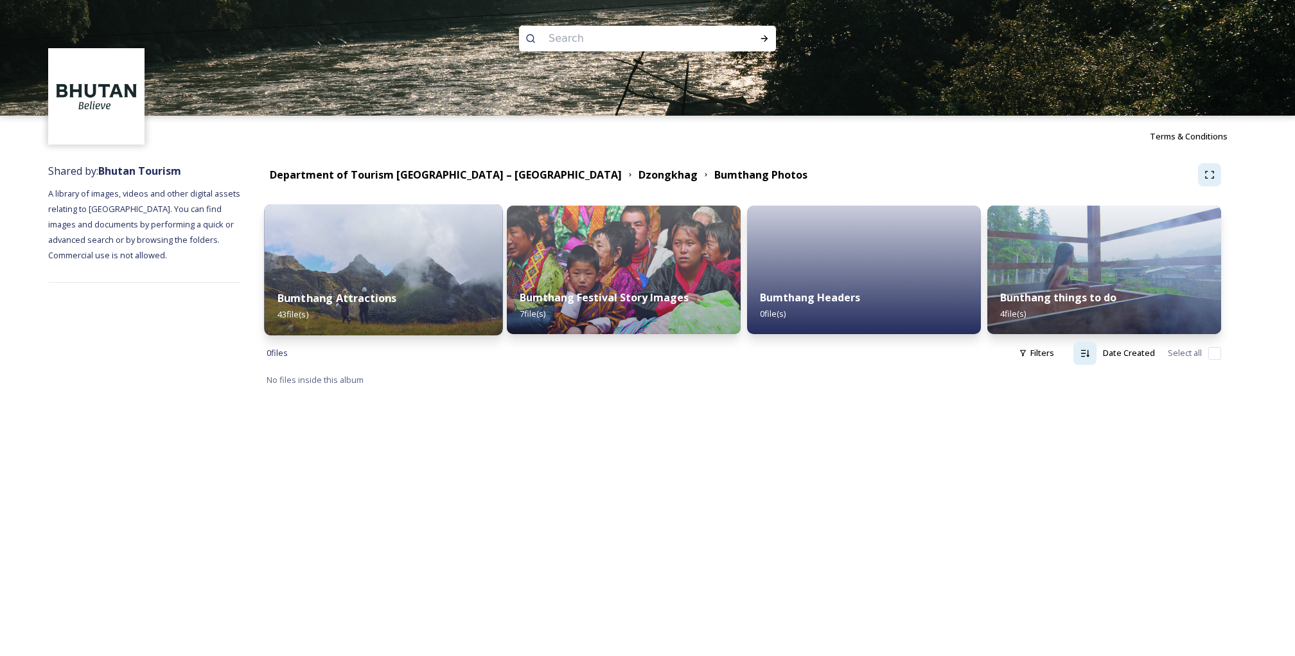
click at [403, 269] on img at bounding box center [383, 269] width 238 height 131
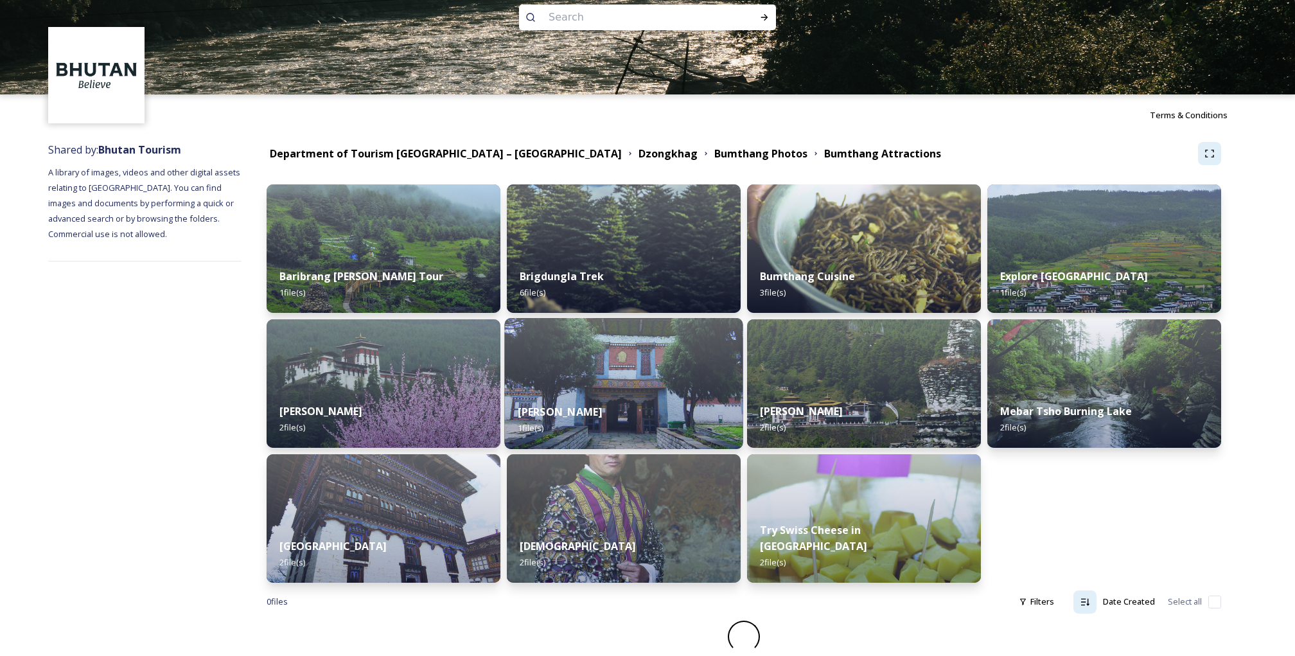
scroll to position [24, 0]
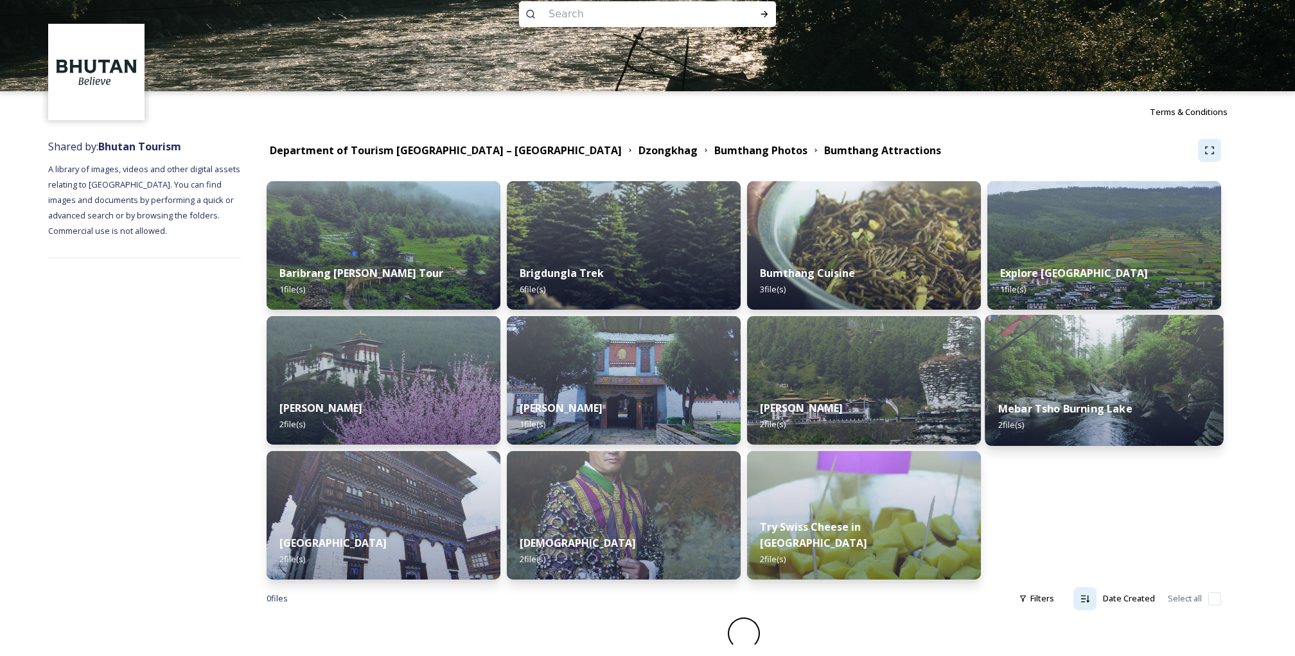
click at [1085, 397] on div "Mebar Tsho Burning Lake 2 file(s)" at bounding box center [1104, 416] width 238 height 58
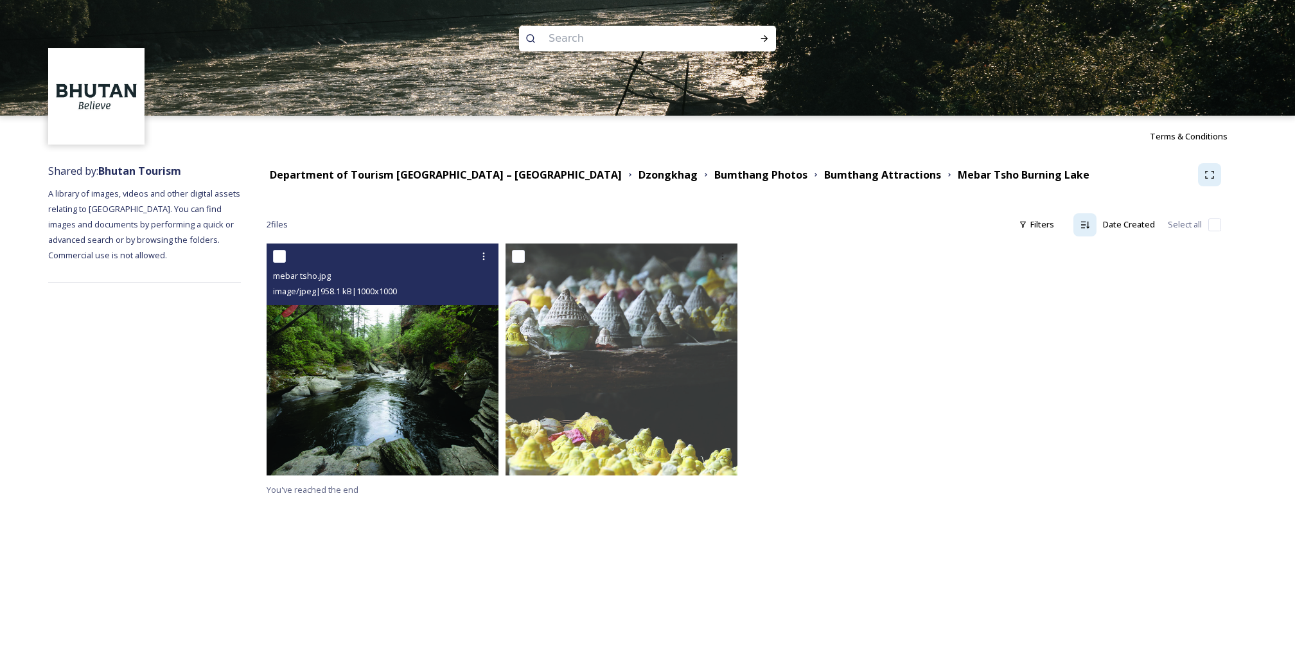
click at [399, 387] on img at bounding box center [383, 360] width 232 height 232
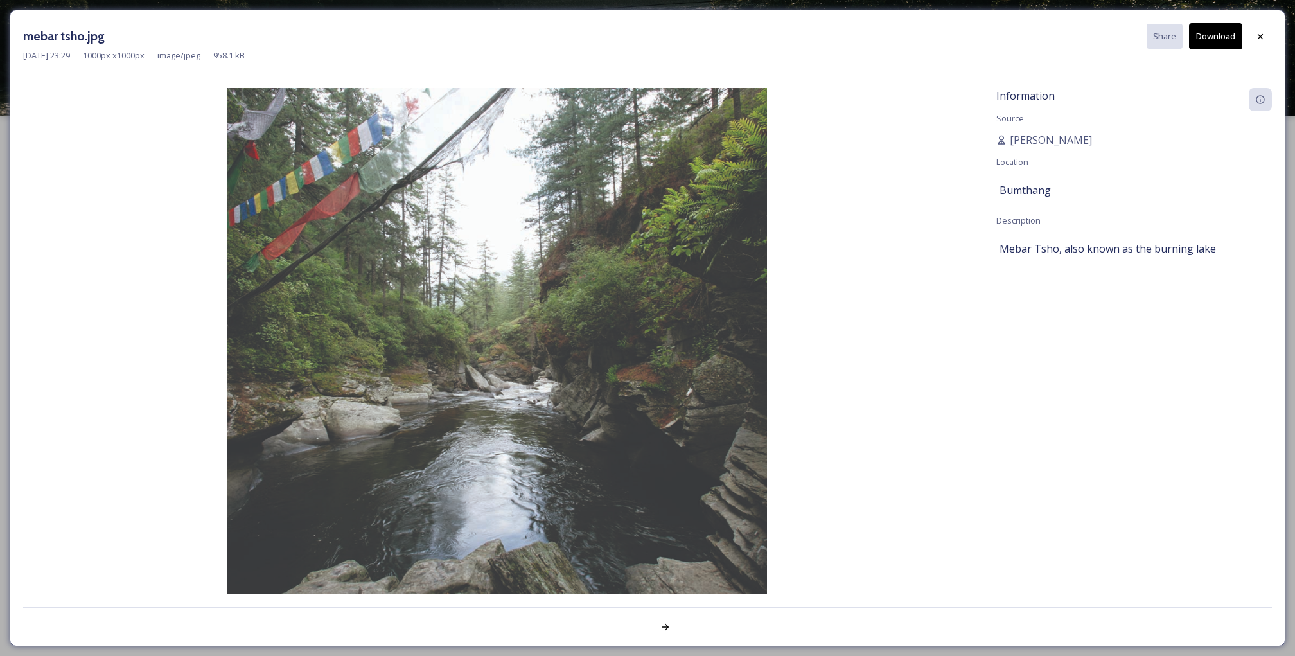
click at [709, 477] on img at bounding box center [496, 358] width 947 height 540
click at [1265, 34] on icon at bounding box center [1261, 36] width 10 height 10
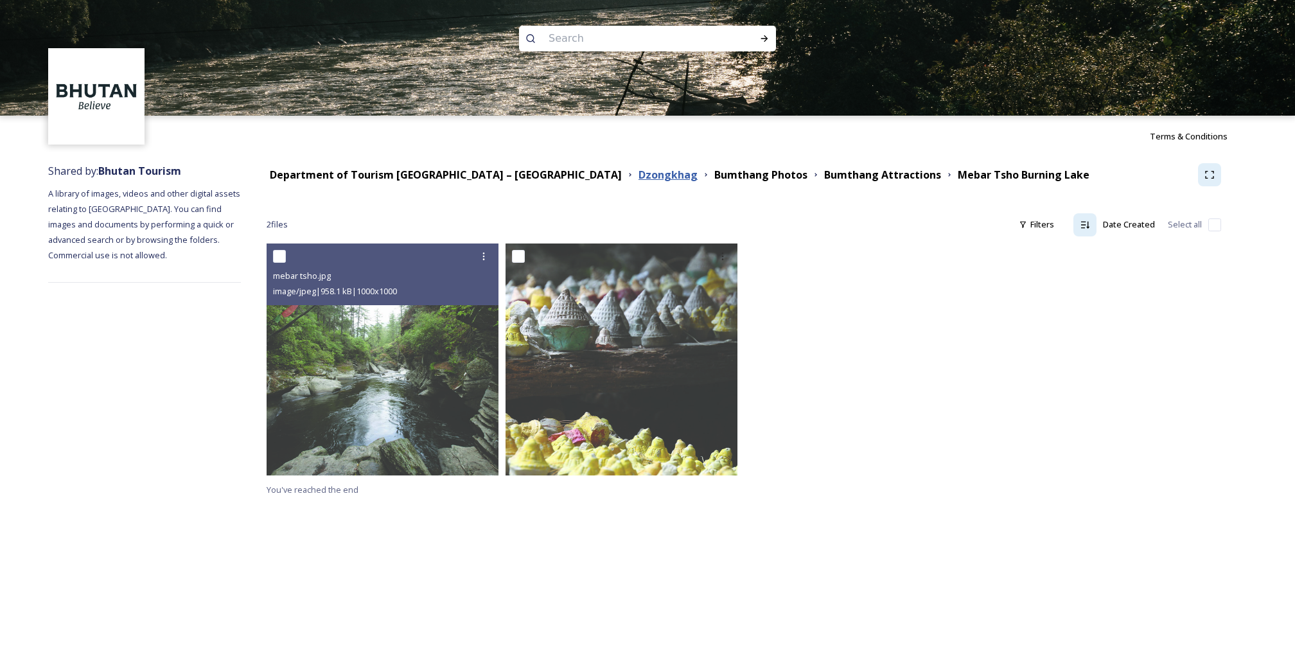
click at [639, 175] on strong "Dzongkhag" at bounding box center [668, 175] width 59 height 14
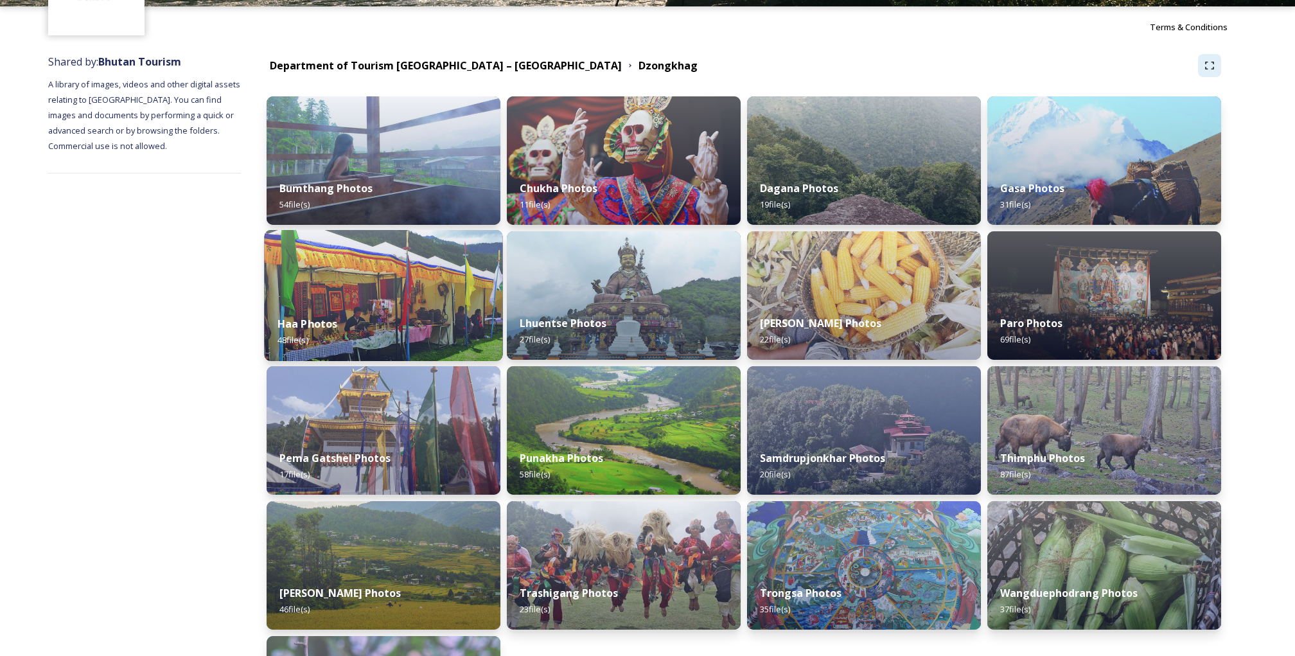
scroll to position [140, 0]
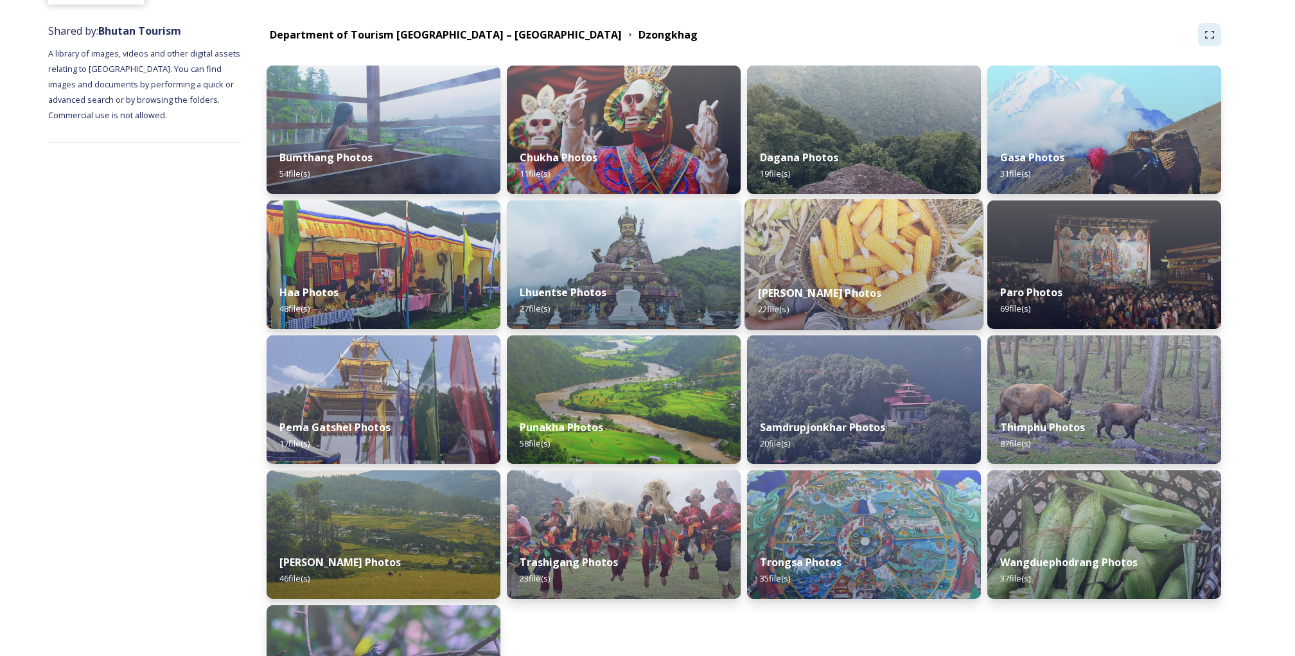
click at [867, 308] on div "[PERSON_NAME] Photos 22 file(s)" at bounding box center [864, 301] width 238 height 58
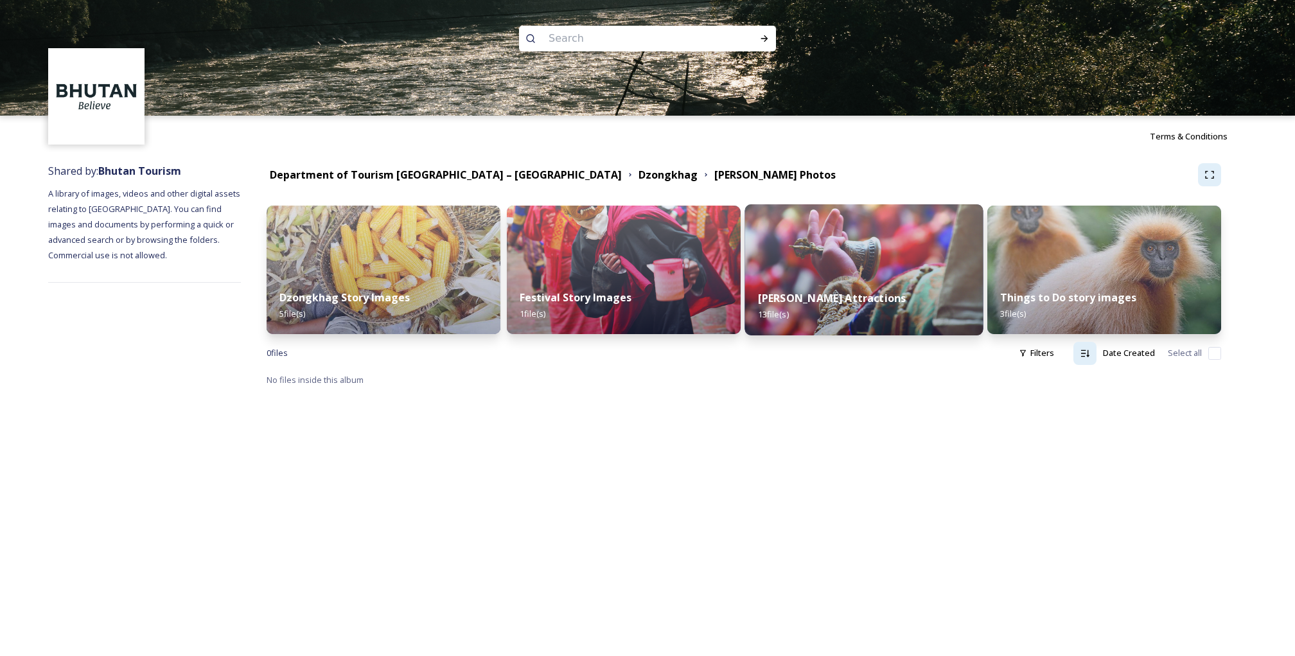
click at [820, 294] on strong "[PERSON_NAME] Attractions" at bounding box center [832, 298] width 148 height 14
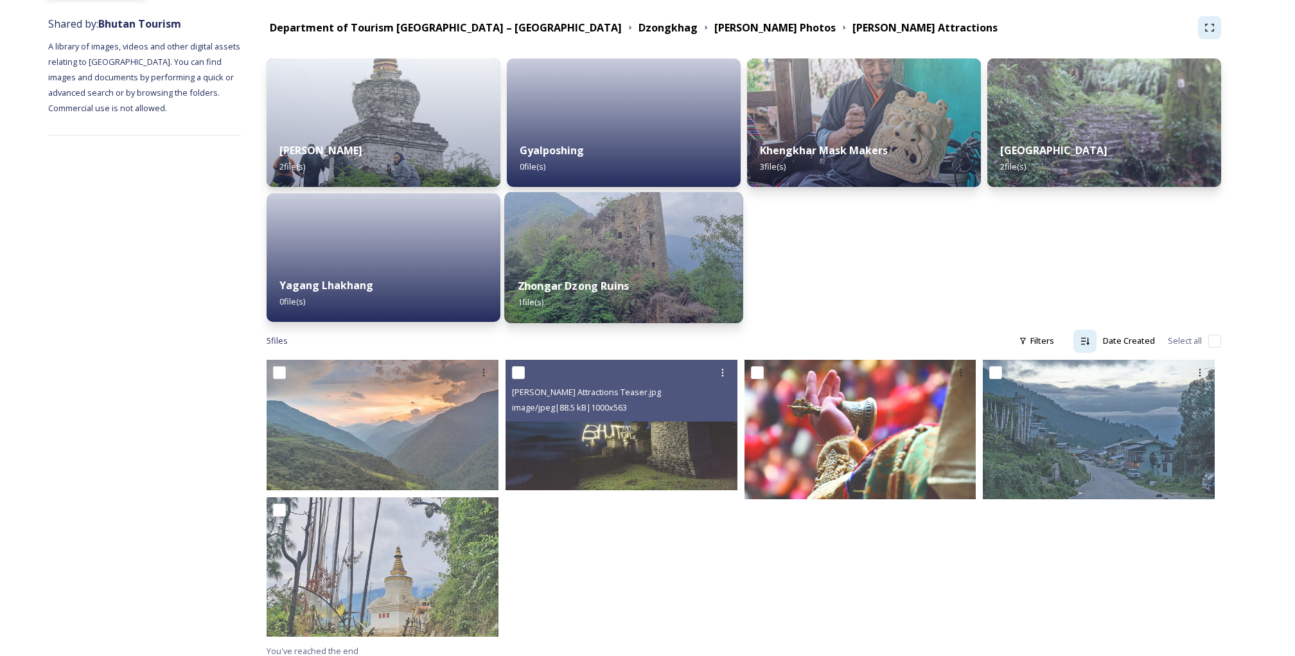
scroll to position [155, 0]
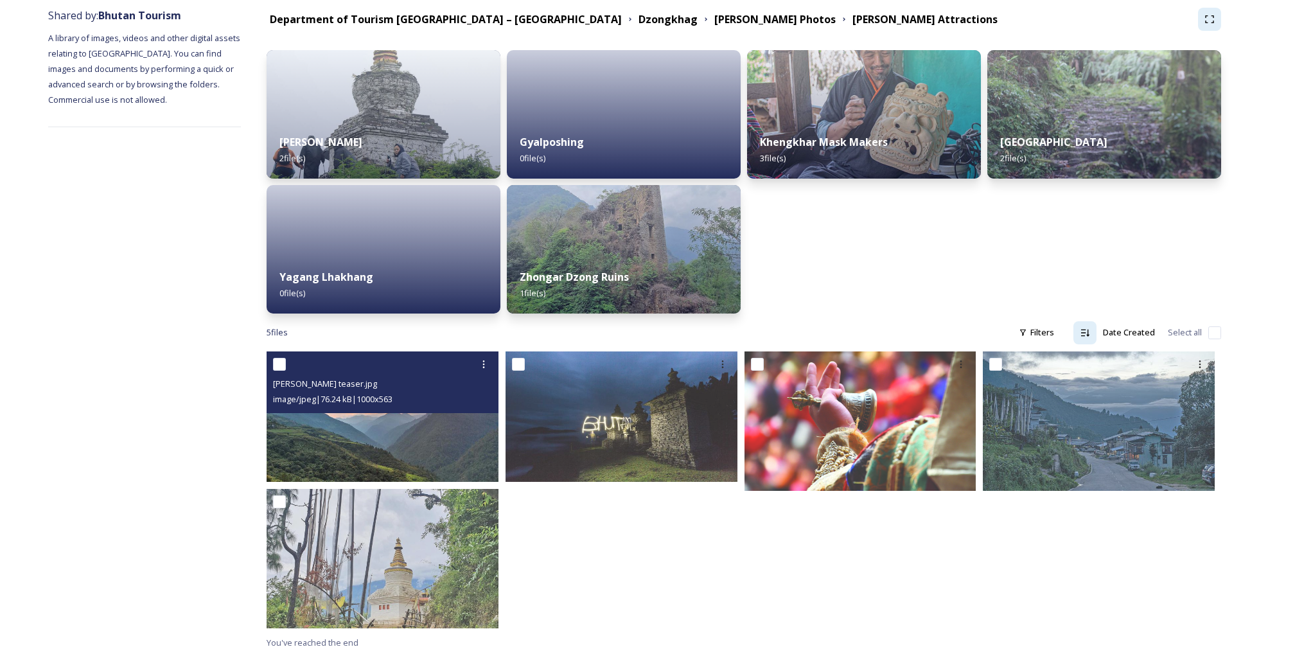
click at [451, 418] on img at bounding box center [383, 416] width 232 height 130
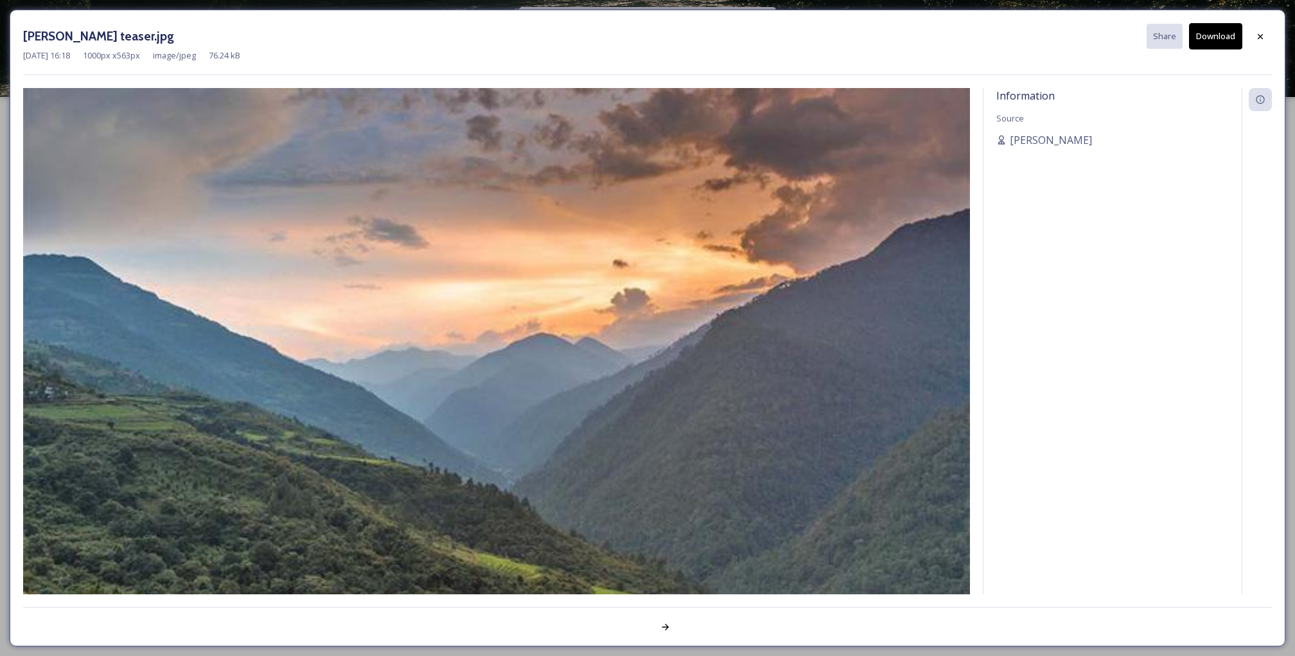
scroll to position [18, 0]
click at [1264, 39] on icon at bounding box center [1261, 36] width 10 height 10
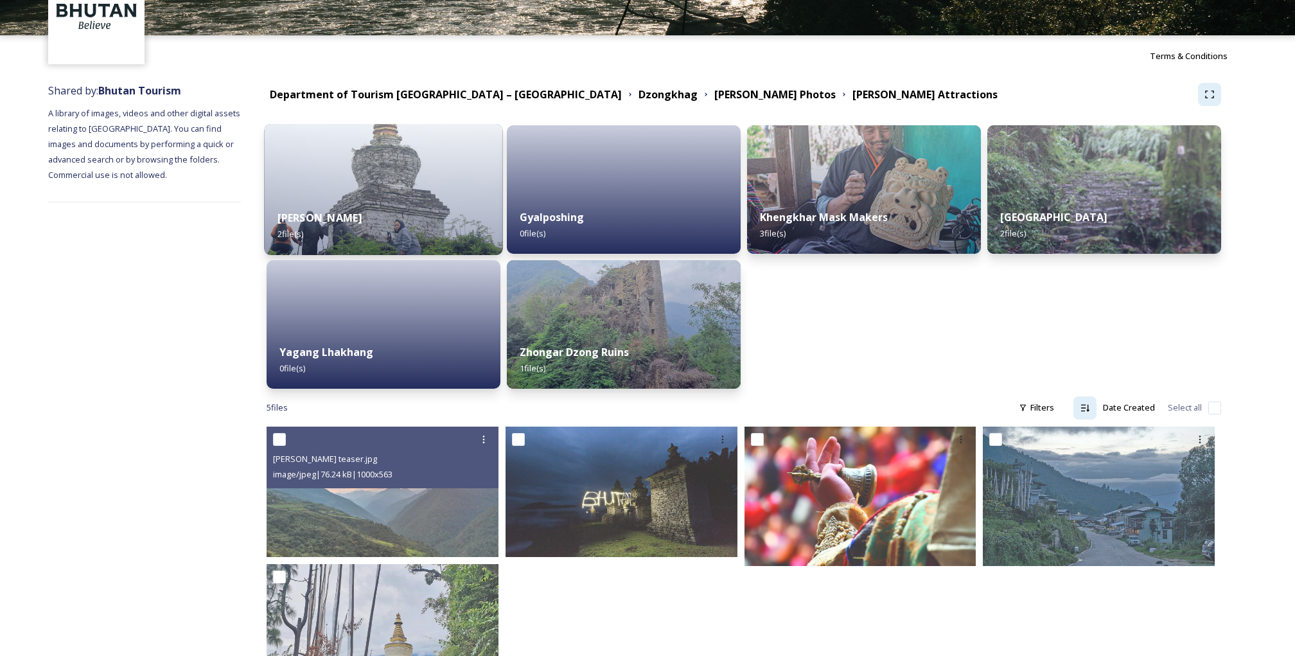
scroll to position [62, 0]
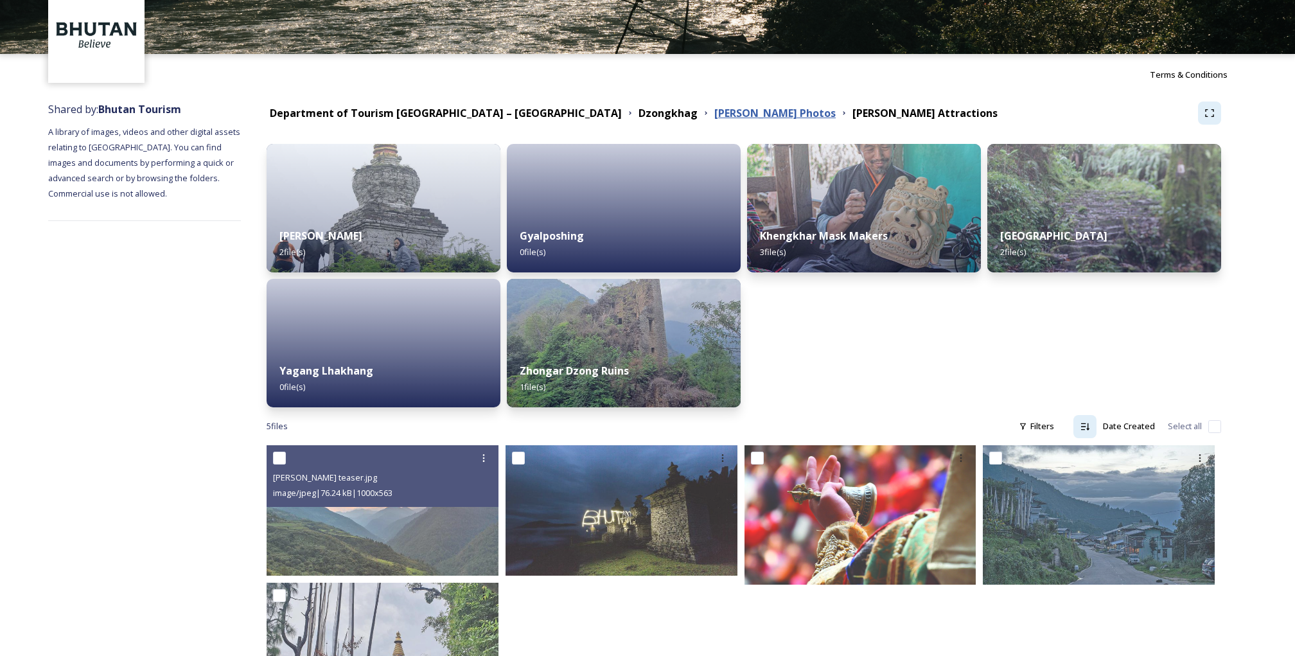
click at [715, 107] on strong "[PERSON_NAME] Photos" at bounding box center [775, 113] width 121 height 14
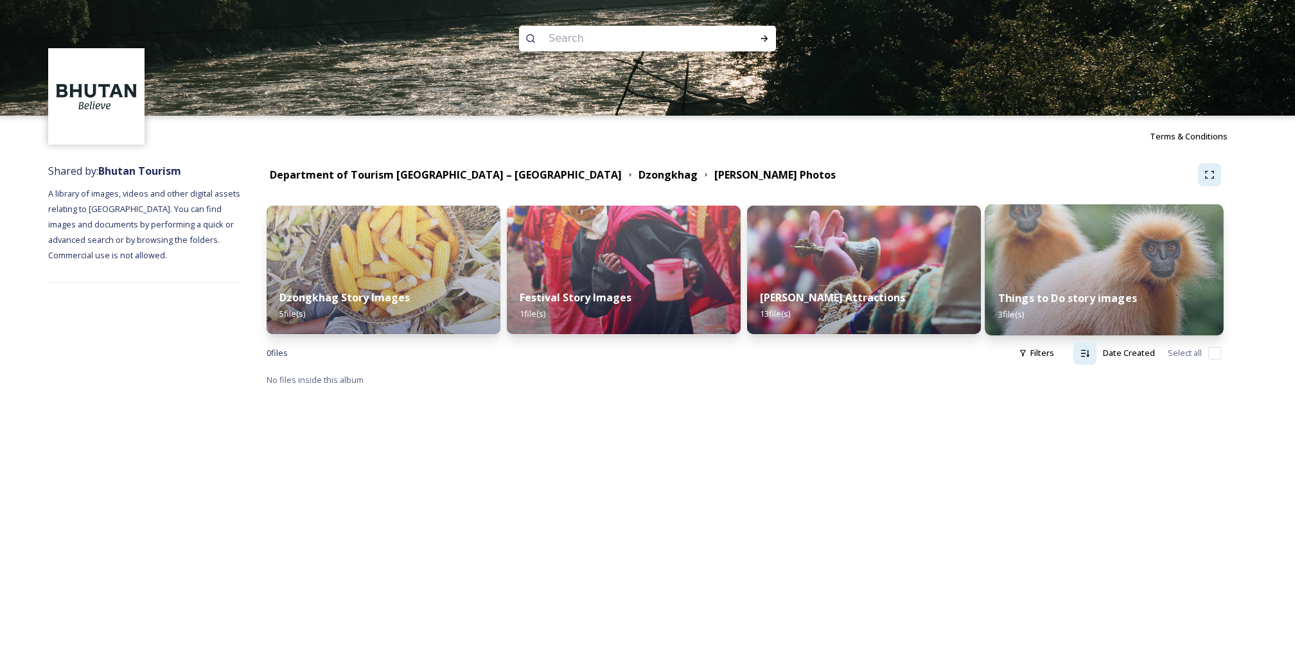
click at [1039, 299] on strong "Things to Do story images" at bounding box center [1068, 298] width 139 height 14
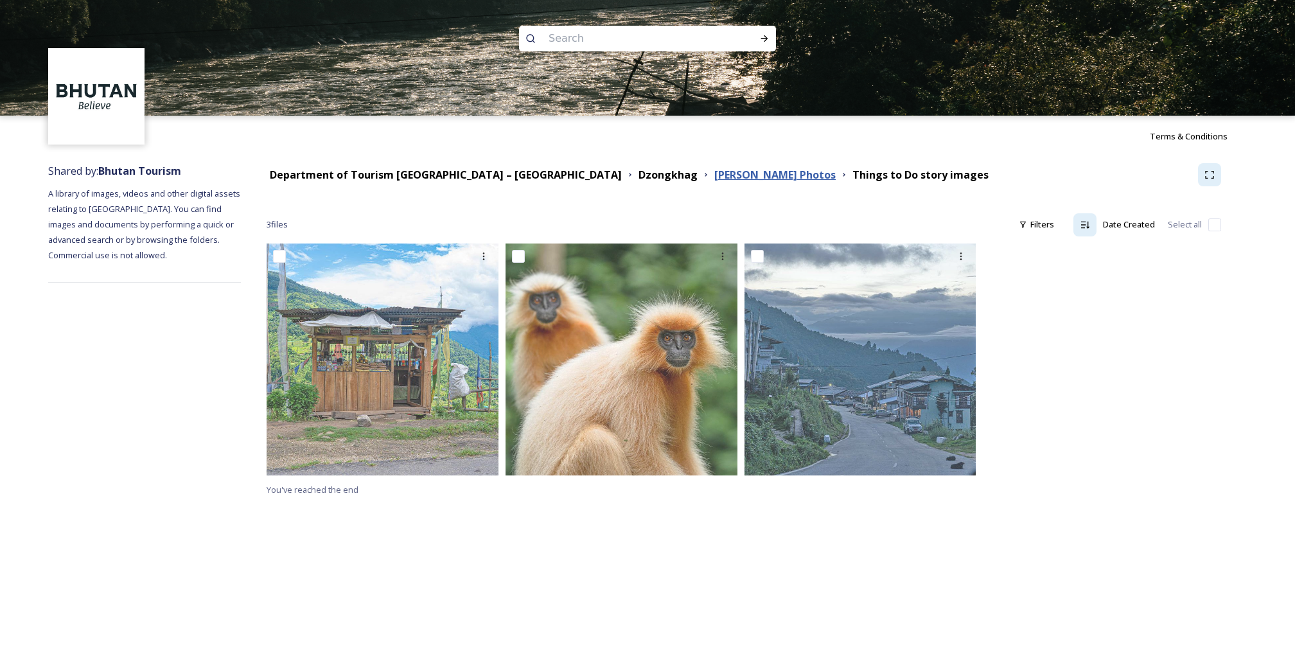
click at [715, 172] on strong "[PERSON_NAME] Photos" at bounding box center [775, 175] width 121 height 14
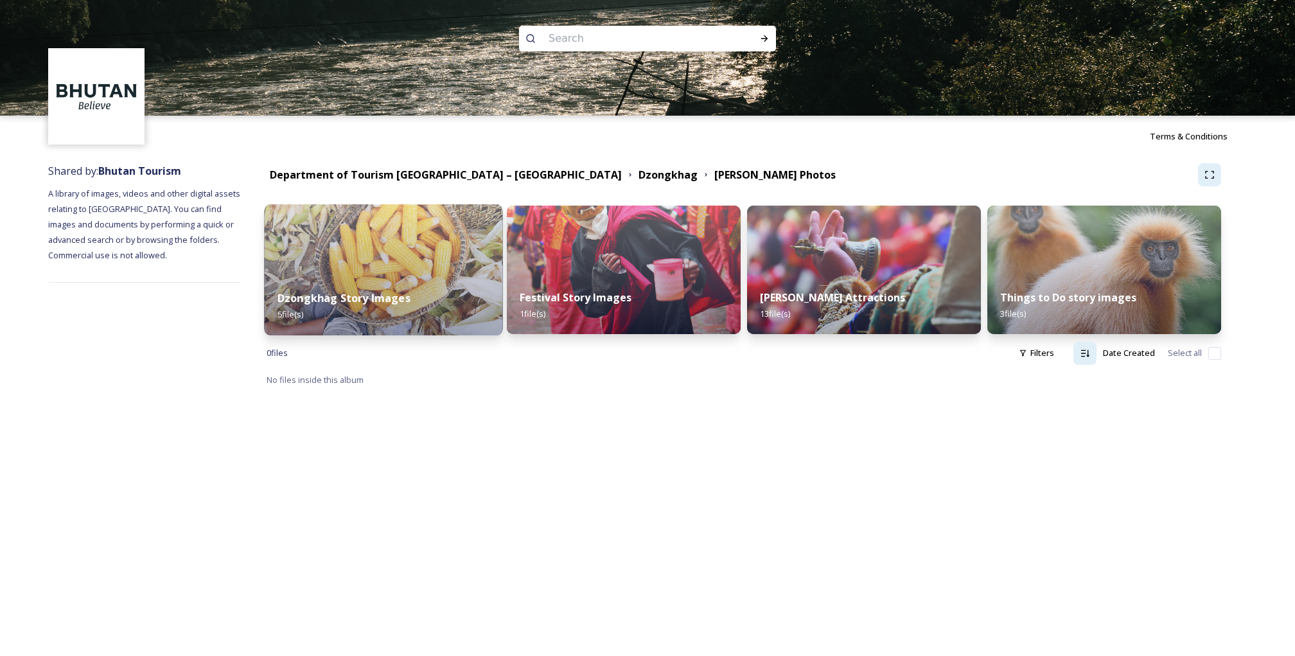
click at [404, 269] on img at bounding box center [383, 269] width 238 height 131
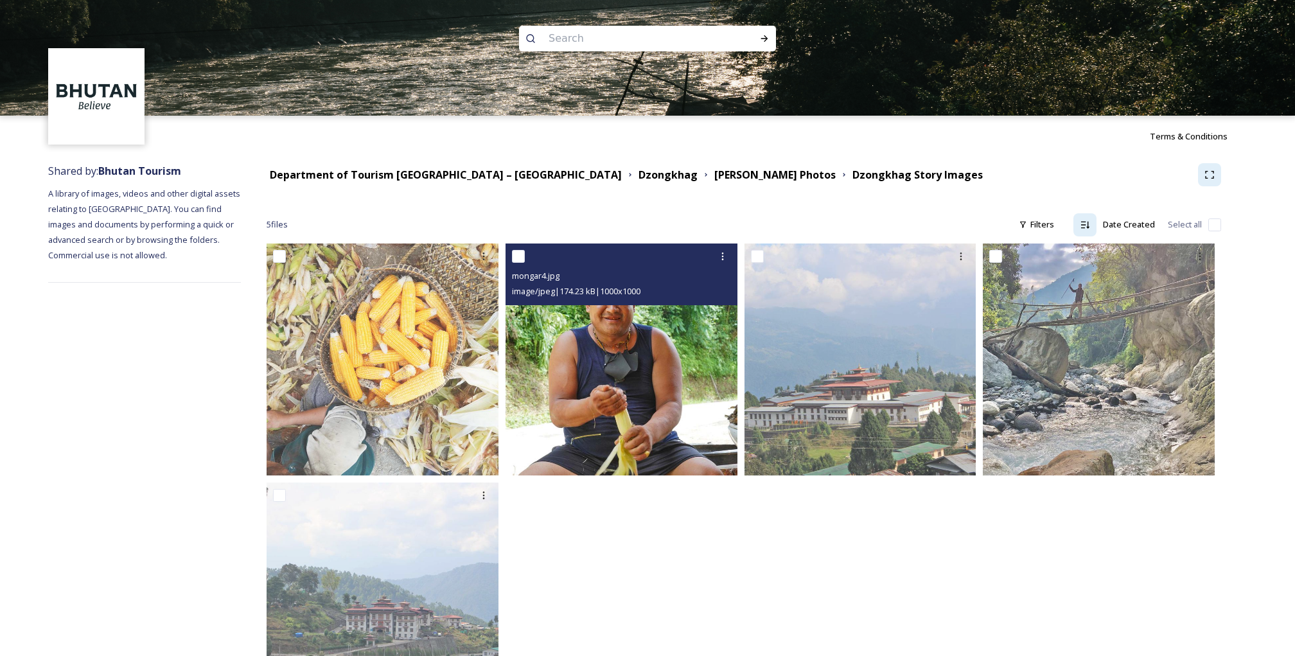
scroll to position [86, 0]
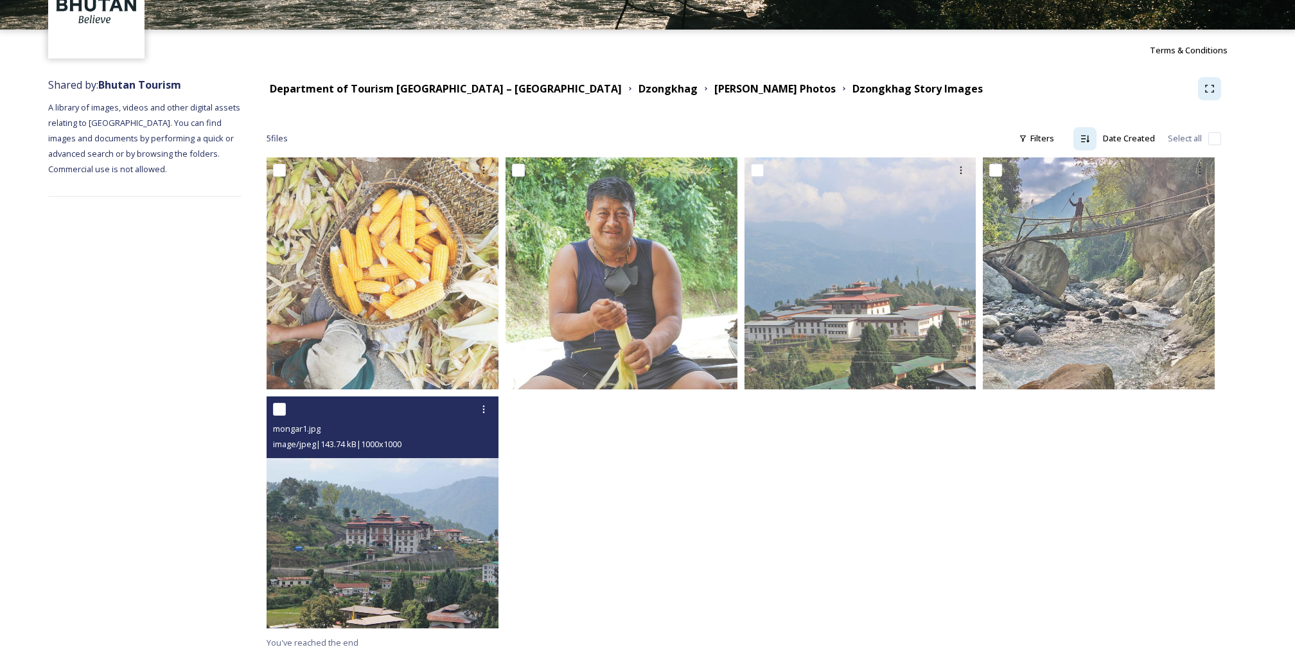
click at [401, 565] on img at bounding box center [383, 512] width 232 height 232
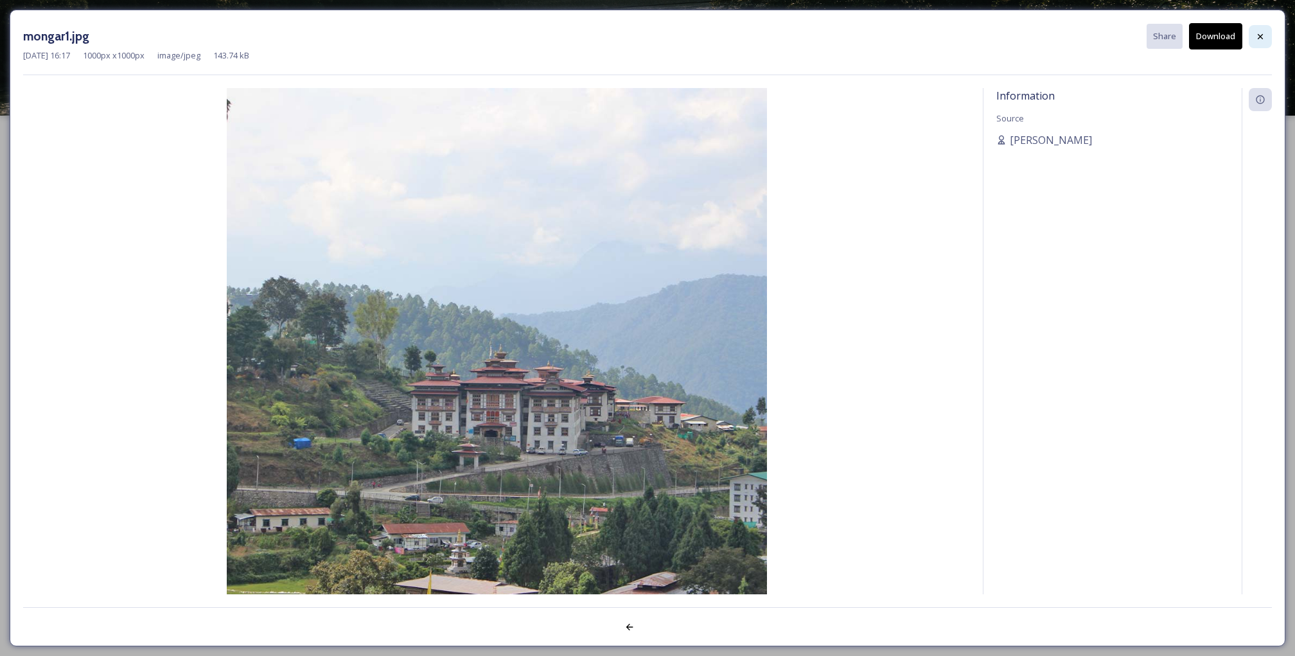
click at [1259, 46] on div at bounding box center [1260, 36] width 23 height 23
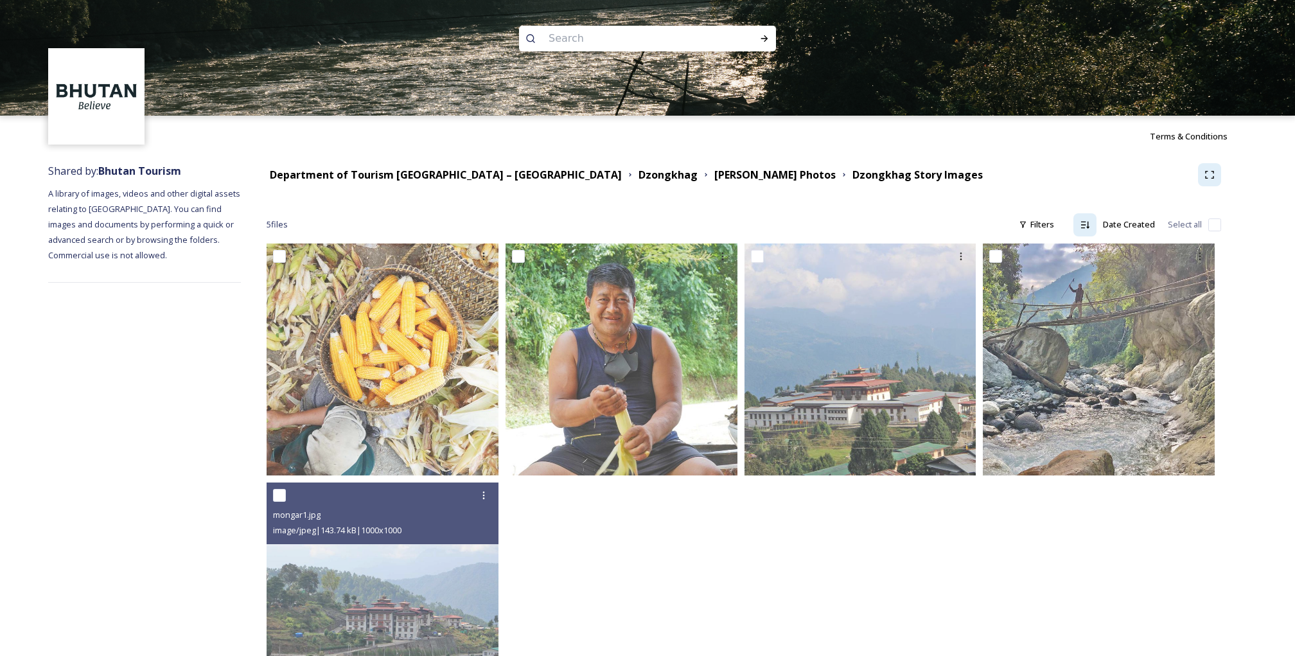
click at [642, 166] on div "Department of Tourism [GEOGRAPHIC_DATA] – [GEOGRAPHIC_DATA] [PERSON_NAME] Photo…" at bounding box center [744, 174] width 955 height 23
click at [715, 177] on strong "[PERSON_NAME] Photos" at bounding box center [775, 175] width 121 height 14
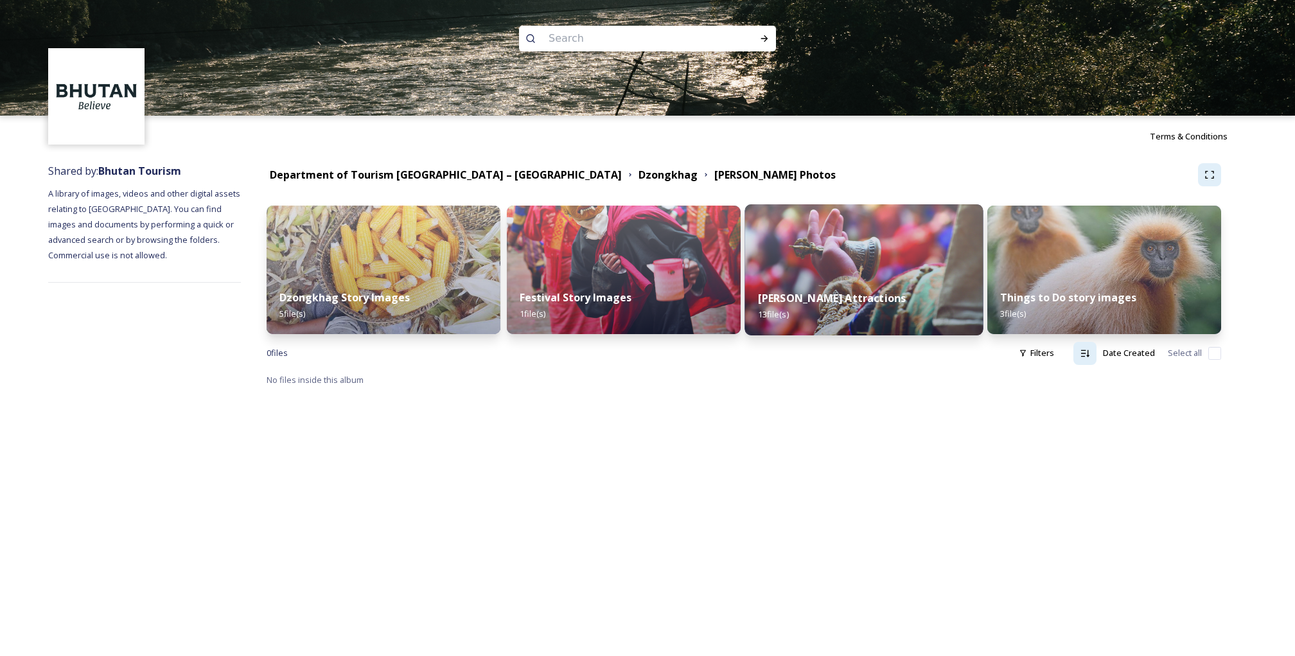
click at [874, 260] on img at bounding box center [864, 269] width 238 height 131
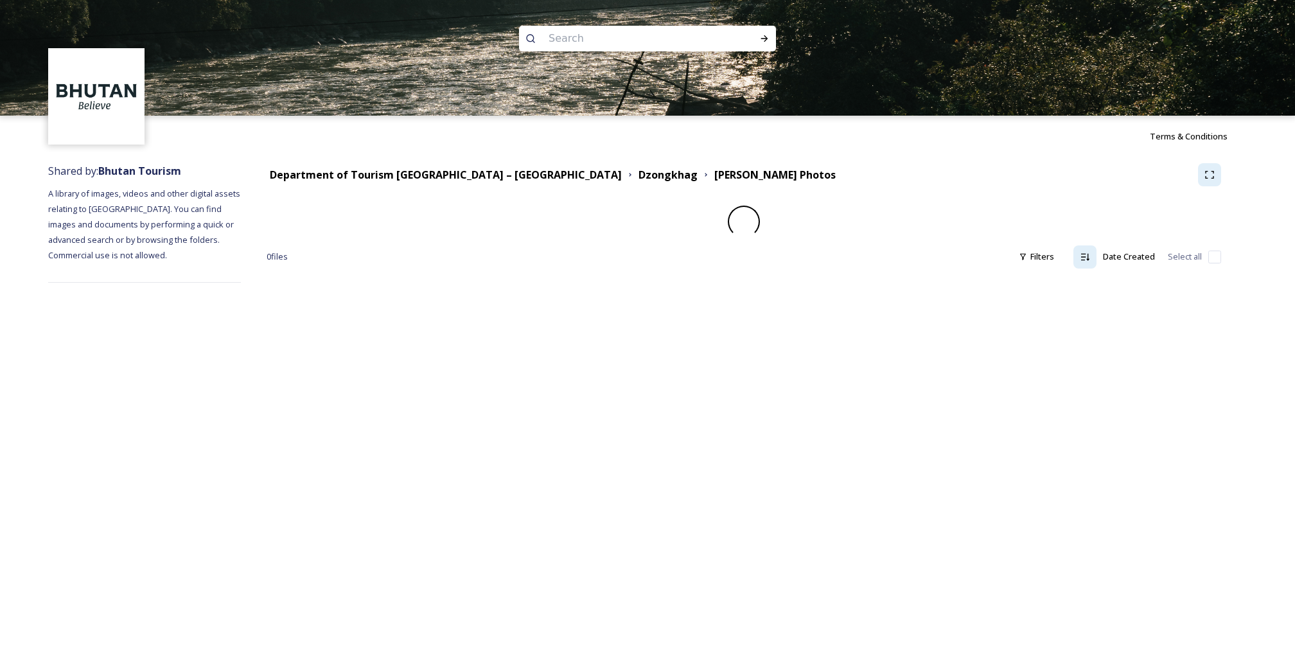
click at [874, 260] on div "0 file s Filters Date Created Select all" at bounding box center [744, 256] width 955 height 25
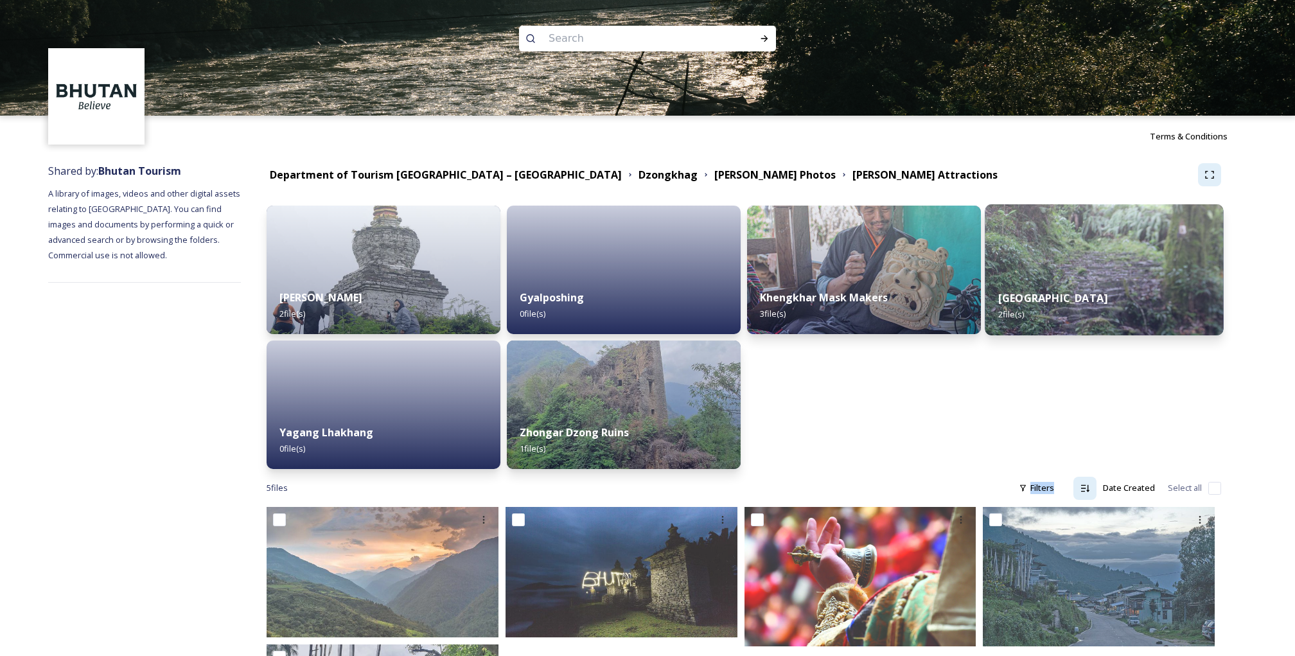
click at [1060, 301] on strong "[GEOGRAPHIC_DATA]" at bounding box center [1053, 298] width 109 height 14
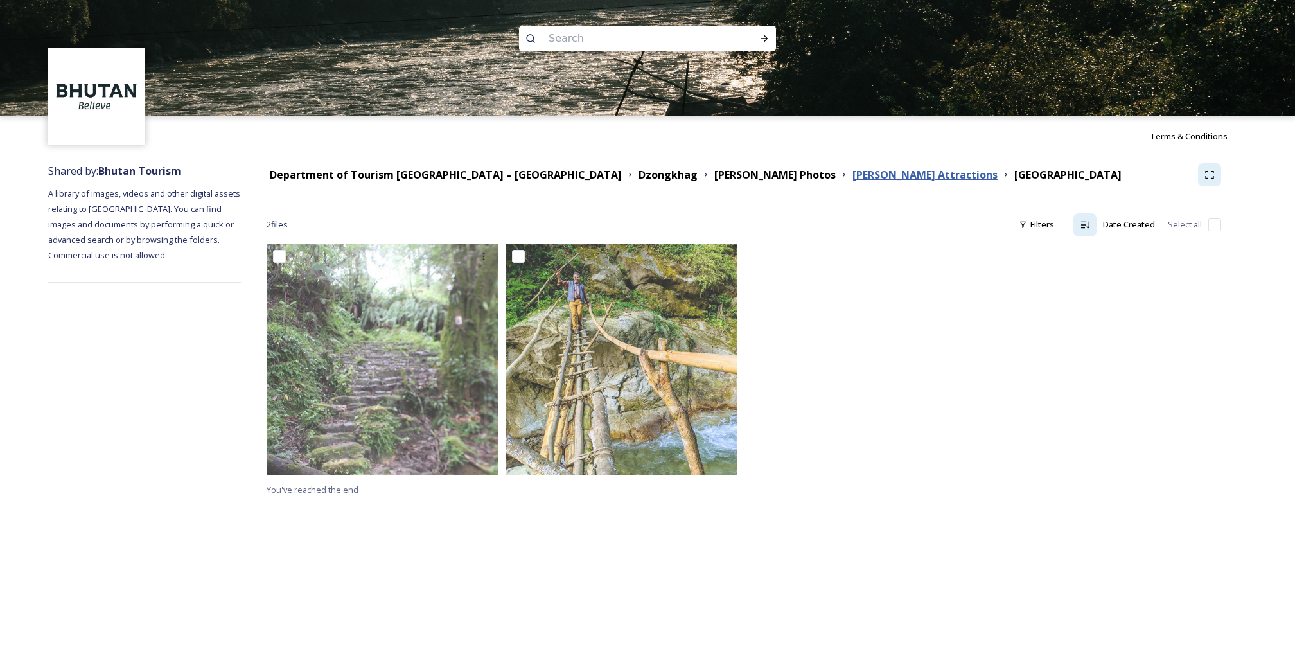
click at [853, 179] on strong "[PERSON_NAME] Attractions" at bounding box center [925, 175] width 145 height 14
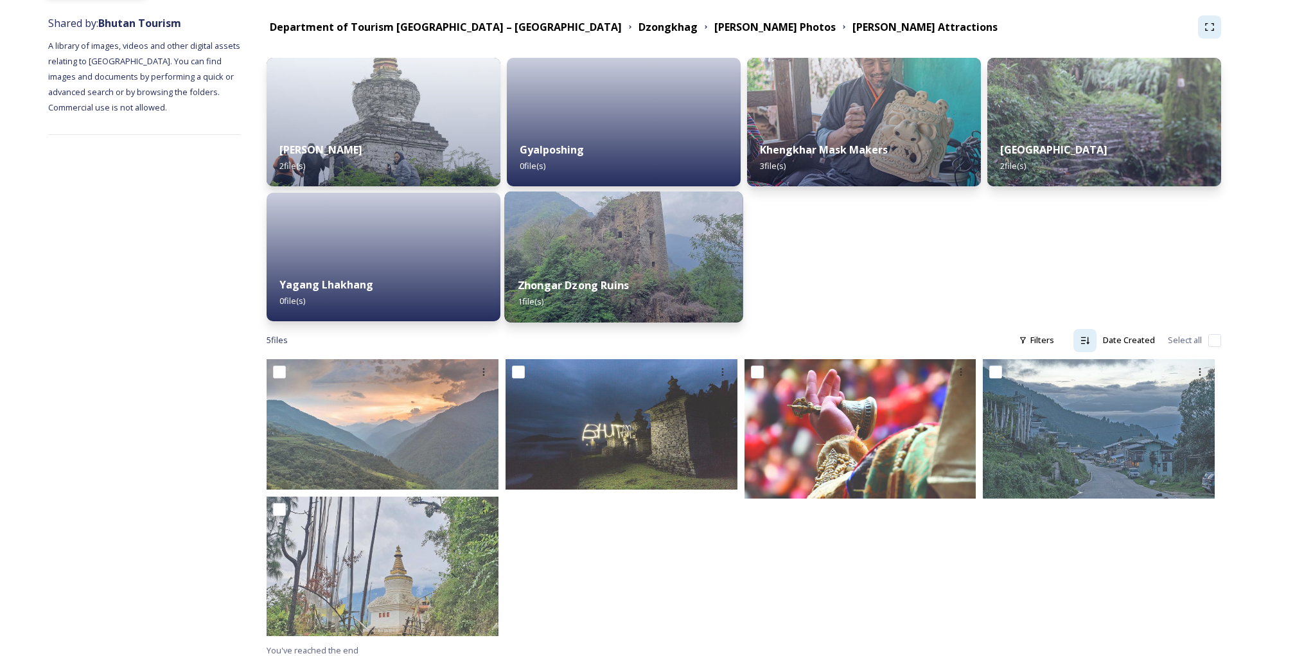
scroll to position [155, 0]
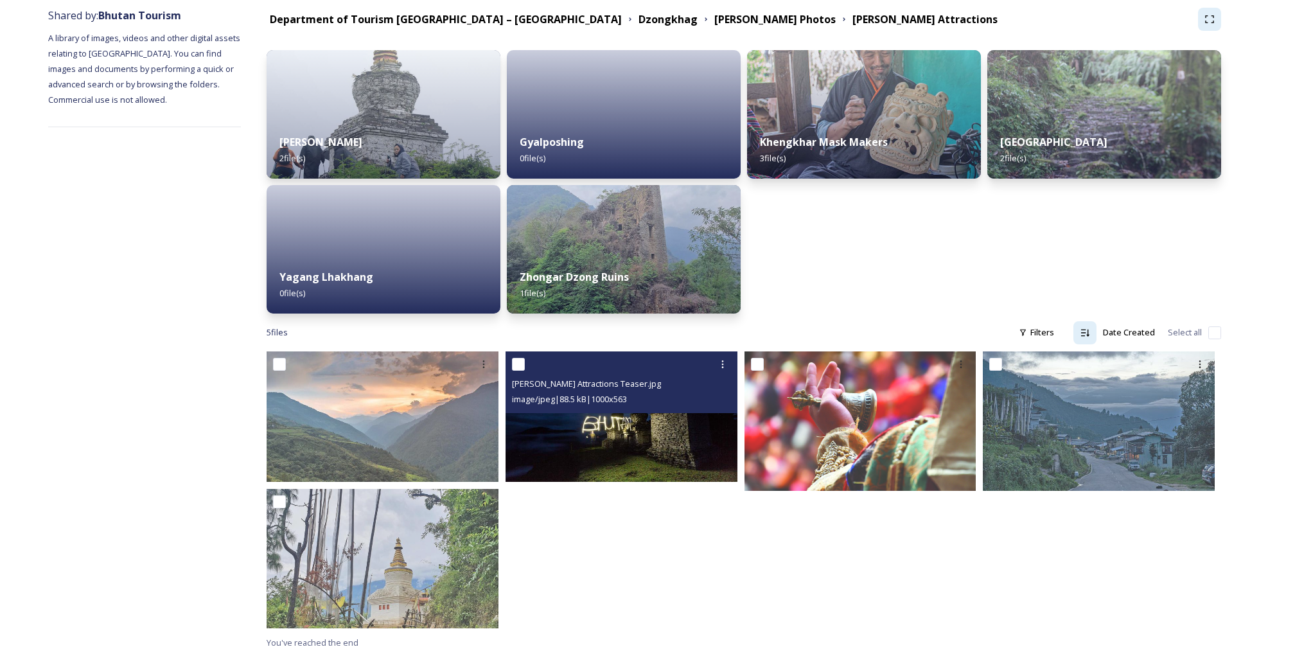
click at [630, 438] on img at bounding box center [622, 416] width 232 height 130
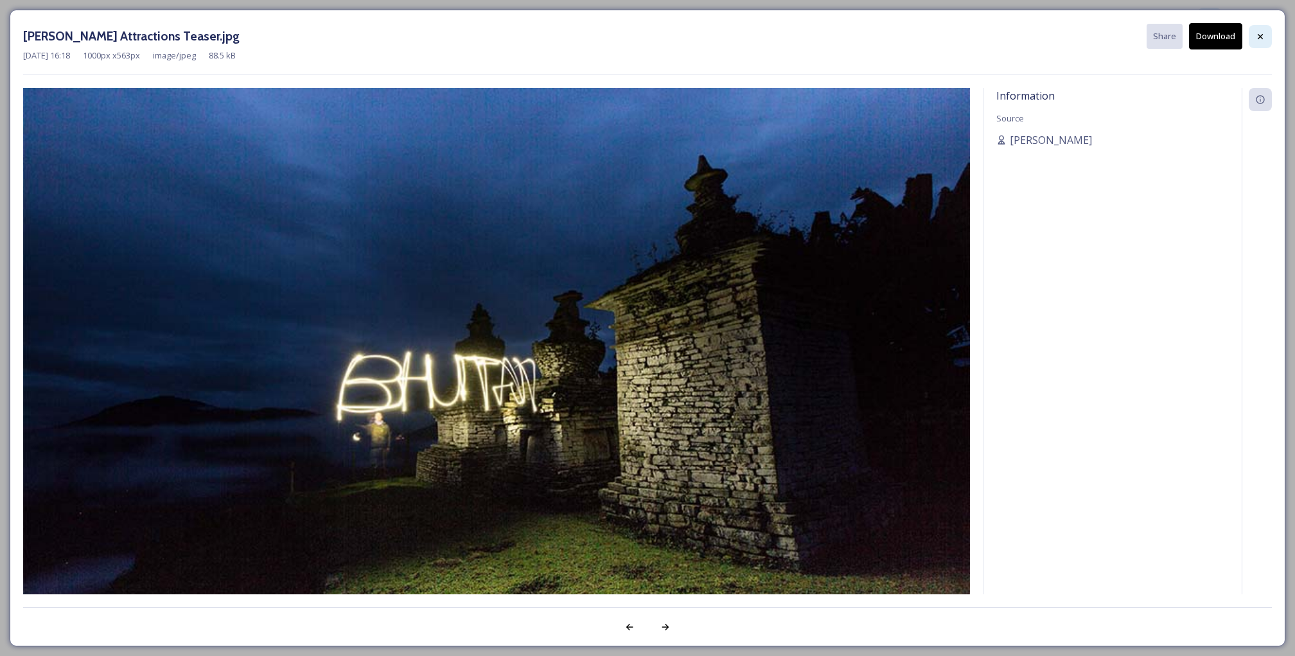
click at [1259, 44] on div at bounding box center [1260, 36] width 23 height 23
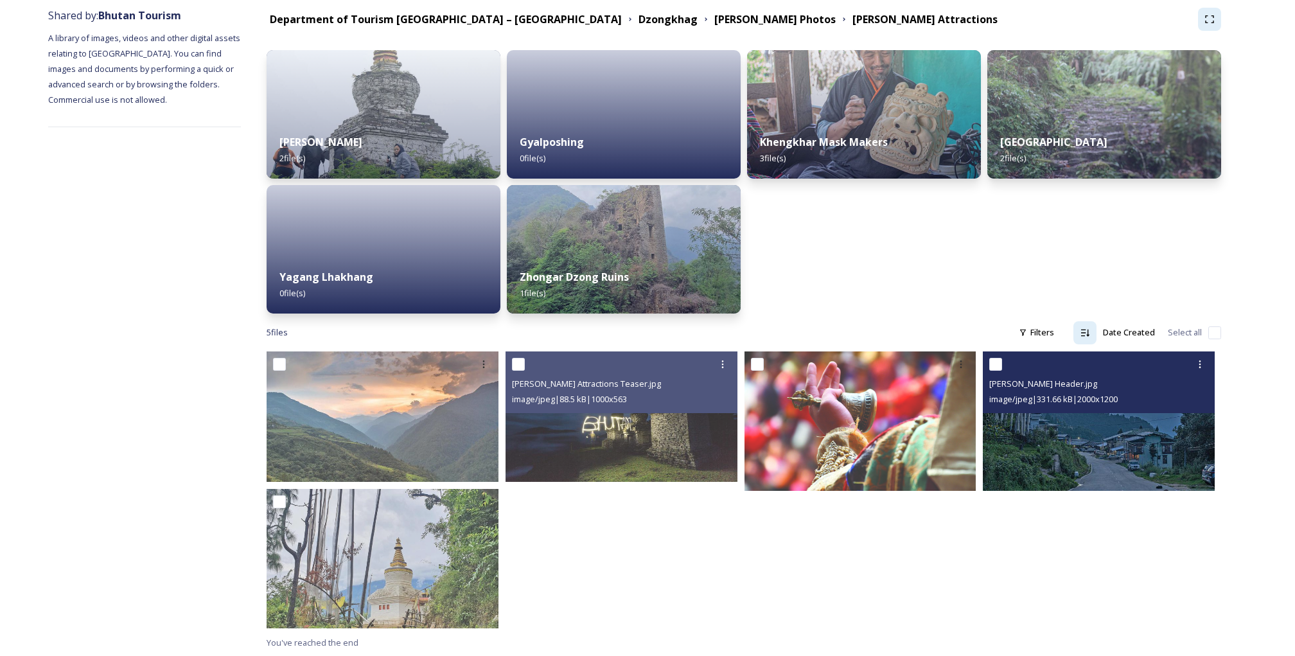
click at [1119, 414] on img at bounding box center [1099, 420] width 232 height 139
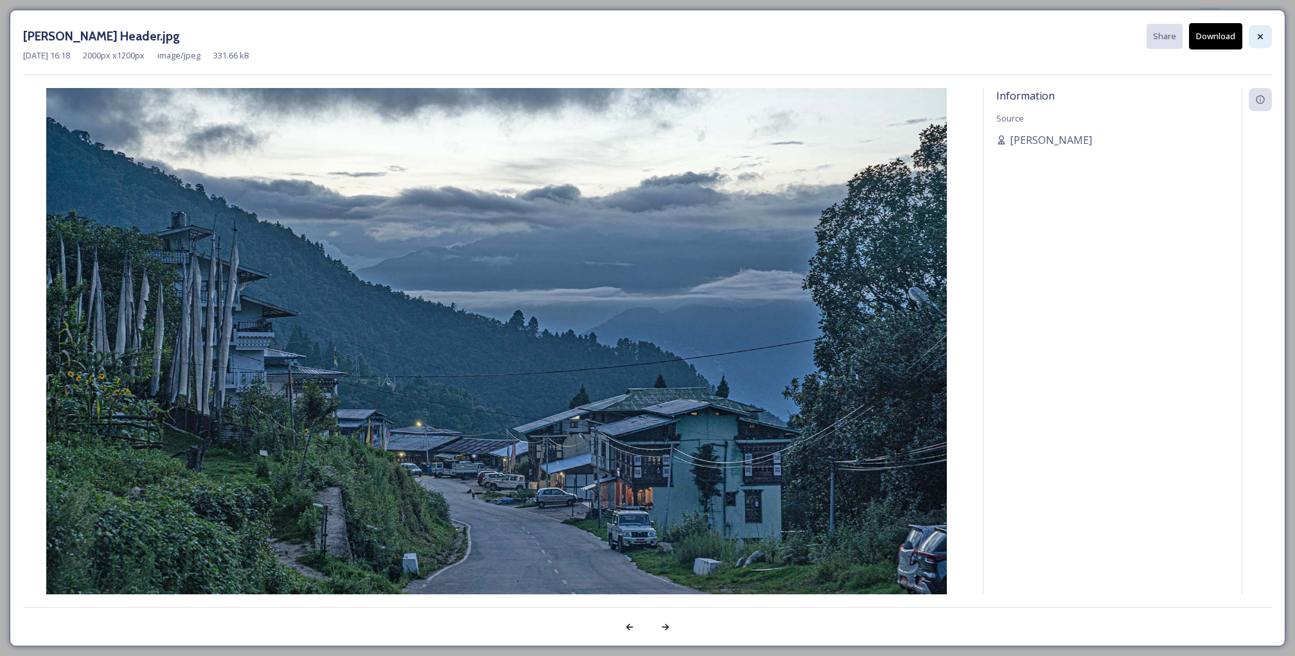
click at [1254, 43] on div at bounding box center [1260, 36] width 23 height 23
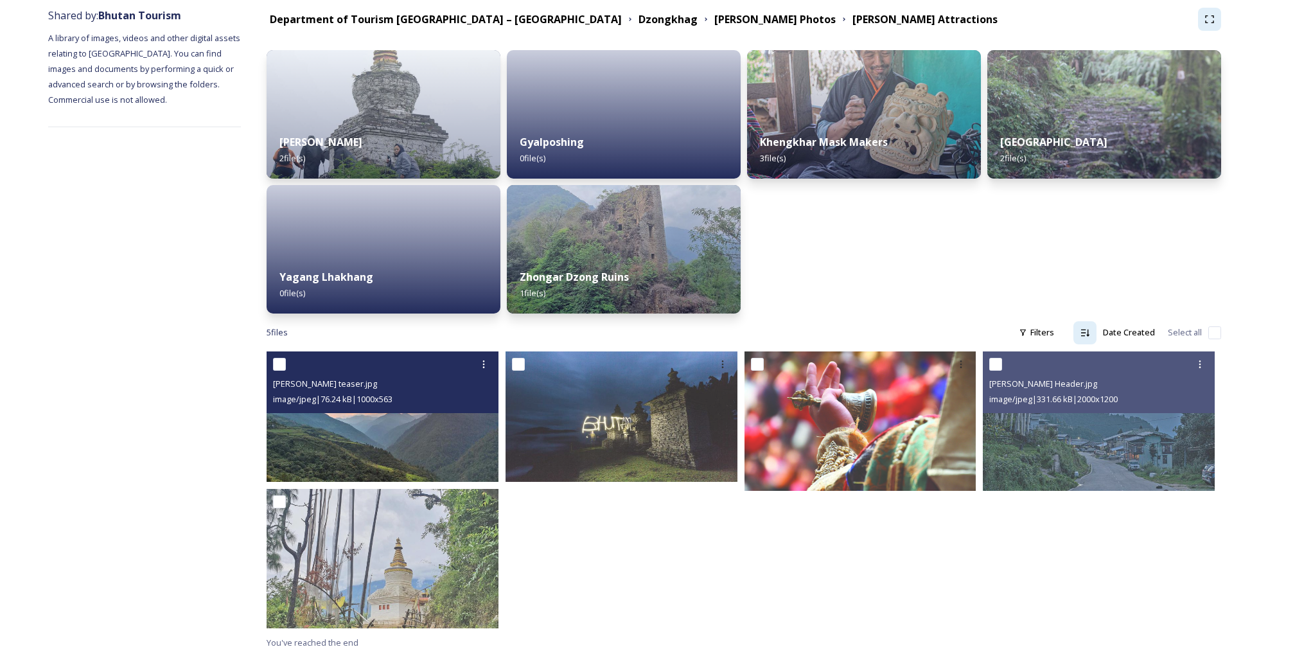
click at [395, 434] on img at bounding box center [383, 416] width 232 height 130
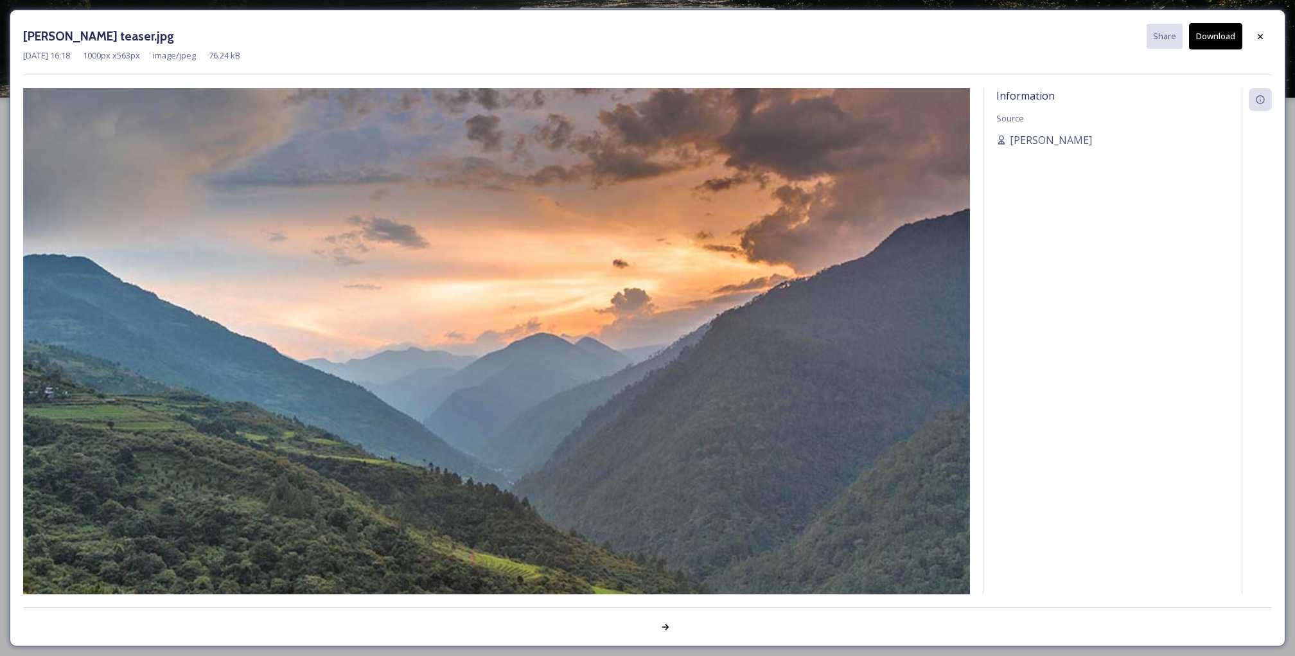
click at [1219, 33] on button "Download" at bounding box center [1215, 36] width 53 height 26
click at [1262, 36] on icon at bounding box center [1261, 36] width 10 height 10
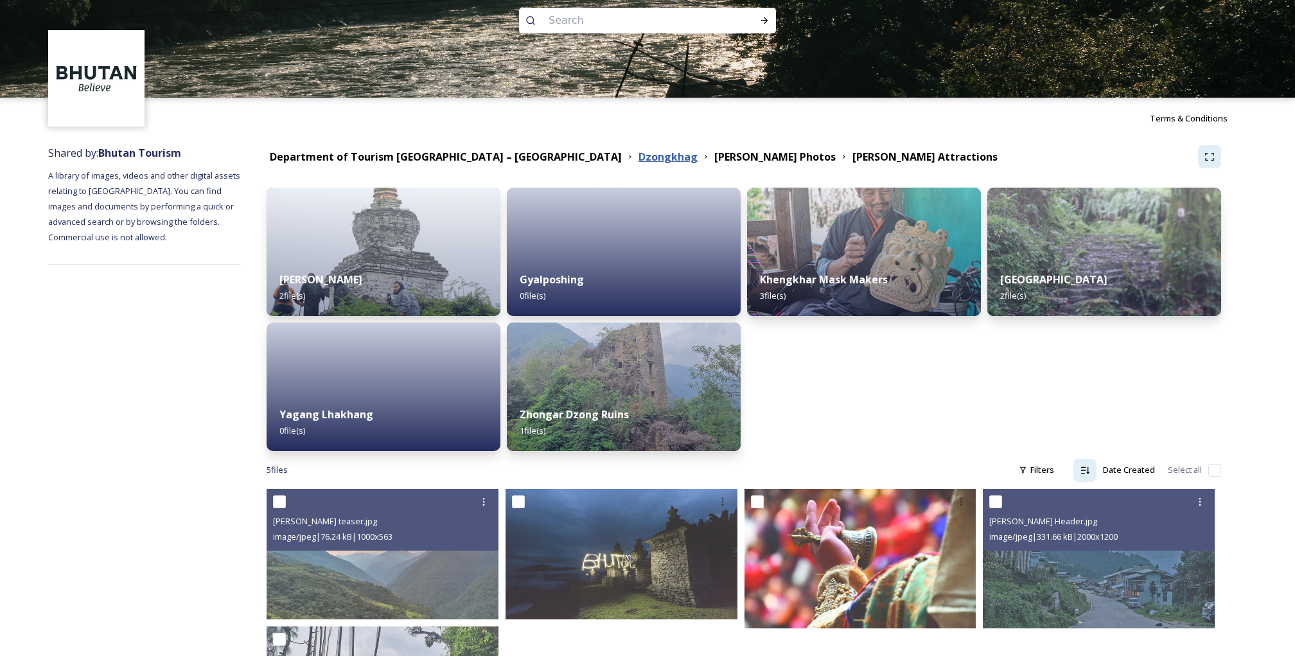
click at [639, 153] on strong "Dzongkhag" at bounding box center [668, 157] width 59 height 14
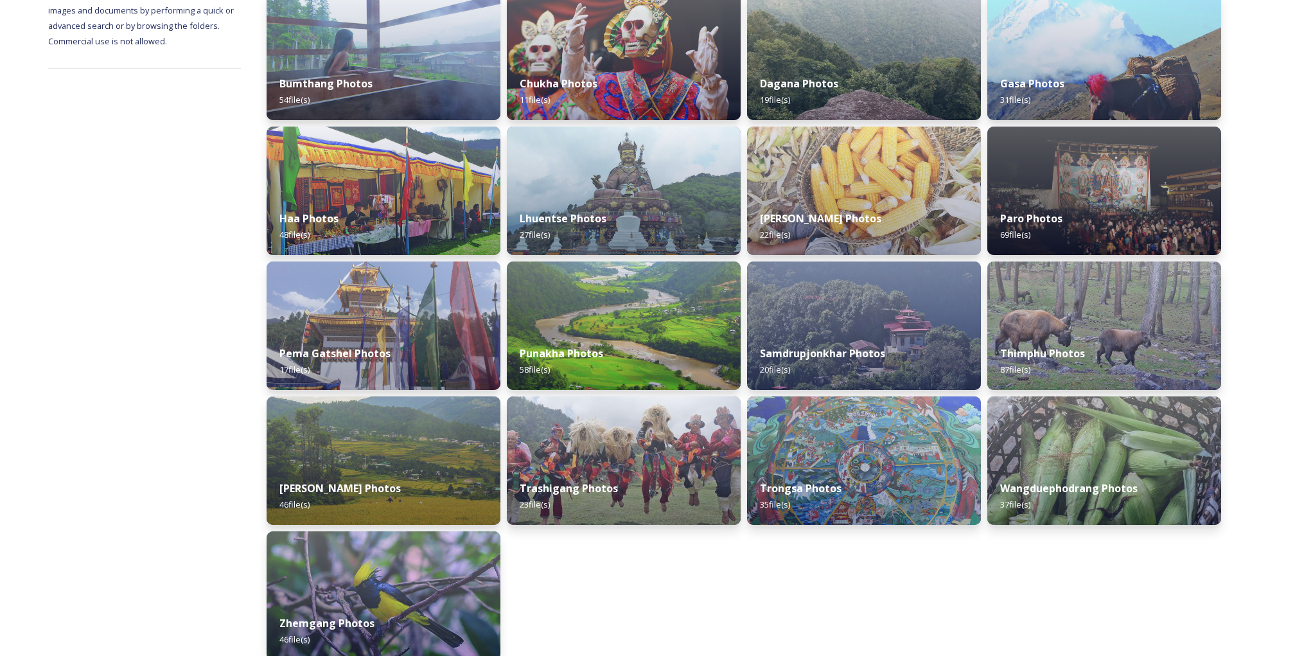
scroll to position [278, 0]
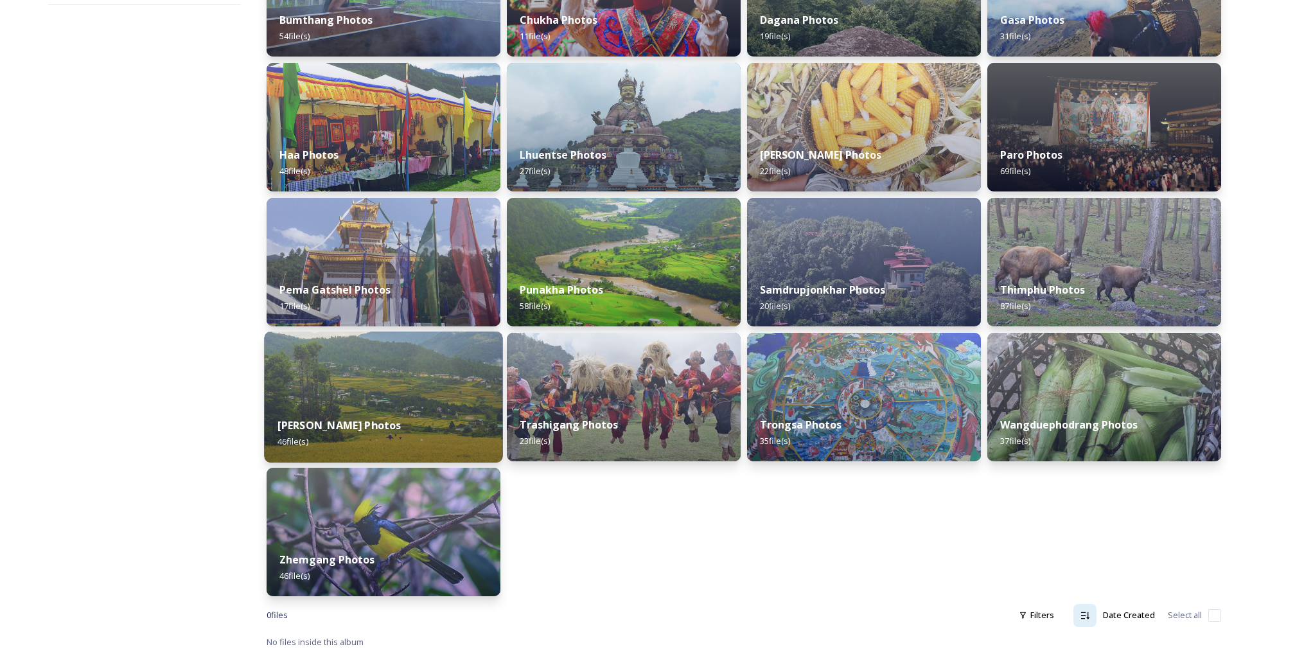
click at [438, 388] on img at bounding box center [383, 397] width 238 height 131
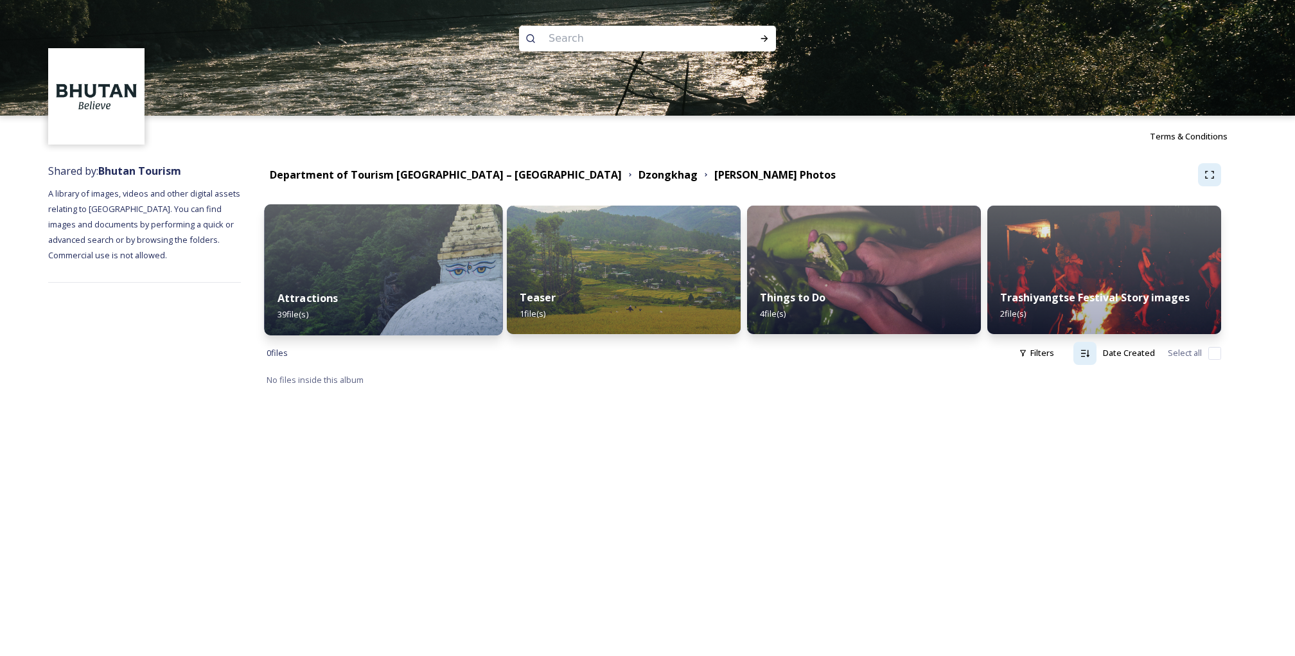
click at [413, 288] on div "Attractions 39 file(s)" at bounding box center [383, 306] width 238 height 58
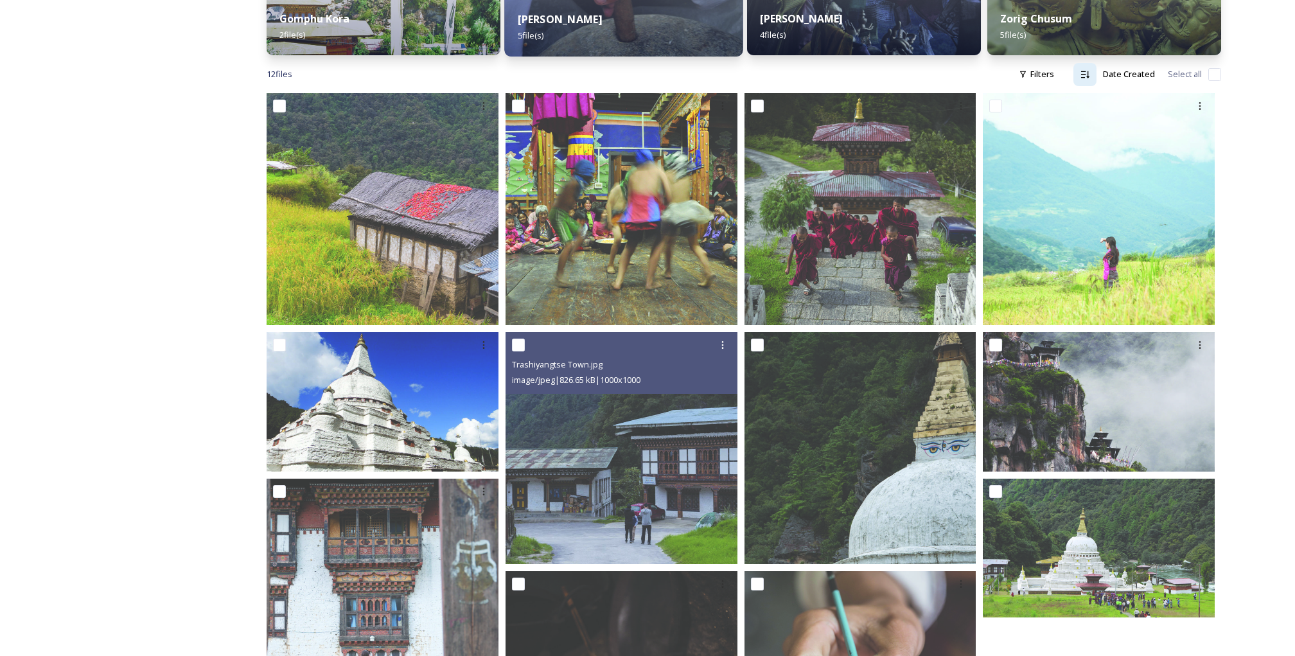
scroll to position [412, 0]
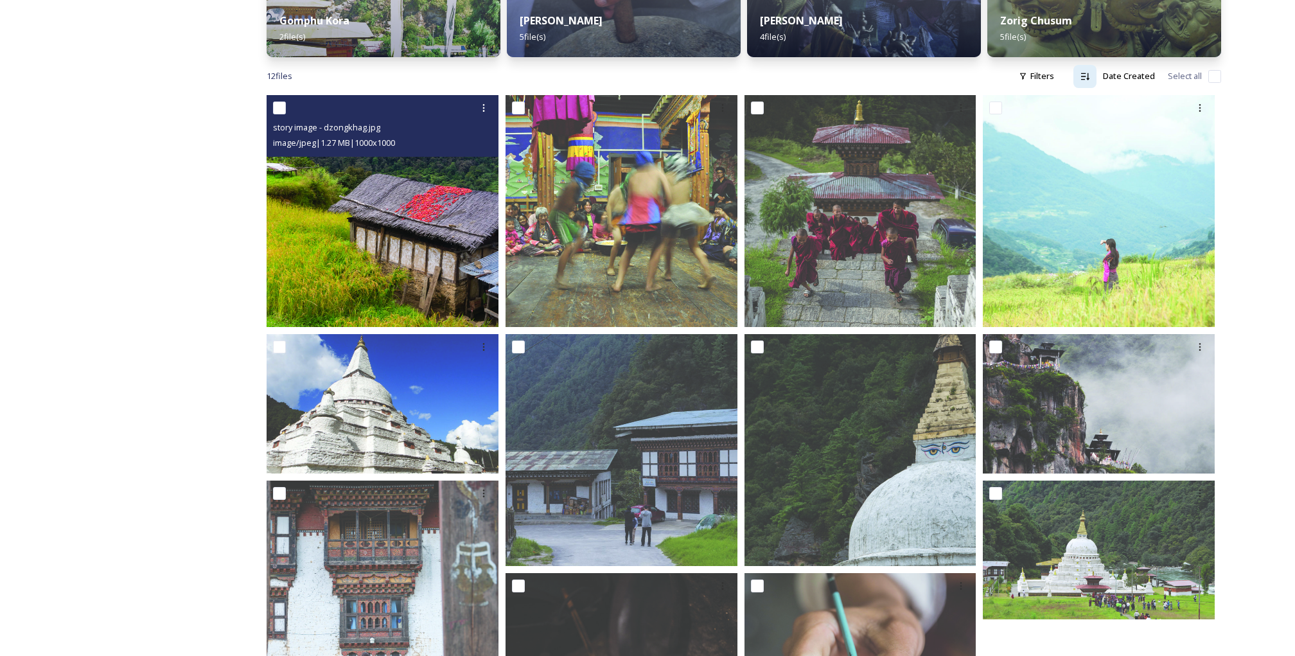
click at [443, 258] on img at bounding box center [383, 211] width 232 height 232
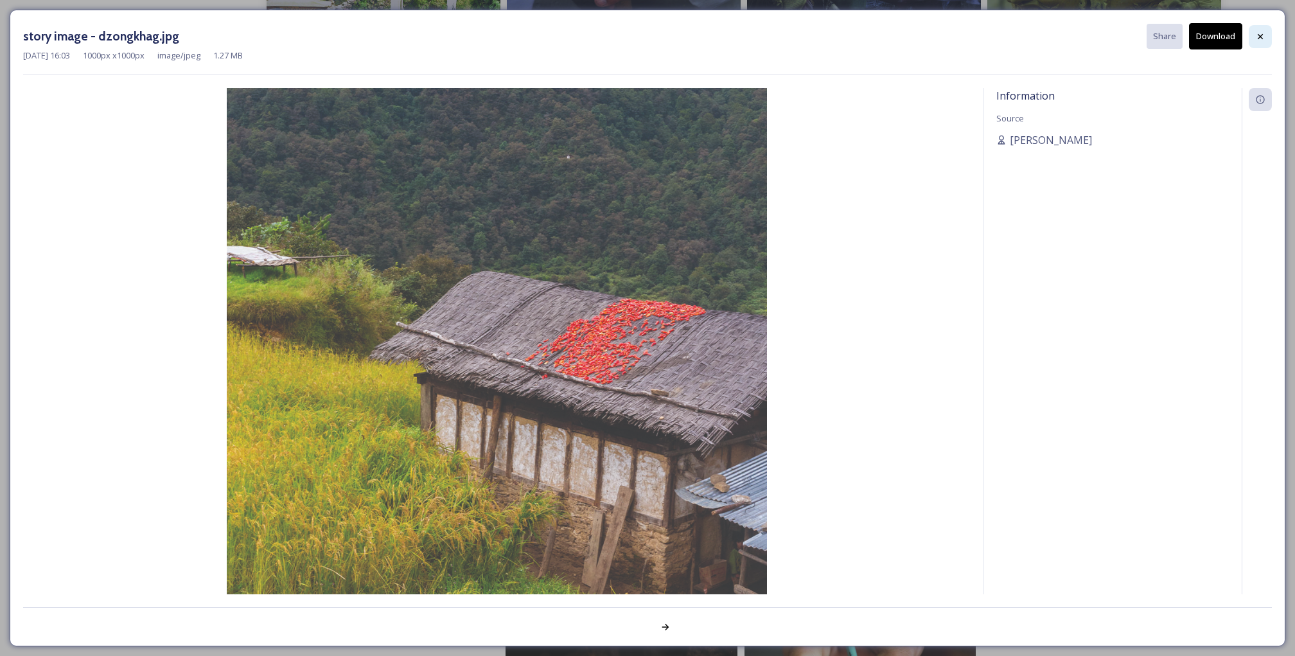
click at [1261, 35] on icon at bounding box center [1260, 35] width 5 height 5
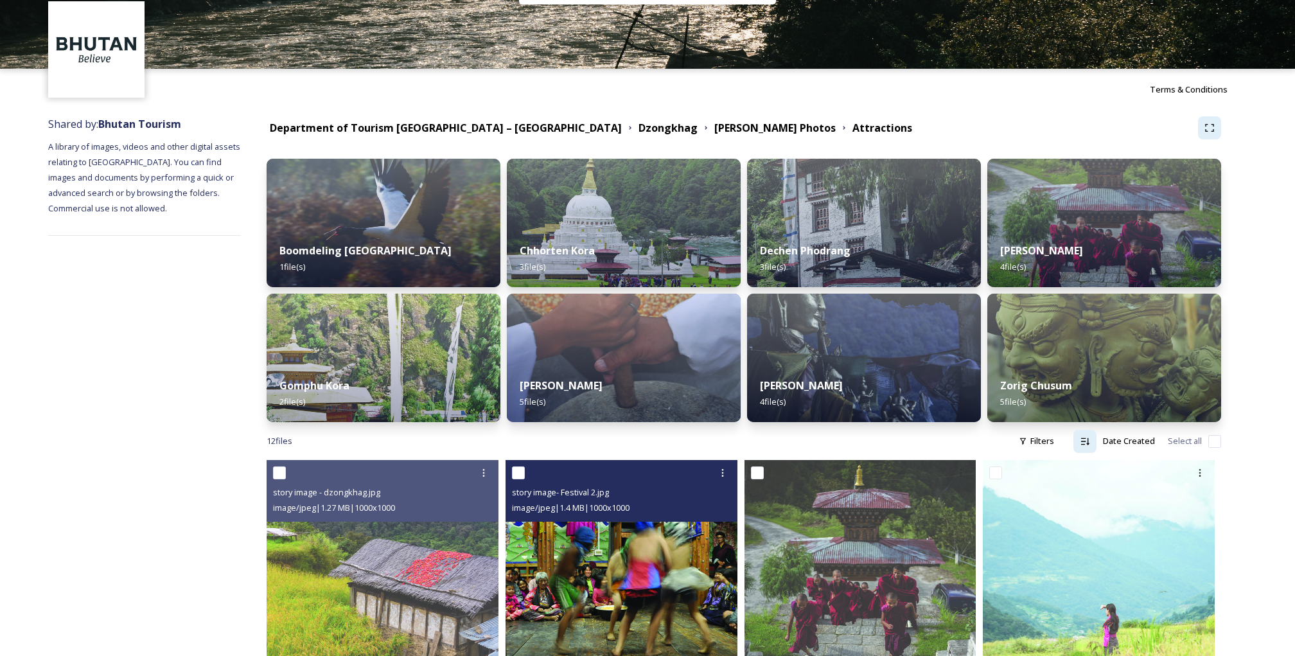
scroll to position [0, 0]
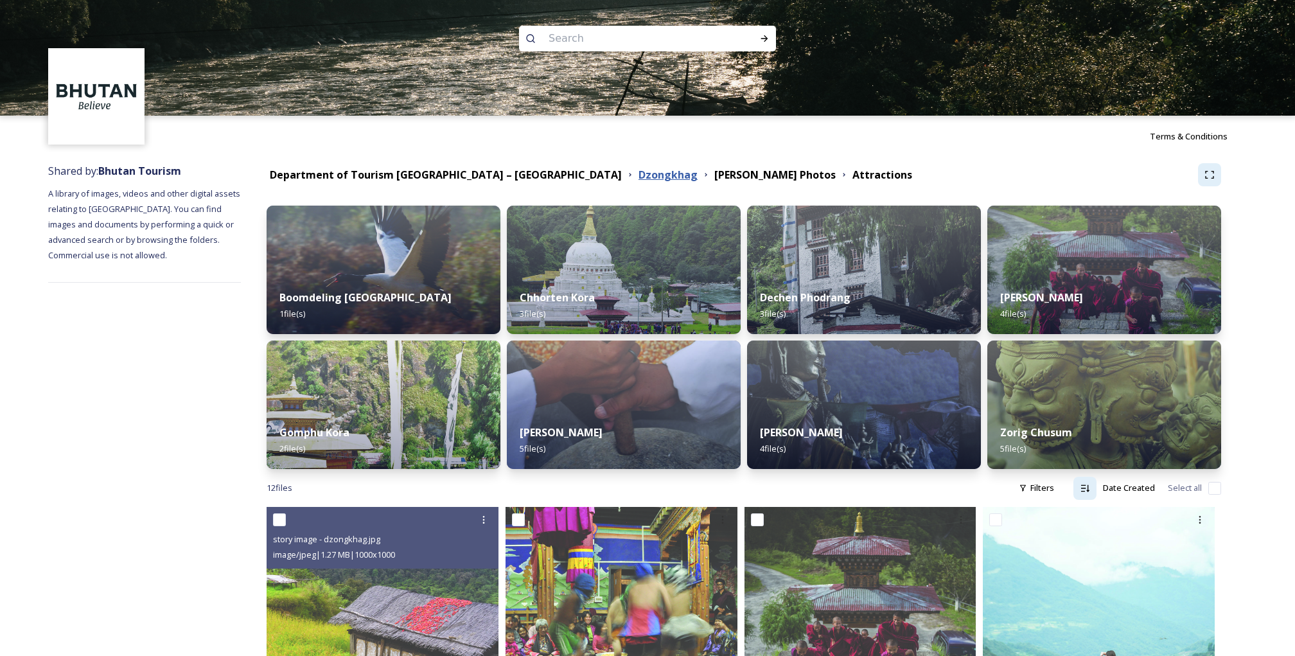
click at [639, 175] on strong "Dzongkhag" at bounding box center [668, 175] width 59 height 14
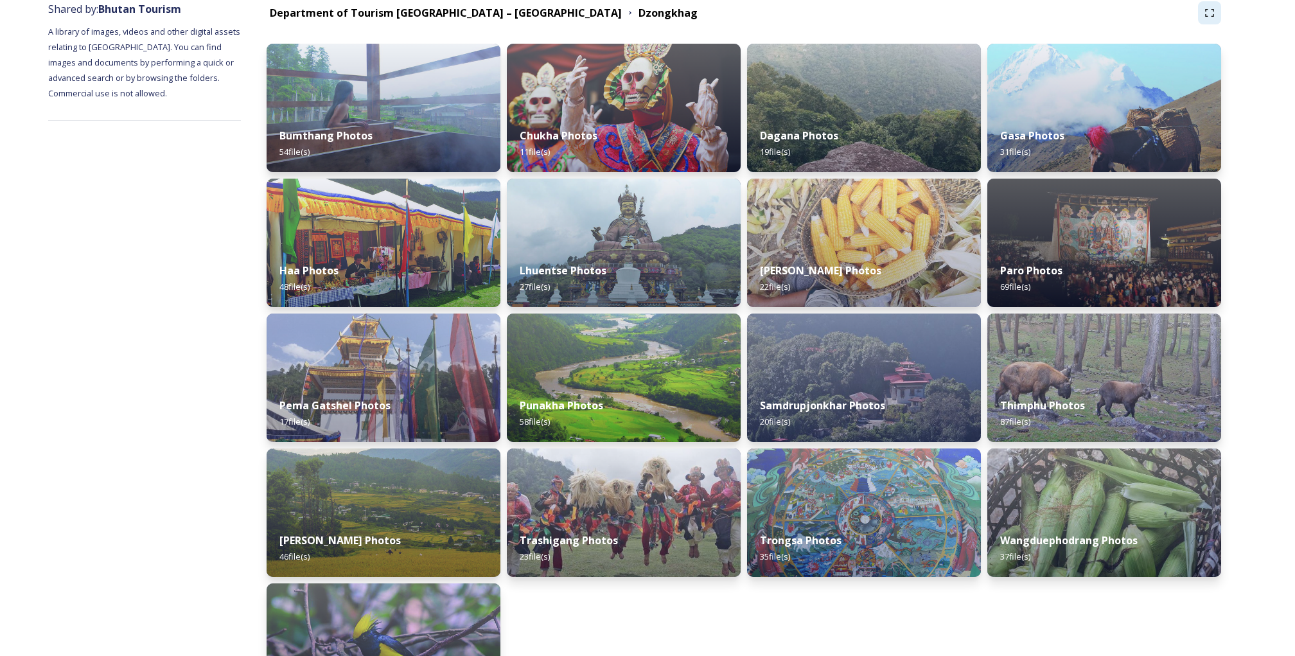
scroll to position [170, 0]
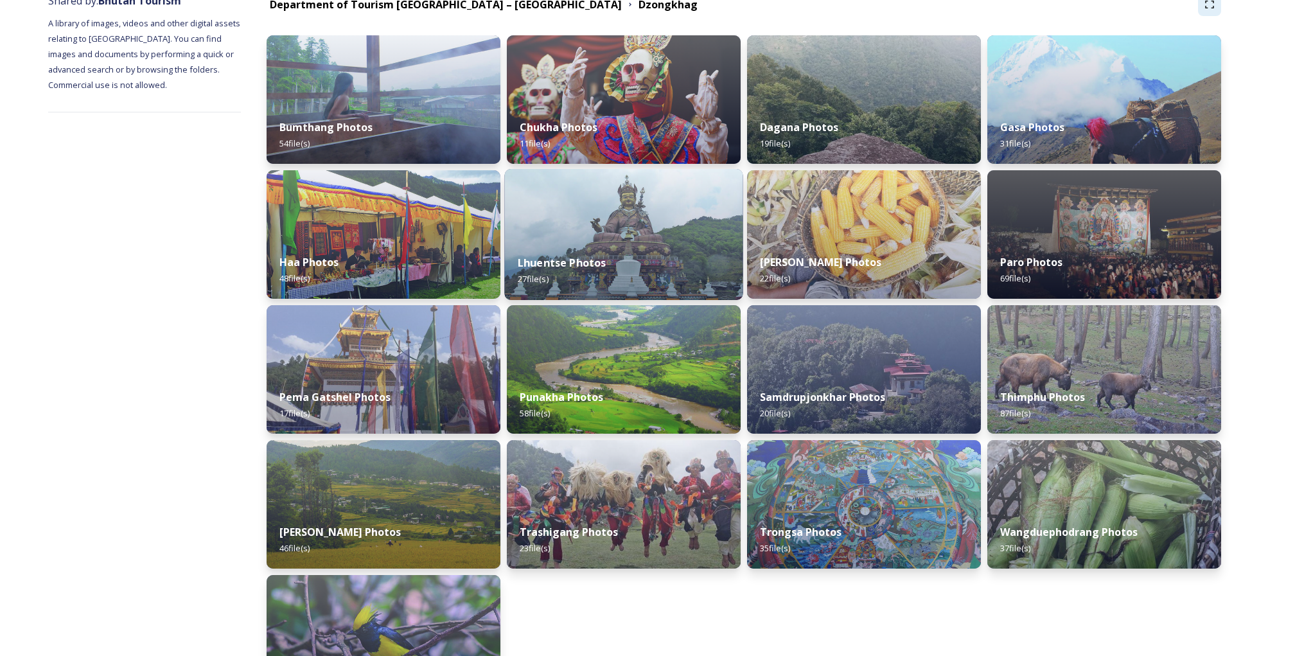
click at [576, 252] on div "Lhuentse Photos 27 file(s)" at bounding box center [623, 271] width 238 height 58
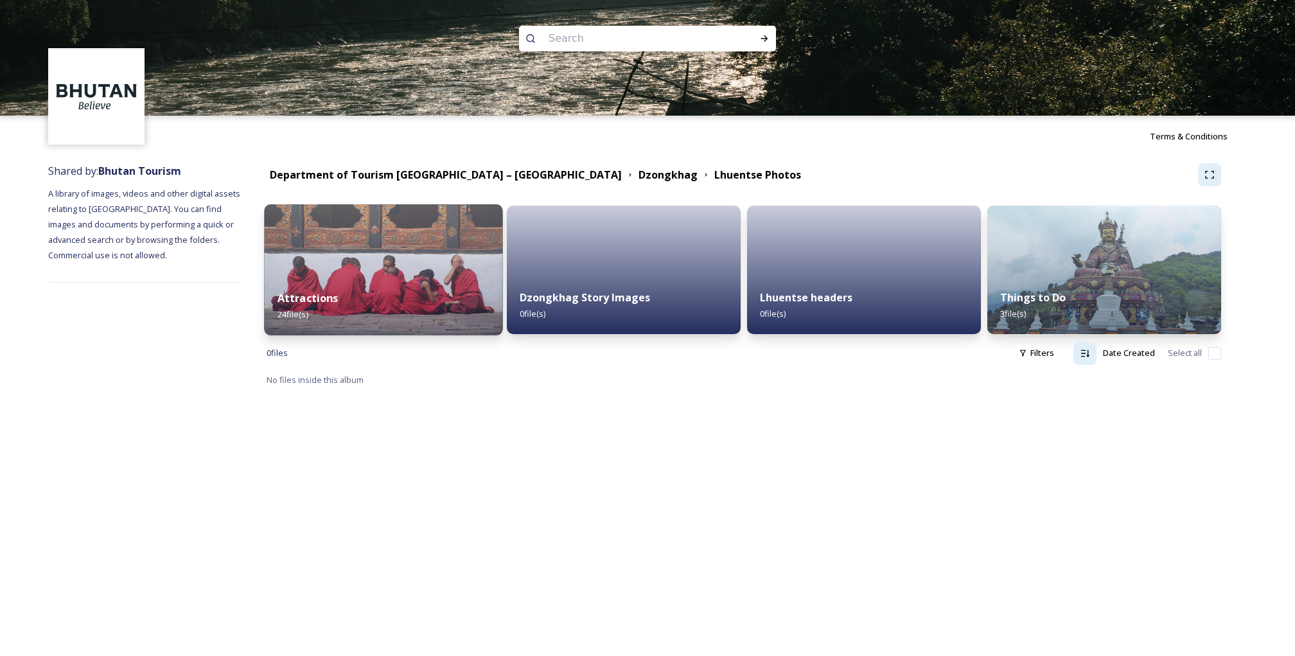
click at [400, 296] on div "Attractions 24 file(s)" at bounding box center [383, 306] width 238 height 58
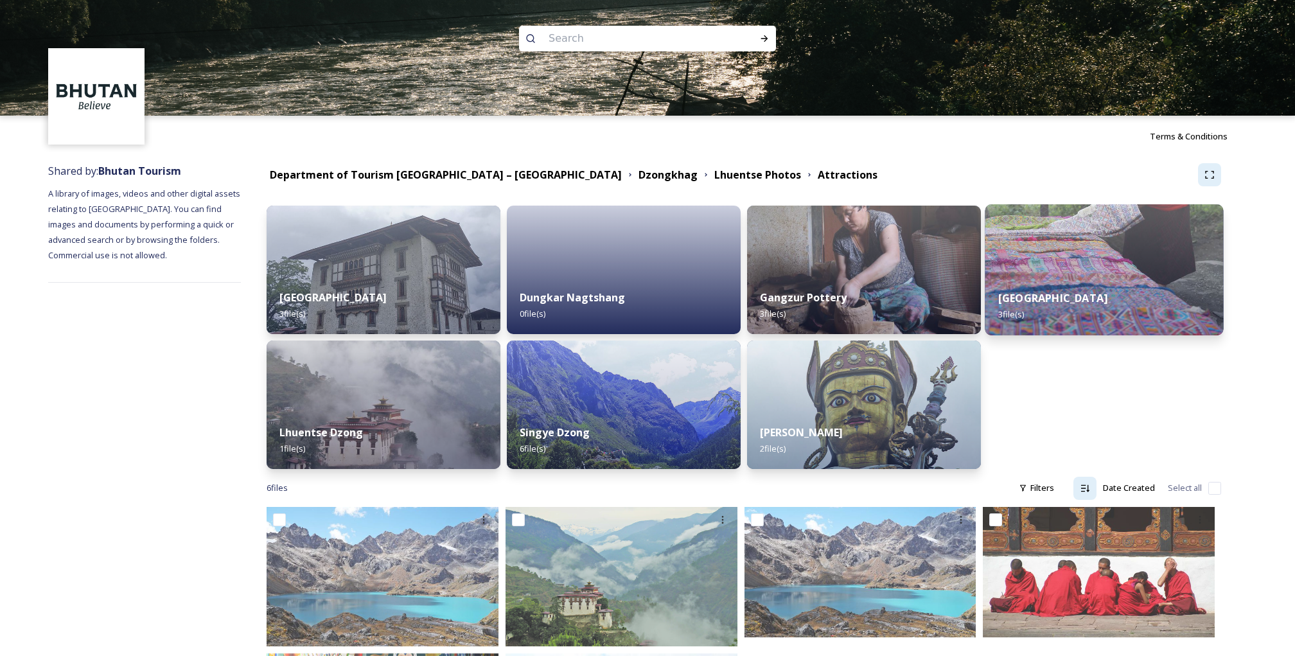
click at [1052, 271] on img at bounding box center [1104, 269] width 238 height 131
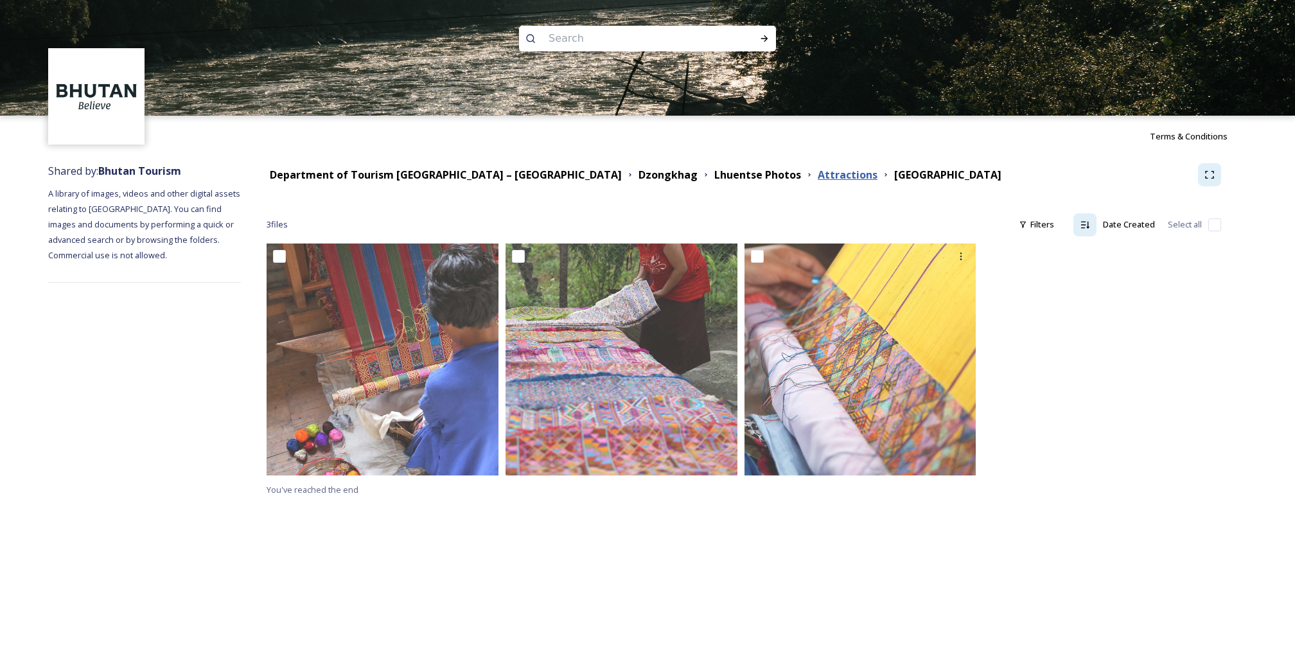
click at [818, 173] on strong "Attractions" at bounding box center [848, 175] width 60 height 14
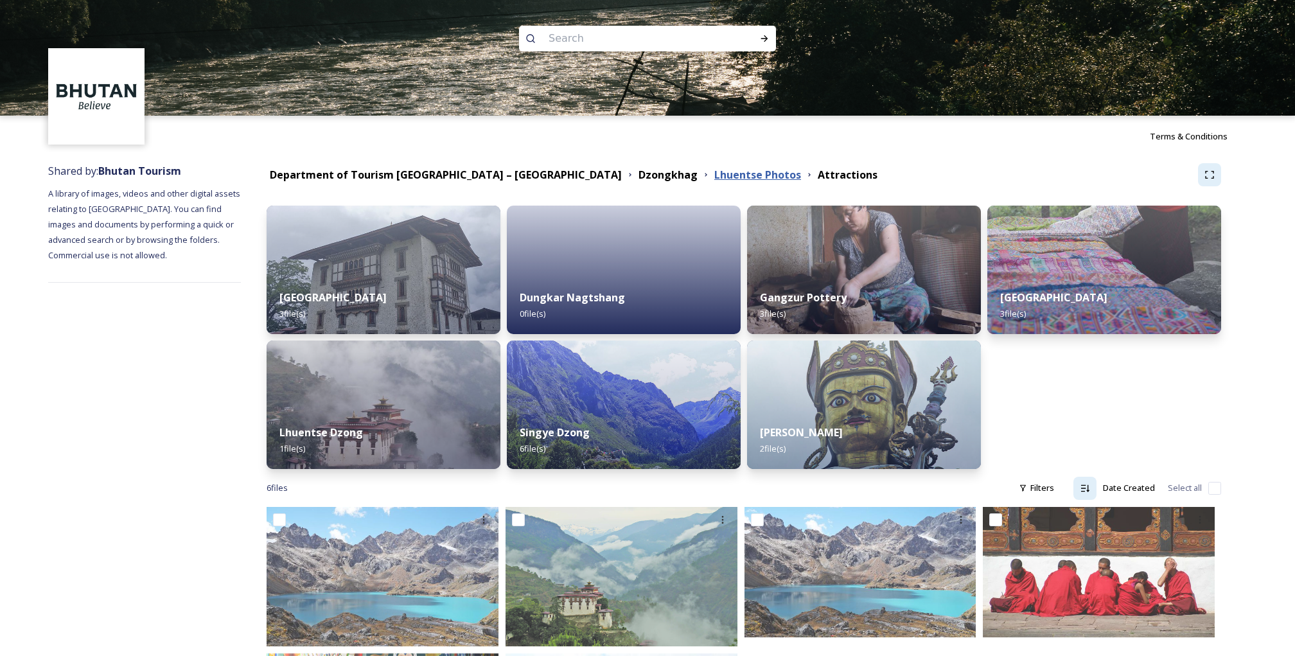
click at [715, 175] on strong "Lhuentse Photos" at bounding box center [758, 175] width 87 height 14
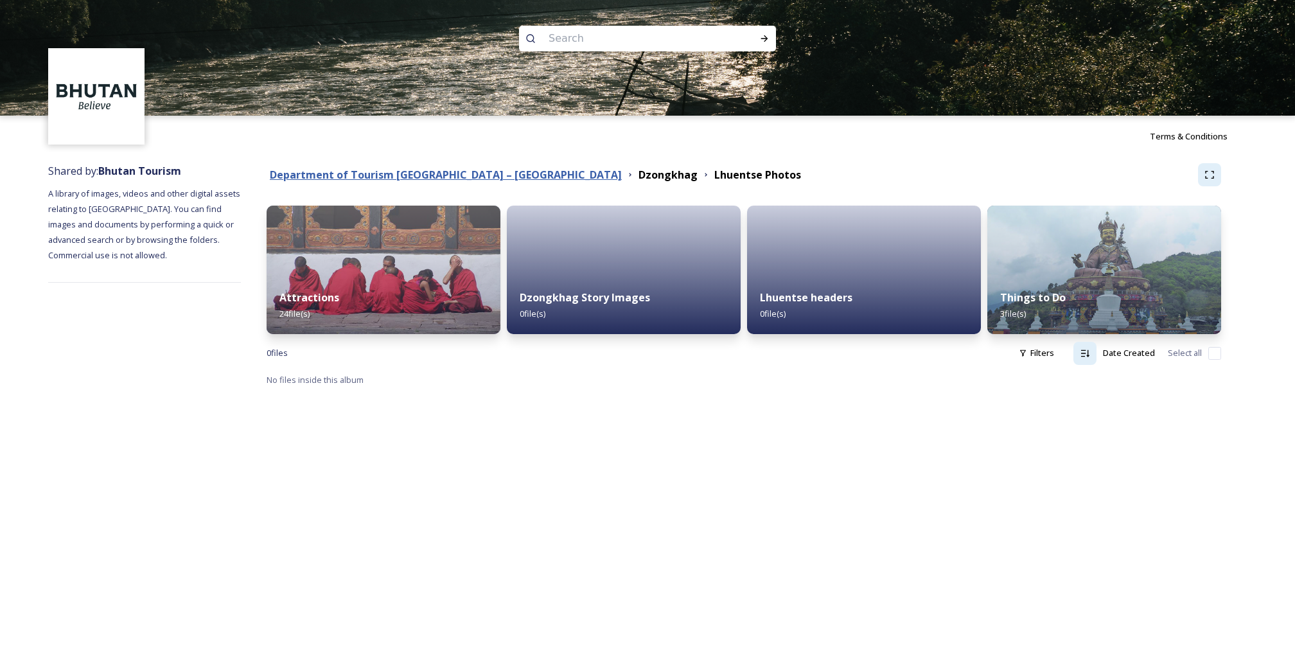
click at [483, 170] on strong "Department of Tourism [GEOGRAPHIC_DATA] – [GEOGRAPHIC_DATA]" at bounding box center [446, 175] width 352 height 14
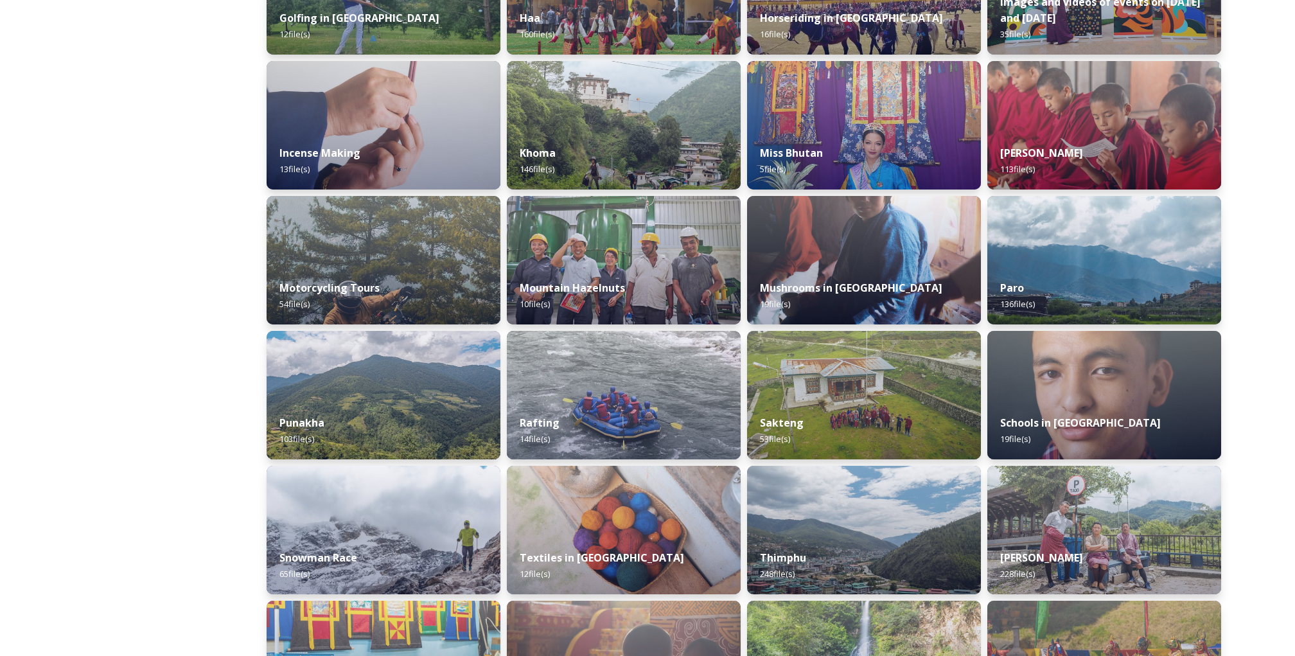
scroll to position [672, 0]
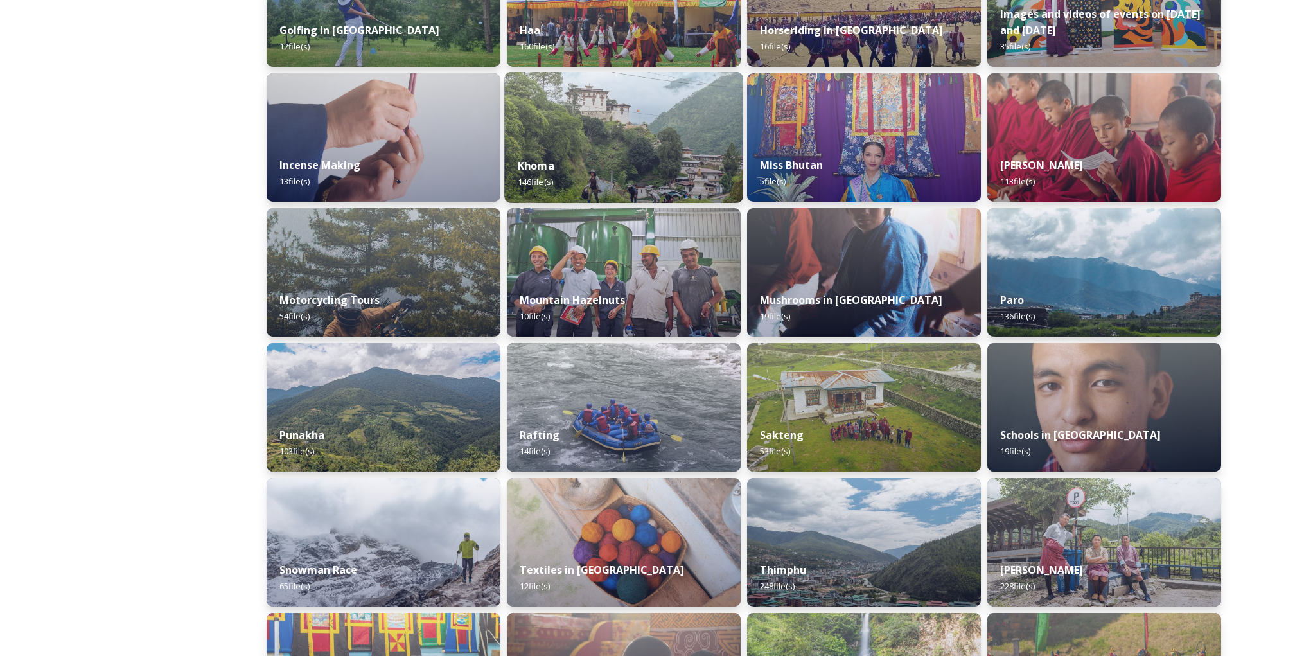
click at [585, 164] on div "Khoma 146 file(s)" at bounding box center [623, 174] width 238 height 58
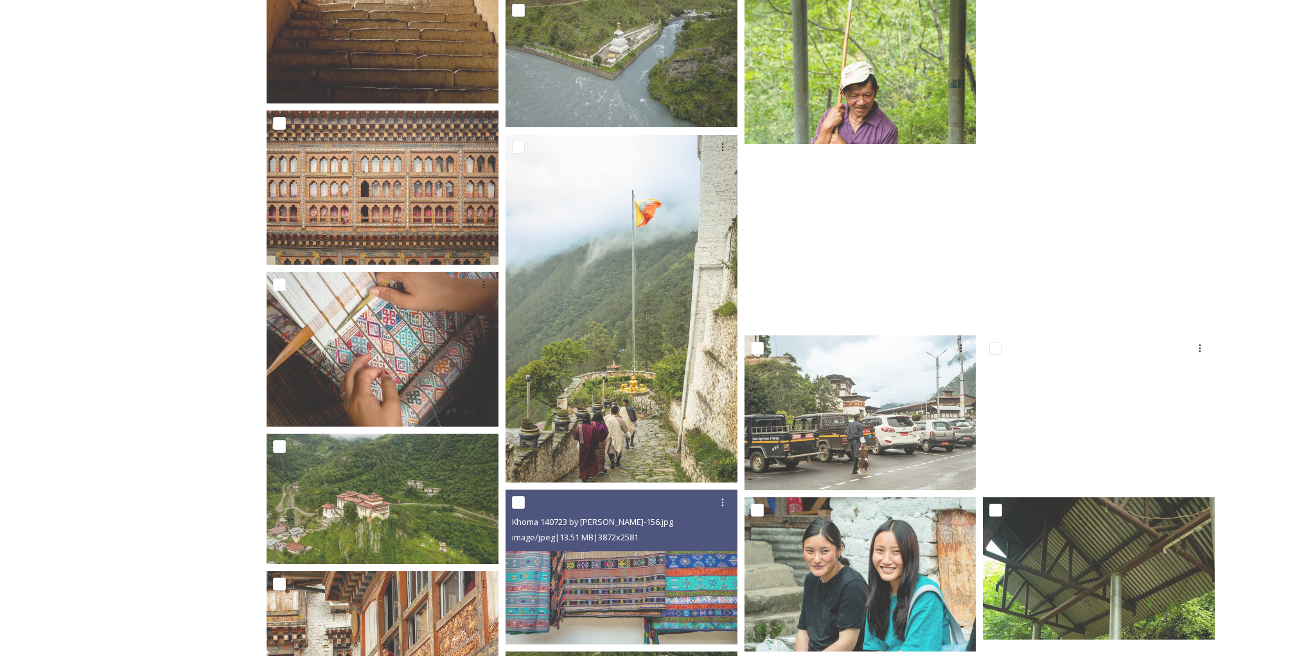
scroll to position [2086, 0]
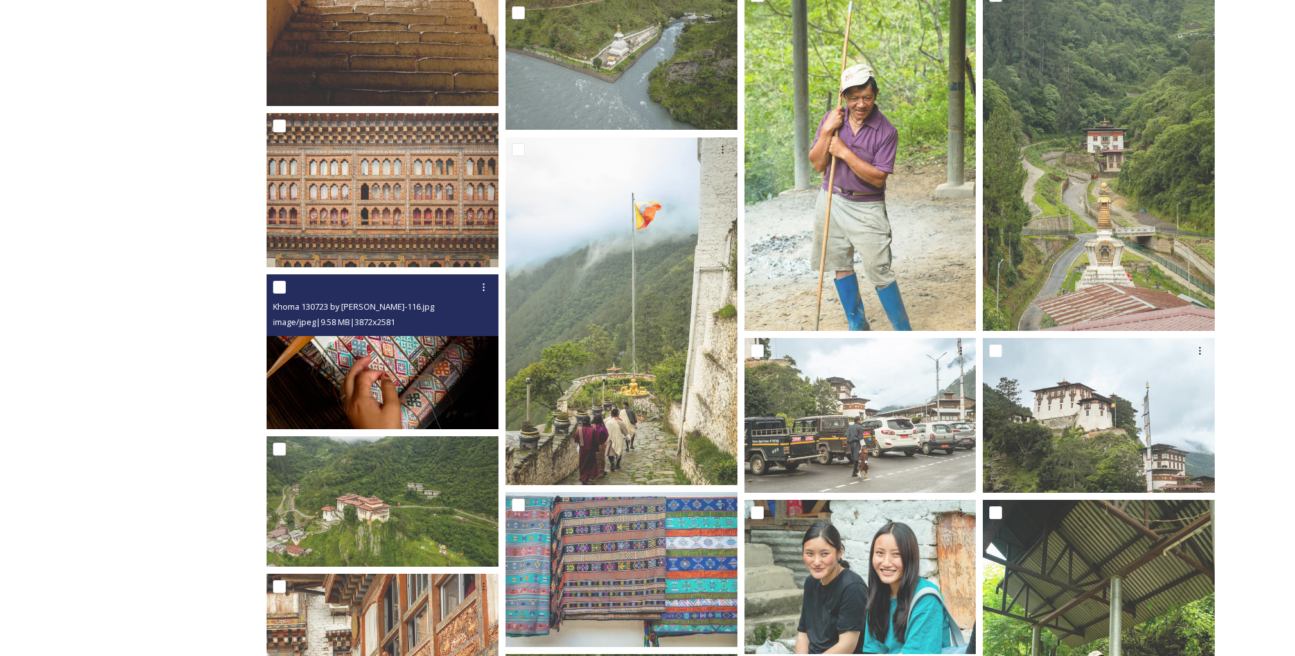
click at [398, 350] on img at bounding box center [383, 351] width 232 height 155
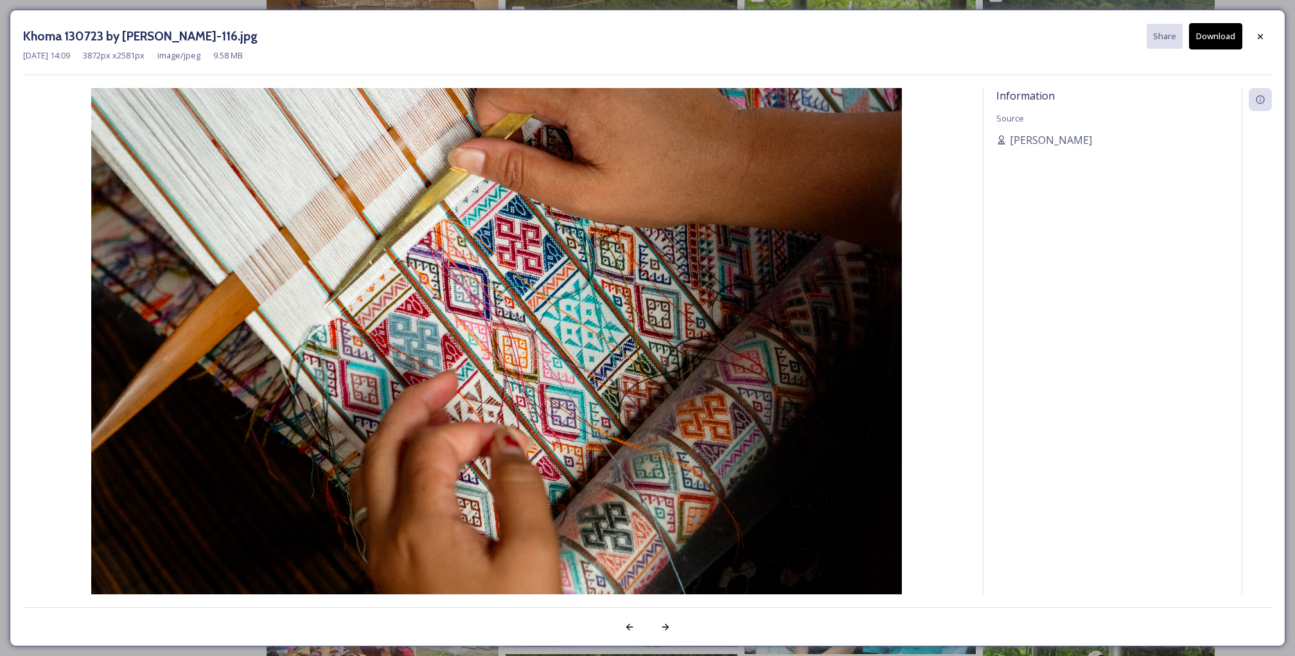
click at [1225, 33] on button "Download" at bounding box center [1215, 36] width 53 height 26
